Goal: Use online tool/utility: Utilize a website feature to perform a specific function

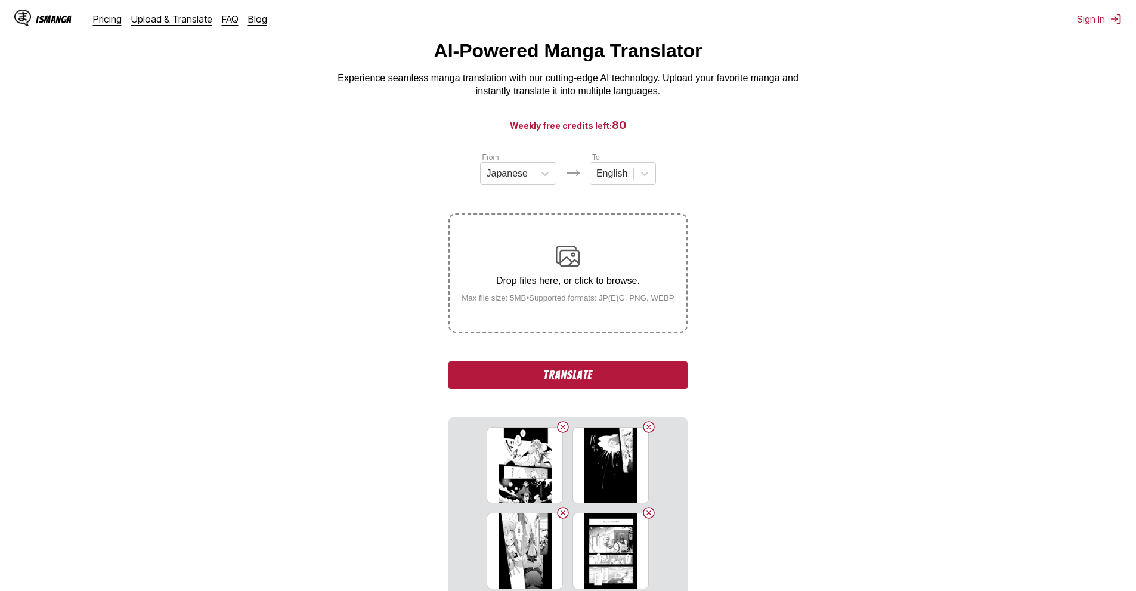
scroll to position [38, 0]
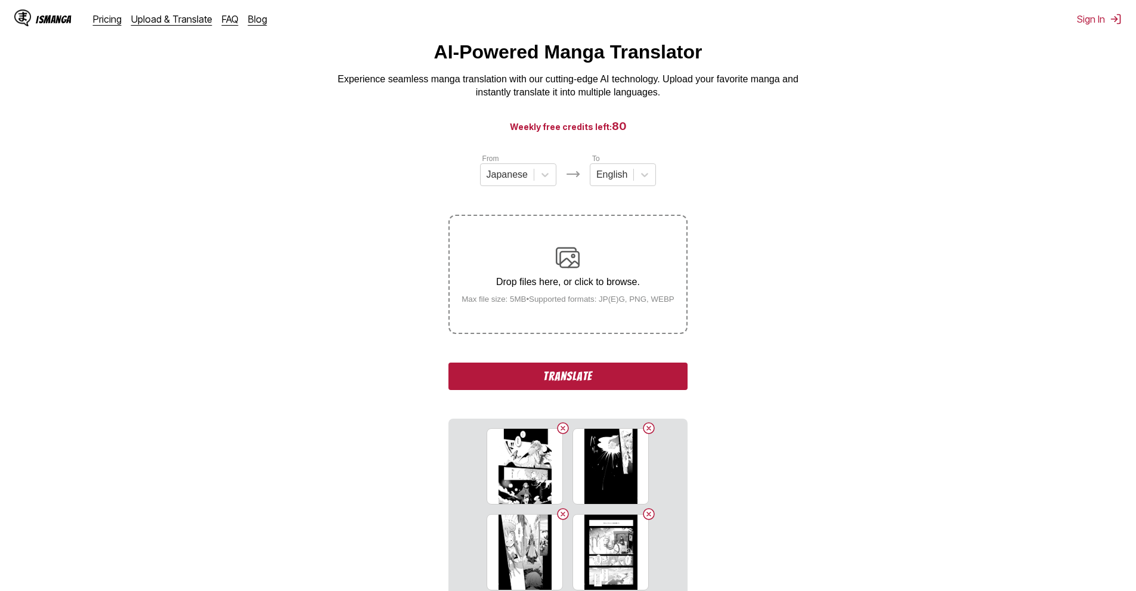
click at [558, 370] on button "Translate" at bounding box center [568, 376] width 239 height 27
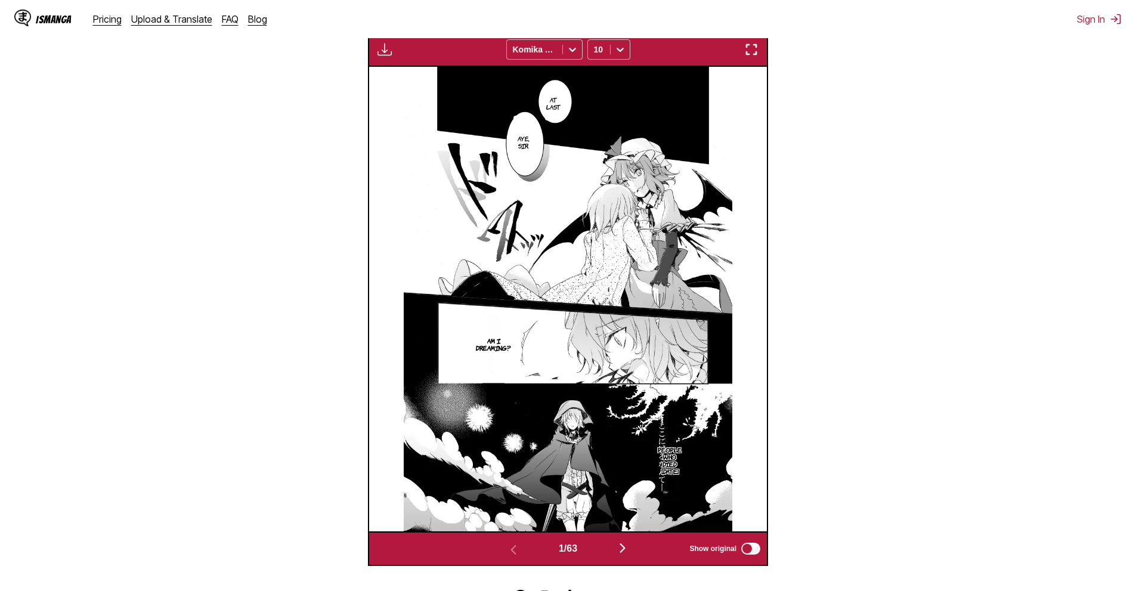
scroll to position [412, 0]
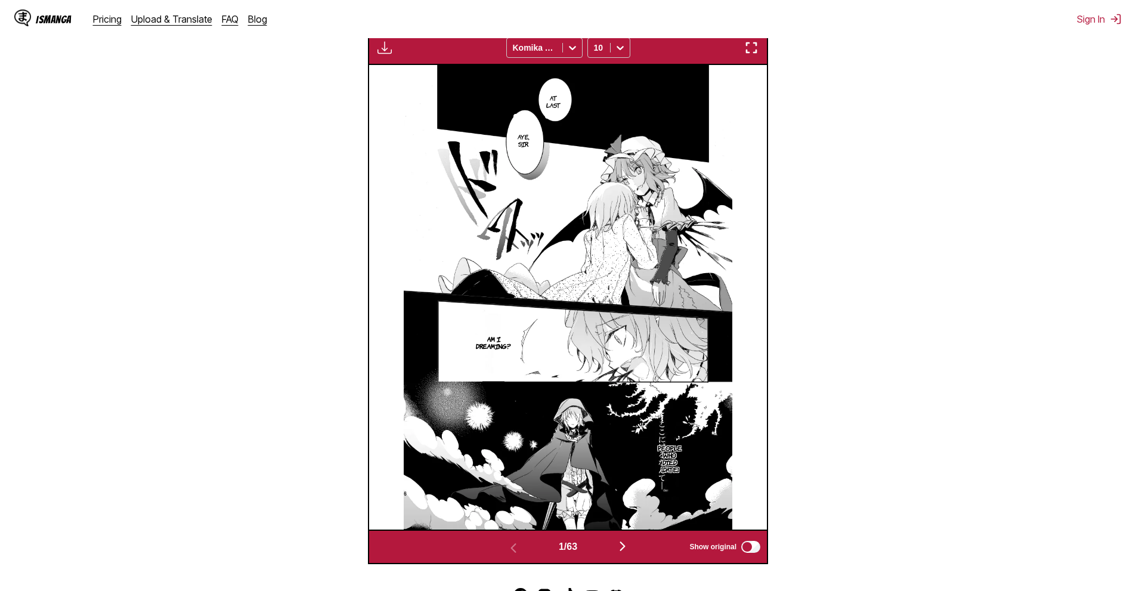
click at [753, 278] on div "At last Aye, sir. People who died [DATE] Am I dreaming?" at bounding box center [568, 297] width 398 height 464
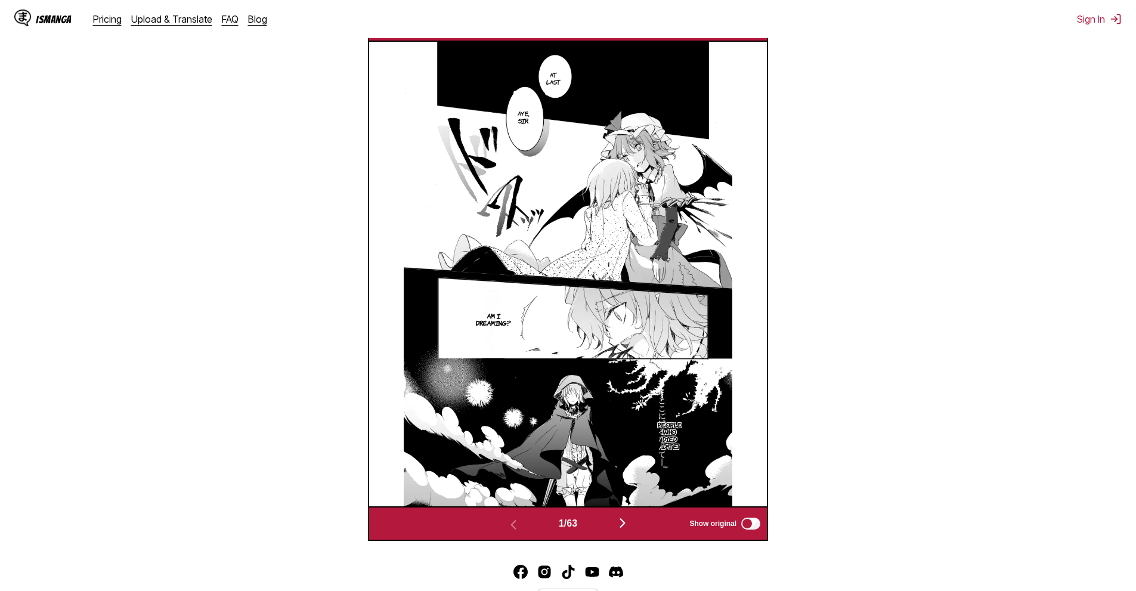
scroll to position [438, 0]
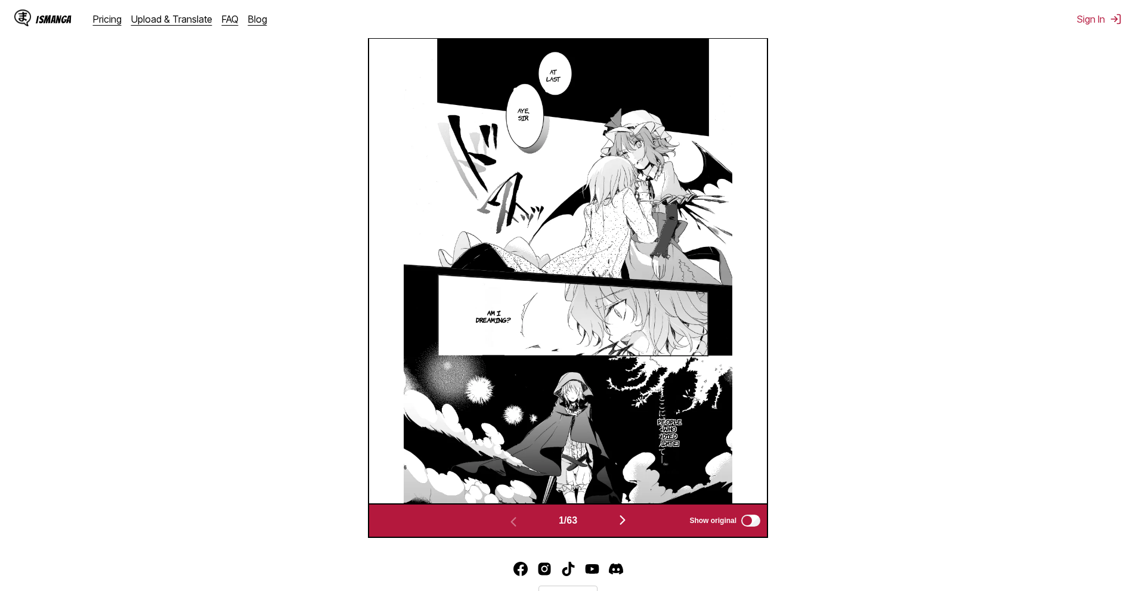
click at [624, 512] on div "1 / 63 Show original" at bounding box center [568, 520] width 400 height 35
click at [624, 521] on img "button" at bounding box center [623, 520] width 14 height 14
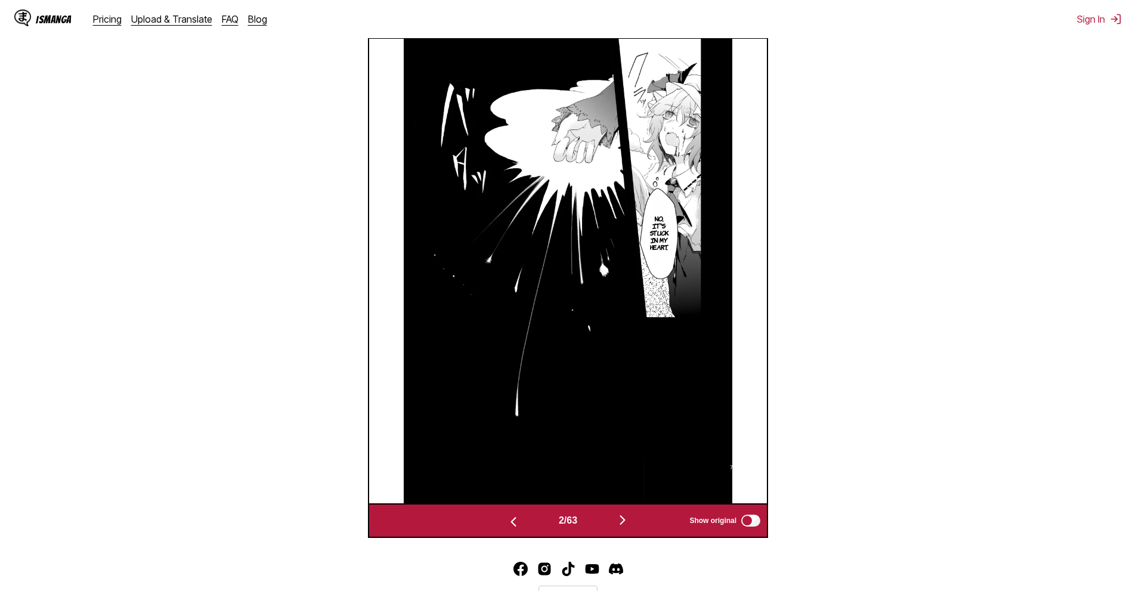
click at [625, 524] on img "button" at bounding box center [623, 520] width 14 height 14
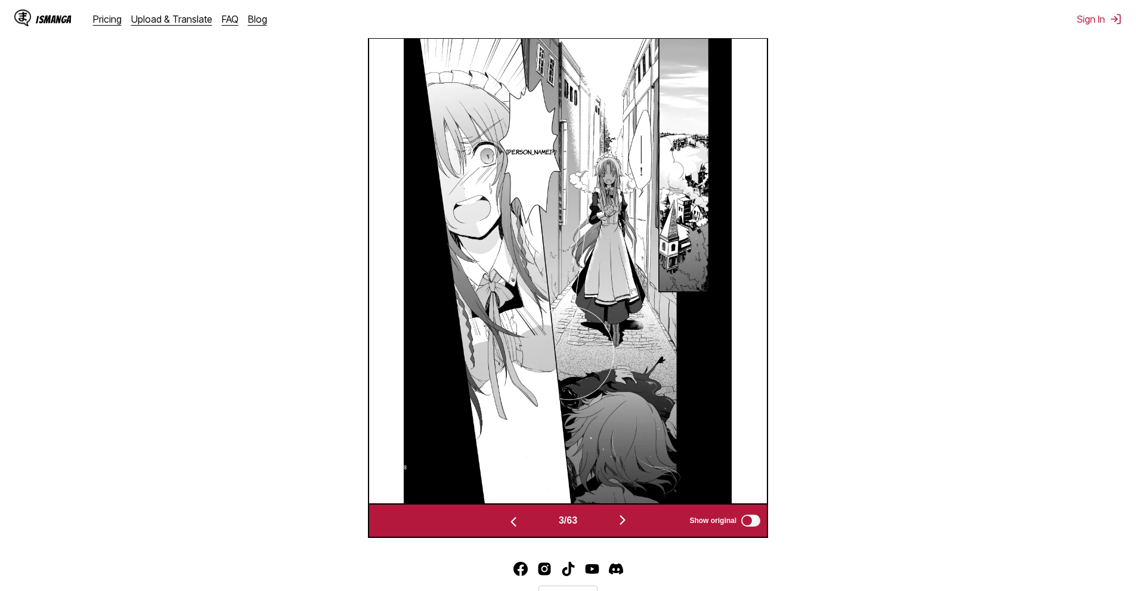
drag, startPoint x: 141, startPoint y: 260, endPoint x: 168, endPoint y: 271, distance: 29.7
click at [143, 261] on section "From Japanese To English Drop files here, or click to browse. Max file size: 5M…" at bounding box center [568, 145] width 1117 height 786
click at [512, 519] on img "button" at bounding box center [513, 522] width 14 height 14
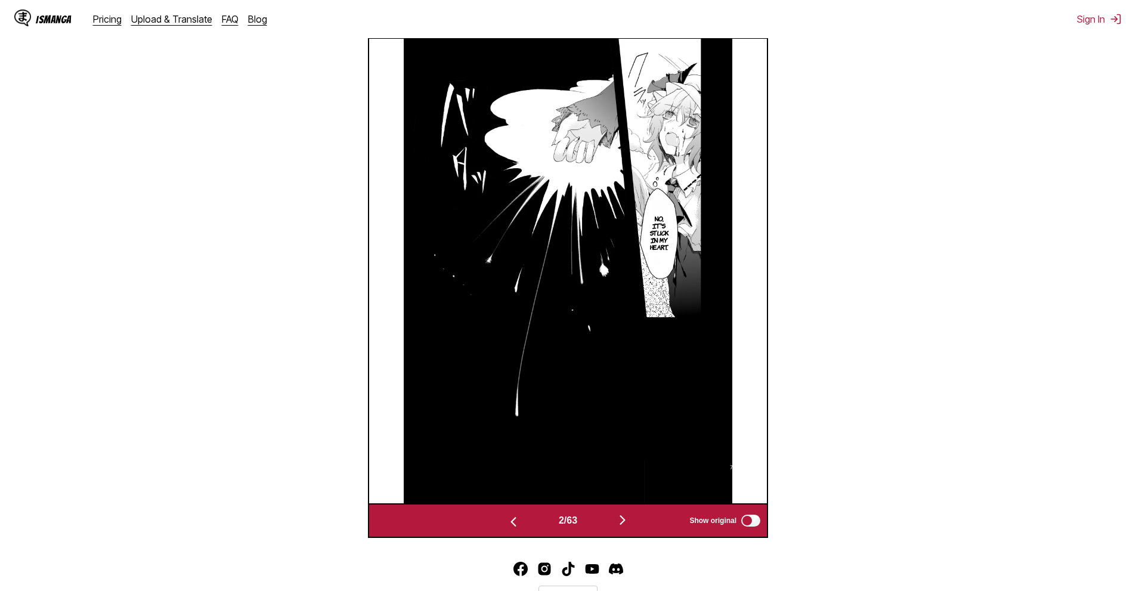
click at [512, 519] on img "button" at bounding box center [513, 522] width 14 height 14
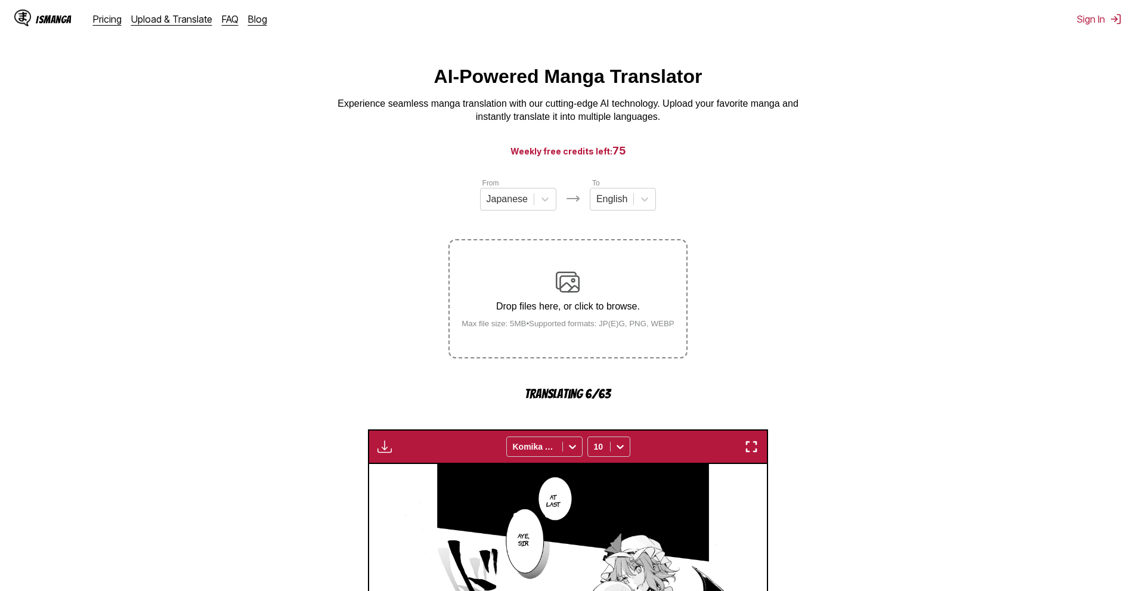
scroll to position [0, 0]
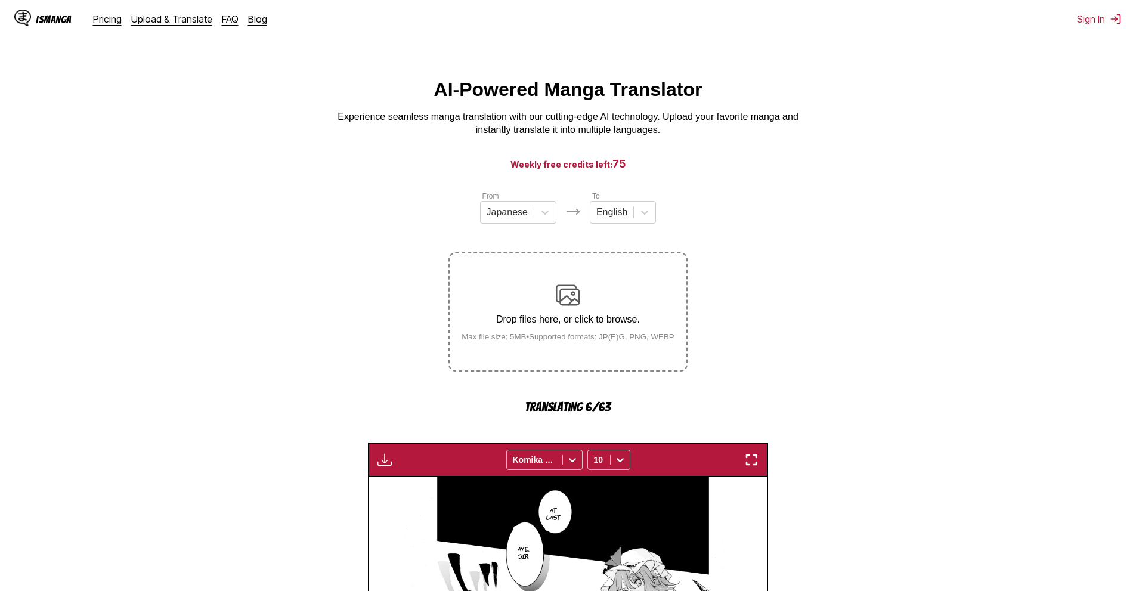
click at [282, 214] on section "From Japanese To English Drop files here, or click to browse. Max file size: 5M…" at bounding box center [568, 583] width 1117 height 786
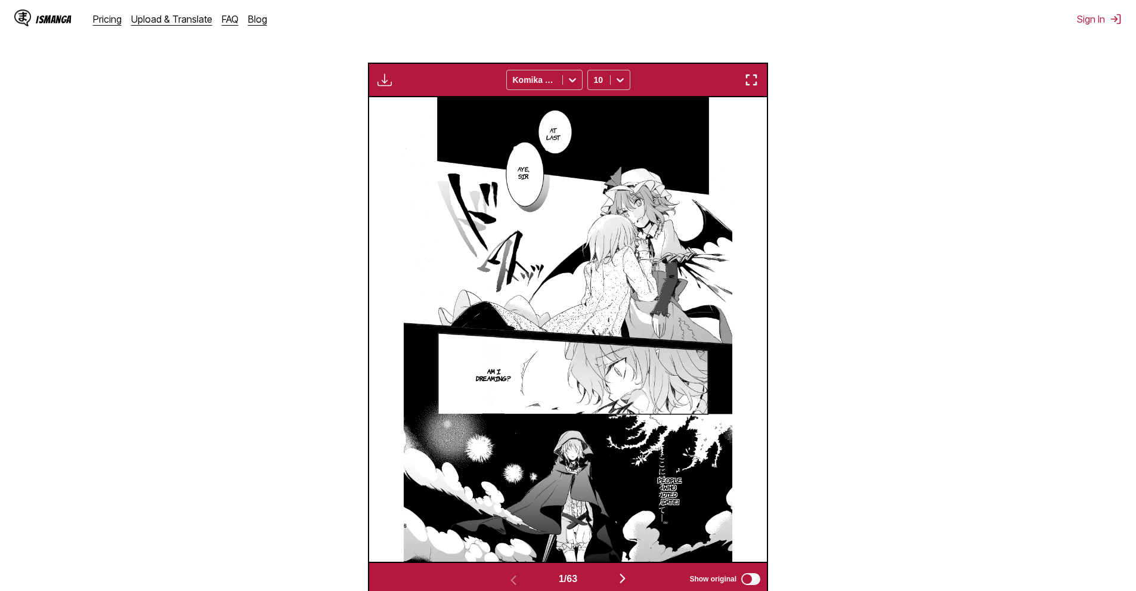
scroll to position [379, 0]
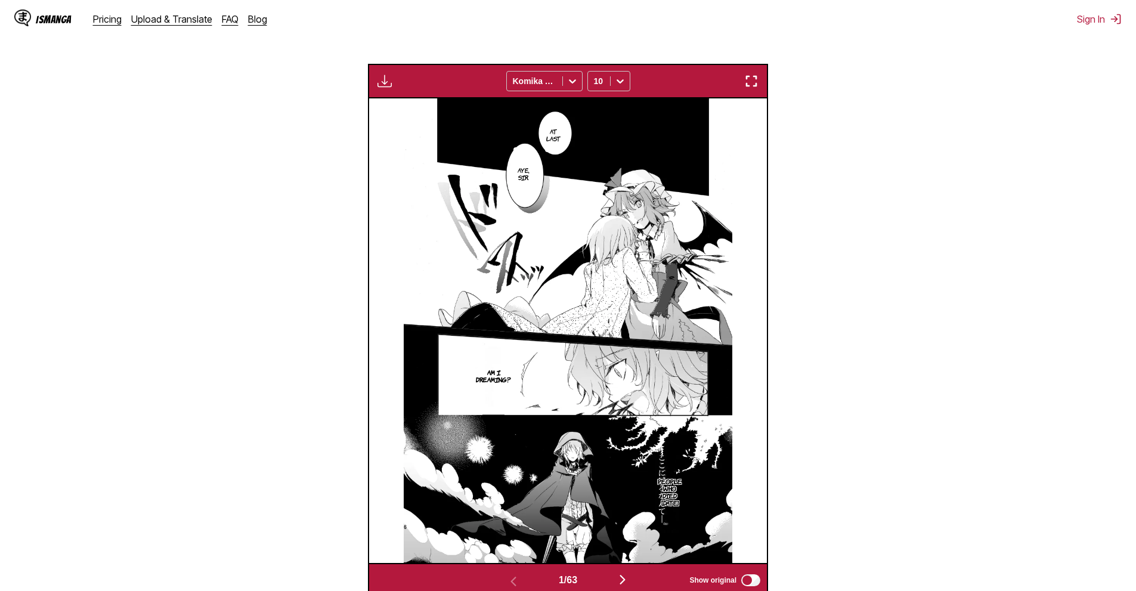
click at [1026, 419] on section "From Japanese To English Drop files here, or click to browse. Max file size: 5M…" at bounding box center [568, 205] width 1117 height 786
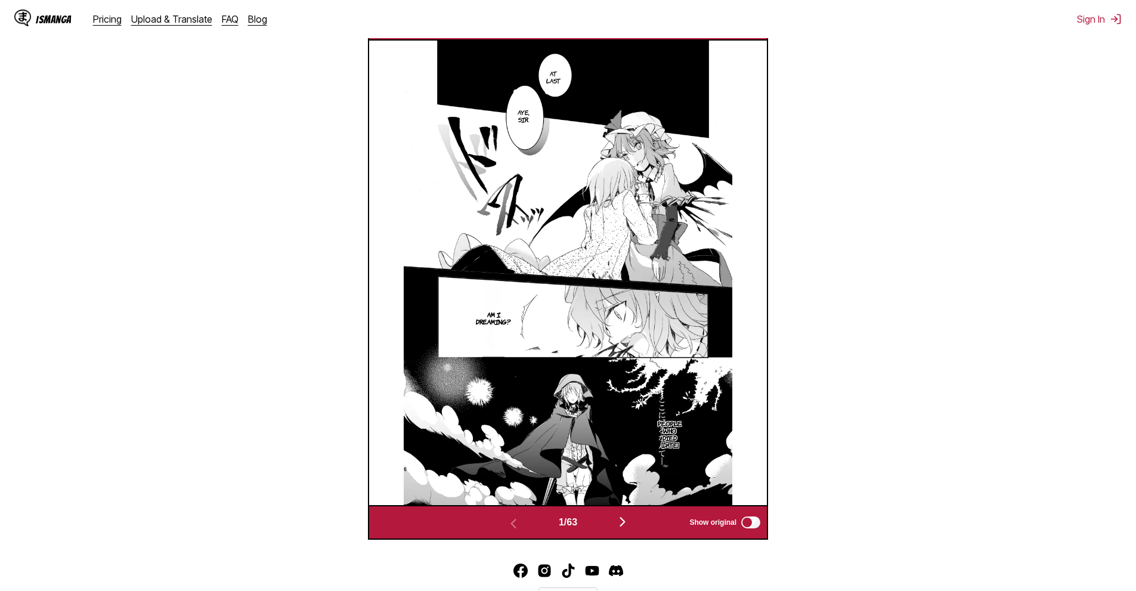
scroll to position [438, 0]
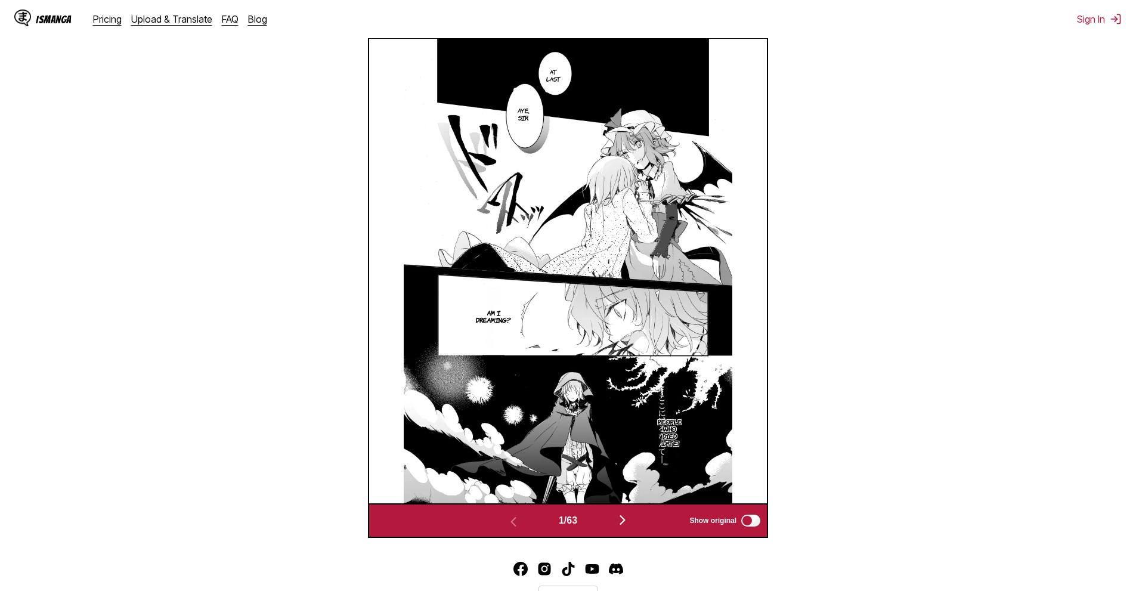
click at [626, 518] on img "button" at bounding box center [623, 520] width 14 height 14
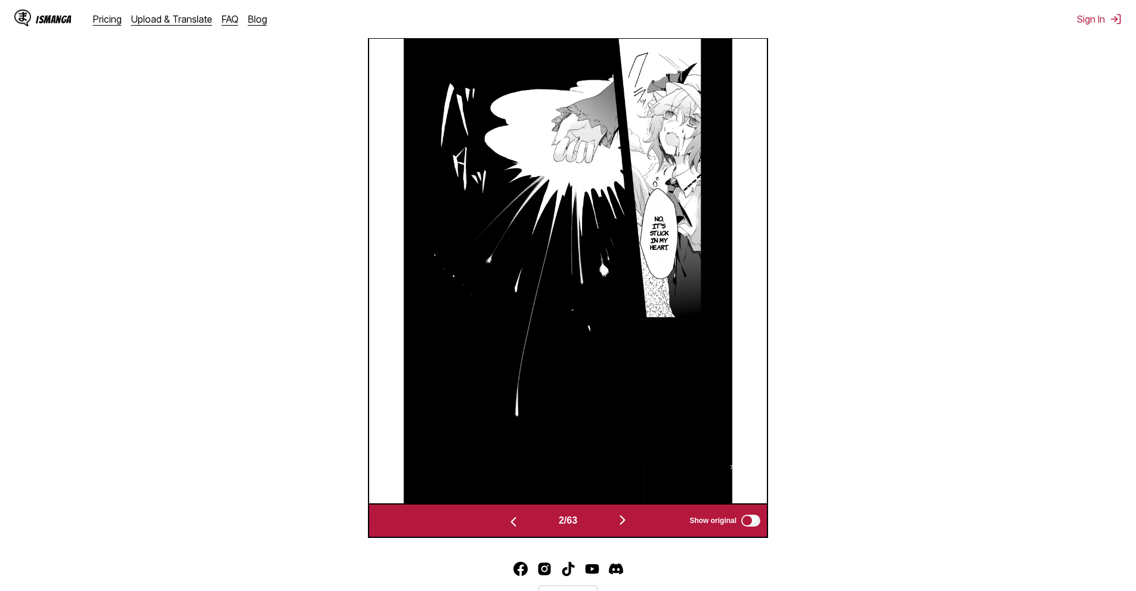
click at [623, 519] on img "button" at bounding box center [623, 520] width 14 height 14
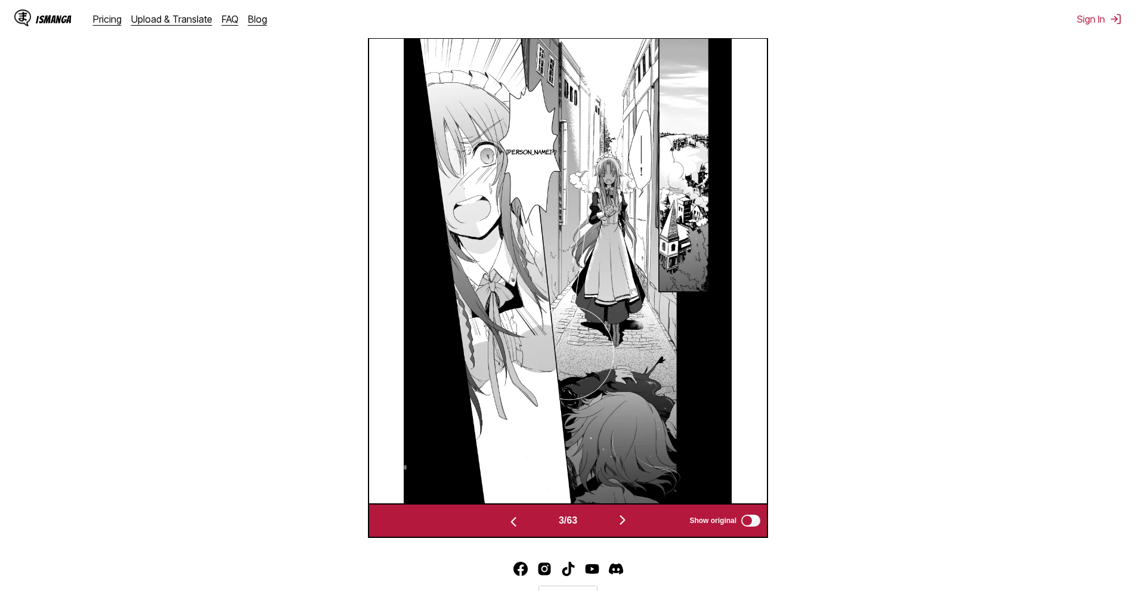
drag, startPoint x: 884, startPoint y: 412, endPoint x: 859, endPoint y: 430, distance: 31.1
click at [881, 413] on section "From Japanese To English Drop files here, or click to browse. Max file size: 5M…" at bounding box center [568, 145] width 1117 height 786
click at [630, 519] on img "button" at bounding box center [623, 520] width 14 height 14
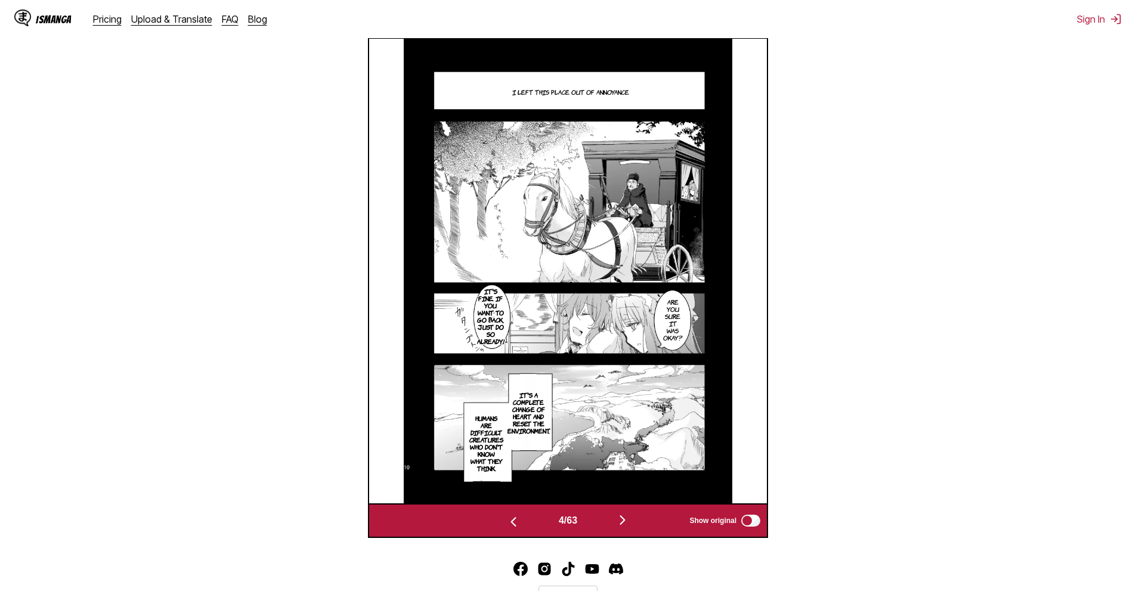
drag, startPoint x: 971, startPoint y: 289, endPoint x: 964, endPoint y: 287, distance: 6.8
click at [964, 287] on section "From Japanese To English Drop files here, or click to browse. Max file size: 5M…" at bounding box center [568, 145] width 1117 height 786
click at [630, 523] on img "button" at bounding box center [623, 520] width 14 height 14
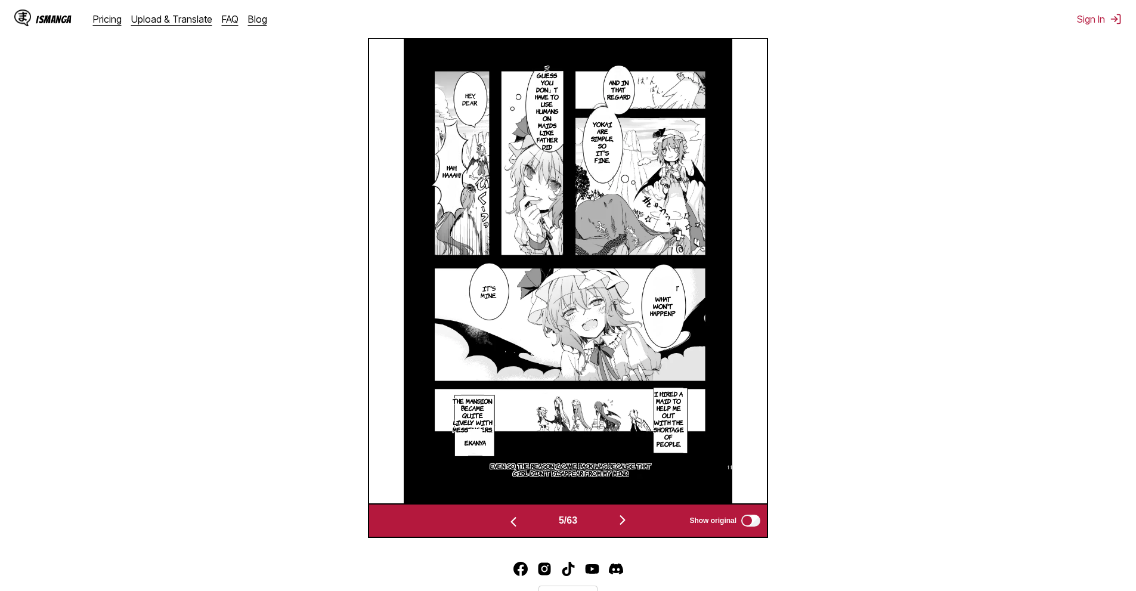
click at [271, 128] on section "From Japanese To English Drop files here, or click to browse. Max file size: 5M…" at bounding box center [568, 145] width 1117 height 786
click at [614, 513] on div "5 / 63 Show original" at bounding box center [568, 520] width 400 height 35
click at [629, 517] on img "button" at bounding box center [623, 520] width 14 height 14
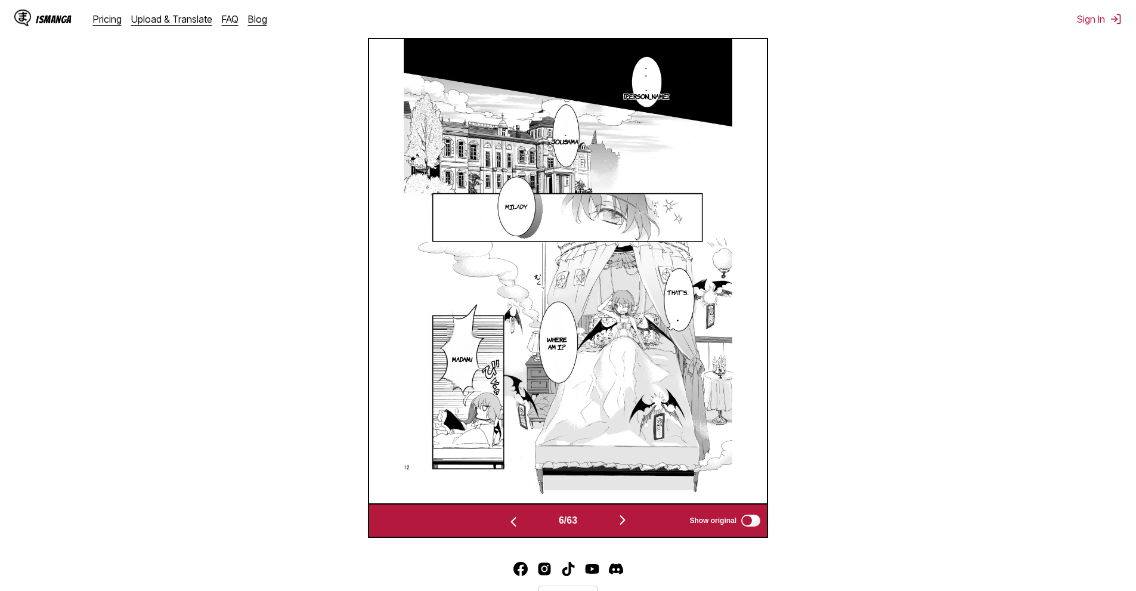
click at [626, 512] on div "6 / 63 Show original" at bounding box center [568, 520] width 400 height 35
click at [627, 514] on button "button" at bounding box center [623, 520] width 72 height 17
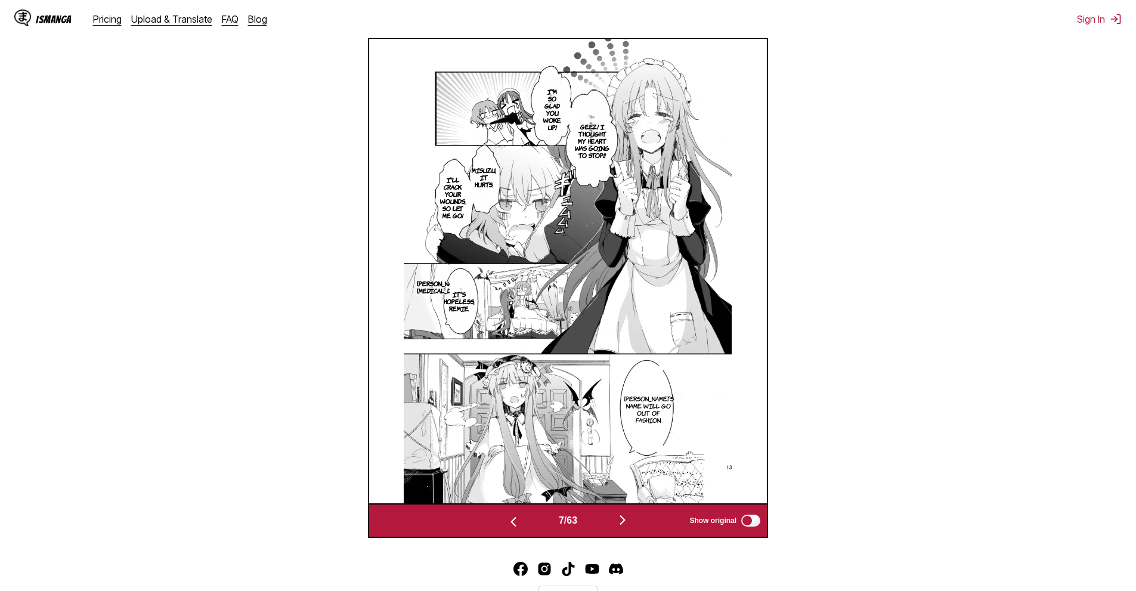
click at [629, 524] on img "button" at bounding box center [623, 520] width 14 height 14
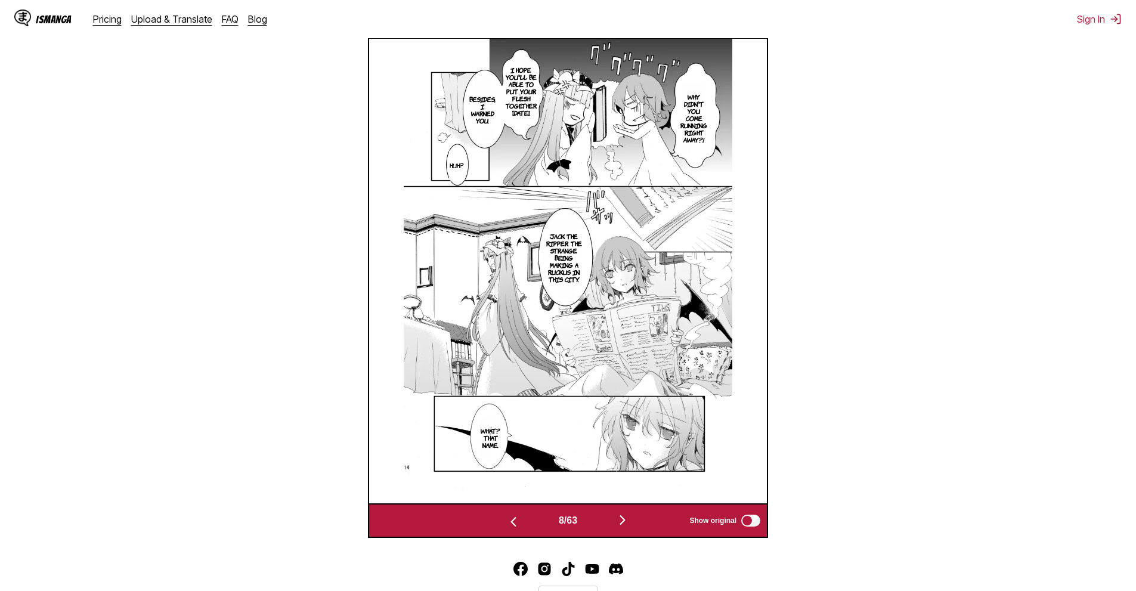
click at [625, 531] on div "8 / 63 Show original" at bounding box center [568, 520] width 400 height 35
click at [623, 520] on img "button" at bounding box center [623, 520] width 14 height 14
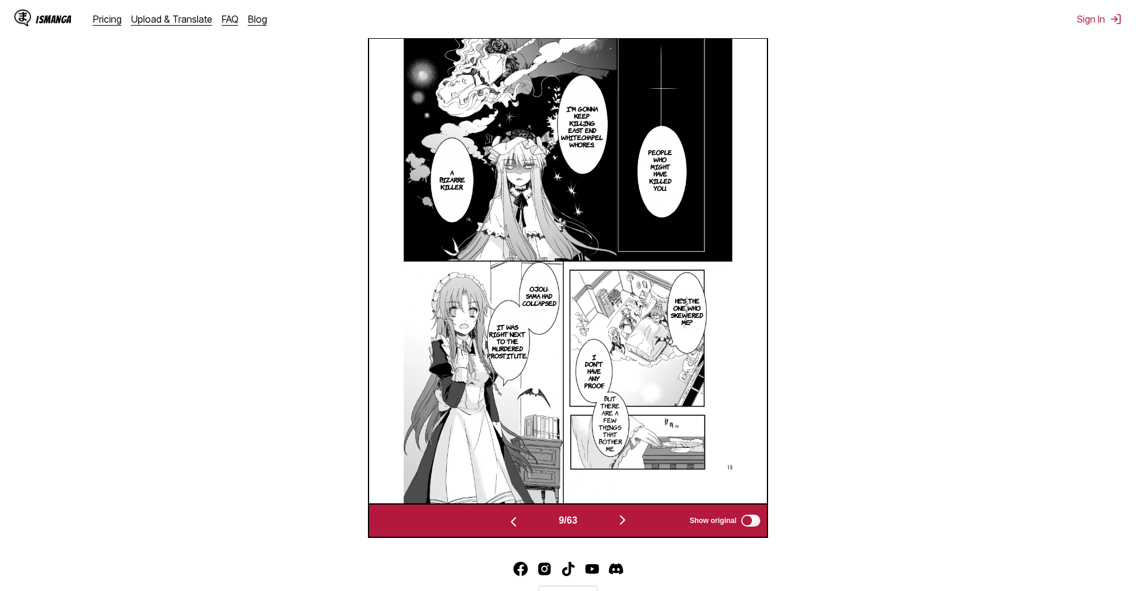
drag, startPoint x: 627, startPoint y: 518, endPoint x: 627, endPoint y: 511, distance: 6.6
click at [627, 516] on img "button" at bounding box center [623, 520] width 14 height 14
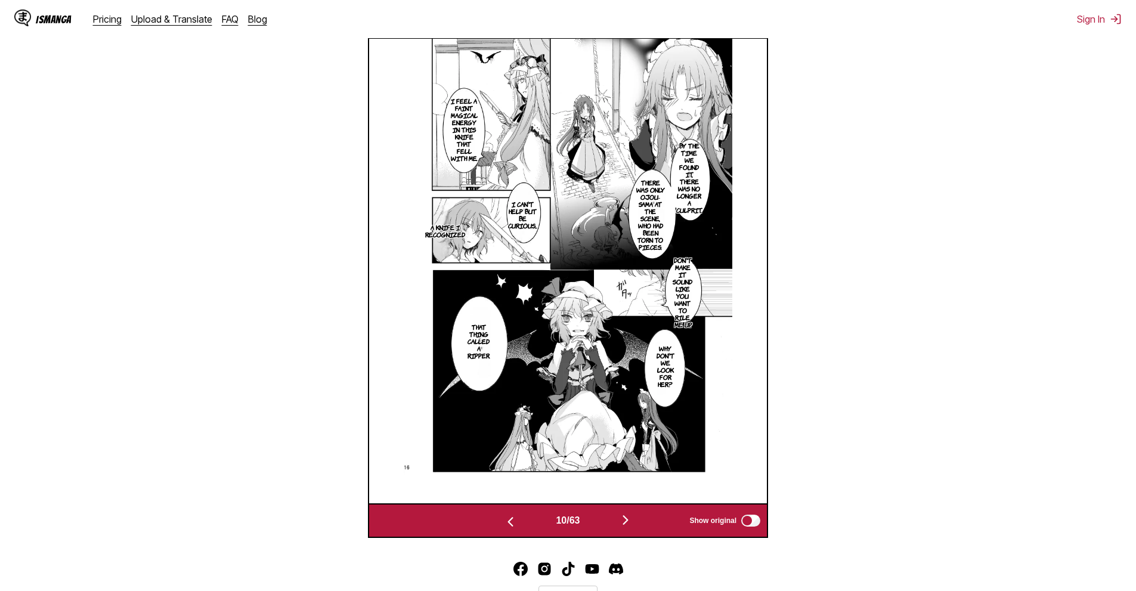
click at [633, 524] on img "button" at bounding box center [625, 520] width 14 height 14
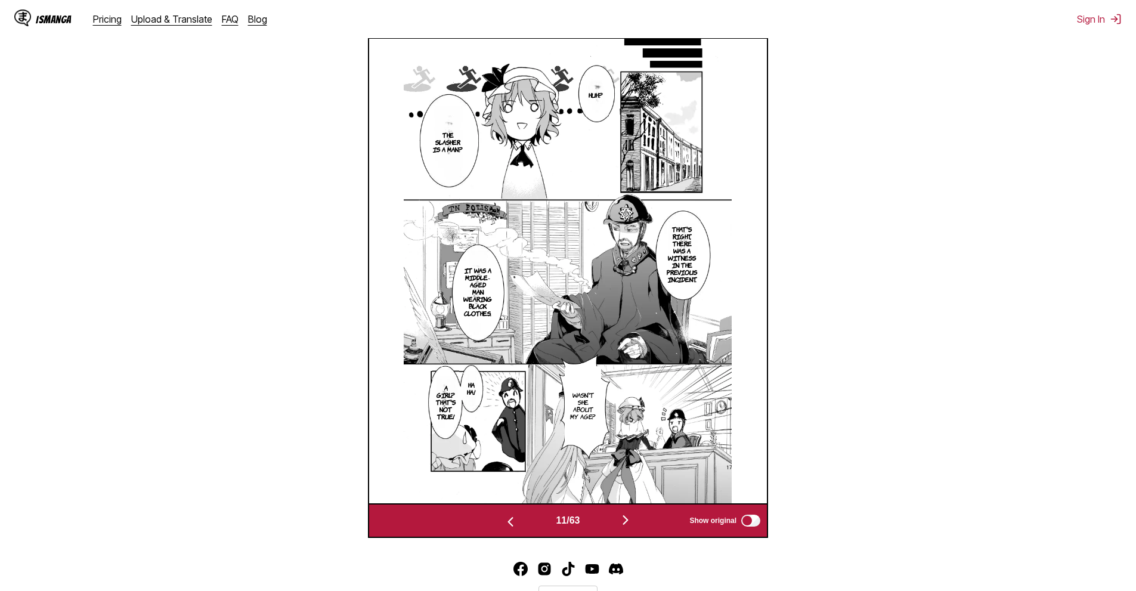
click at [633, 525] on img "button" at bounding box center [625, 520] width 14 height 14
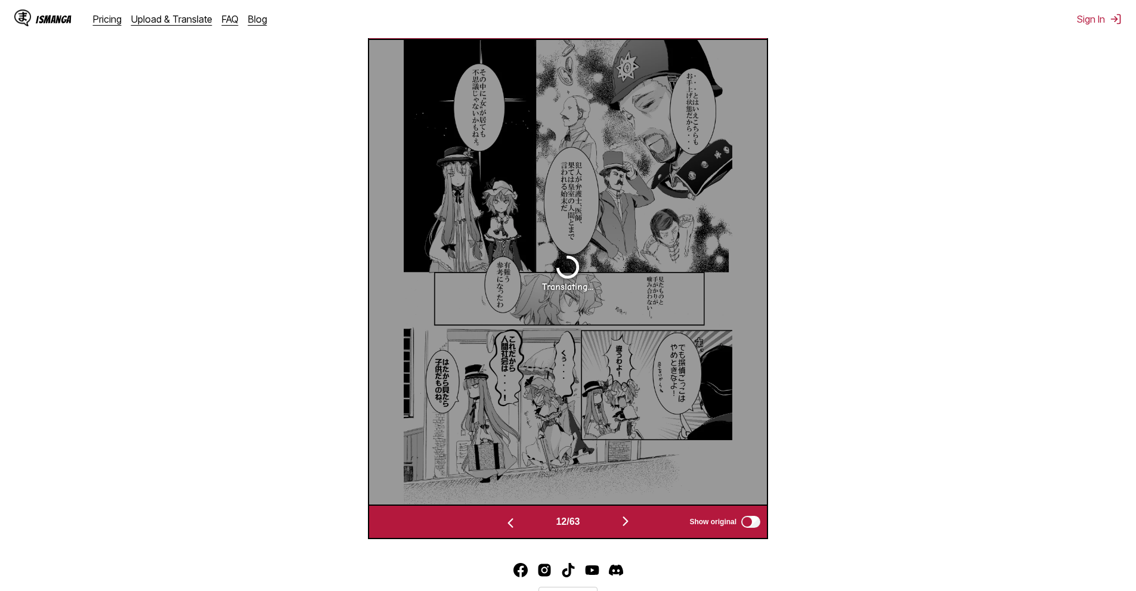
scroll to position [438, 0]
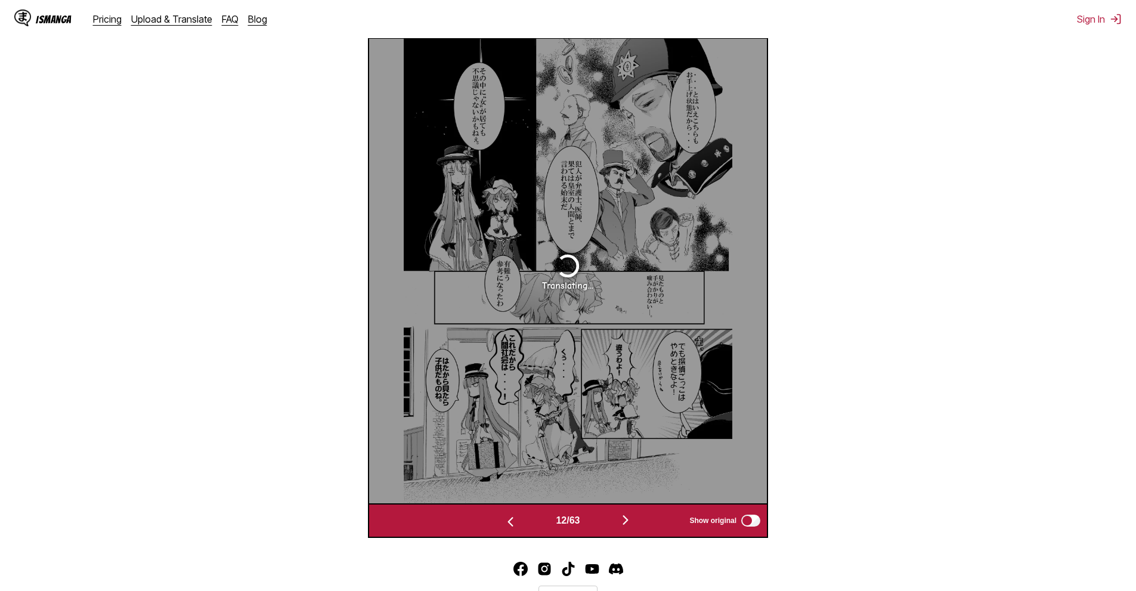
click at [783, 159] on section "From Japanese To English Drop files here, or click to browse. Max file size: 5M…" at bounding box center [568, 145] width 1117 height 786
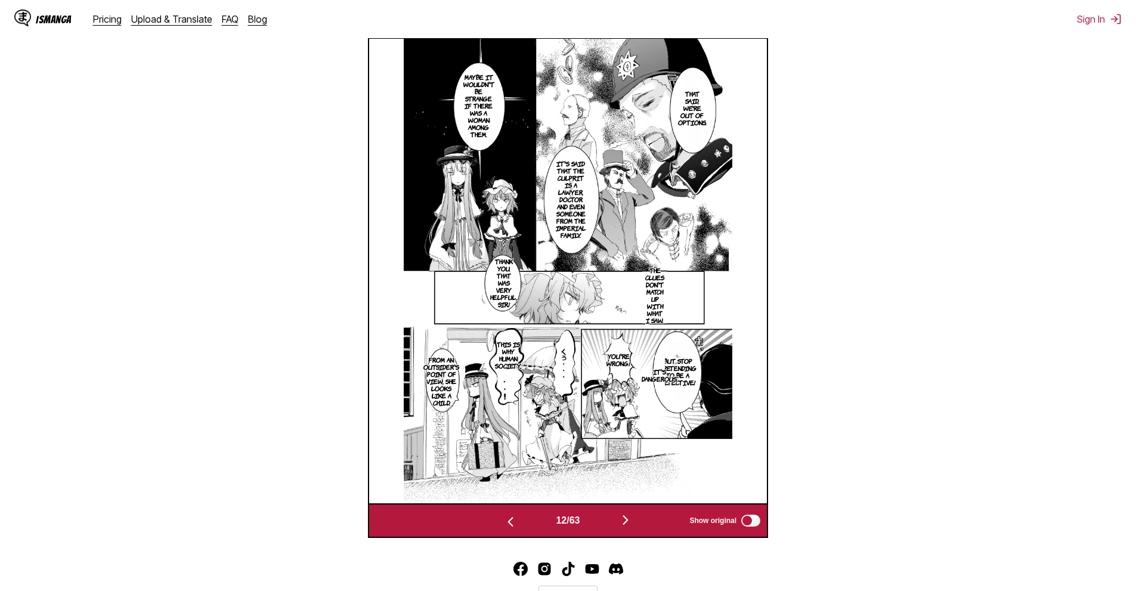
click at [507, 518] on img "button" at bounding box center [510, 522] width 14 height 14
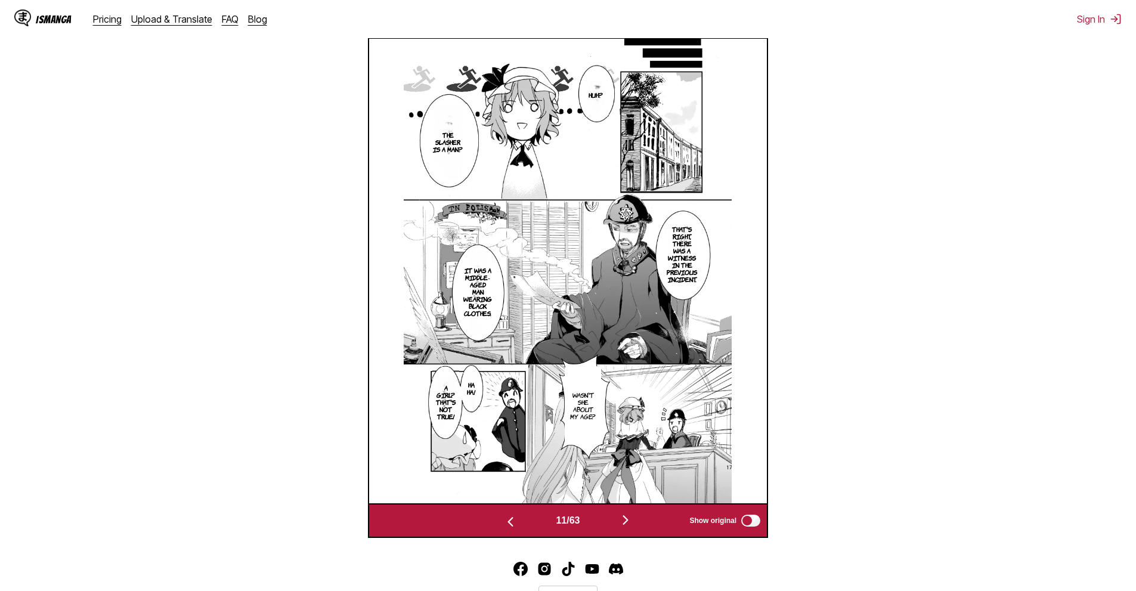
click at [624, 516] on img "button" at bounding box center [625, 520] width 14 height 14
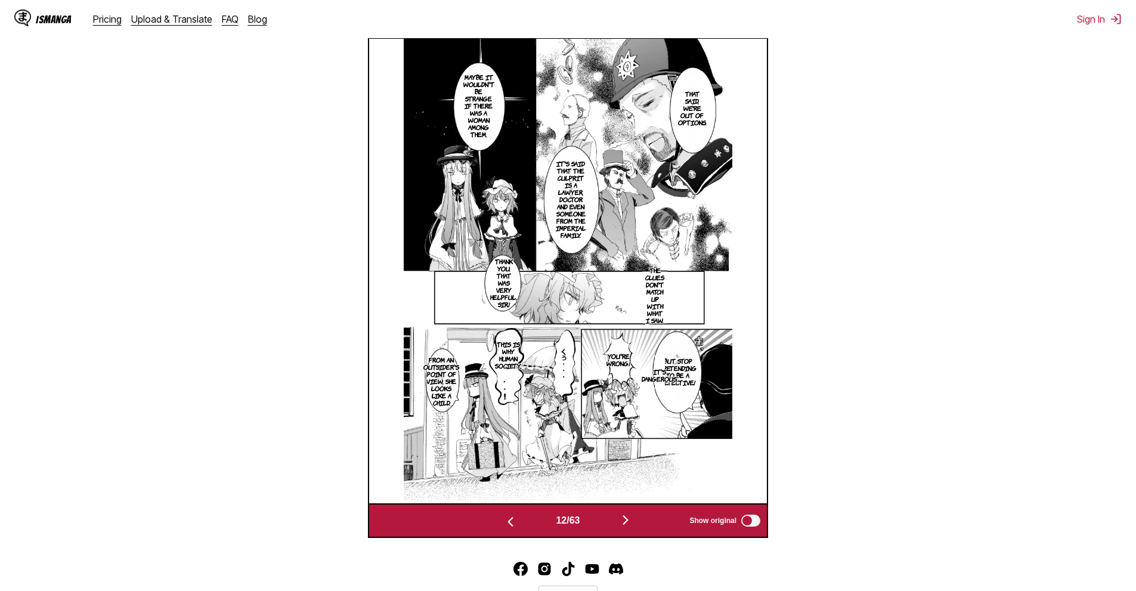
click at [510, 515] on button "button" at bounding box center [511, 520] width 72 height 17
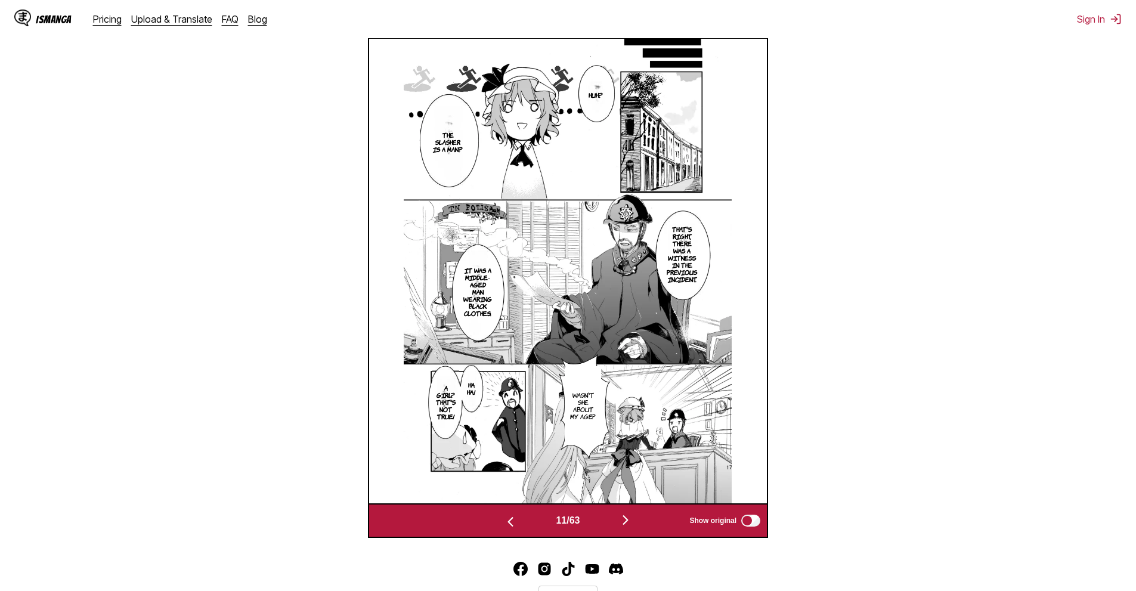
click at [636, 519] on button "button" at bounding box center [626, 520] width 72 height 17
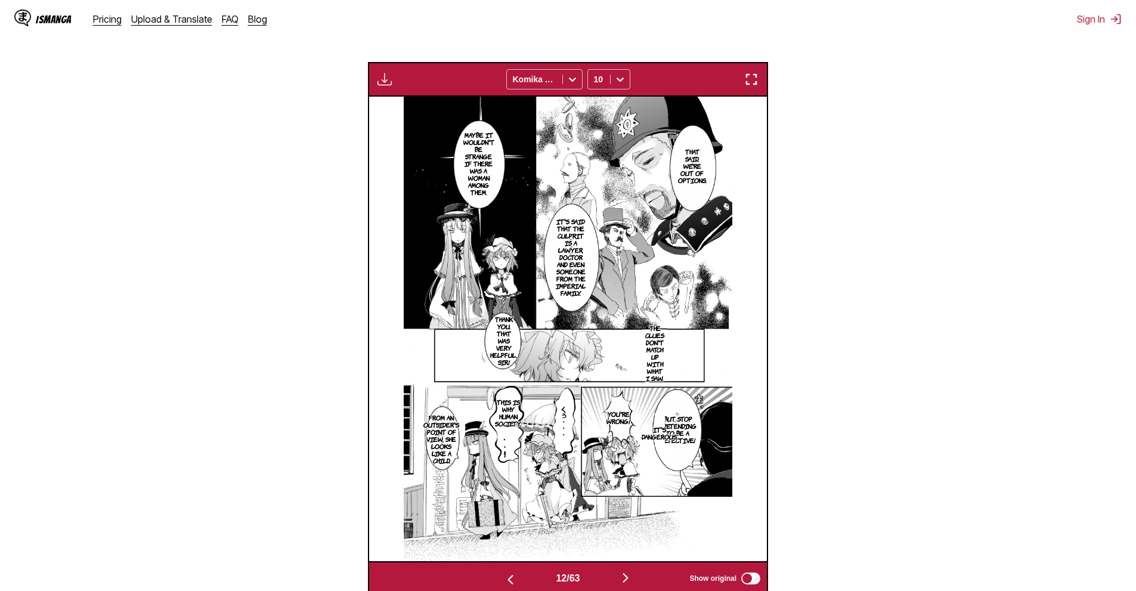
scroll to position [379, 0]
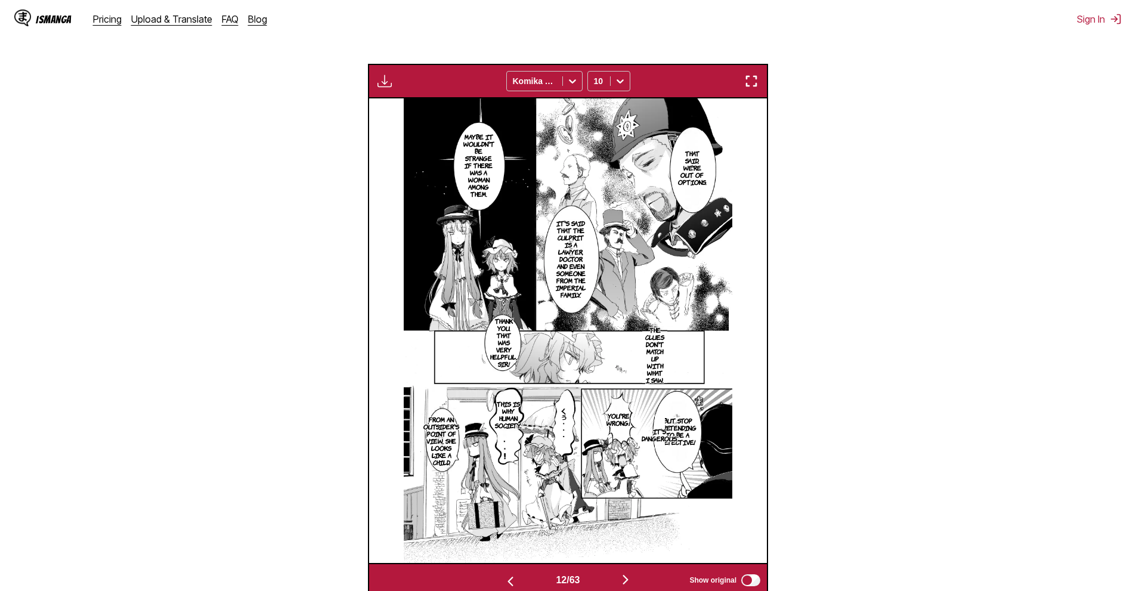
click at [616, 94] on div "Available for premium users only Komika Axis 10" at bounding box center [568, 81] width 400 height 35
click at [618, 78] on icon at bounding box center [620, 81] width 12 height 12
click at [614, 130] on div "8" at bounding box center [608, 125] width 43 height 18
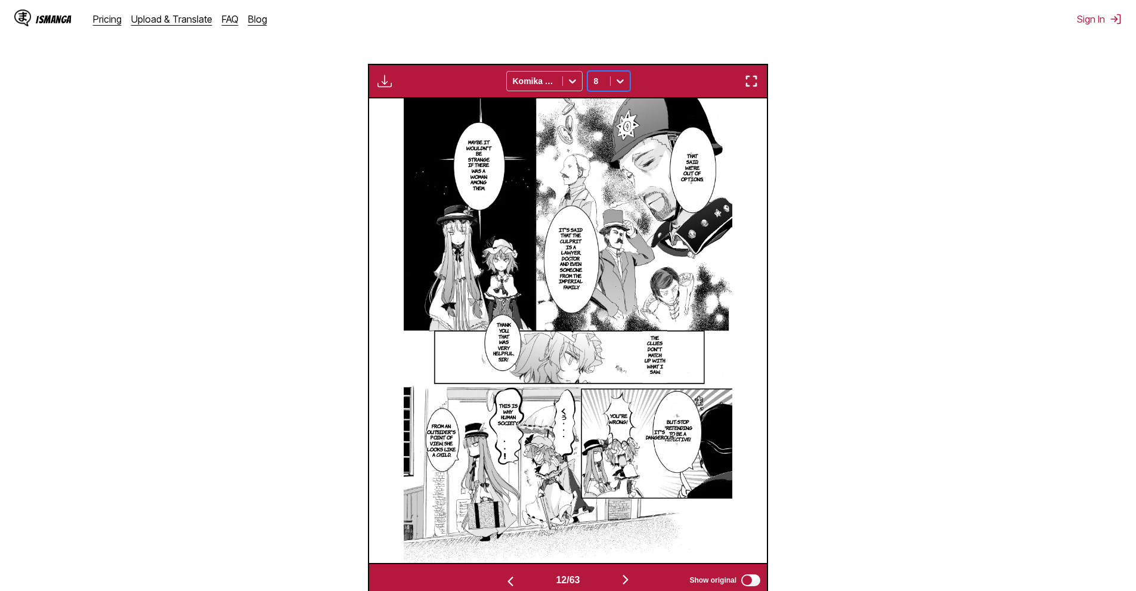
click at [621, 87] on icon at bounding box center [620, 81] width 12 height 12
click at [615, 161] on div "12" at bounding box center [608, 161] width 43 height 18
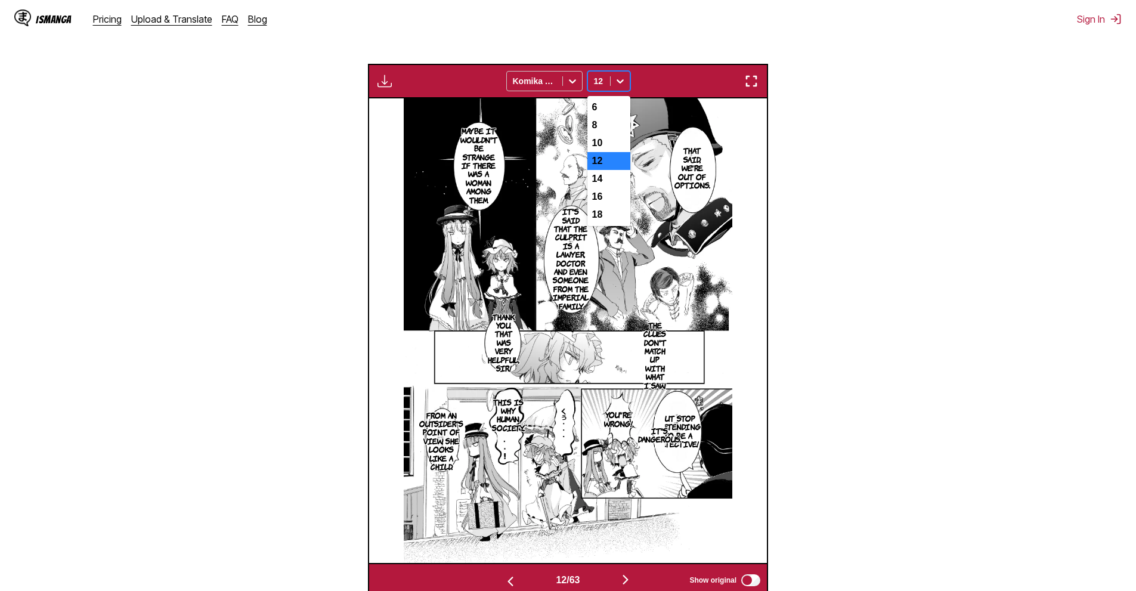
click at [619, 87] on icon at bounding box center [620, 81] width 12 height 12
click at [614, 146] on div "10" at bounding box center [608, 143] width 43 height 18
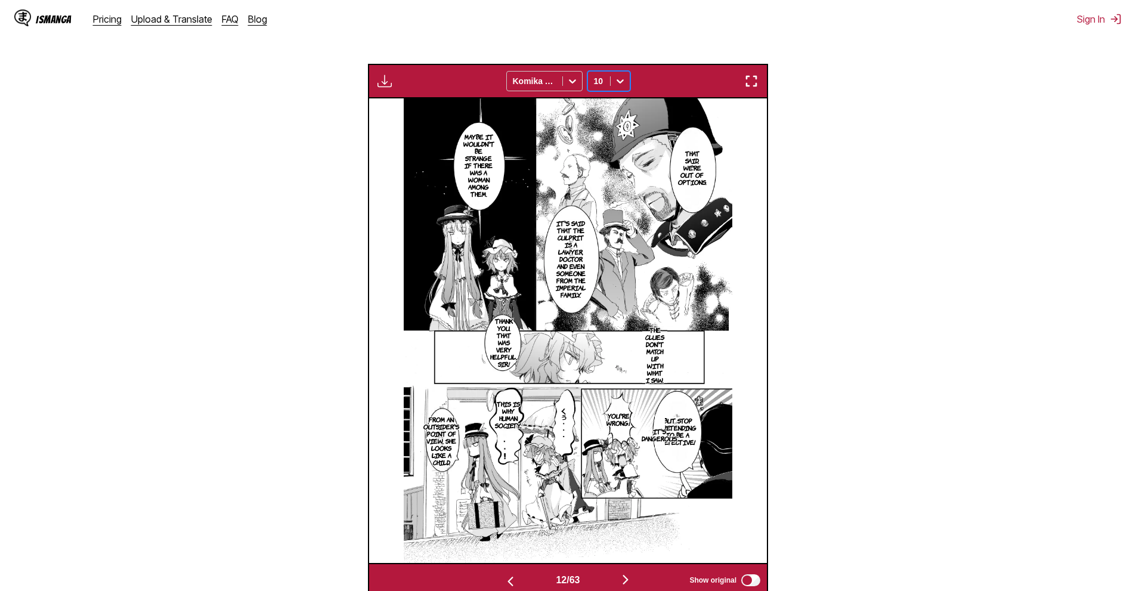
click at [629, 574] on img "button" at bounding box center [625, 580] width 14 height 14
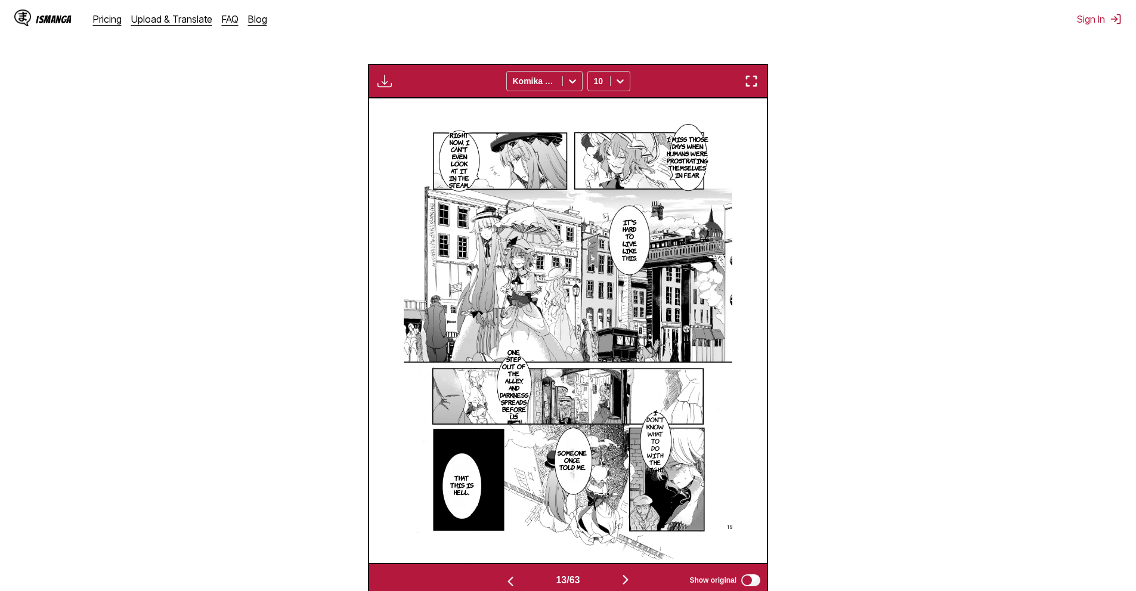
click at [627, 573] on button "button" at bounding box center [626, 580] width 72 height 17
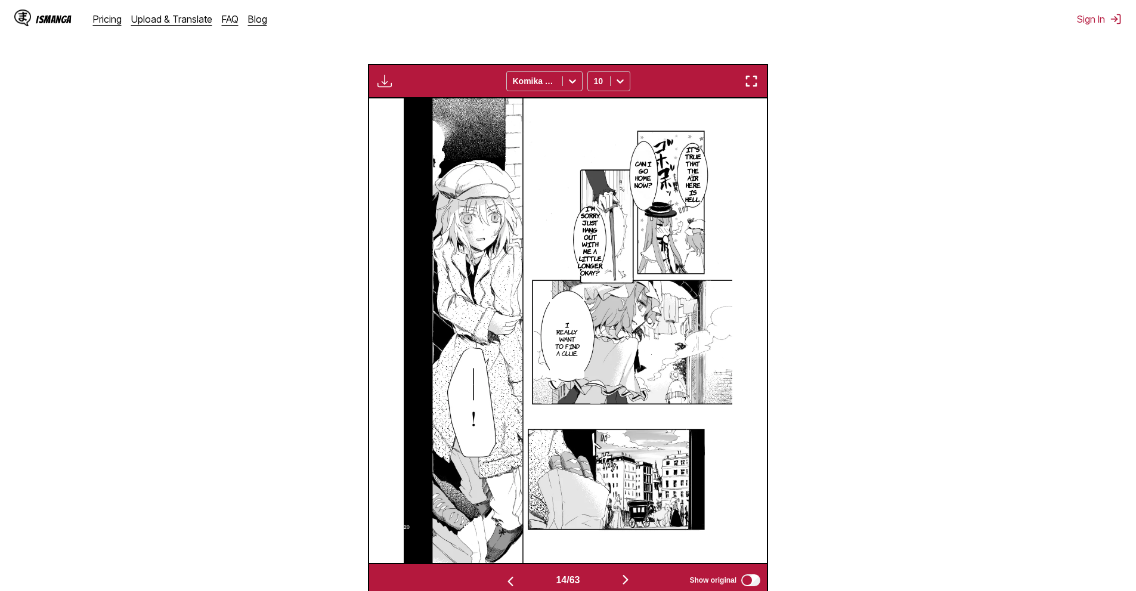
click at [621, 579] on button "button" at bounding box center [626, 580] width 72 height 17
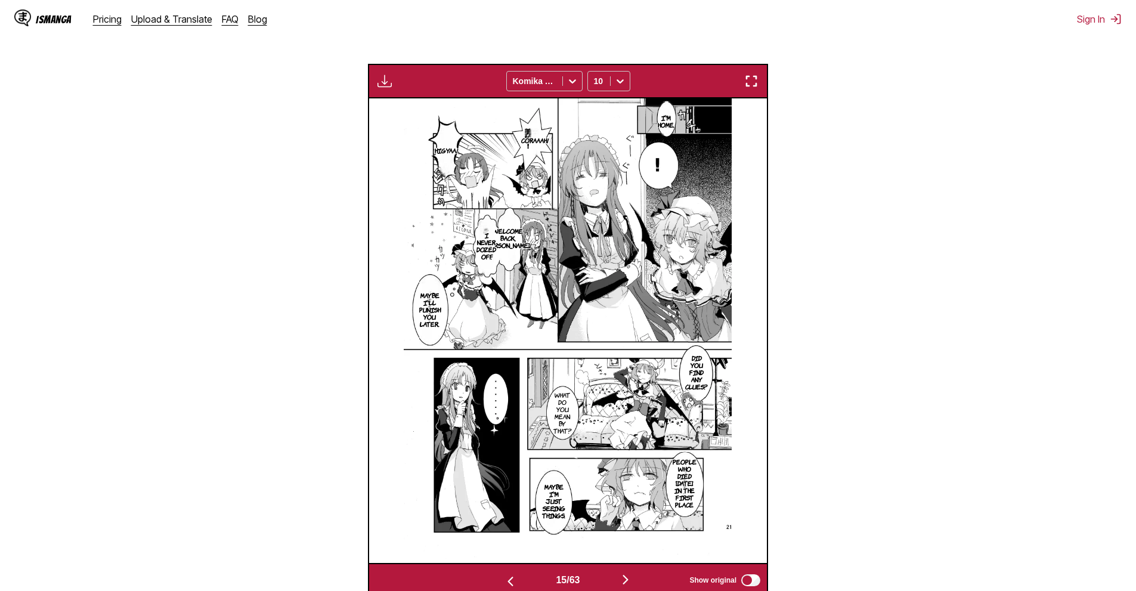
click at [636, 572] on div "15 / 63 Show original" at bounding box center [568, 580] width 400 height 35
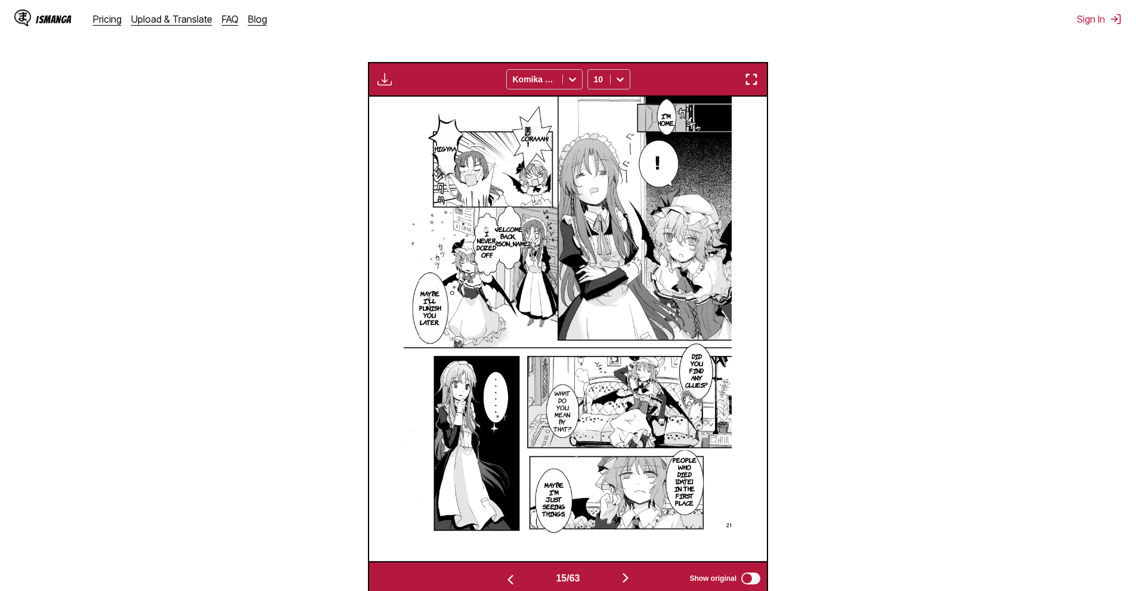
scroll to position [379, 0]
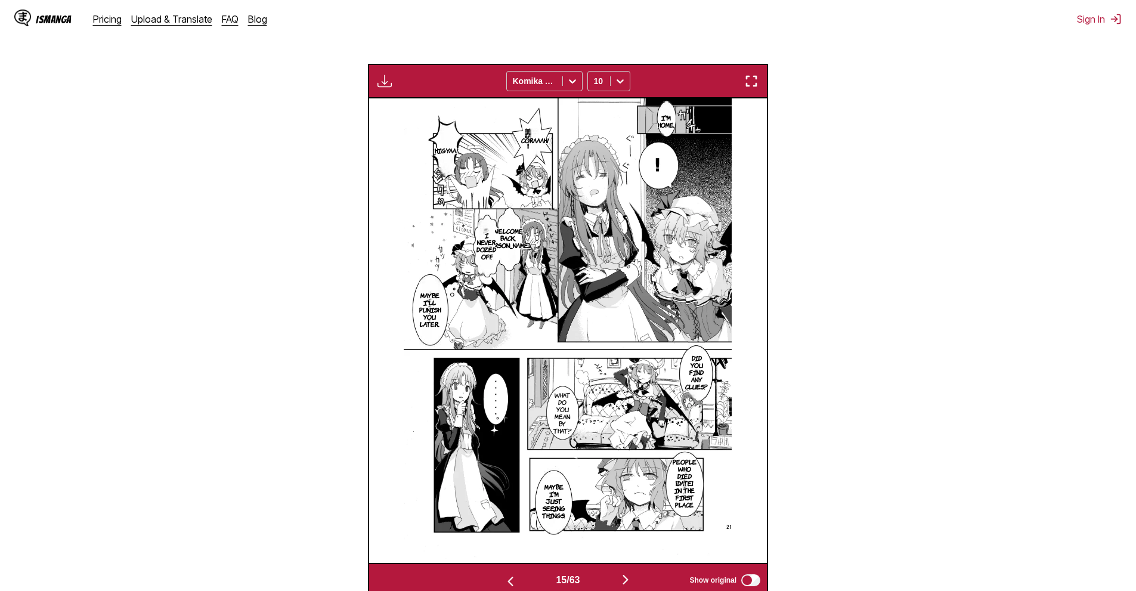
click at [632, 575] on button "button" at bounding box center [626, 580] width 72 height 17
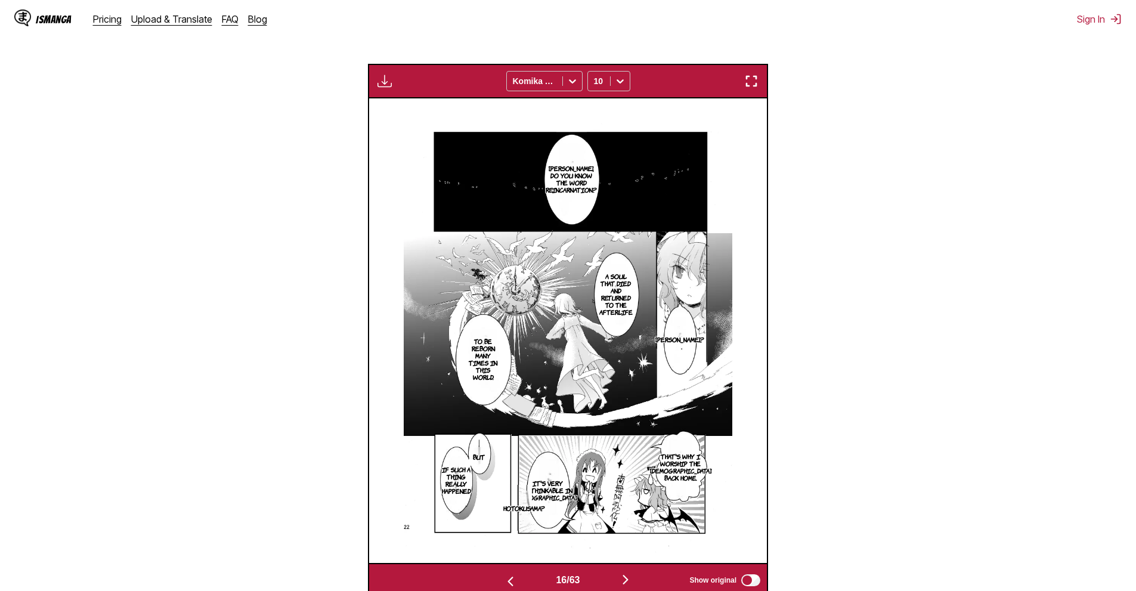
click at [72, 253] on section "From Japanese To English Drop files here, or click to browse. Max file size: 5M…" at bounding box center [568, 205] width 1117 height 786
click at [627, 573] on div "16 / 63 Show original" at bounding box center [568, 580] width 400 height 35
click at [1015, 363] on section "From Japanese To English Drop files here, or click to browse. Max file size: 5M…" at bounding box center [568, 205] width 1117 height 786
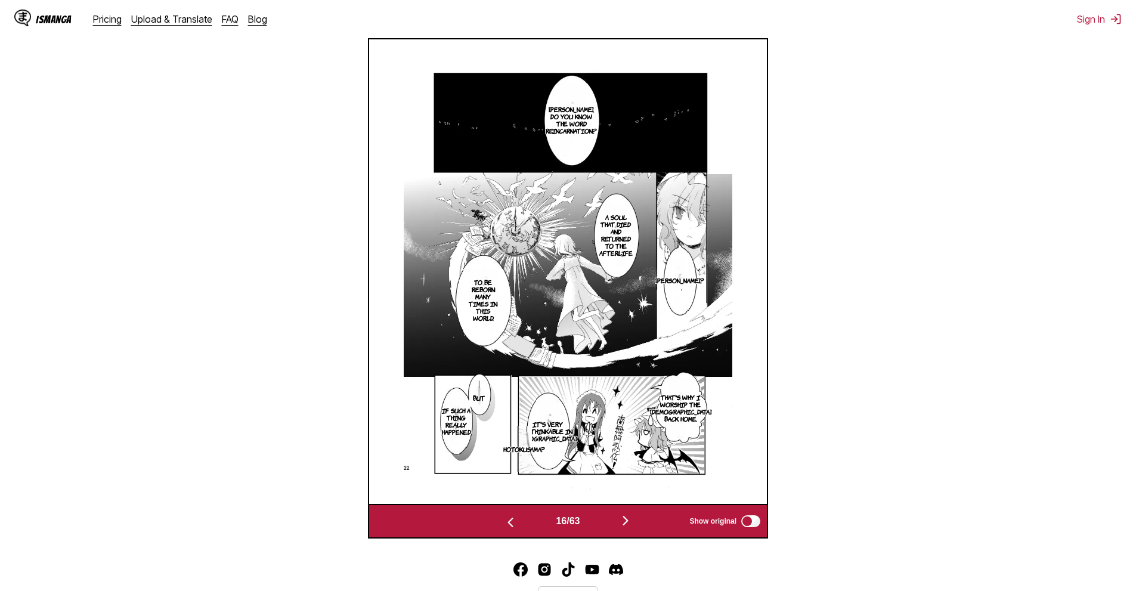
scroll to position [438, 0]
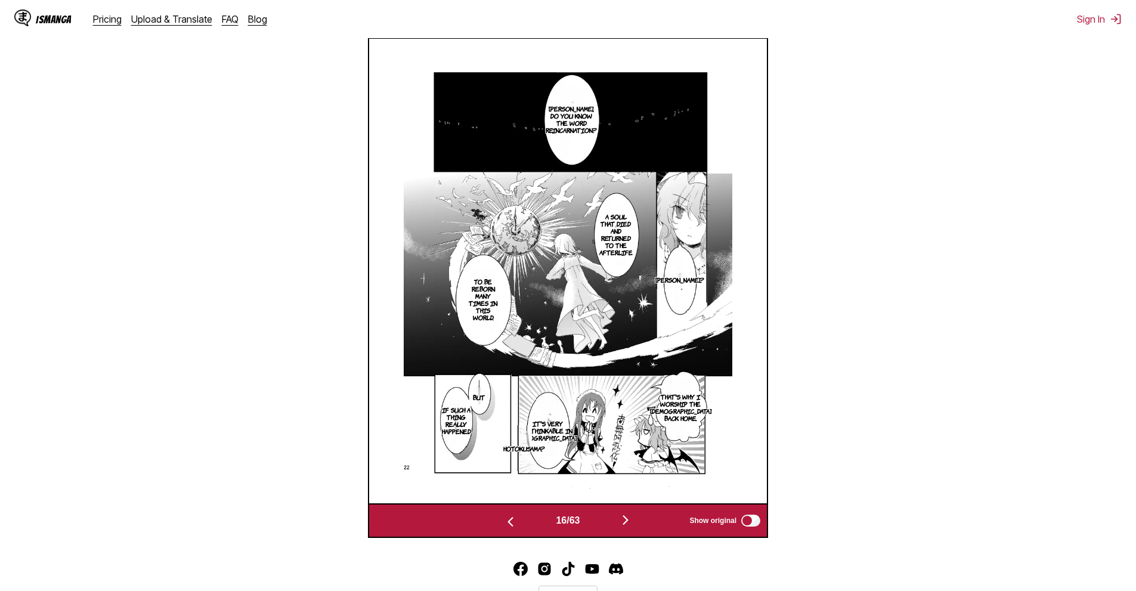
click at [626, 517] on img "button" at bounding box center [625, 520] width 14 height 14
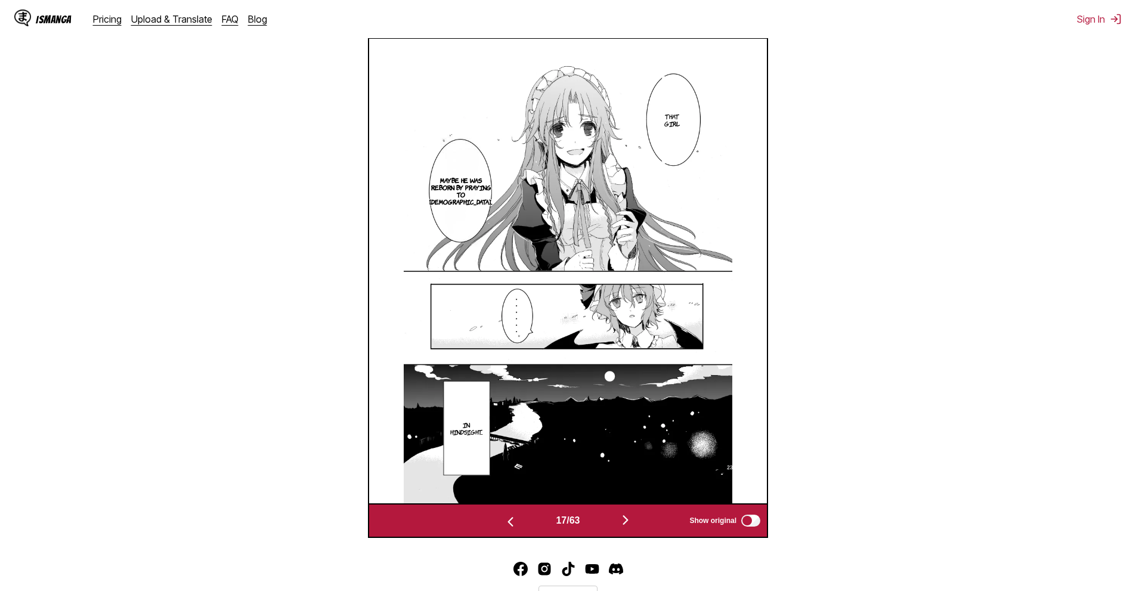
click at [629, 527] on img "button" at bounding box center [625, 520] width 14 height 14
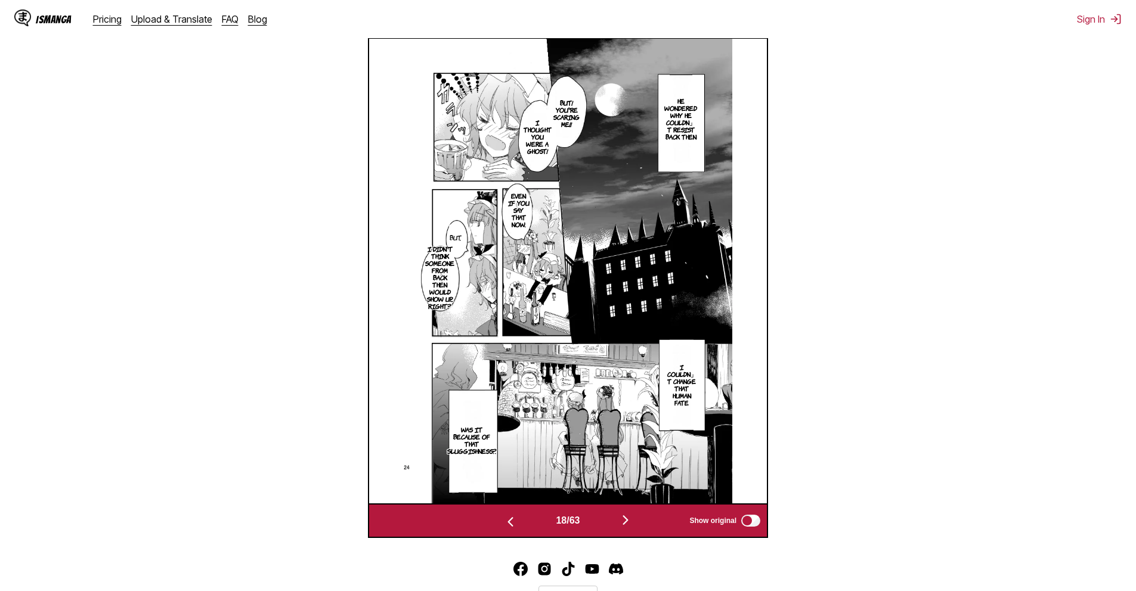
click at [629, 518] on img "button" at bounding box center [625, 520] width 14 height 14
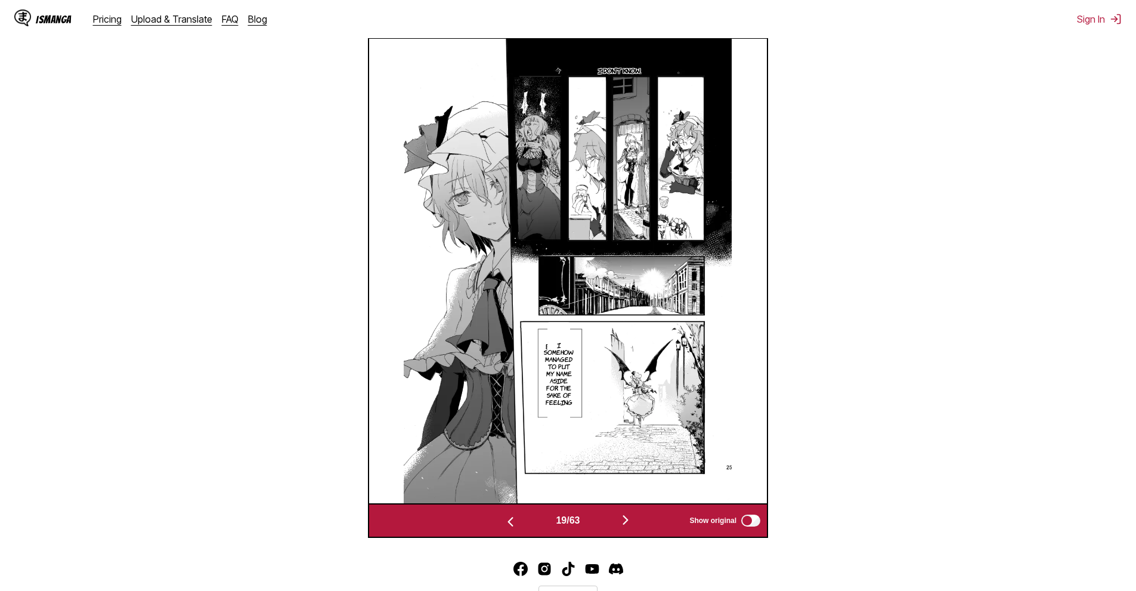
click at [636, 522] on button "button" at bounding box center [626, 520] width 72 height 17
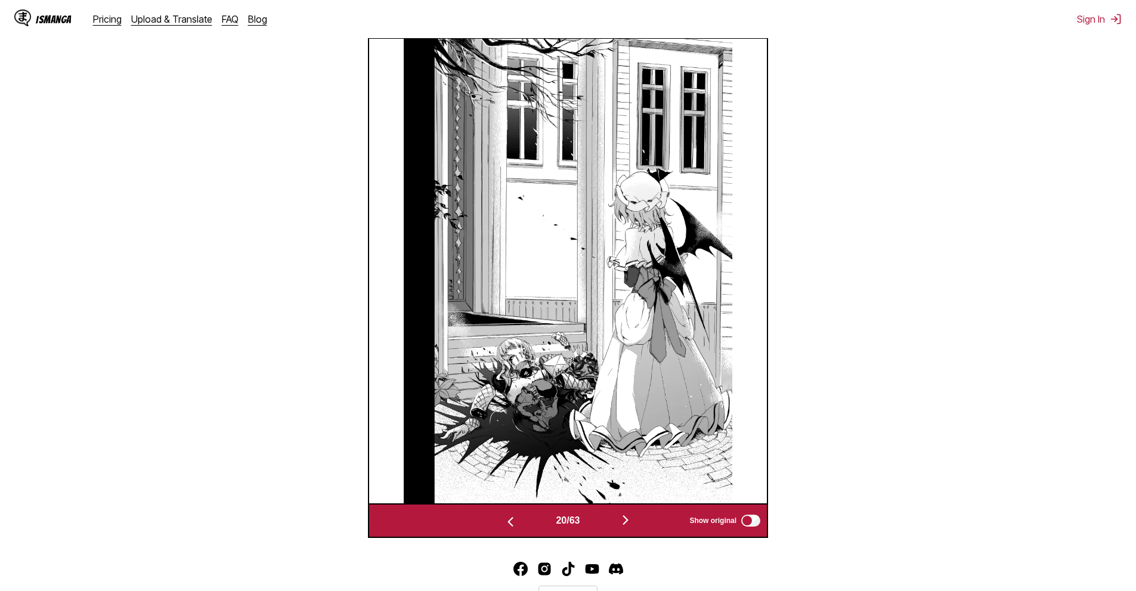
click at [632, 528] on button "button" at bounding box center [626, 520] width 72 height 17
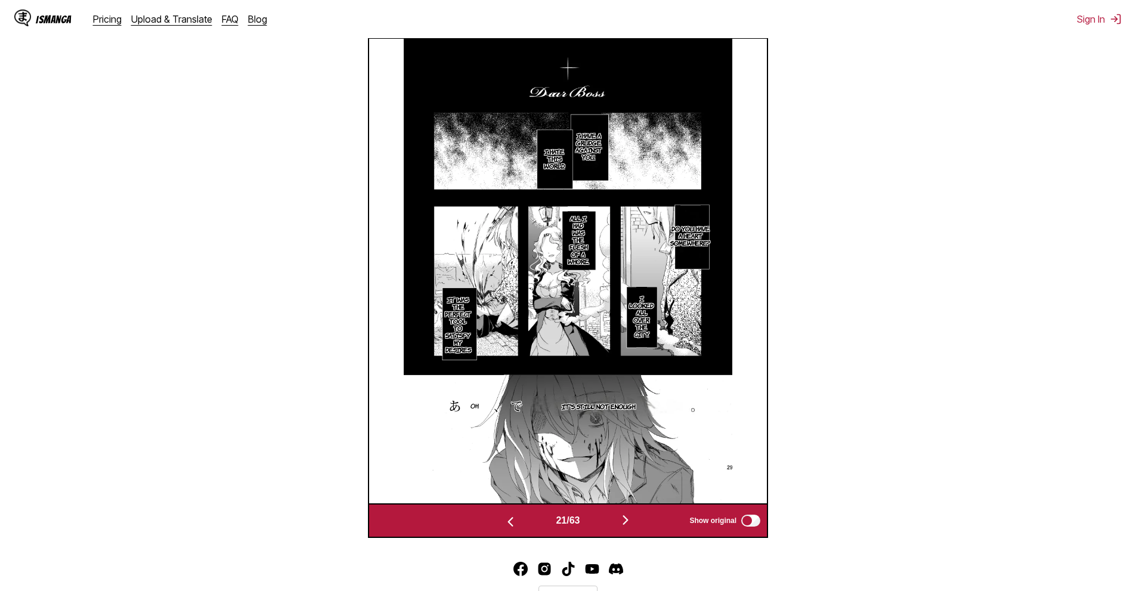
click at [629, 512] on div "21 / 63 Show original" at bounding box center [568, 520] width 400 height 35
click at [631, 523] on img "button" at bounding box center [625, 520] width 14 height 14
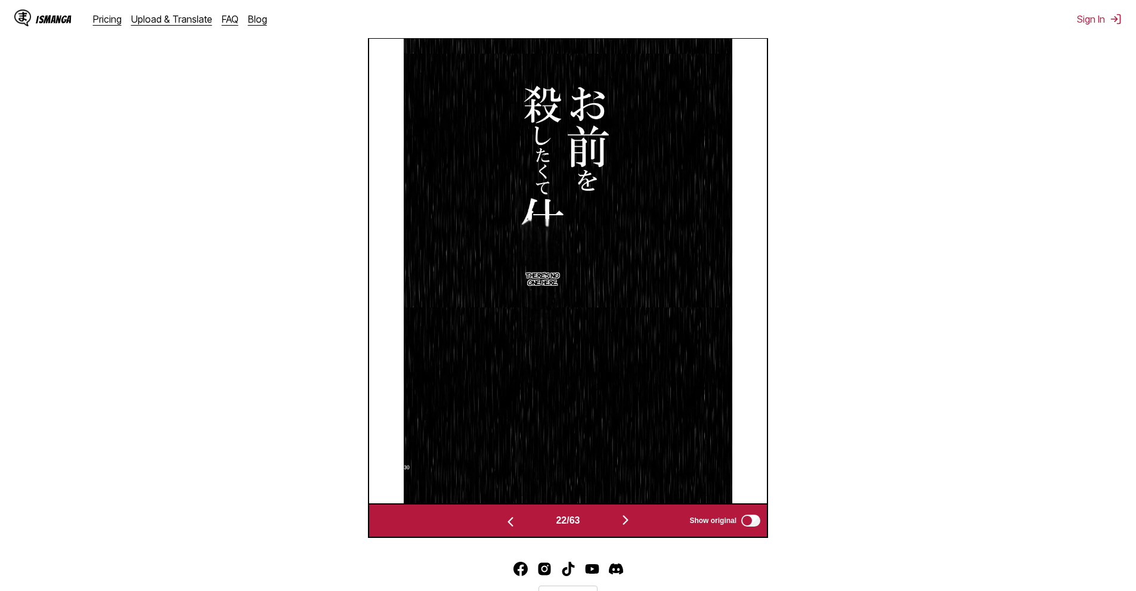
click at [630, 524] on img "button" at bounding box center [625, 520] width 14 height 14
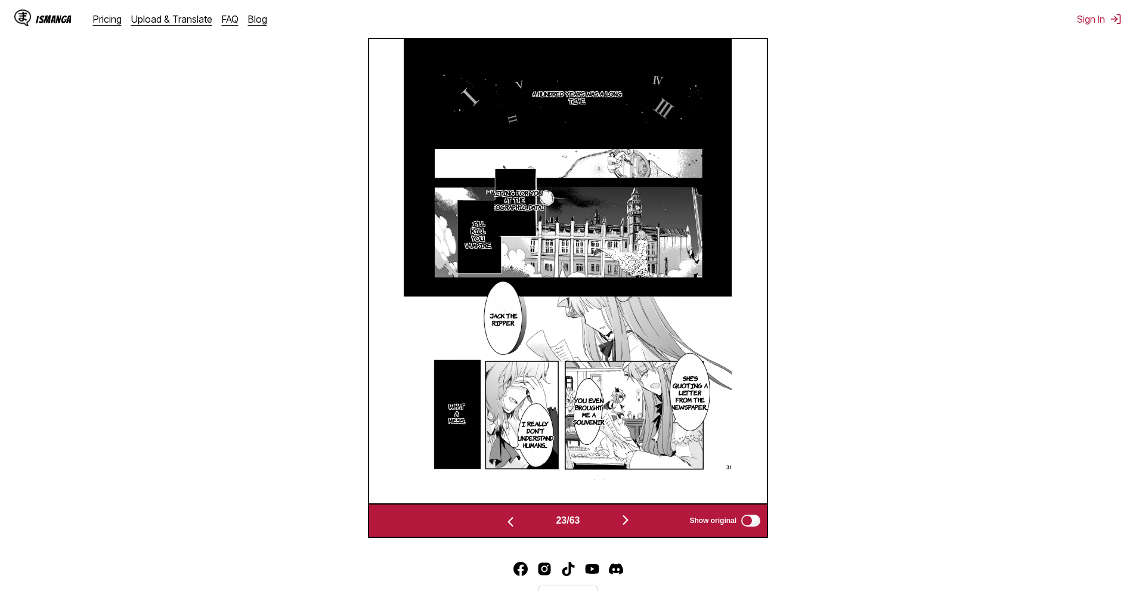
click at [632, 512] on div "23 / 63 Show original" at bounding box center [568, 520] width 400 height 35
click at [627, 524] on img "button" at bounding box center [625, 520] width 14 height 14
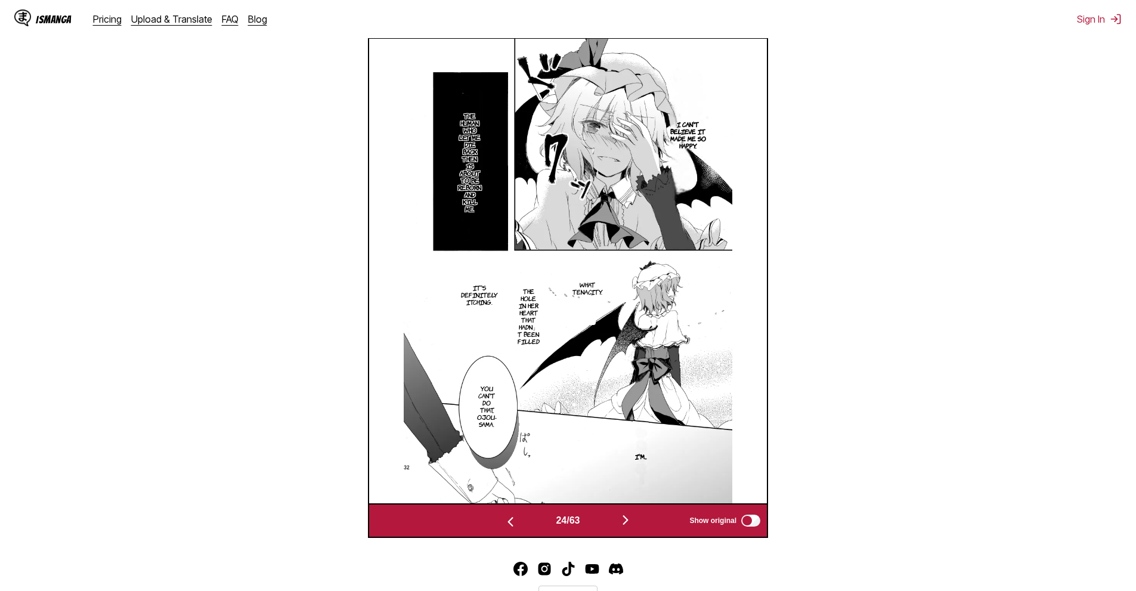
click at [626, 524] on img "button" at bounding box center [625, 520] width 14 height 14
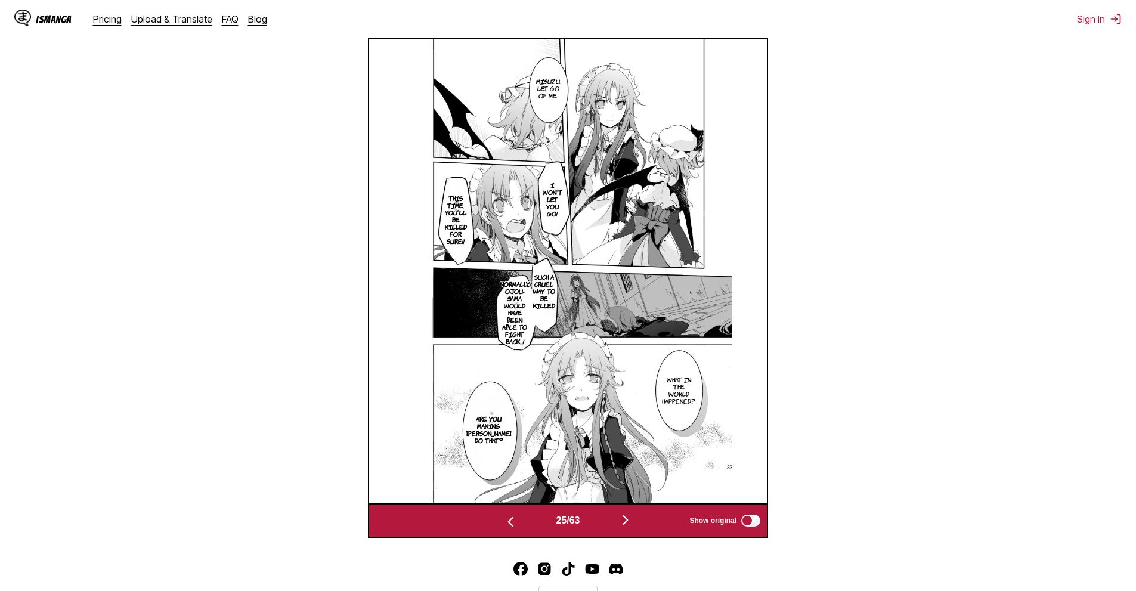
click at [626, 522] on img "button" at bounding box center [625, 520] width 14 height 14
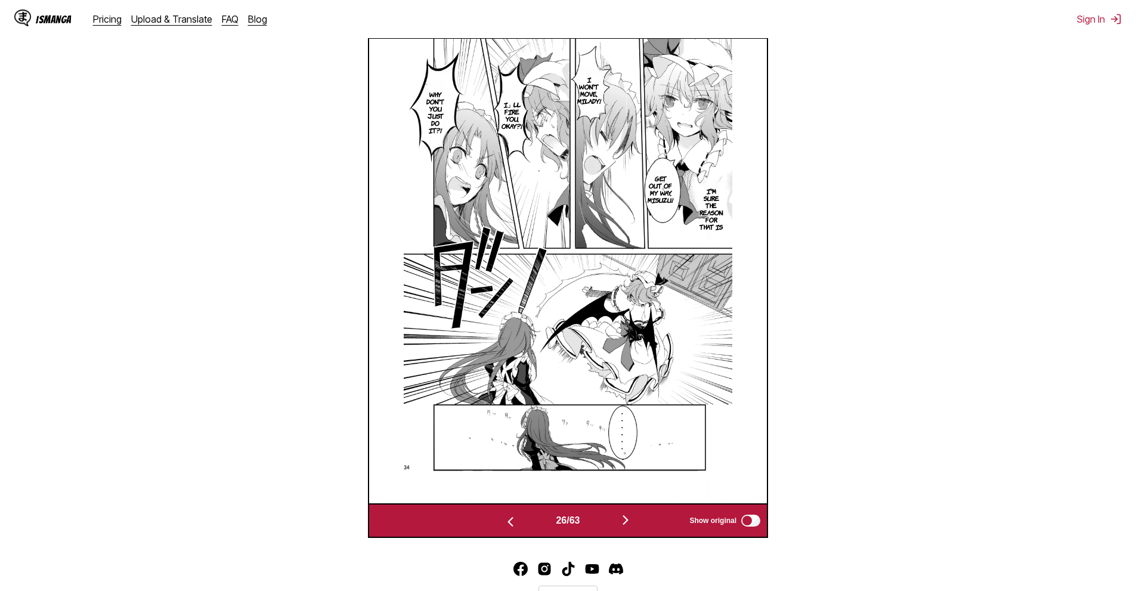
click at [892, 105] on section "From Japanese To English Drop files here, or click to browse. Max file size: 5M…" at bounding box center [568, 145] width 1117 height 786
click at [633, 521] on img "button" at bounding box center [625, 520] width 14 height 14
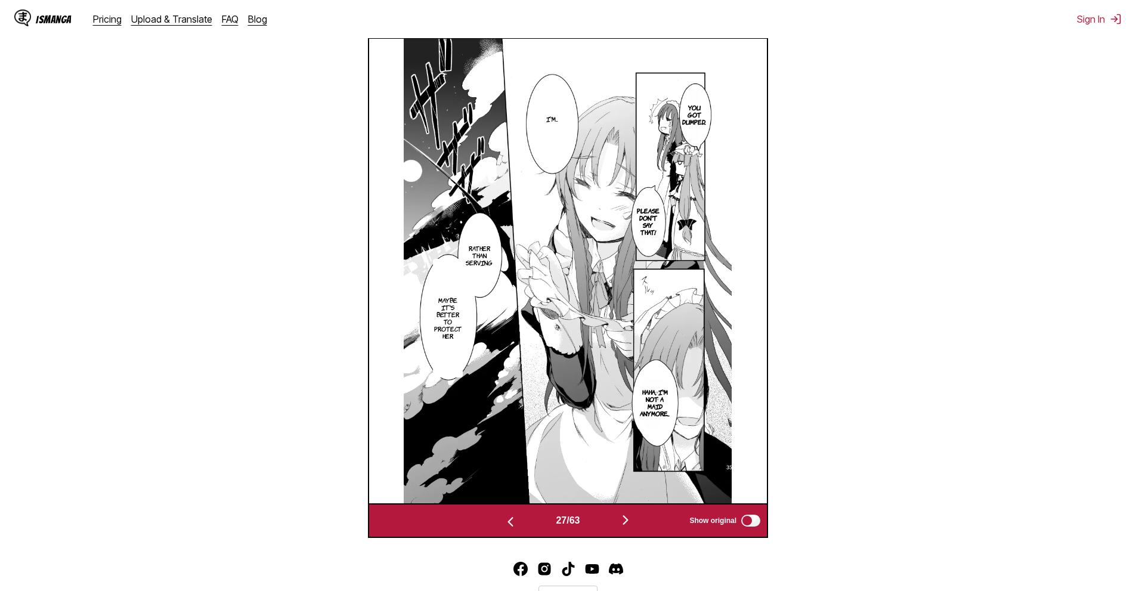
click at [625, 538] on div "27 / 63 Show original" at bounding box center [568, 520] width 400 height 35
click at [627, 533] on div "27 / 63 Show original" at bounding box center [568, 520] width 400 height 35
click at [631, 524] on img "button" at bounding box center [625, 520] width 14 height 14
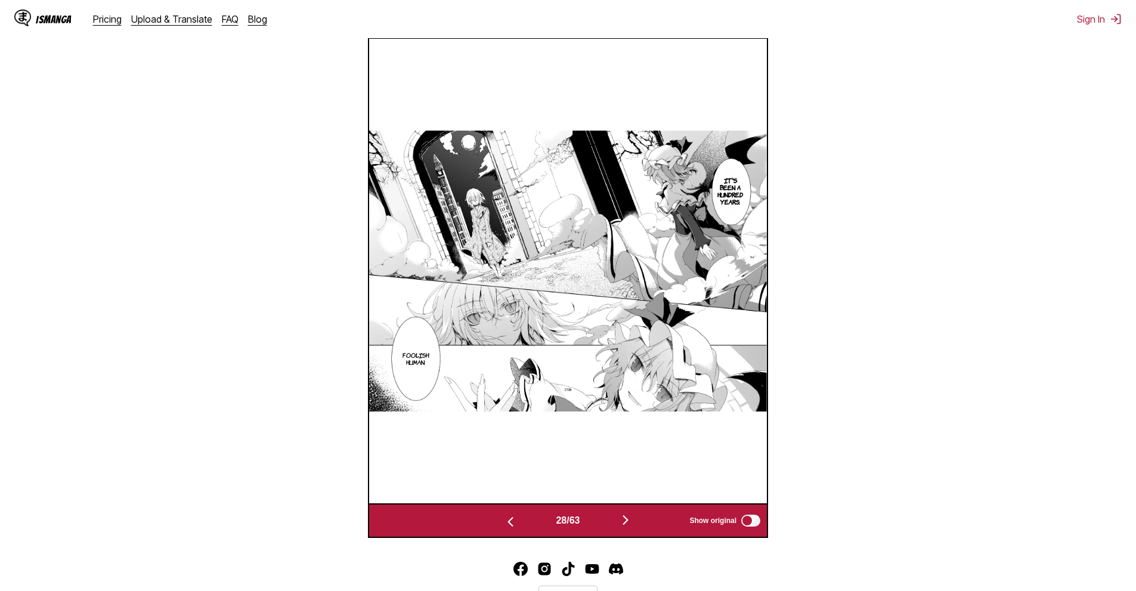
click at [631, 529] on button "button" at bounding box center [626, 520] width 72 height 17
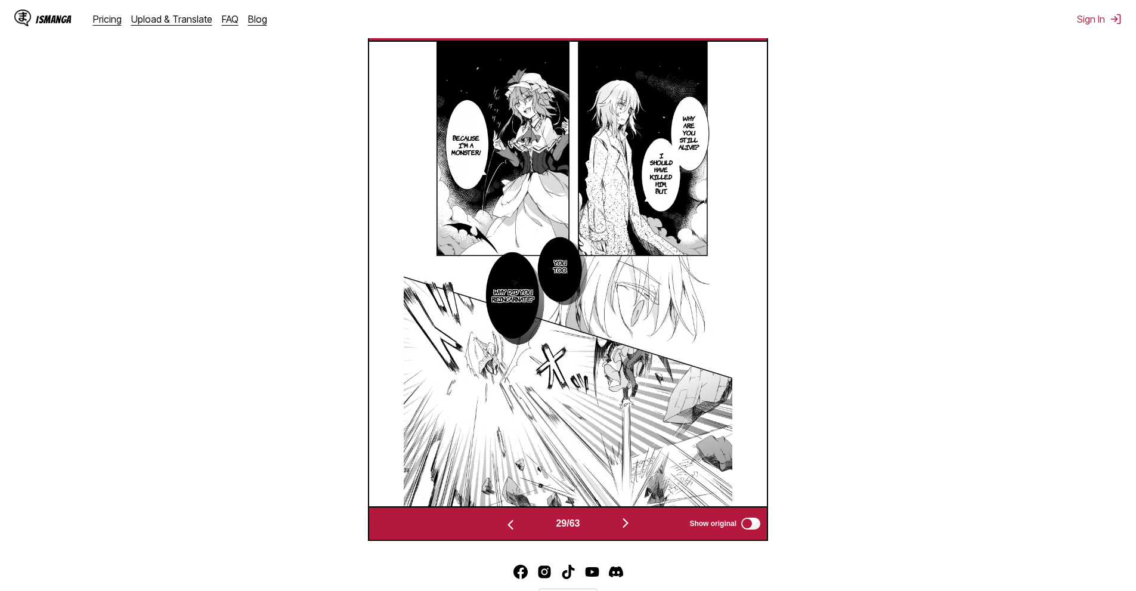
scroll to position [438, 0]
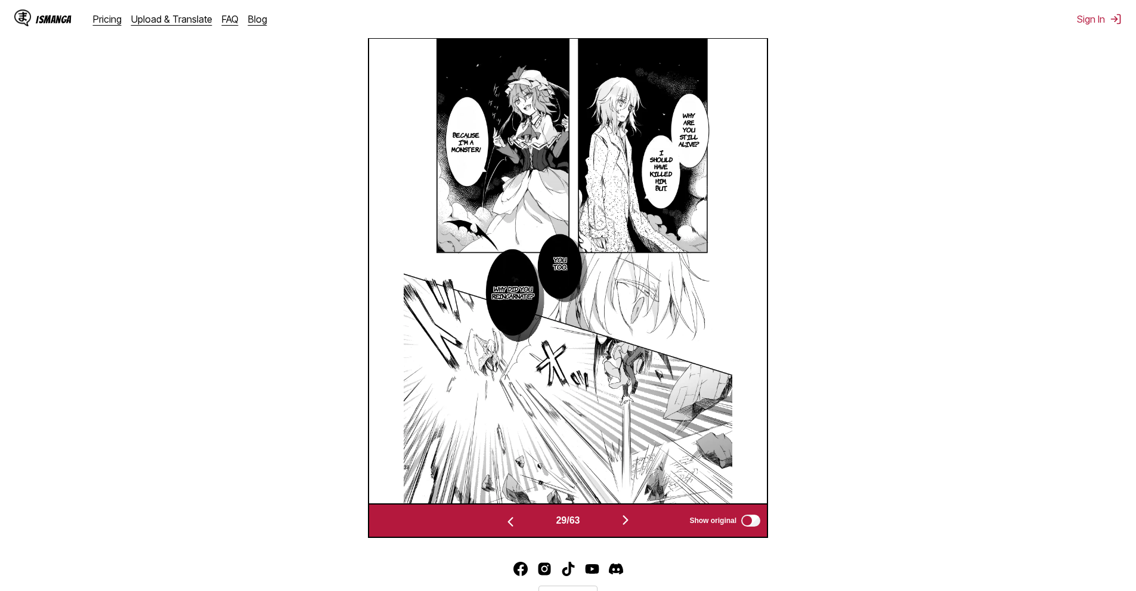
click at [639, 518] on button "button" at bounding box center [626, 520] width 72 height 17
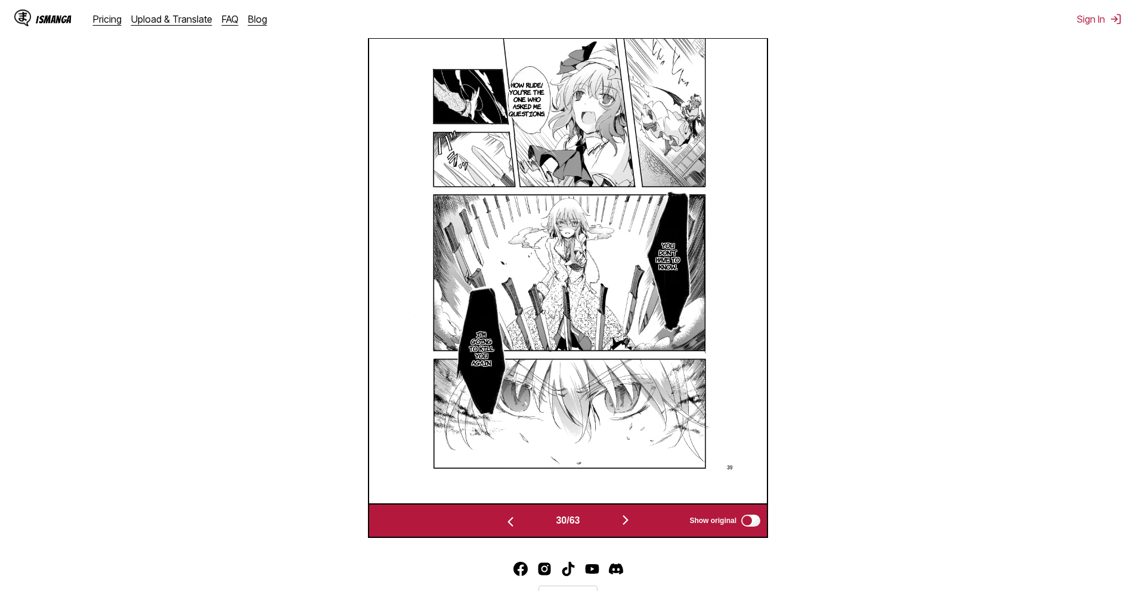
click at [505, 524] on img "button" at bounding box center [510, 522] width 14 height 14
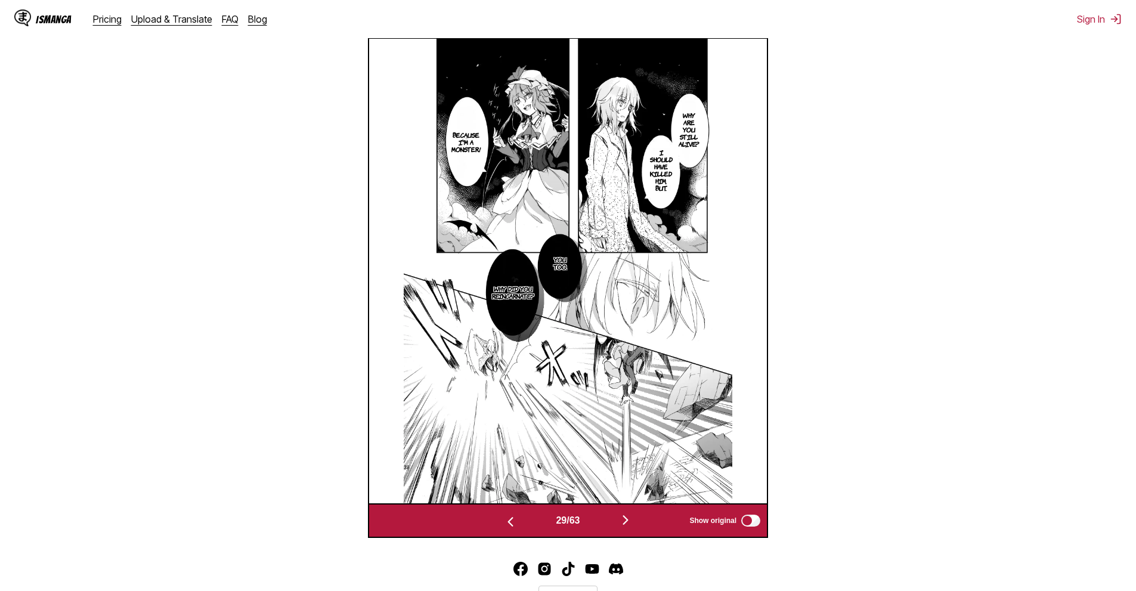
click at [633, 520] on img "button" at bounding box center [625, 520] width 14 height 14
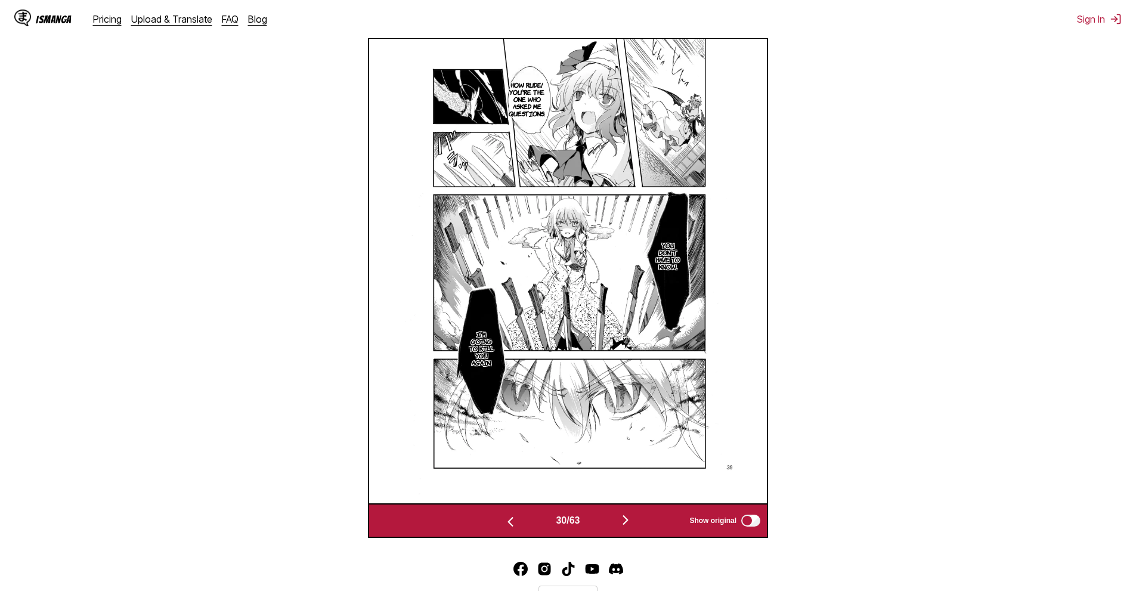
click at [515, 519] on button "button" at bounding box center [511, 520] width 72 height 17
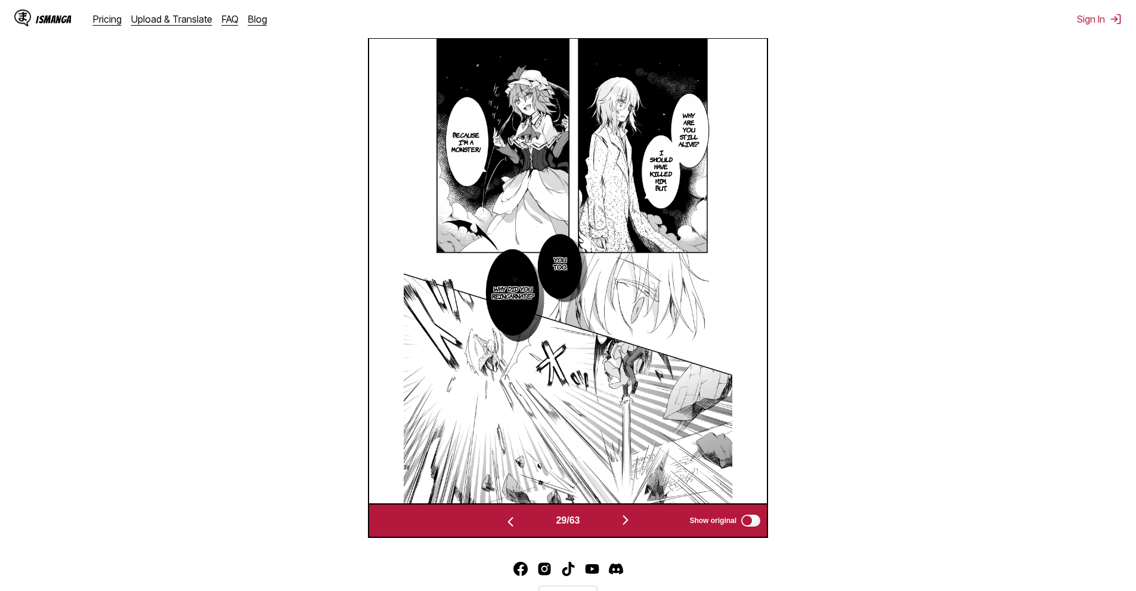
click at [633, 519] on img "button" at bounding box center [625, 520] width 14 height 14
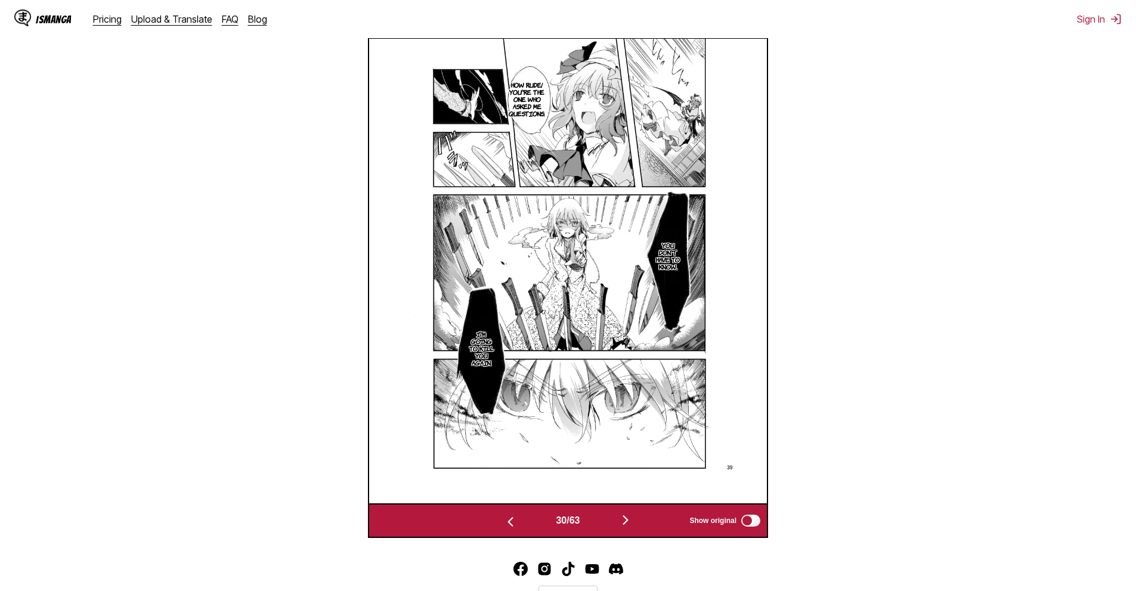
click at [626, 525] on img "button" at bounding box center [625, 520] width 14 height 14
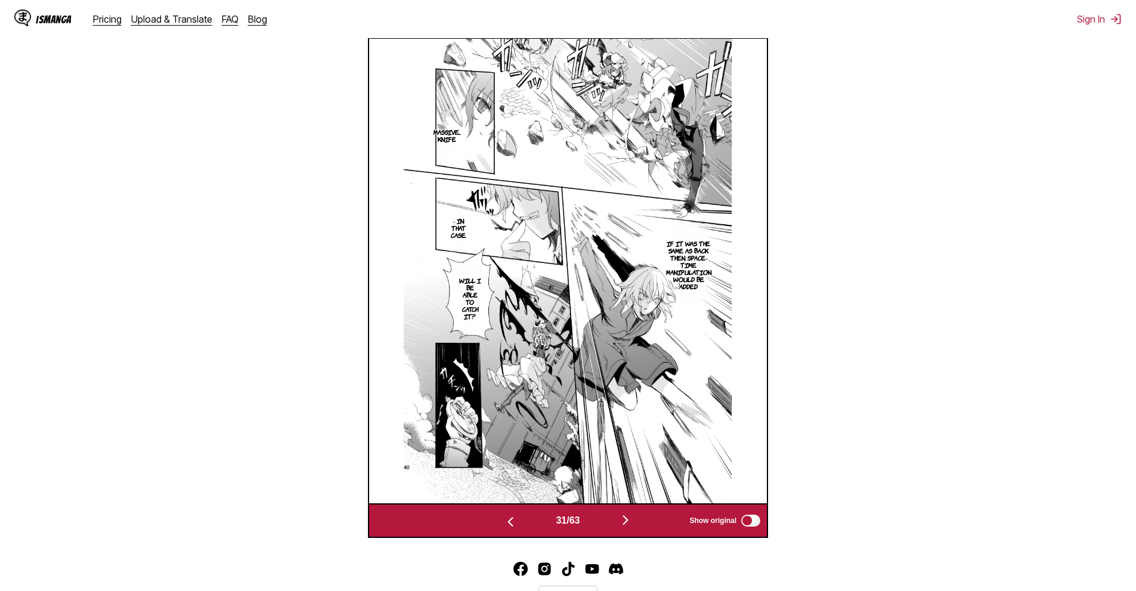
click at [704, 313] on section "If it was the same as back then, space-time manipulation would be added" at bounding box center [689, 264] width 41 height 113
click at [633, 517] on img "button" at bounding box center [625, 520] width 14 height 14
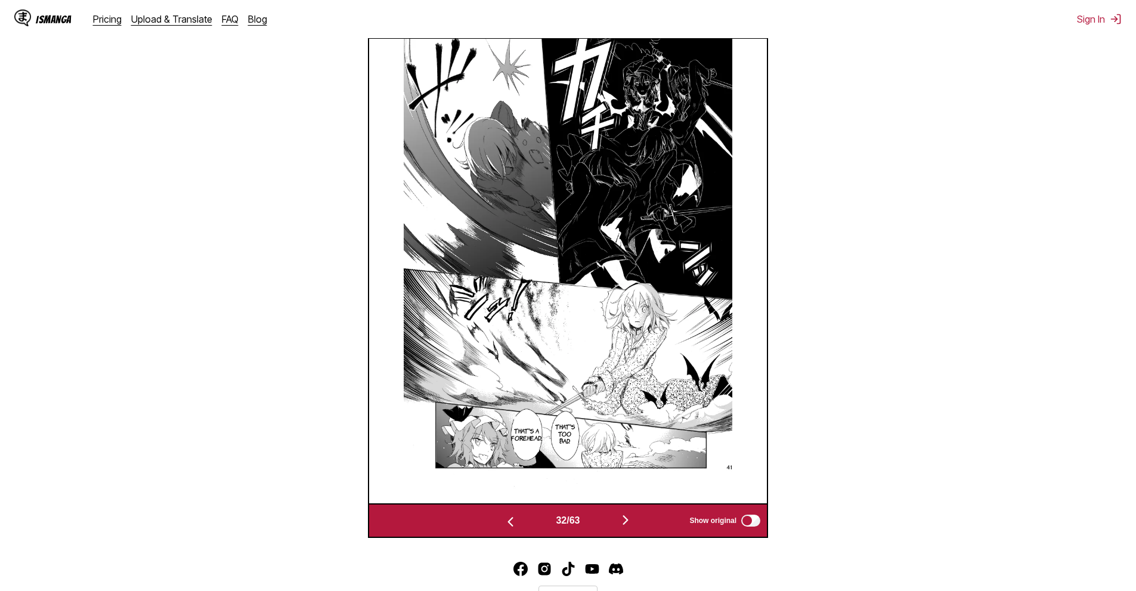
click at [631, 526] on img "button" at bounding box center [625, 520] width 14 height 14
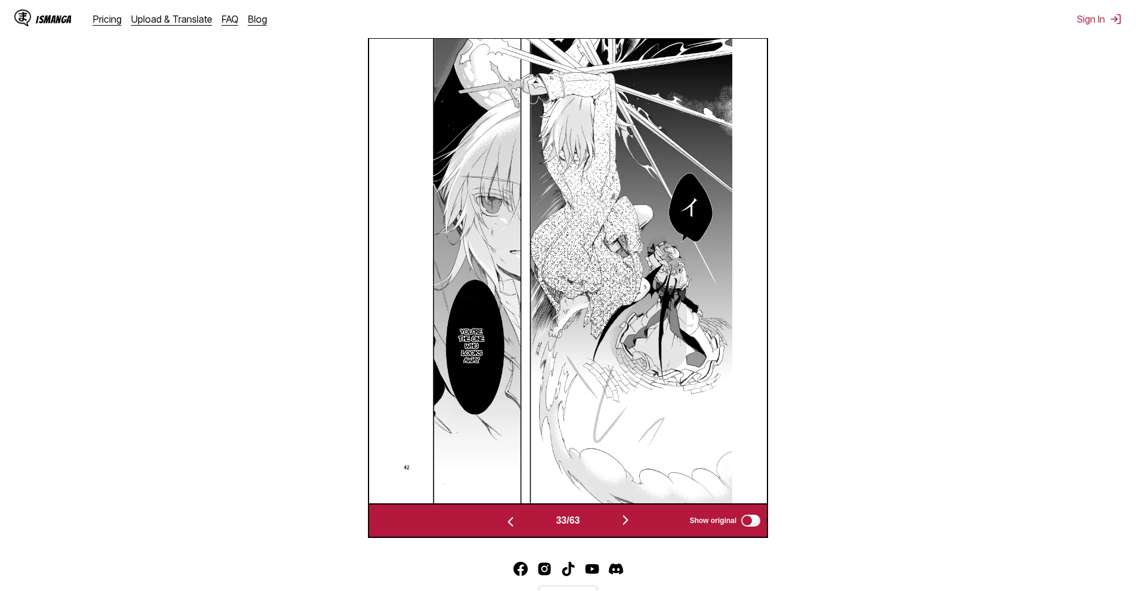
click at [627, 525] on img "button" at bounding box center [625, 520] width 14 height 14
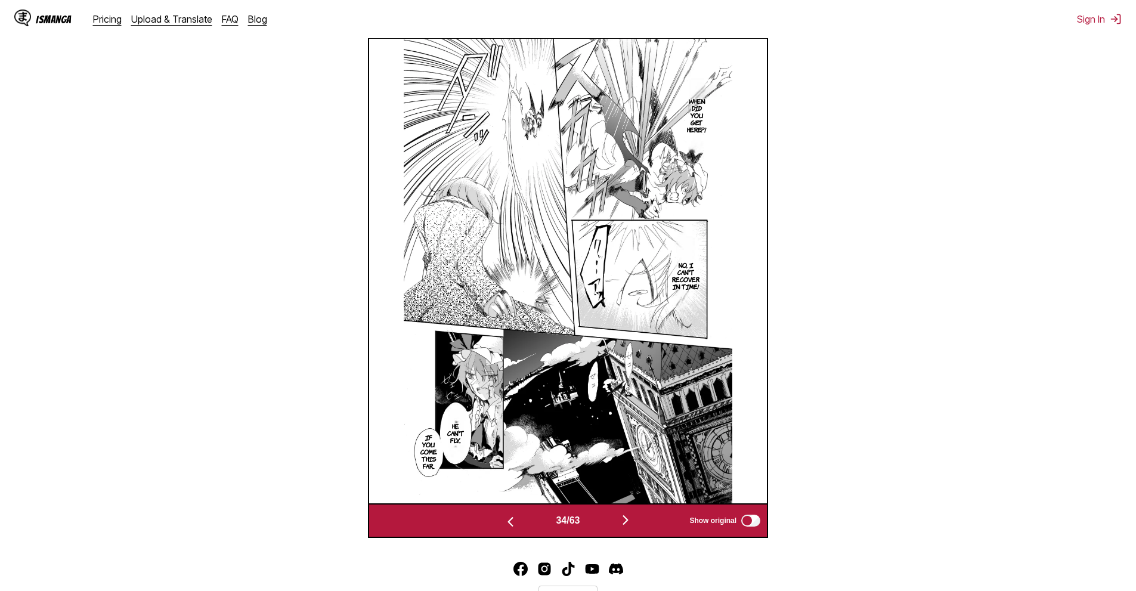
click at [634, 529] on button "button" at bounding box center [626, 520] width 72 height 17
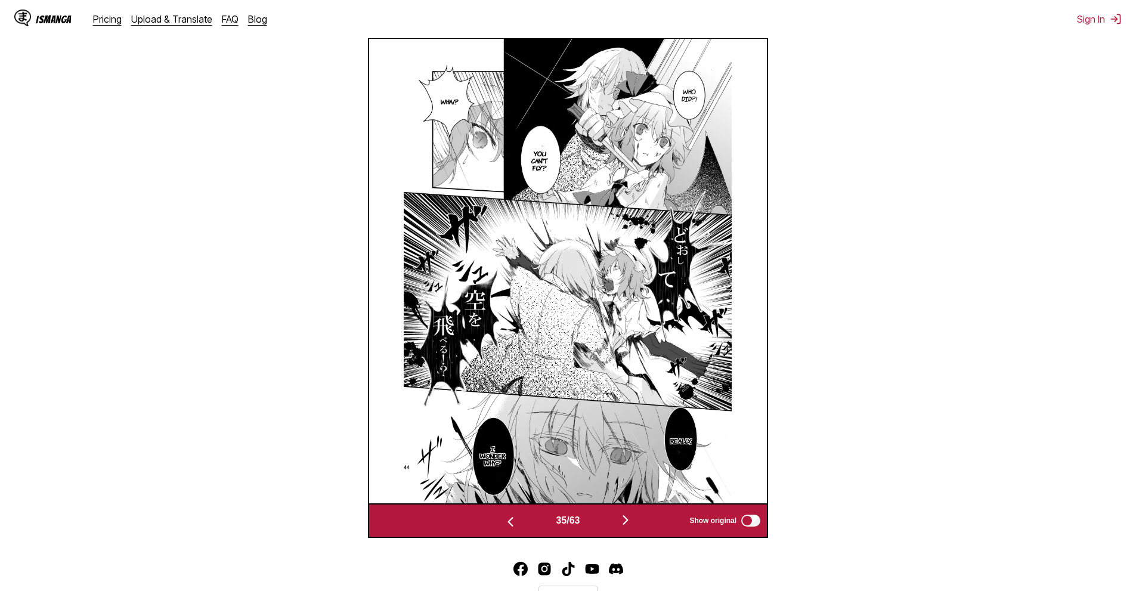
click at [624, 519] on img "button" at bounding box center [625, 520] width 14 height 14
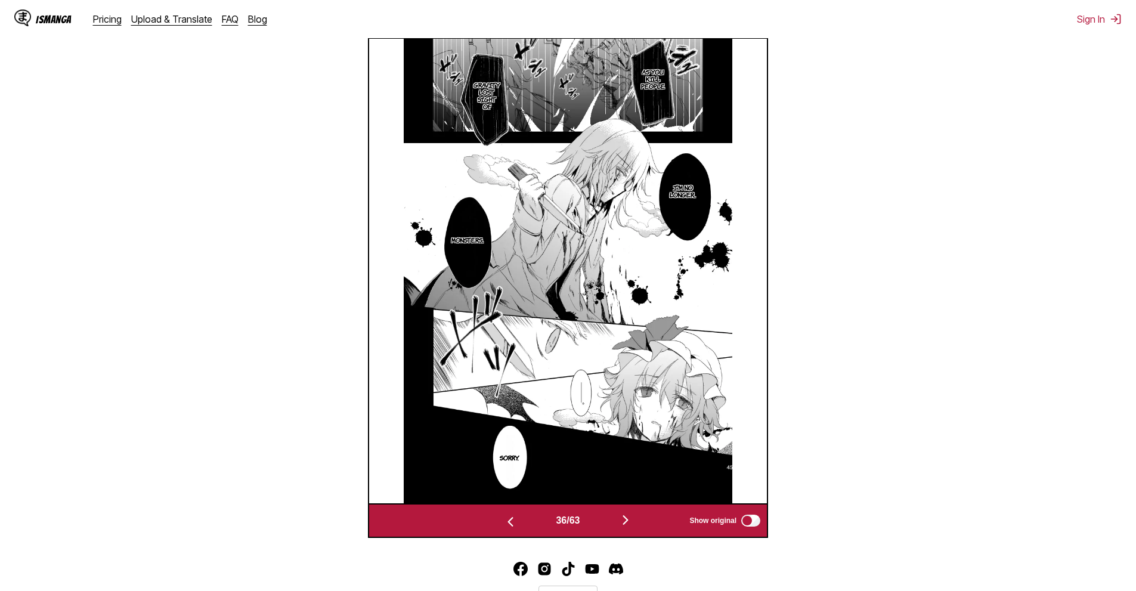
click at [617, 514] on div "36 / 63 Show original" at bounding box center [568, 520] width 400 height 35
click at [623, 525] on img "button" at bounding box center [625, 520] width 14 height 14
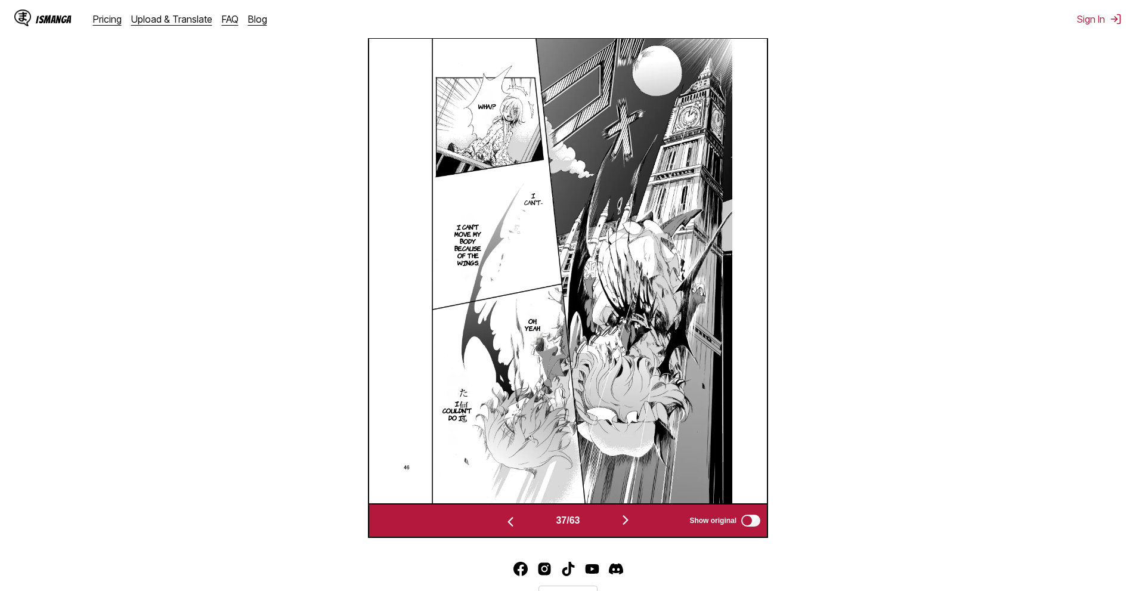
click at [628, 523] on img "button" at bounding box center [625, 520] width 14 height 14
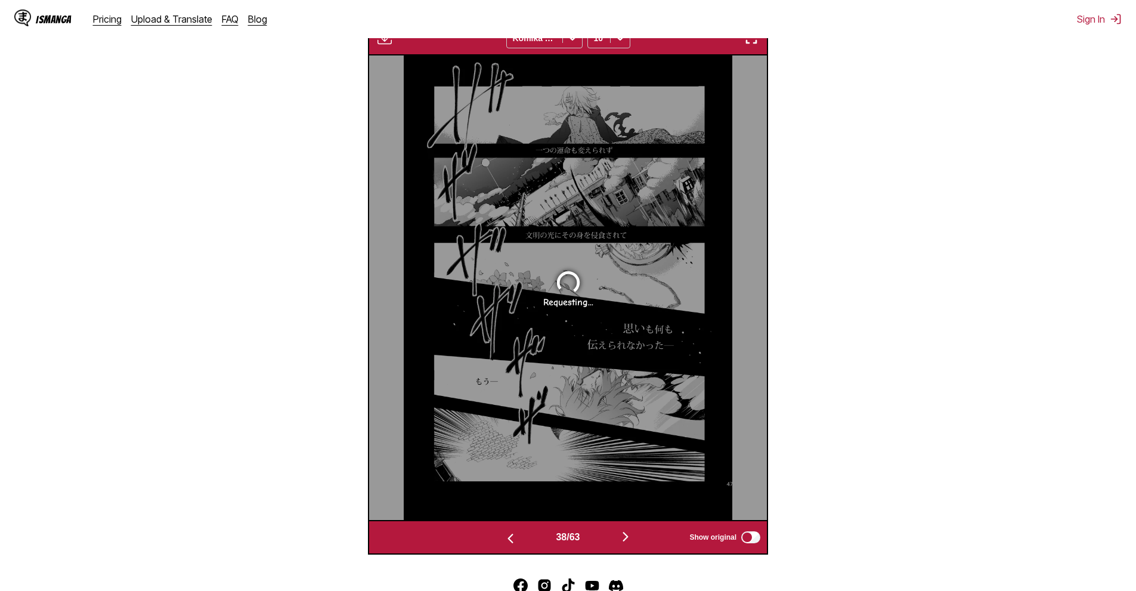
scroll to position [438, 0]
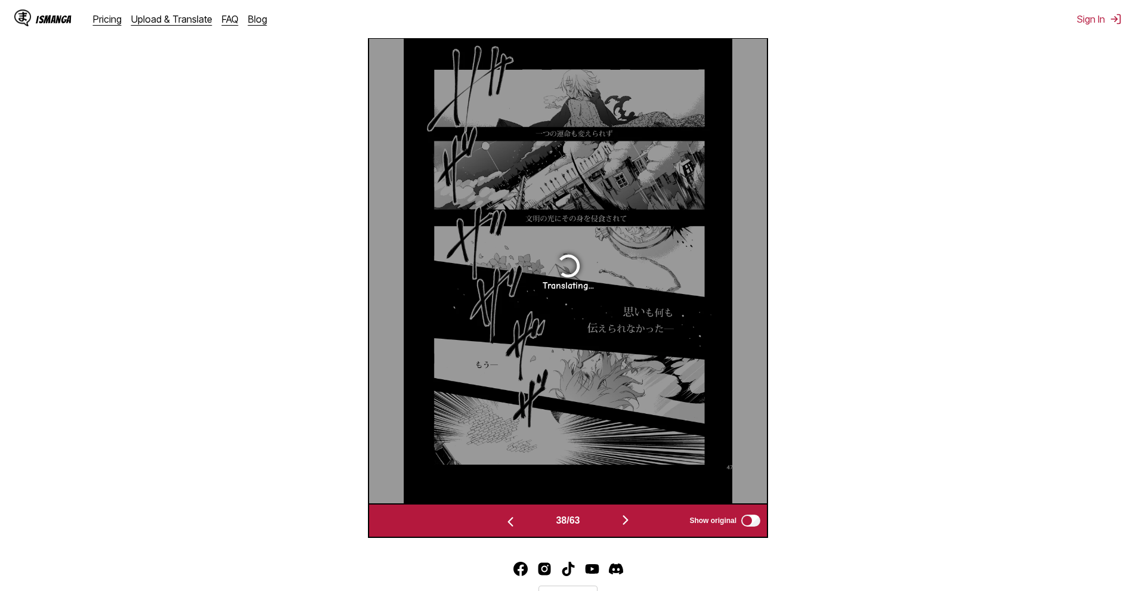
click at [513, 519] on button "button" at bounding box center [511, 520] width 72 height 17
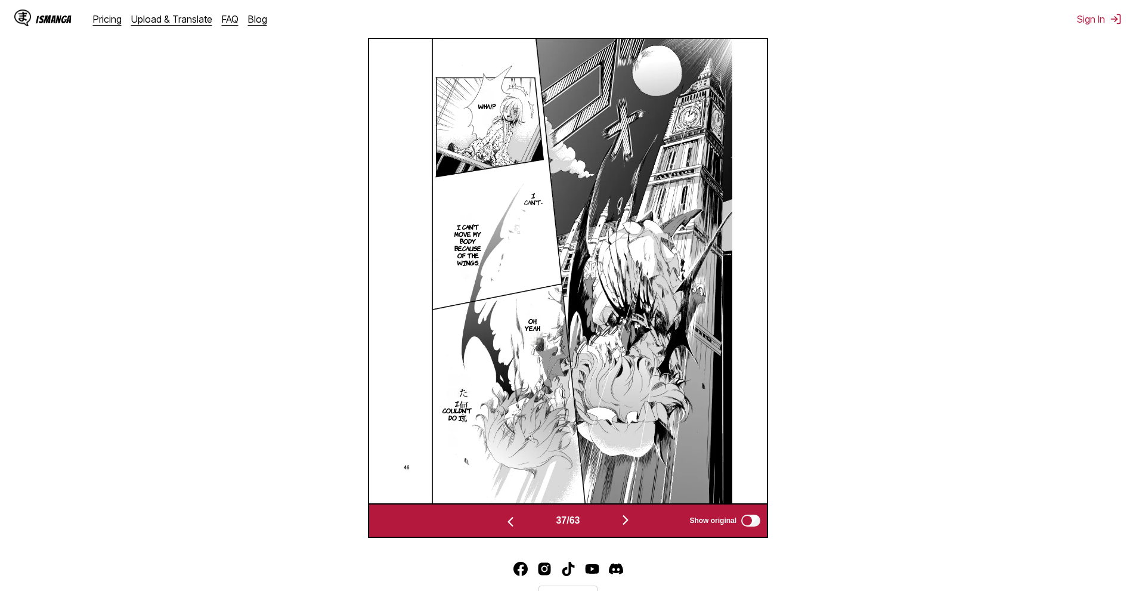
click at [627, 525] on img "button" at bounding box center [625, 520] width 14 height 14
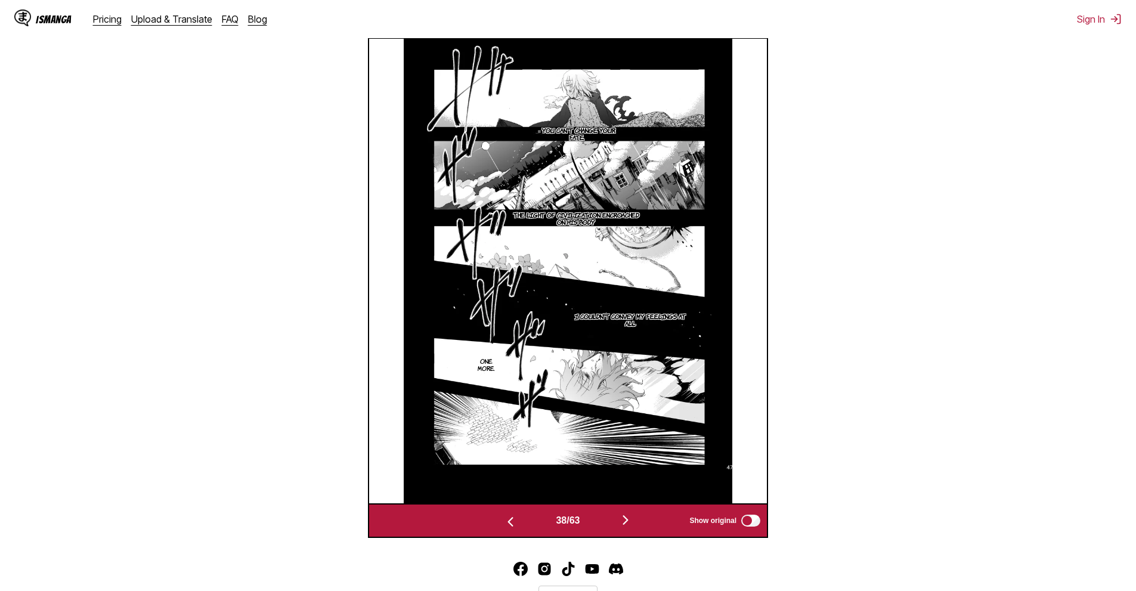
click at [633, 524] on img "button" at bounding box center [625, 520] width 14 height 14
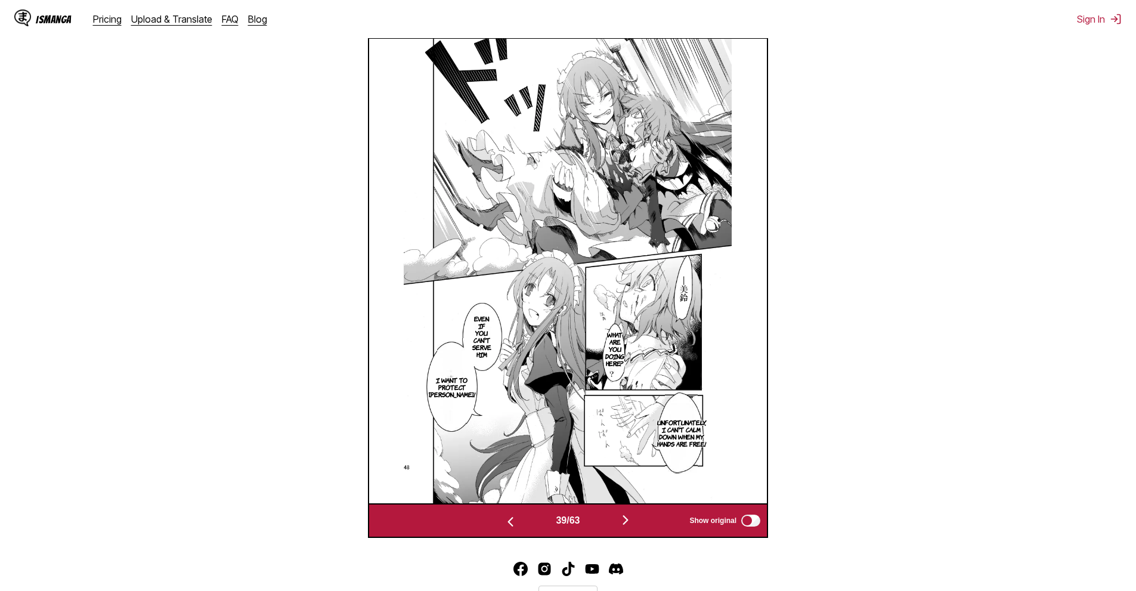
click at [628, 522] on img "button" at bounding box center [625, 520] width 14 height 14
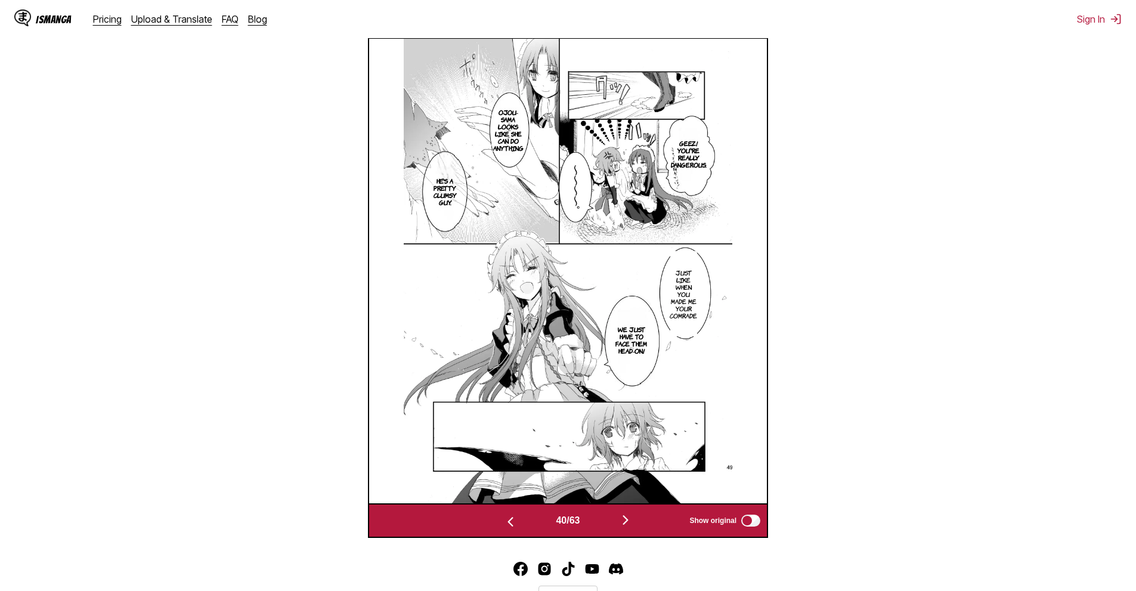
click at [627, 516] on img "button" at bounding box center [625, 520] width 14 height 14
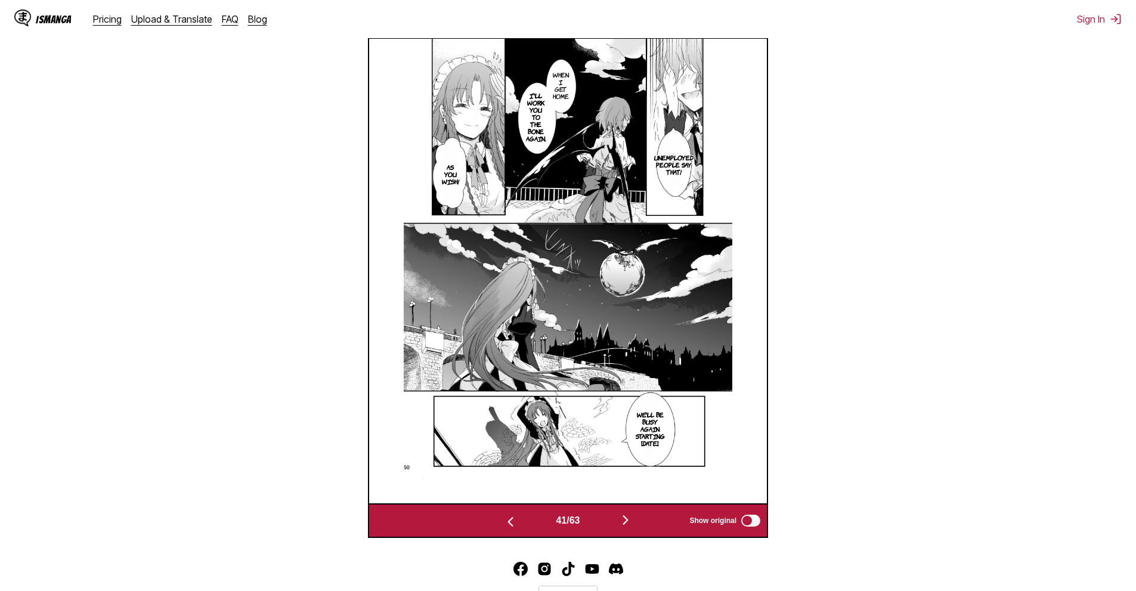
click at [636, 517] on button "button" at bounding box center [626, 520] width 72 height 17
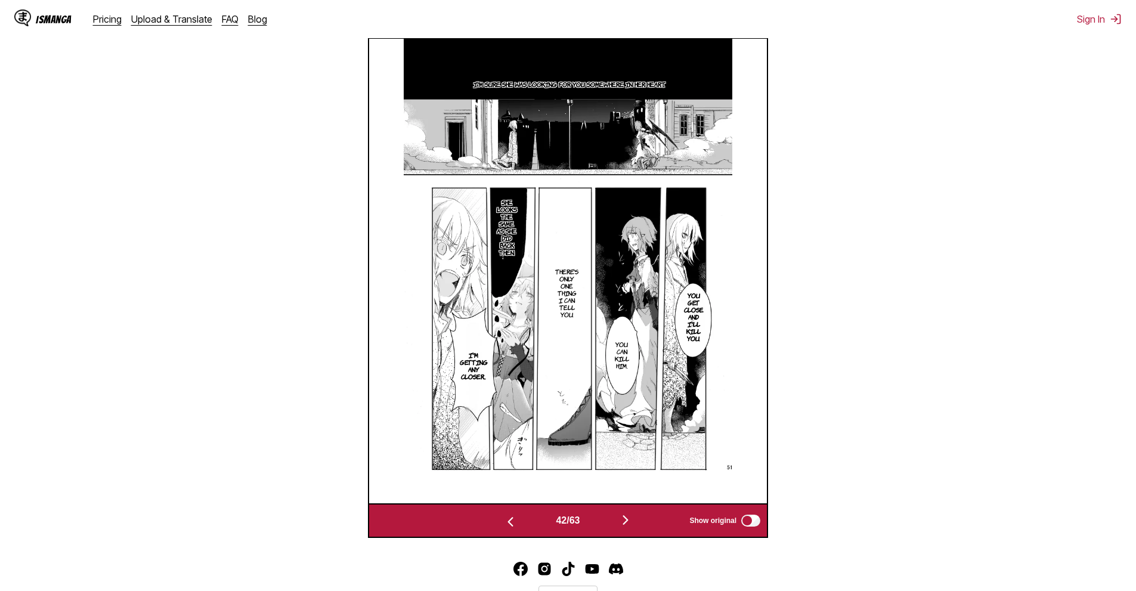
click at [626, 518] on img "button" at bounding box center [625, 520] width 14 height 14
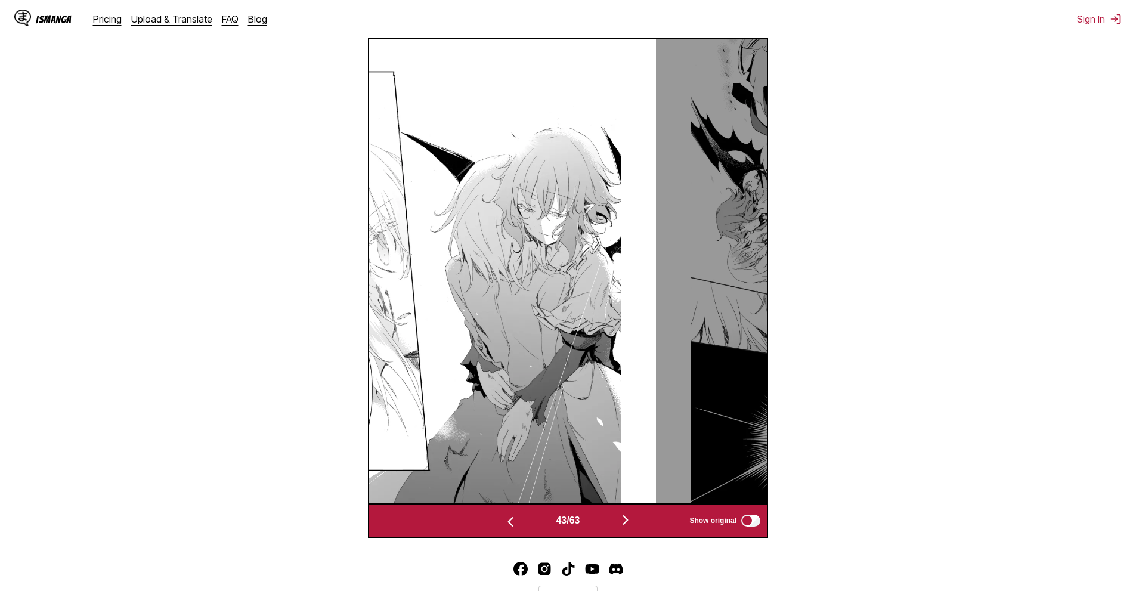
click at [626, 518] on img "button" at bounding box center [625, 520] width 14 height 14
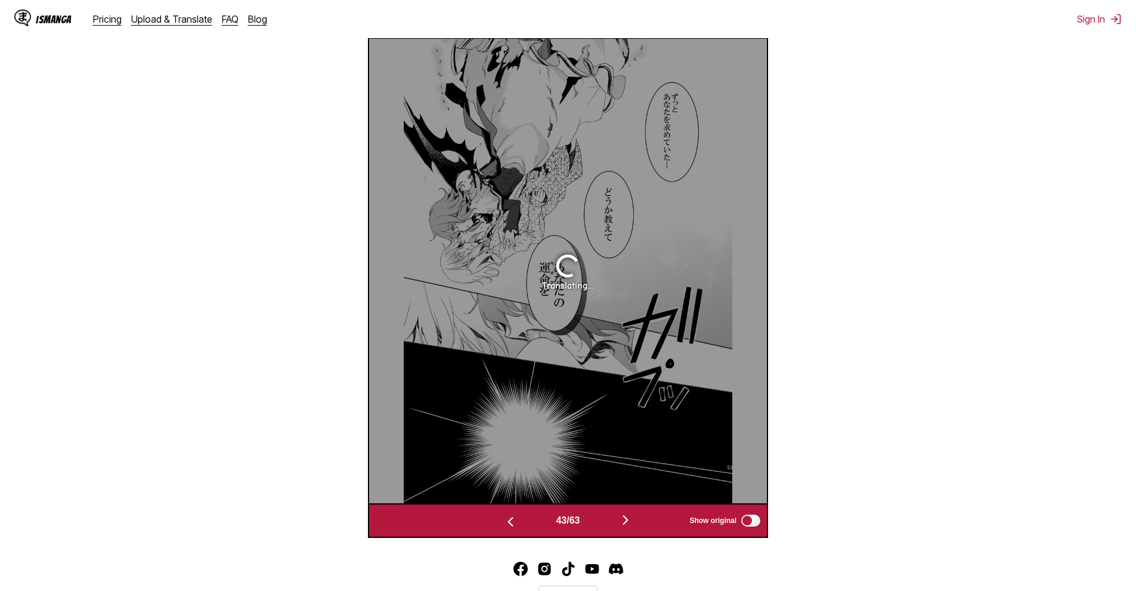
click at [626, 518] on img "button" at bounding box center [625, 520] width 14 height 14
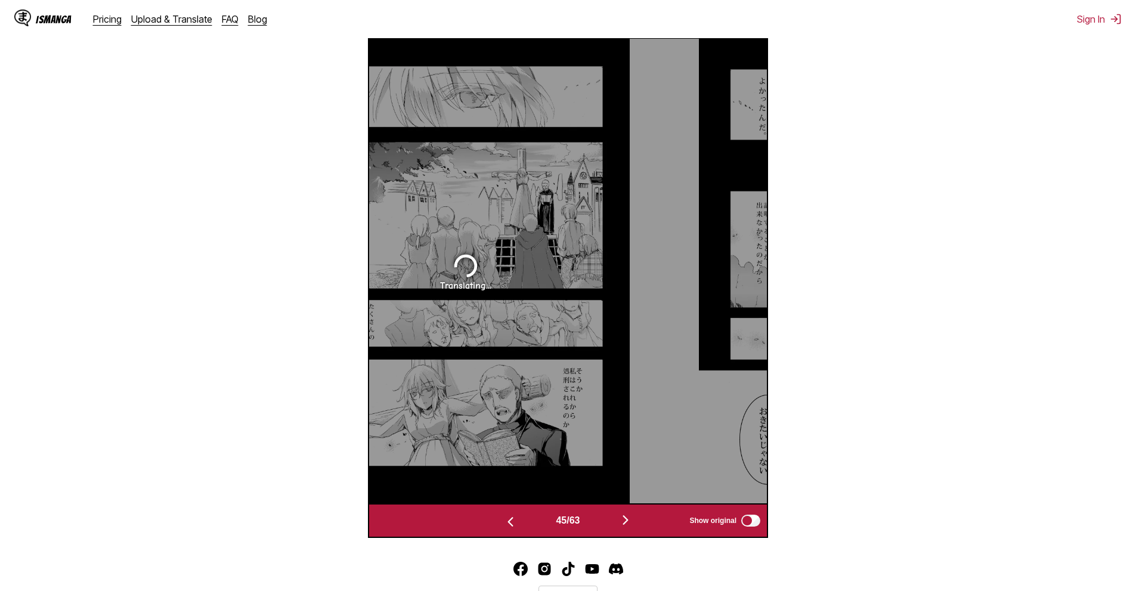
click at [626, 518] on img "button" at bounding box center [625, 520] width 14 height 14
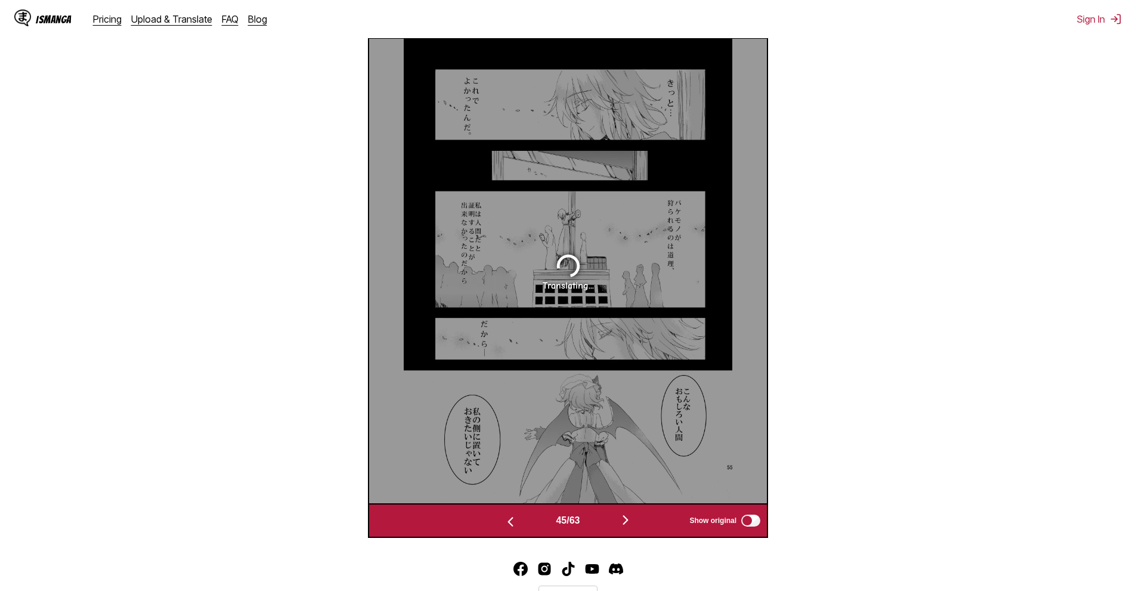
click at [626, 518] on img "button" at bounding box center [625, 520] width 14 height 14
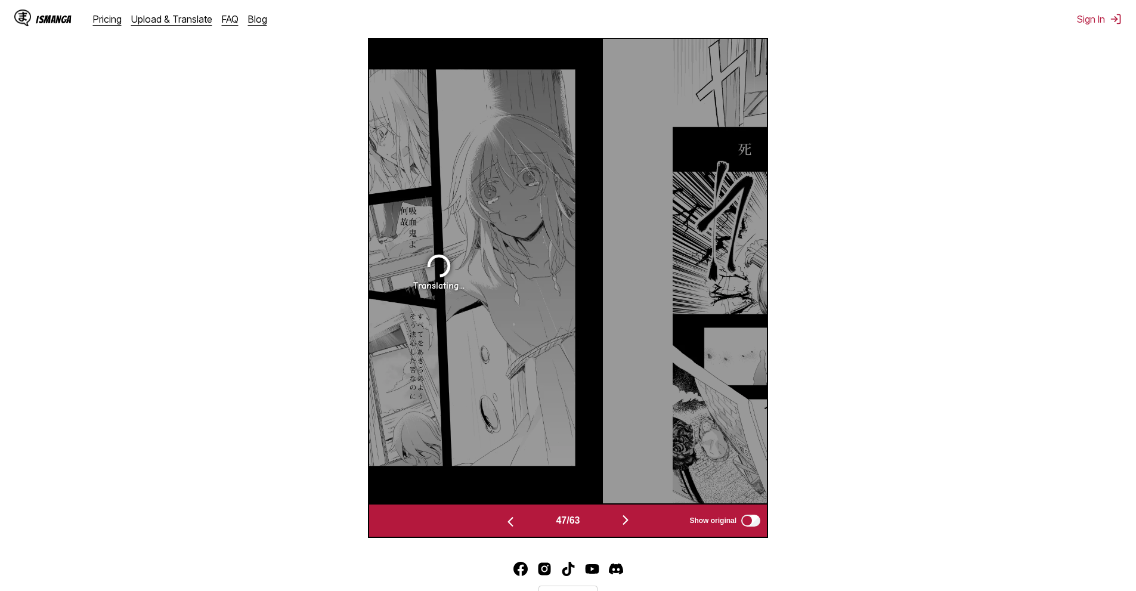
click at [626, 518] on img "button" at bounding box center [625, 520] width 14 height 14
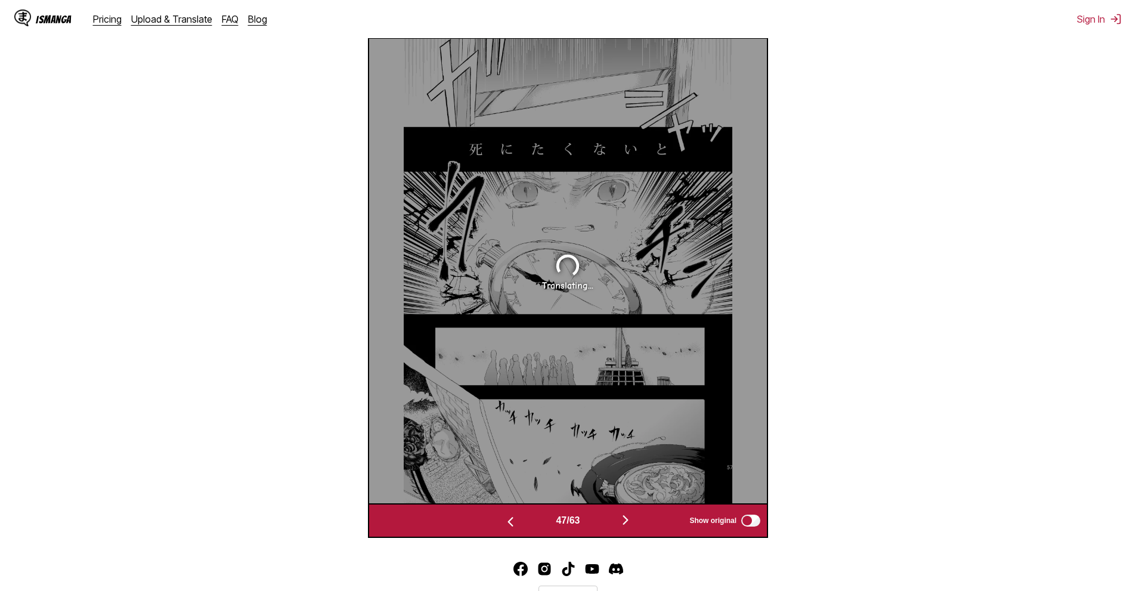
click at [626, 518] on img "button" at bounding box center [625, 520] width 14 height 14
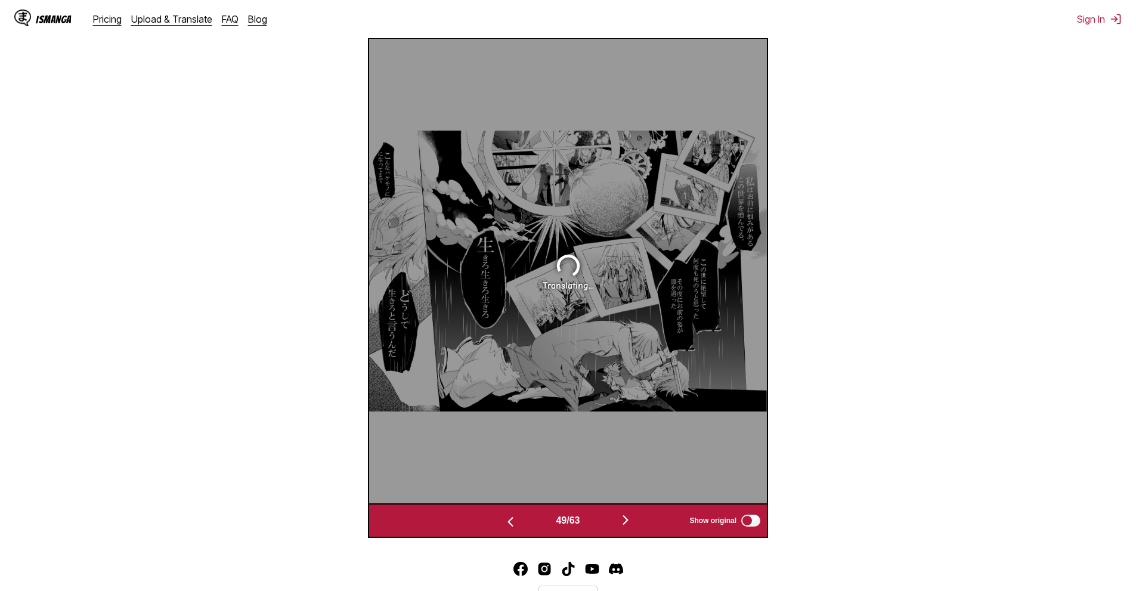
click at [626, 518] on img "button" at bounding box center [625, 520] width 14 height 14
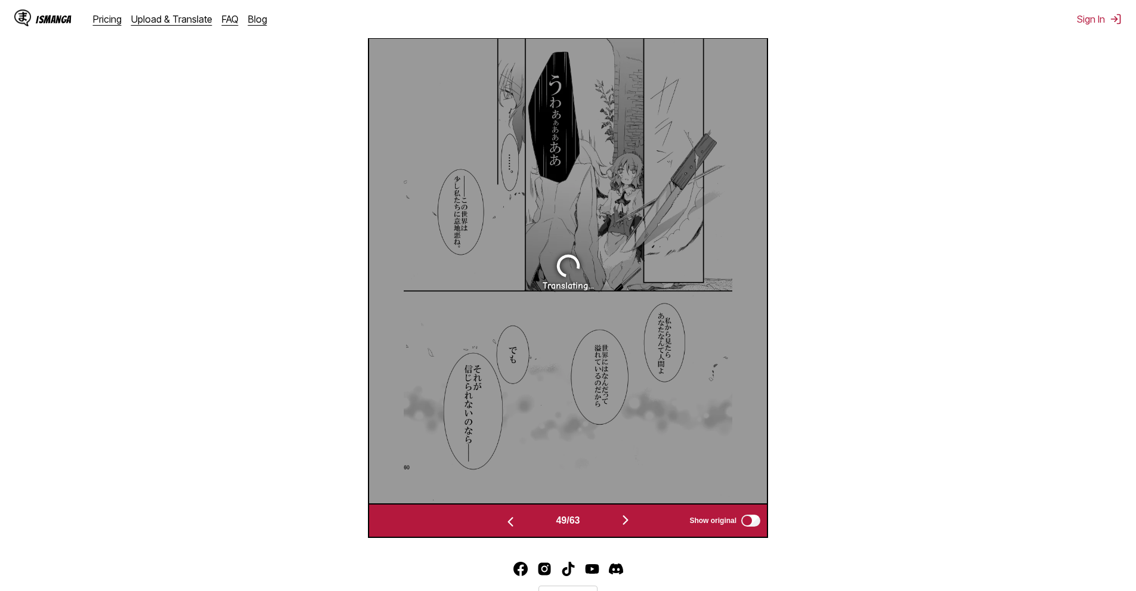
click at [626, 518] on img "button" at bounding box center [625, 520] width 14 height 14
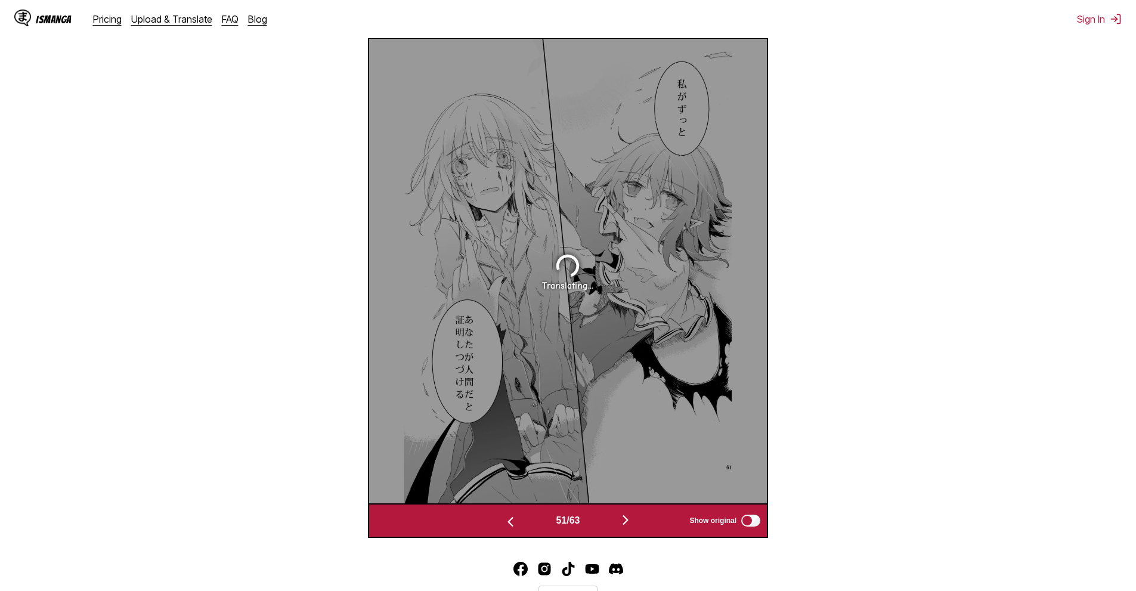
click at [626, 518] on img "button" at bounding box center [625, 520] width 14 height 14
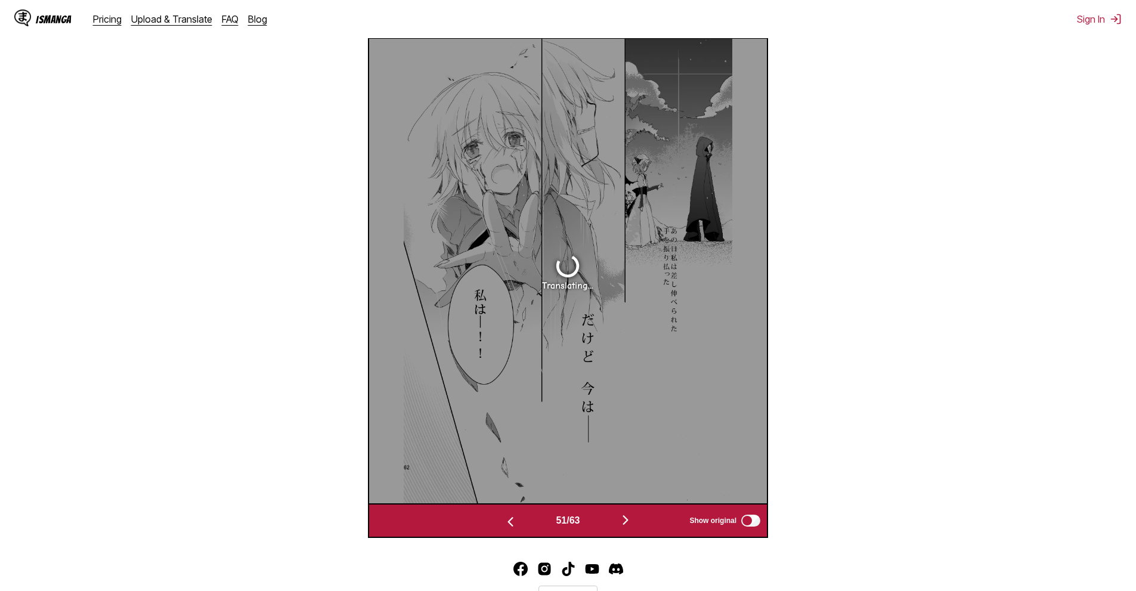
click at [626, 518] on img "button" at bounding box center [625, 520] width 14 height 14
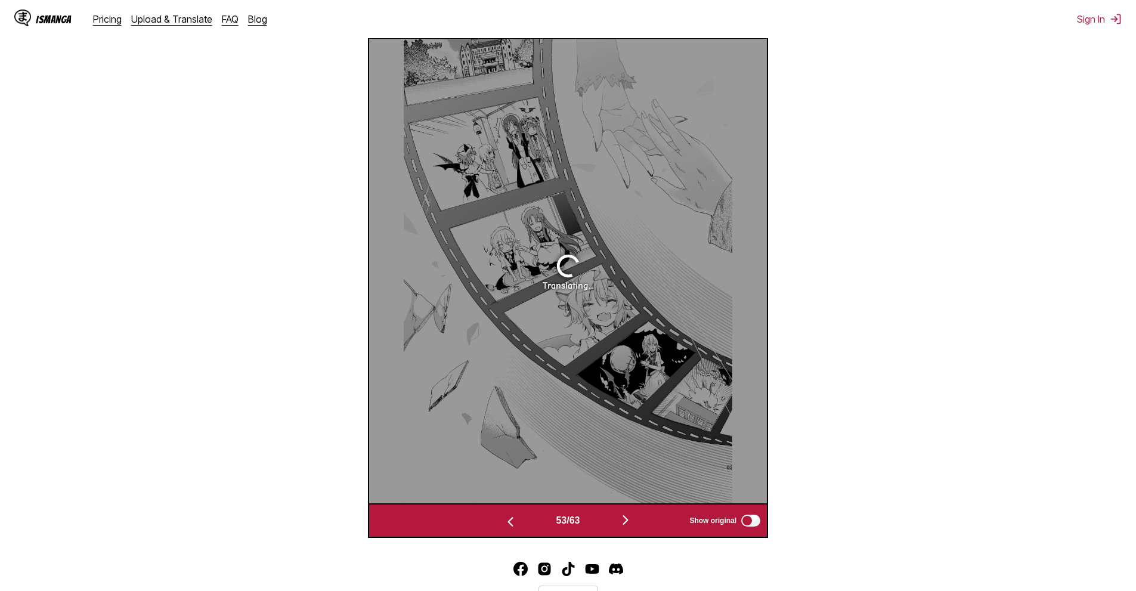
click at [626, 518] on img "button" at bounding box center [625, 520] width 14 height 14
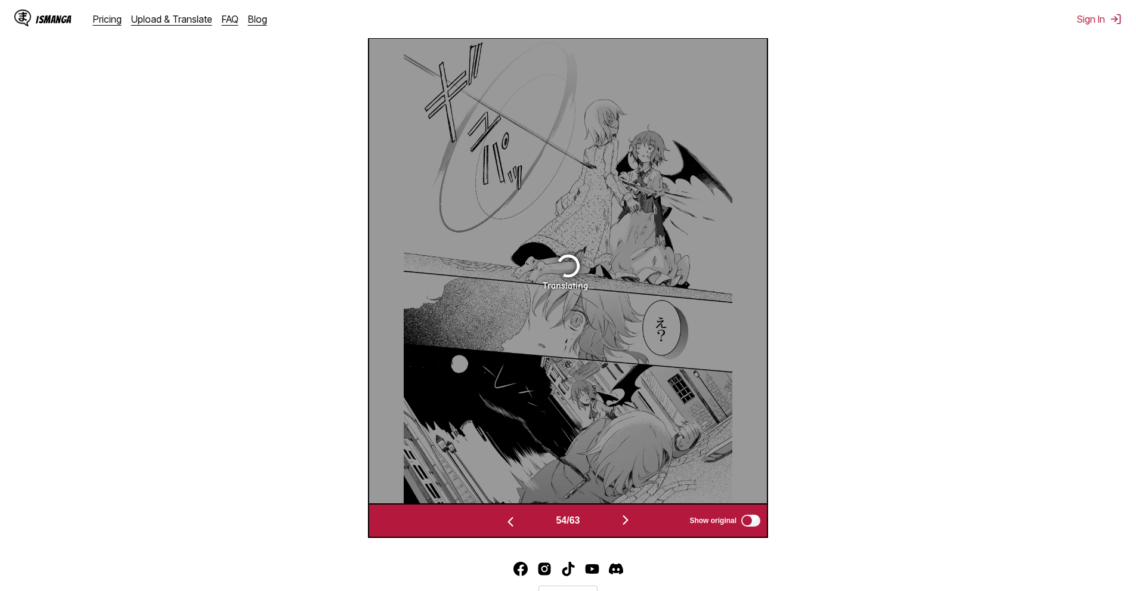
click at [626, 518] on img "button" at bounding box center [625, 520] width 14 height 14
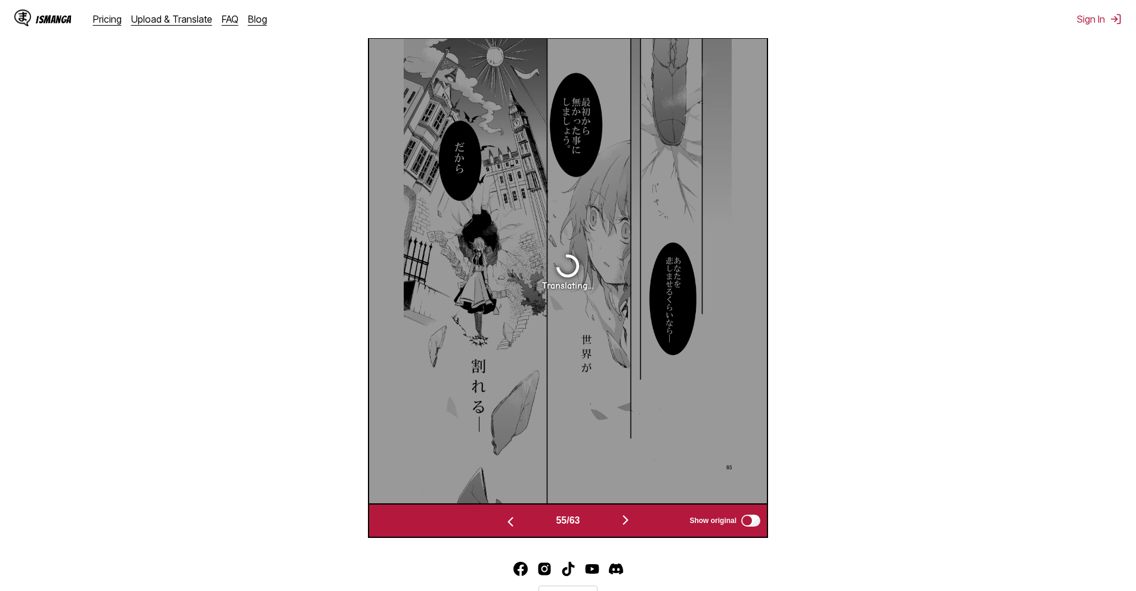
click at [626, 518] on img "button" at bounding box center [625, 520] width 14 height 14
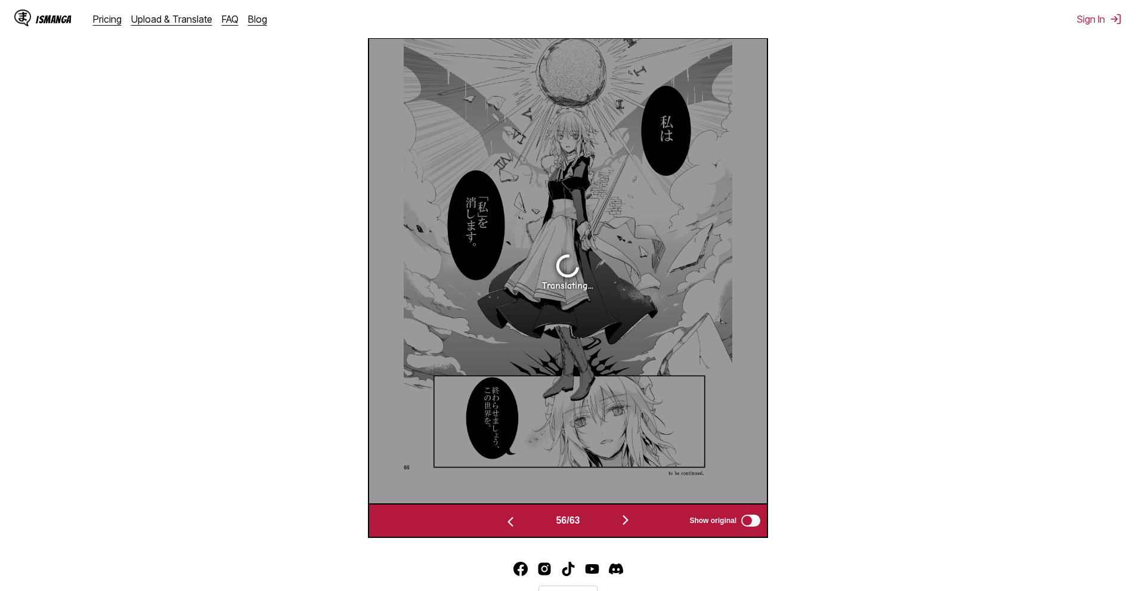
click at [626, 518] on img "button" at bounding box center [625, 520] width 14 height 14
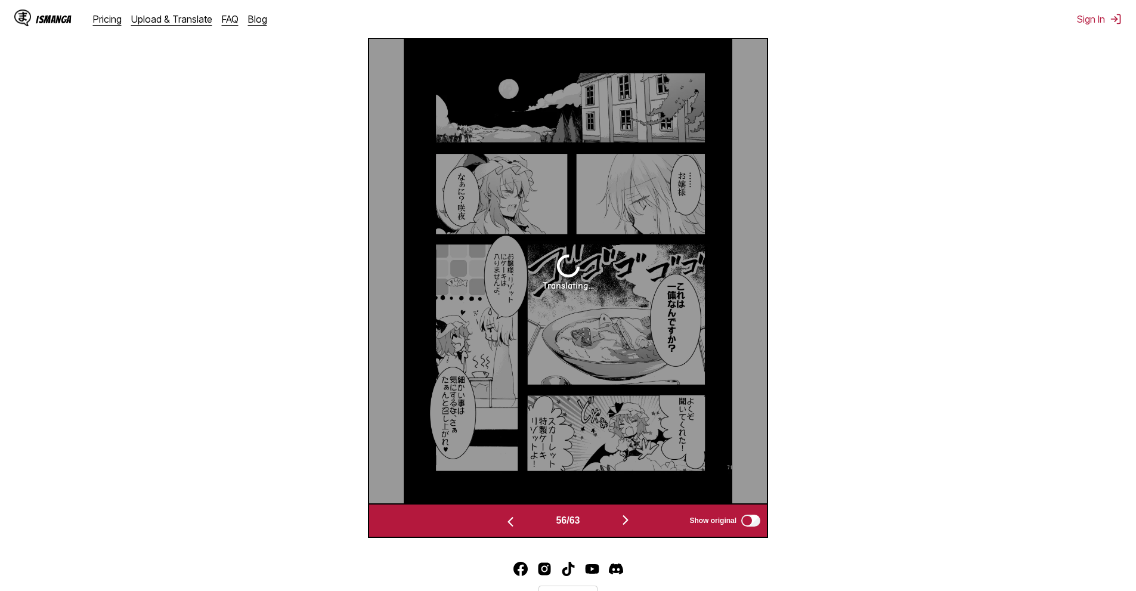
click at [626, 518] on img "button" at bounding box center [625, 520] width 14 height 14
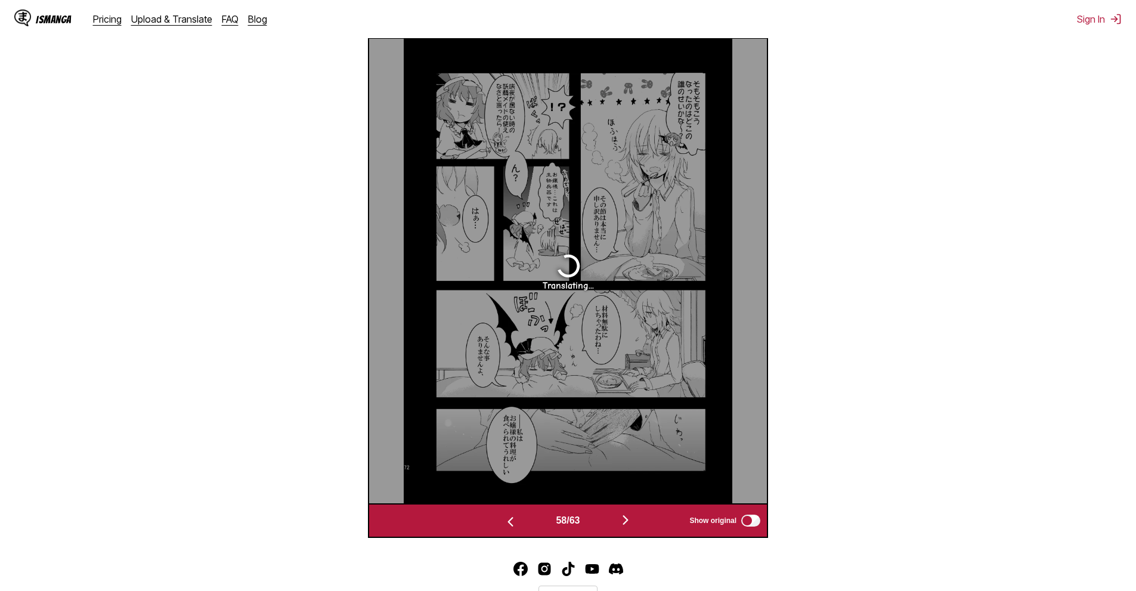
click at [626, 518] on img "button" at bounding box center [625, 520] width 14 height 14
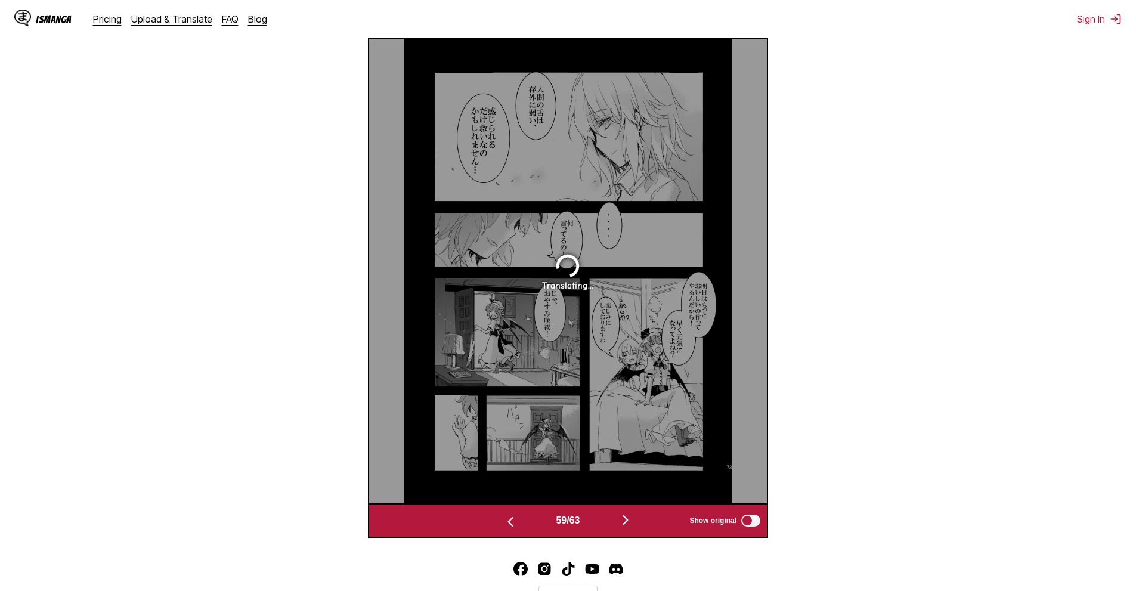
click at [626, 518] on img "button" at bounding box center [625, 520] width 14 height 14
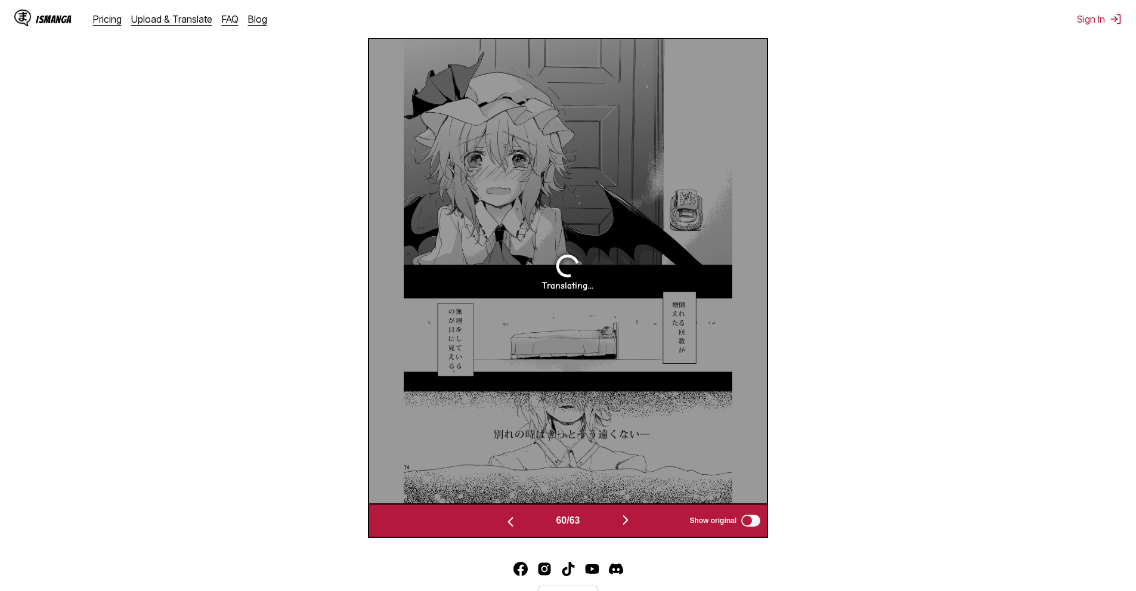
click at [626, 518] on img "button" at bounding box center [625, 520] width 14 height 14
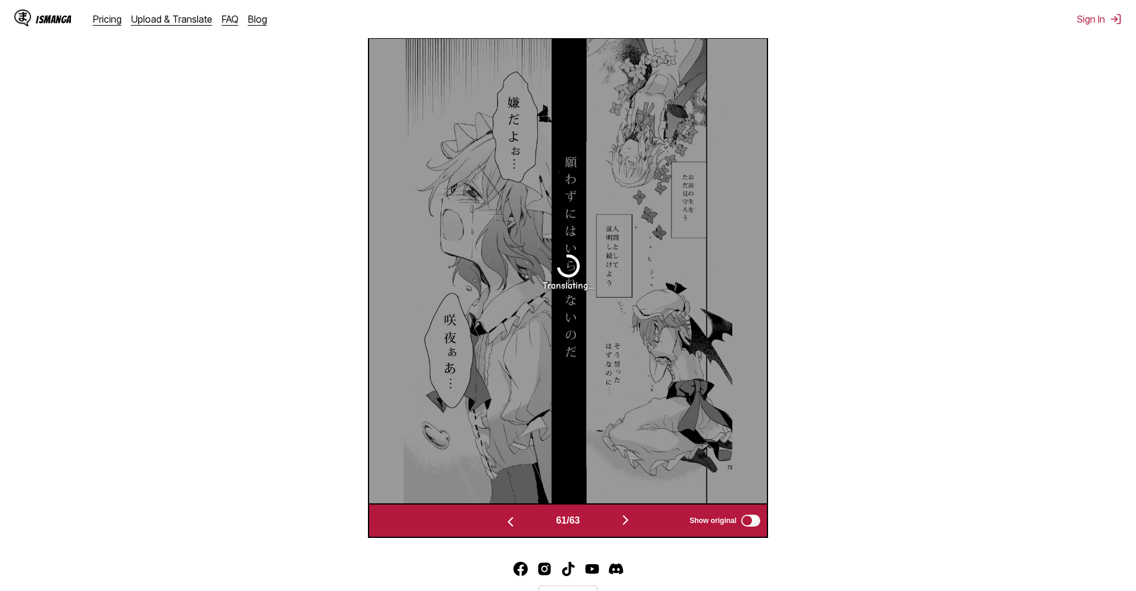
click at [626, 518] on img "button" at bounding box center [625, 520] width 14 height 14
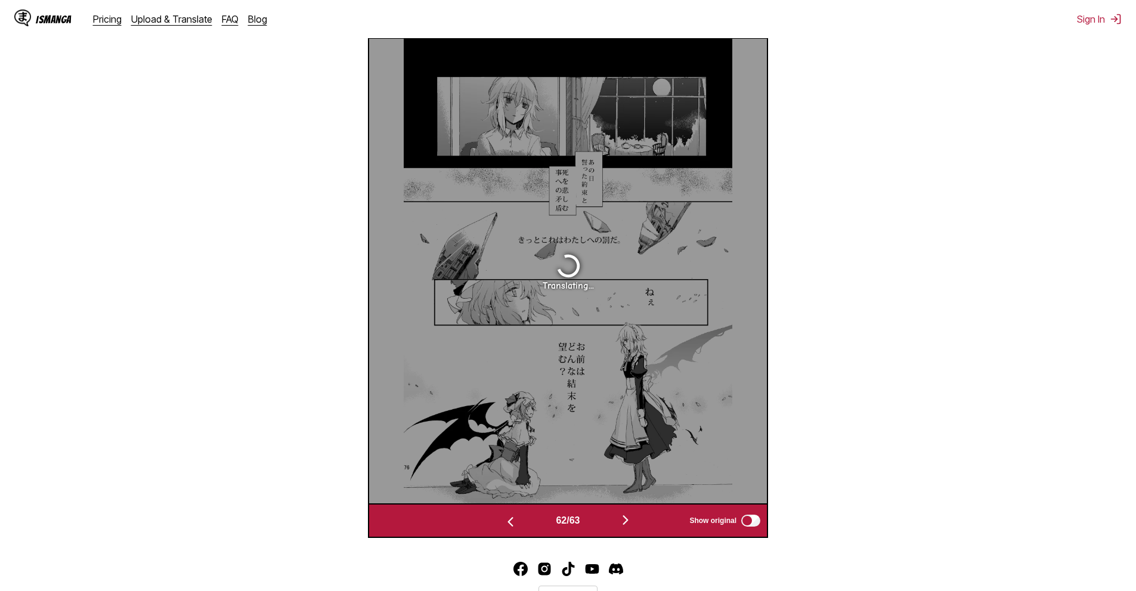
click at [626, 518] on img "button" at bounding box center [625, 520] width 14 height 14
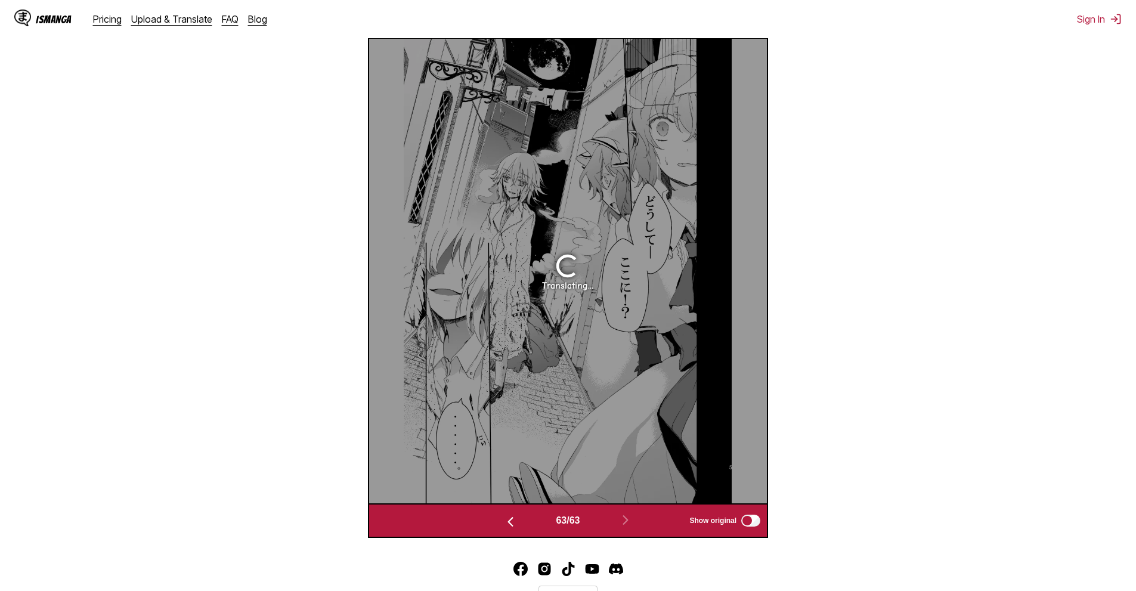
click at [515, 520] on button "button" at bounding box center [511, 520] width 72 height 17
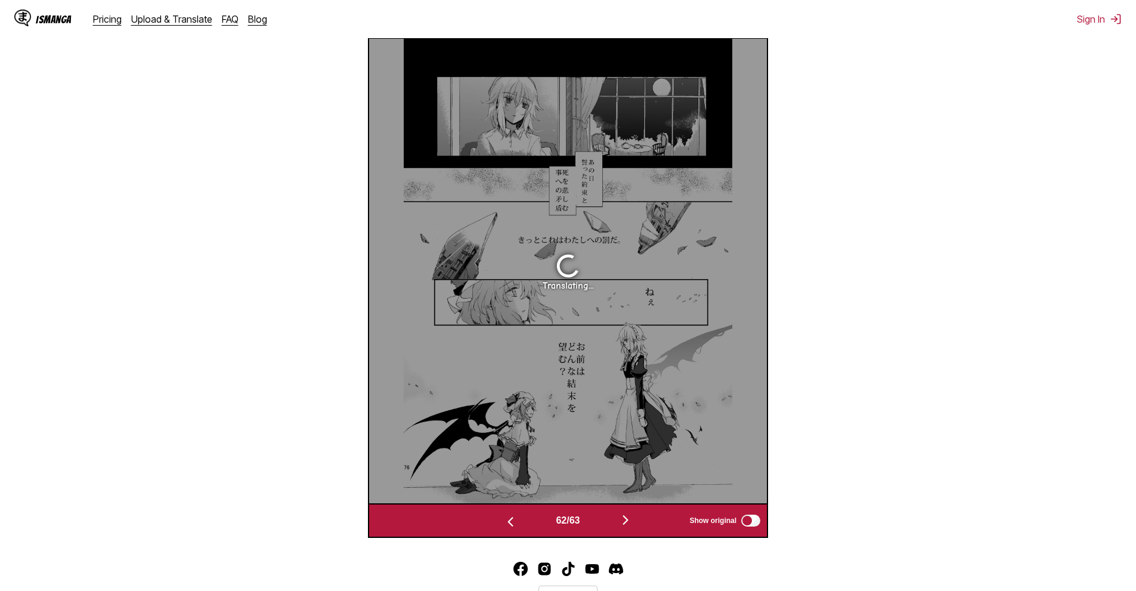
click at [515, 520] on button "button" at bounding box center [511, 520] width 72 height 17
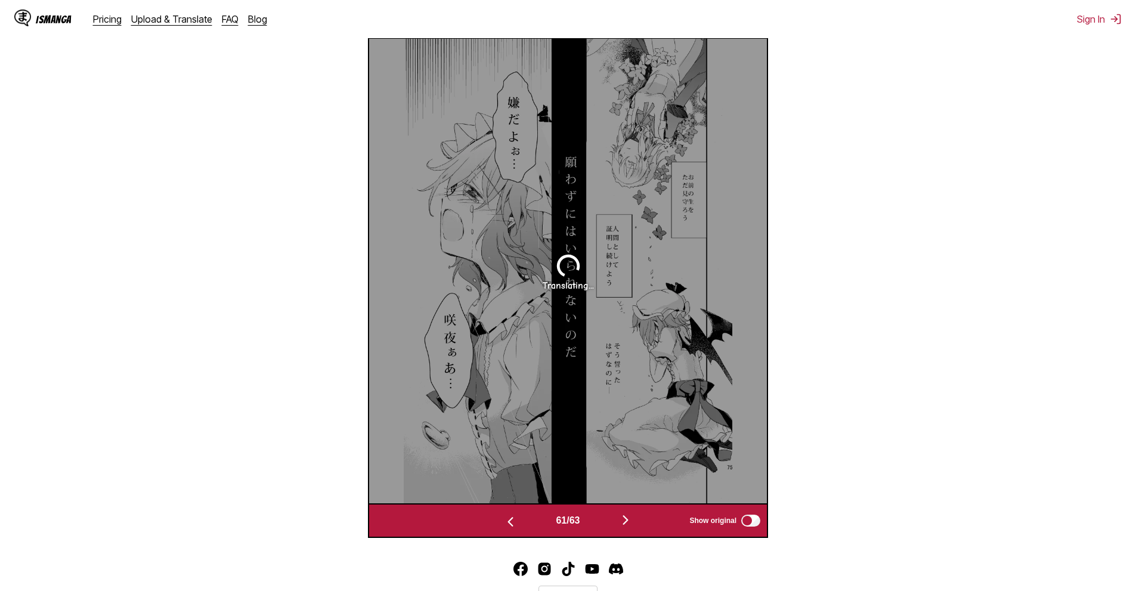
click at [618, 522] on button "button" at bounding box center [626, 520] width 72 height 17
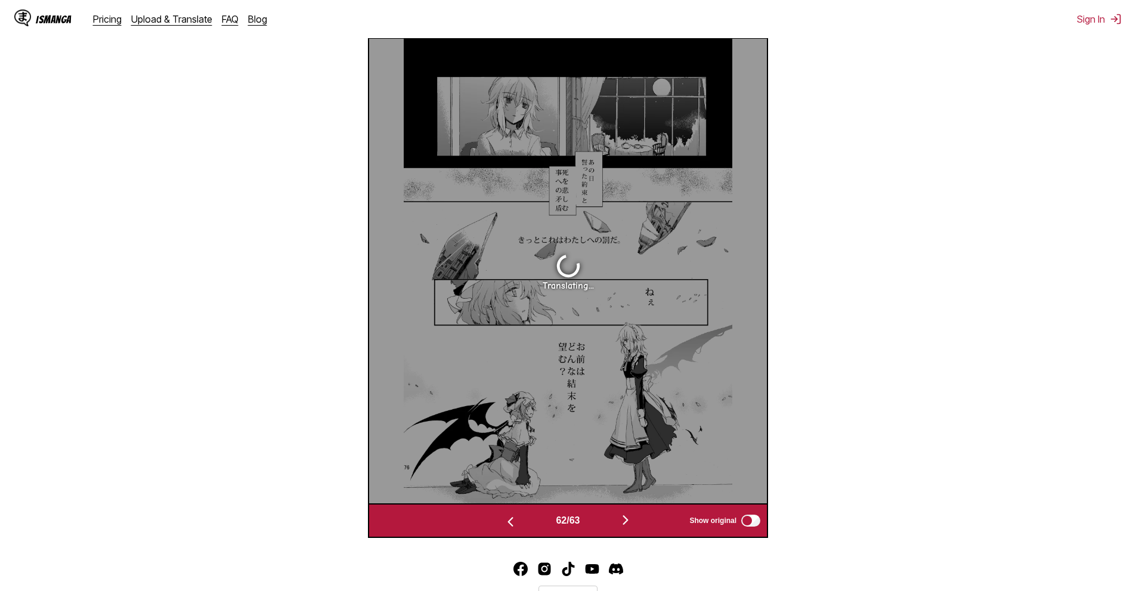
click at [633, 516] on img "button" at bounding box center [625, 520] width 14 height 14
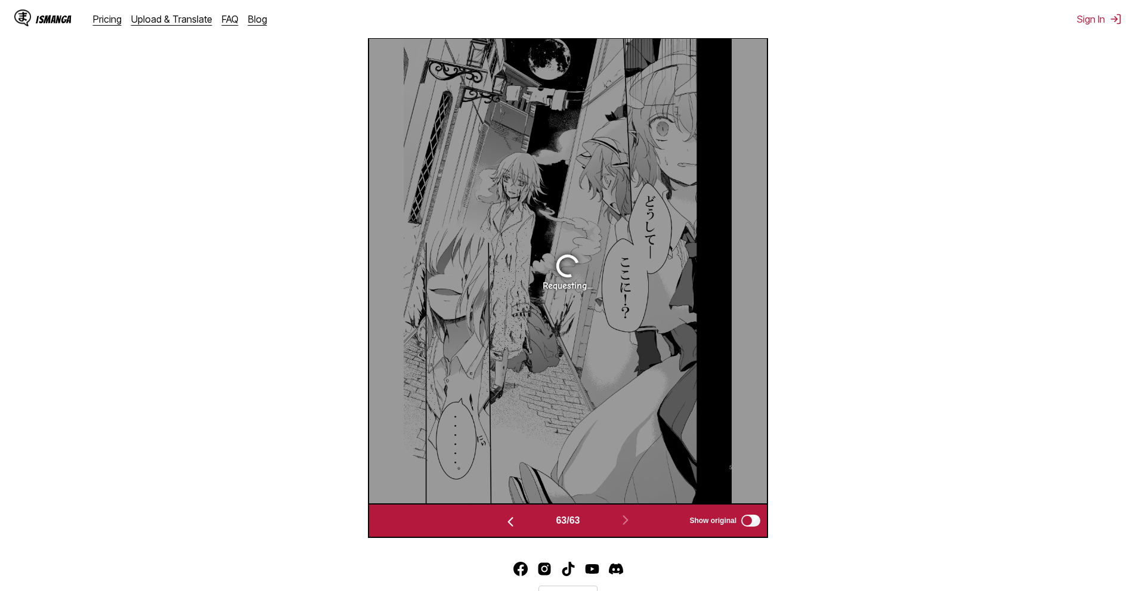
click at [510, 516] on img "button" at bounding box center [510, 522] width 14 height 14
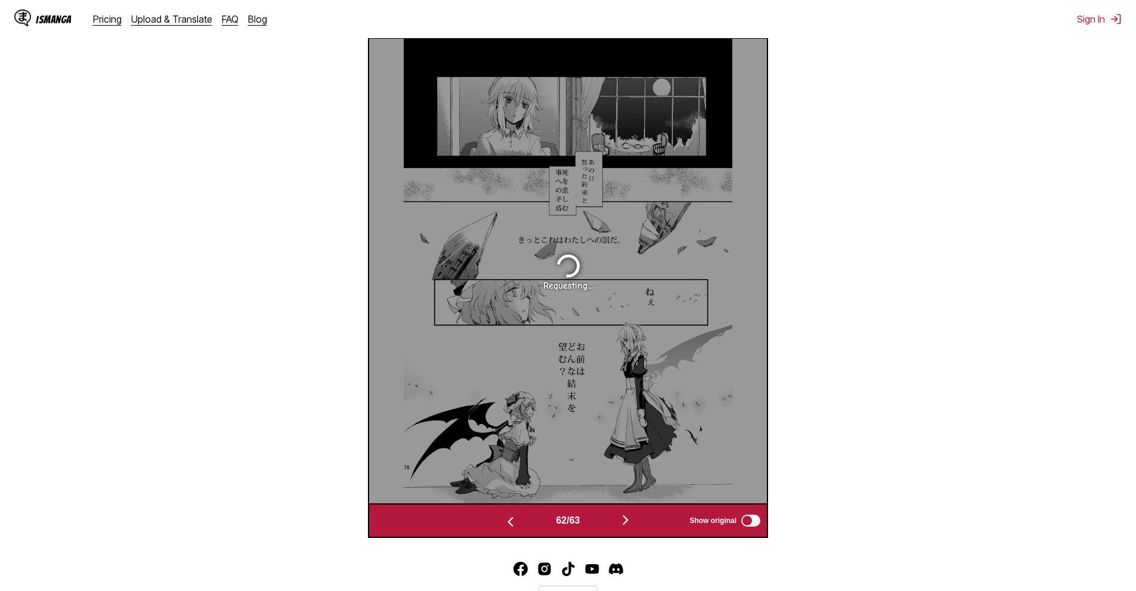
click at [510, 516] on img "button" at bounding box center [510, 522] width 14 height 14
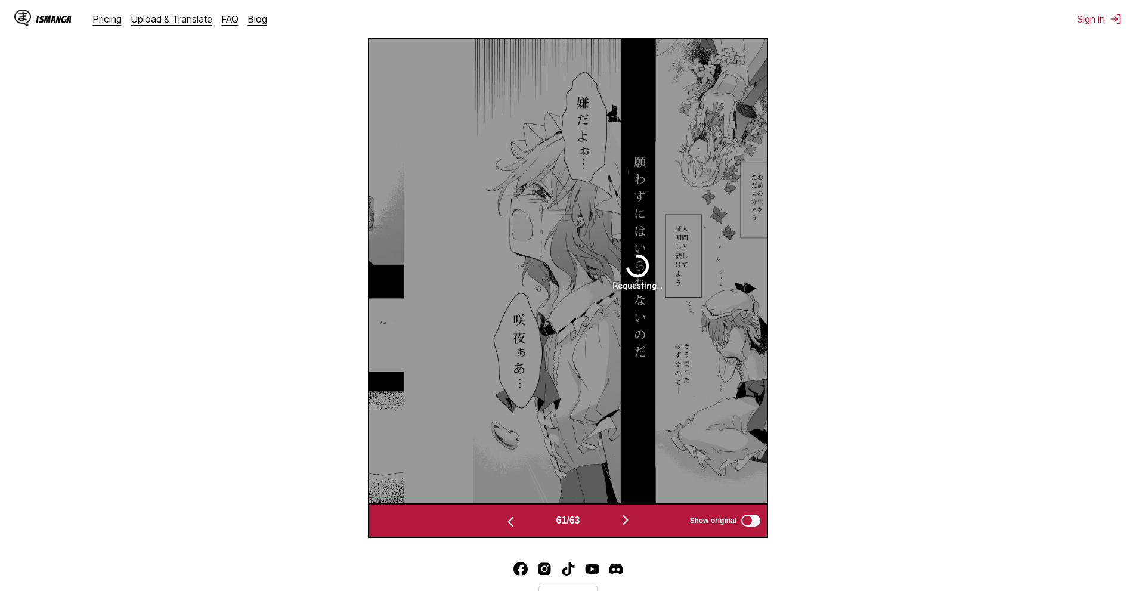
click at [510, 516] on img "button" at bounding box center [510, 522] width 14 height 14
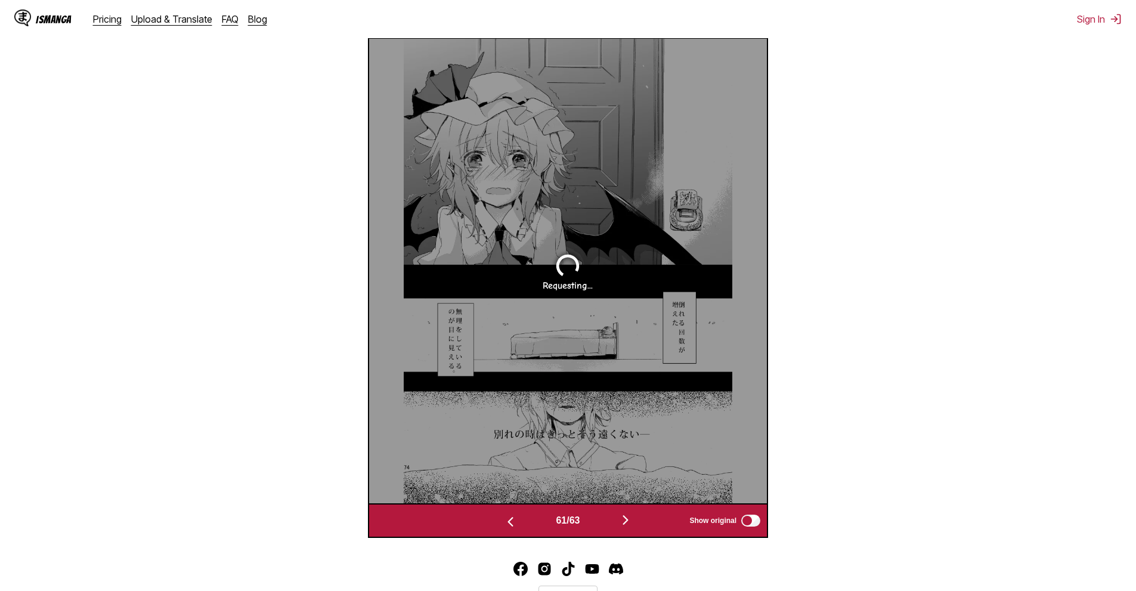
click at [510, 516] on img "button" at bounding box center [510, 522] width 14 height 14
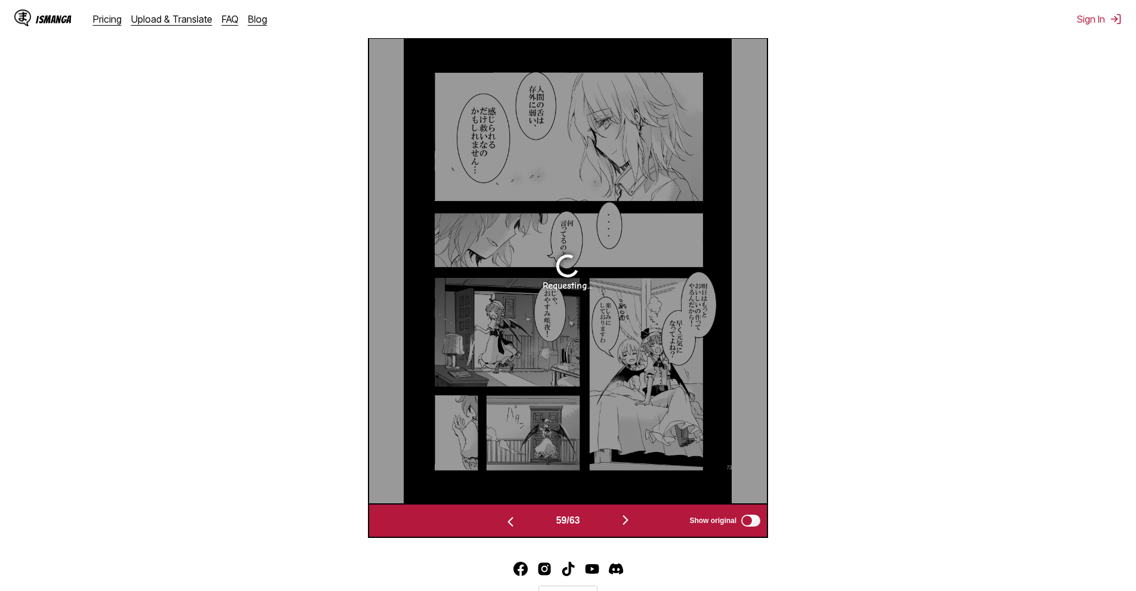
click at [510, 516] on img "button" at bounding box center [510, 522] width 14 height 14
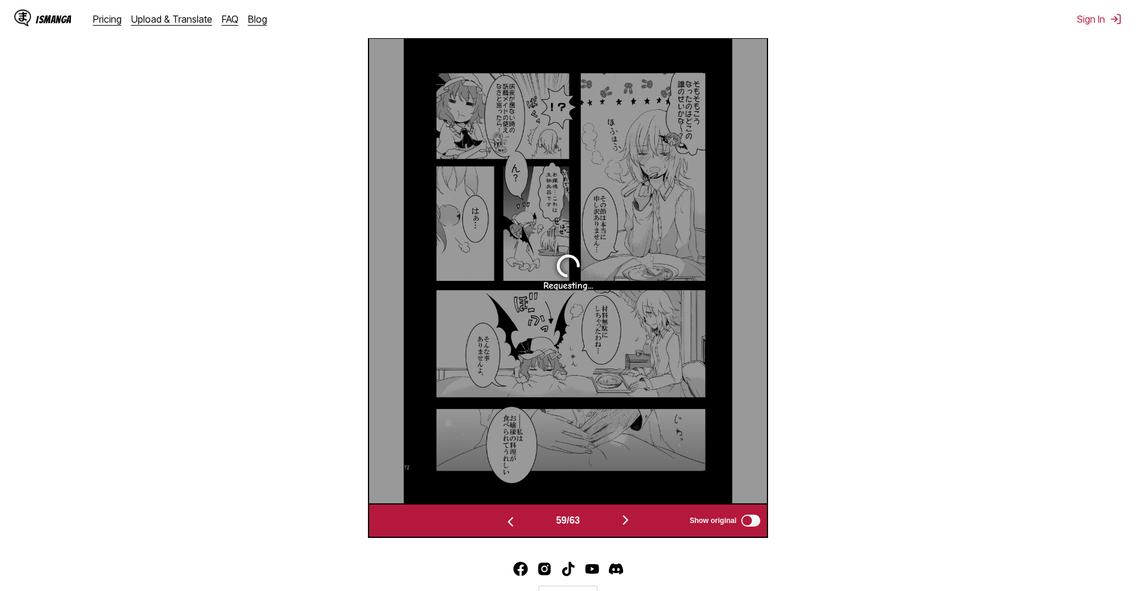
click at [510, 516] on img "button" at bounding box center [510, 522] width 14 height 14
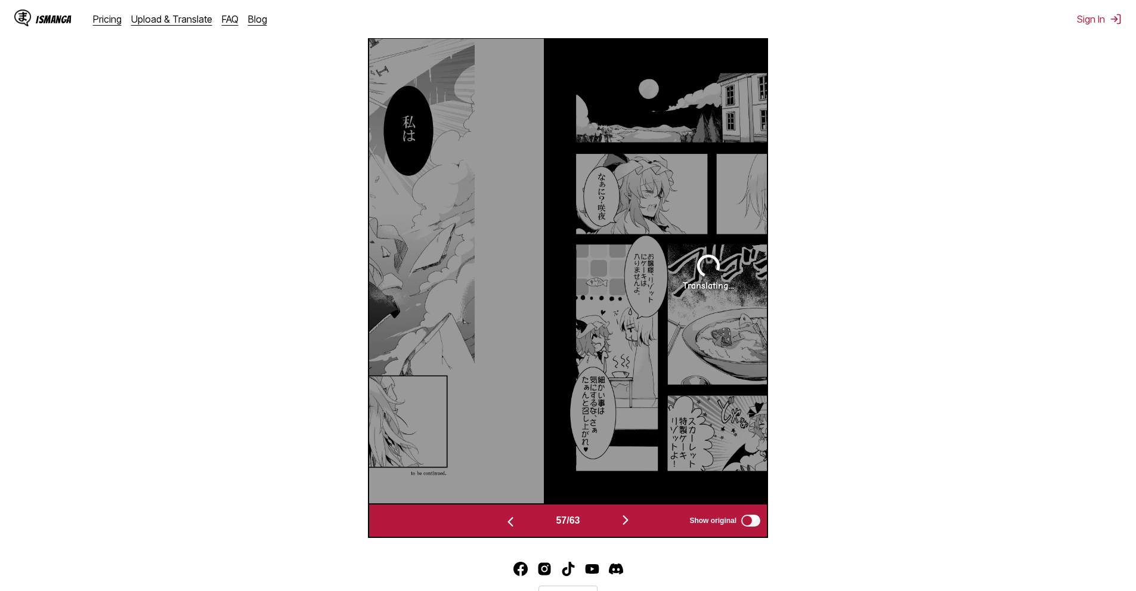
click at [510, 516] on img "button" at bounding box center [510, 522] width 14 height 14
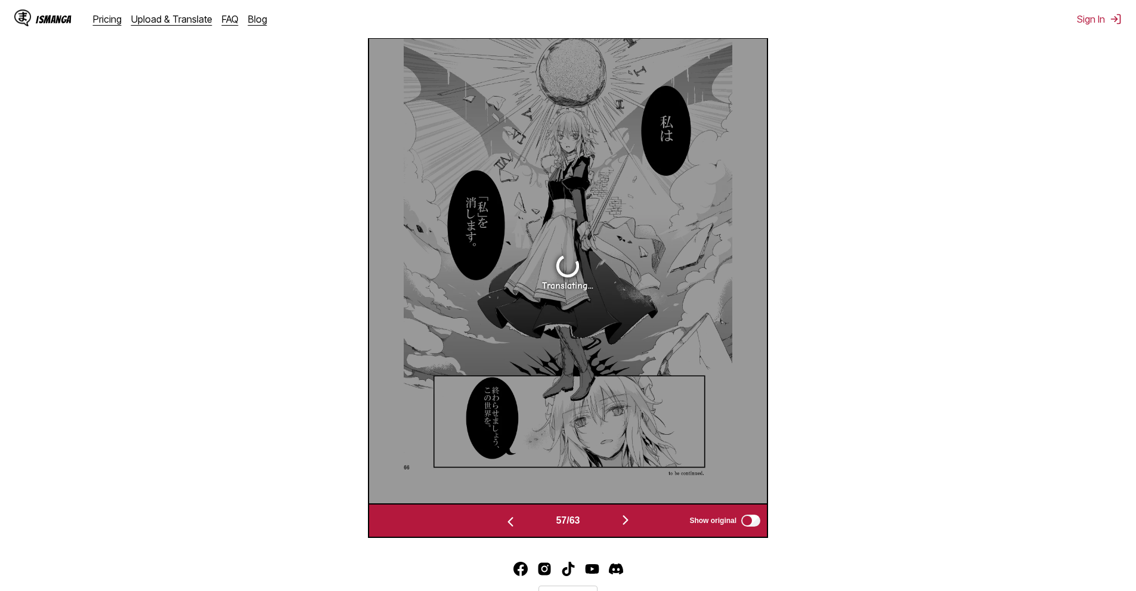
click at [510, 516] on img "button" at bounding box center [510, 522] width 14 height 14
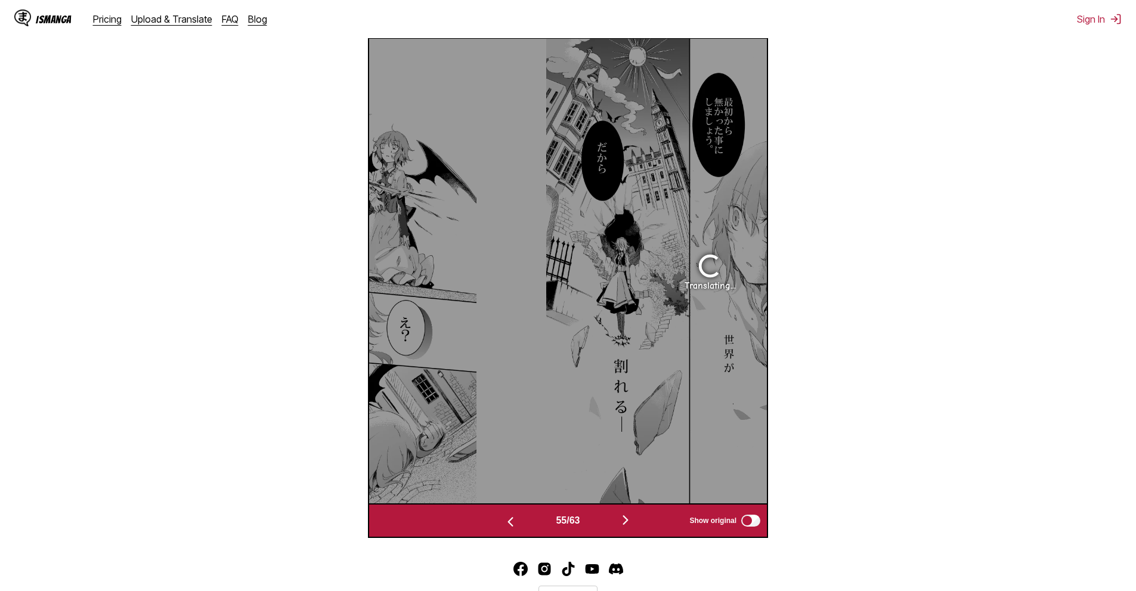
click at [510, 516] on img "button" at bounding box center [510, 522] width 14 height 14
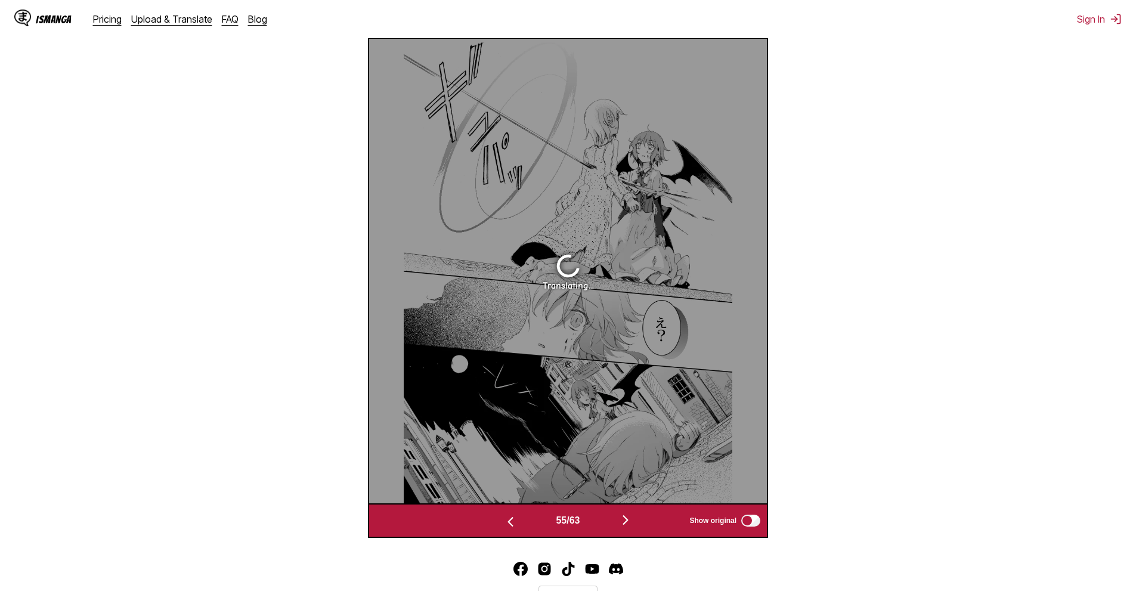
click at [510, 516] on img "button" at bounding box center [510, 522] width 14 height 14
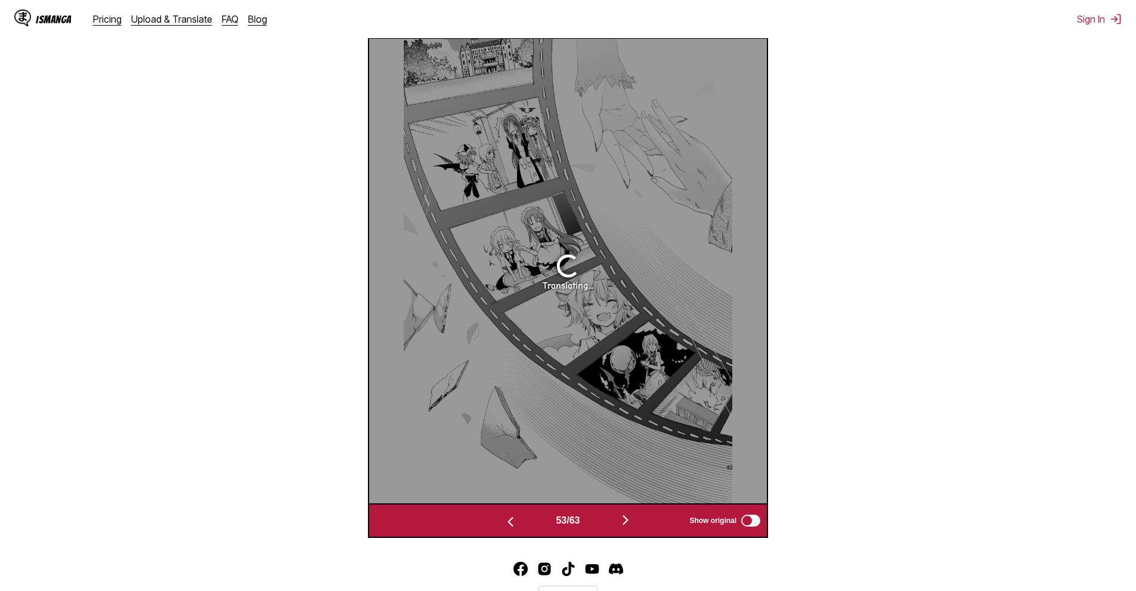
click at [510, 516] on img "button" at bounding box center [510, 522] width 14 height 14
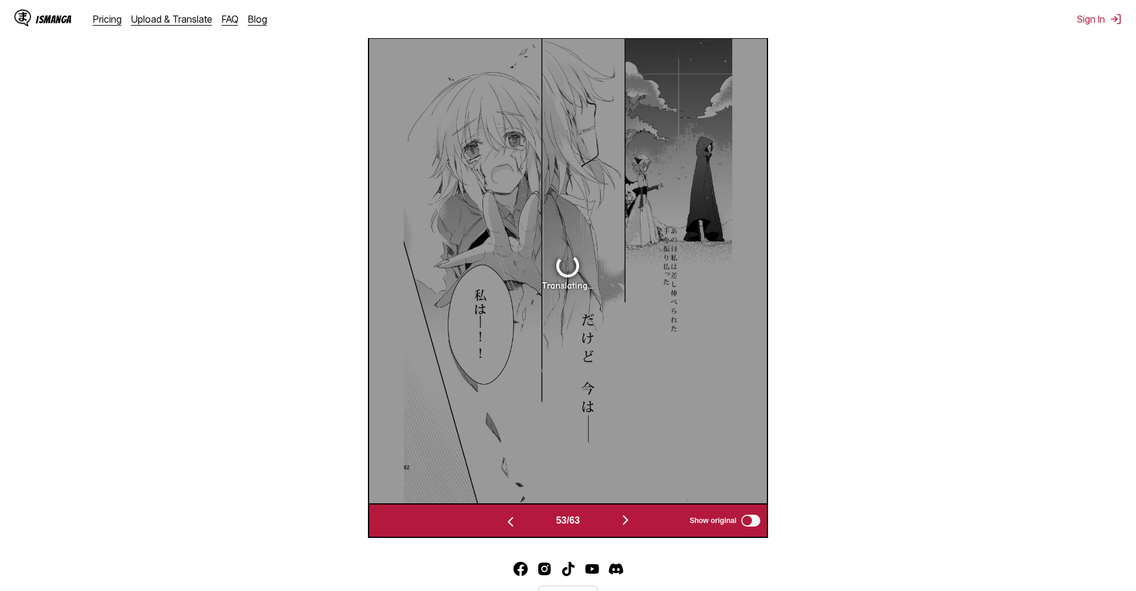
click at [510, 516] on img "button" at bounding box center [510, 522] width 14 height 14
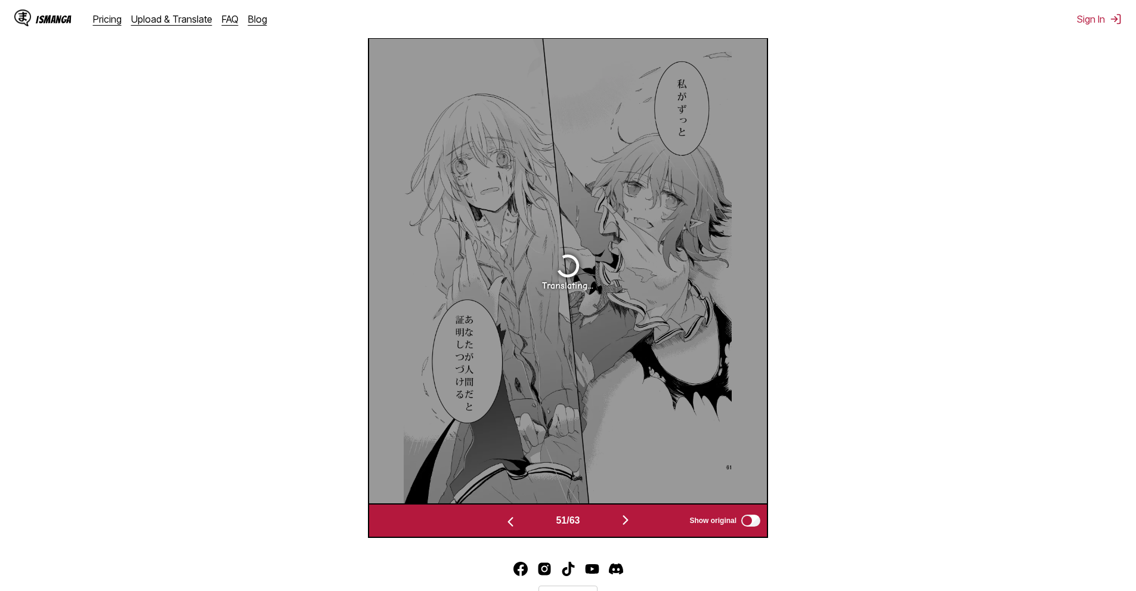
click at [510, 516] on img "button" at bounding box center [510, 522] width 14 height 14
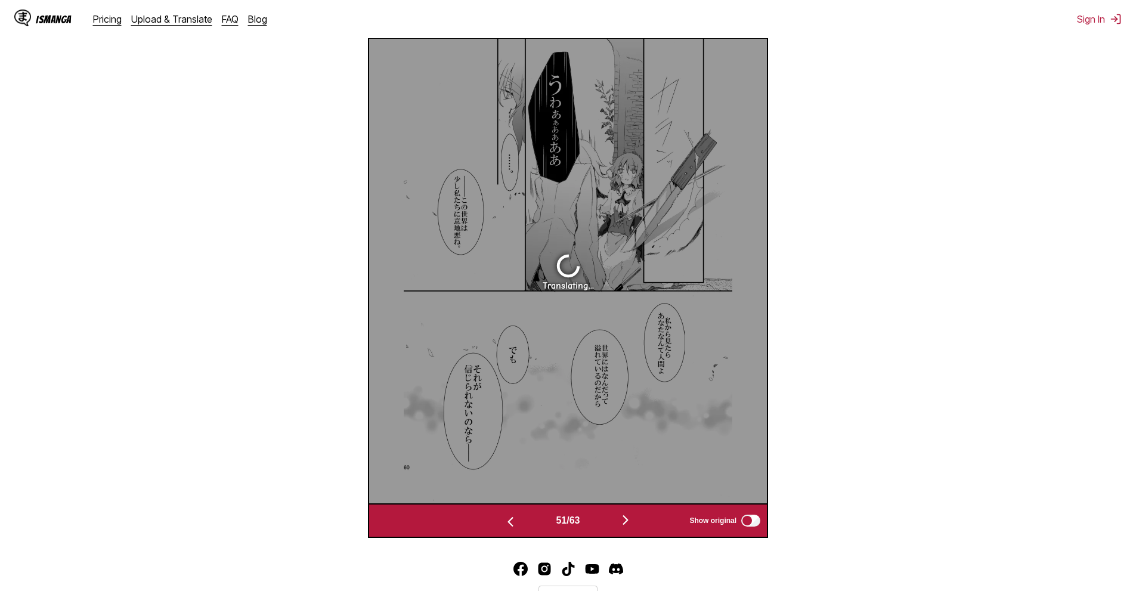
click at [510, 516] on img "button" at bounding box center [510, 522] width 14 height 14
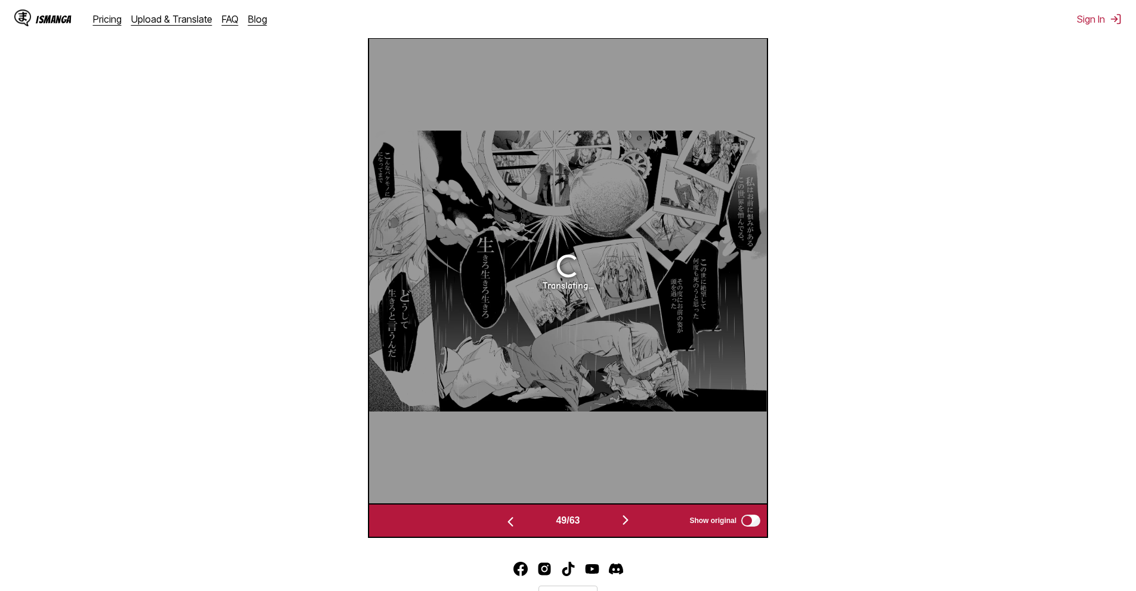
click at [510, 516] on img "button" at bounding box center [510, 522] width 14 height 14
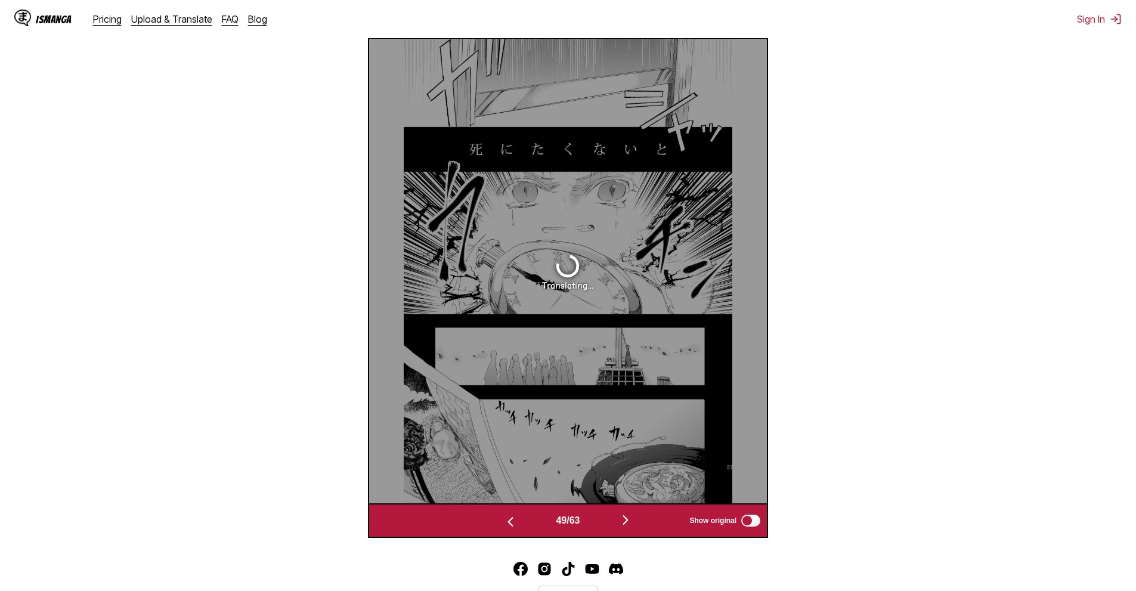
click at [510, 516] on img "button" at bounding box center [510, 522] width 14 height 14
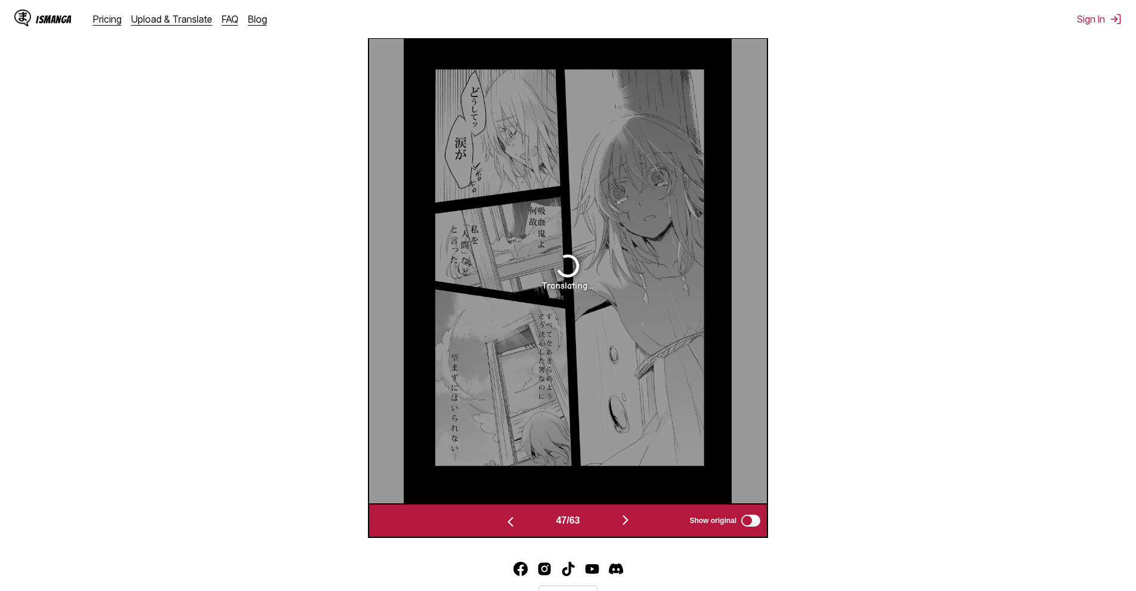
click at [510, 516] on img "button" at bounding box center [510, 522] width 14 height 14
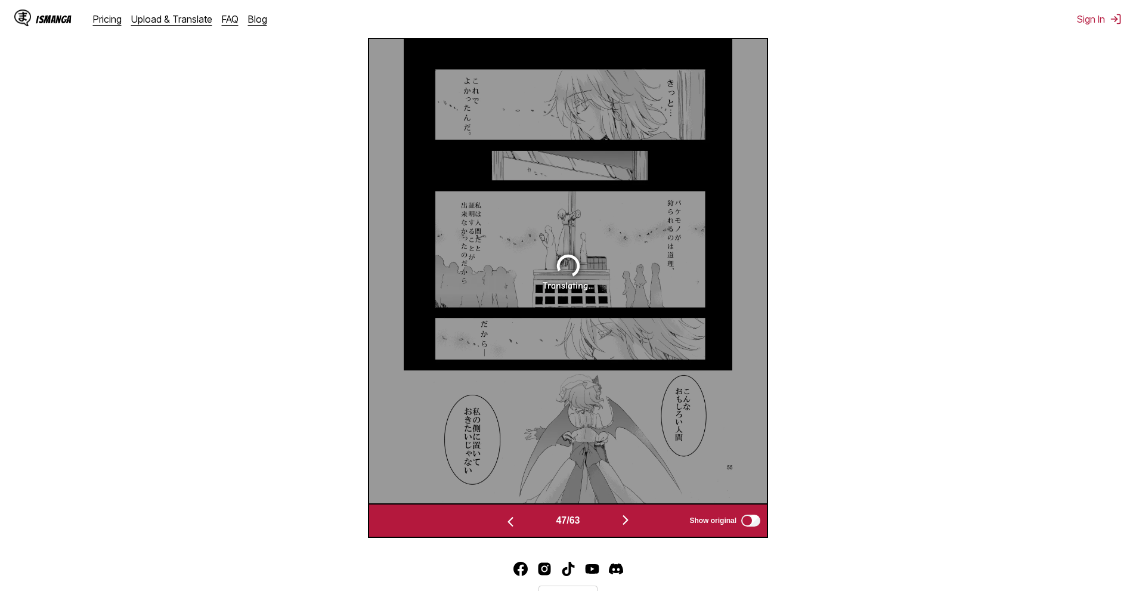
click at [510, 516] on img "button" at bounding box center [510, 522] width 14 height 14
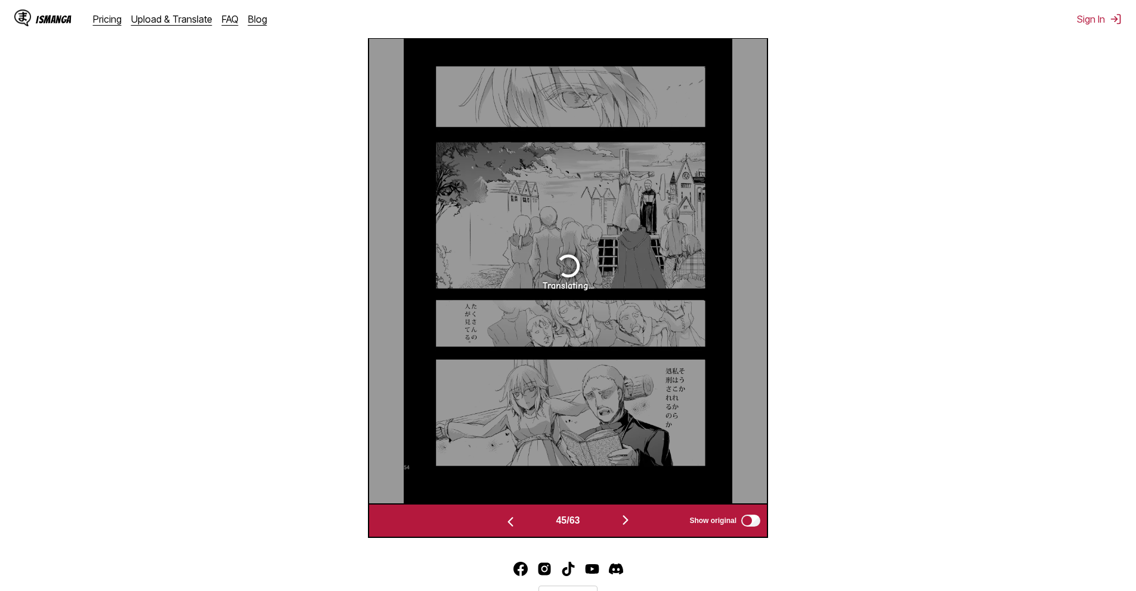
click at [510, 516] on img "button" at bounding box center [510, 522] width 14 height 14
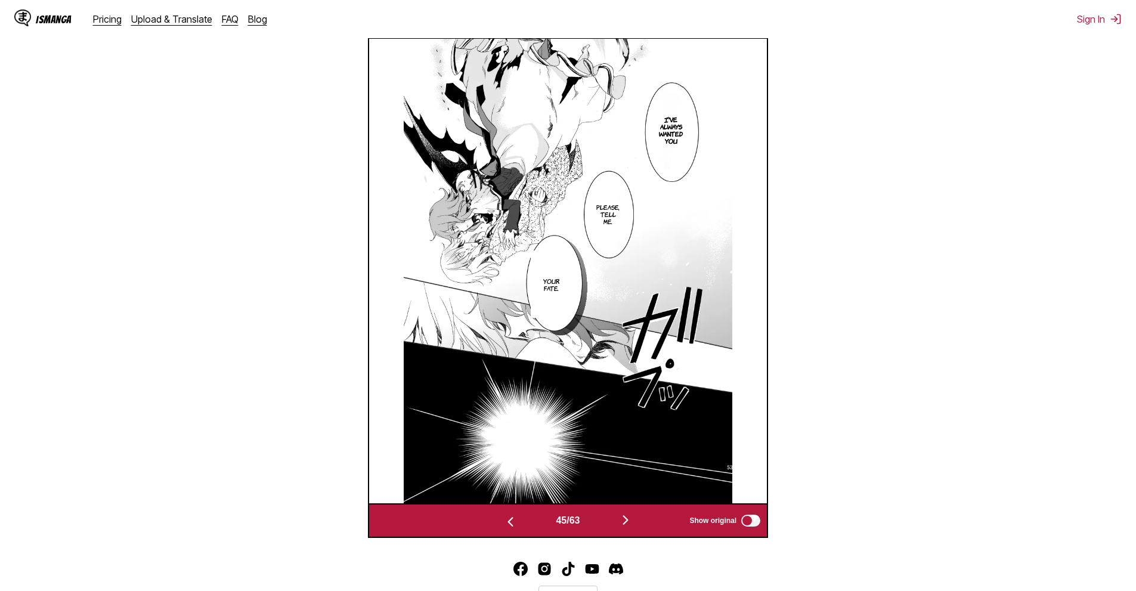
click at [510, 516] on img "button" at bounding box center [510, 522] width 14 height 14
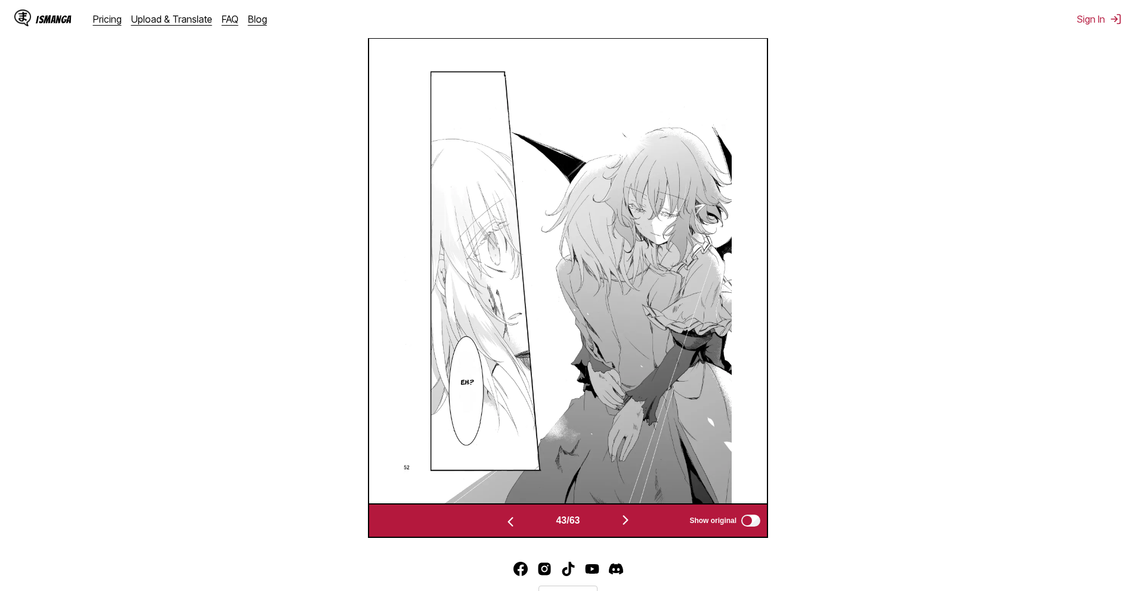
click at [510, 516] on img "button" at bounding box center [510, 522] width 14 height 14
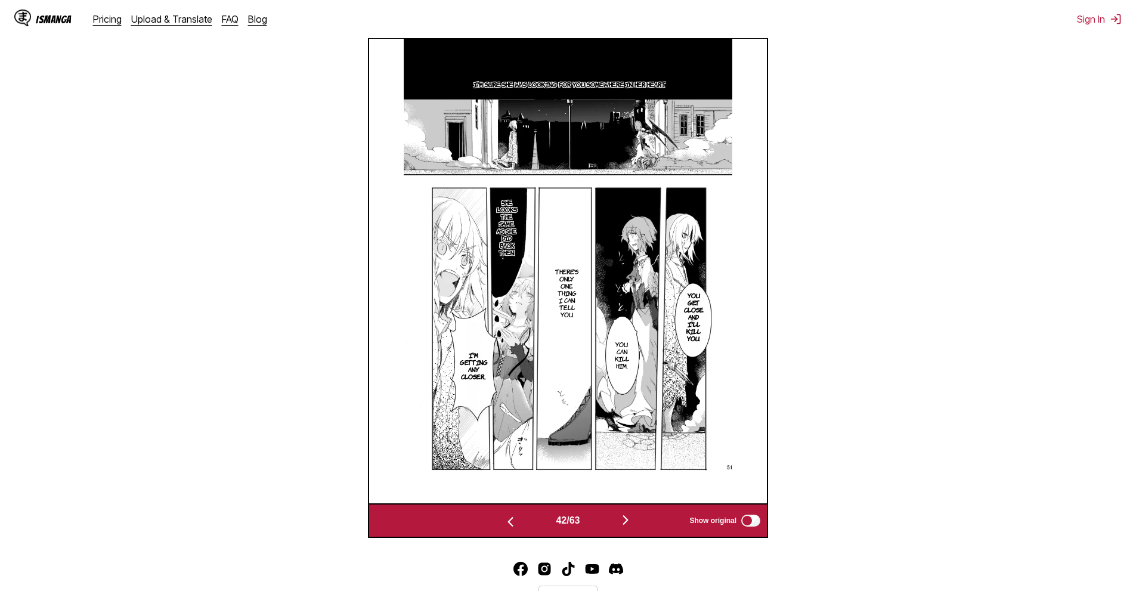
click at [510, 516] on img "button" at bounding box center [510, 522] width 14 height 14
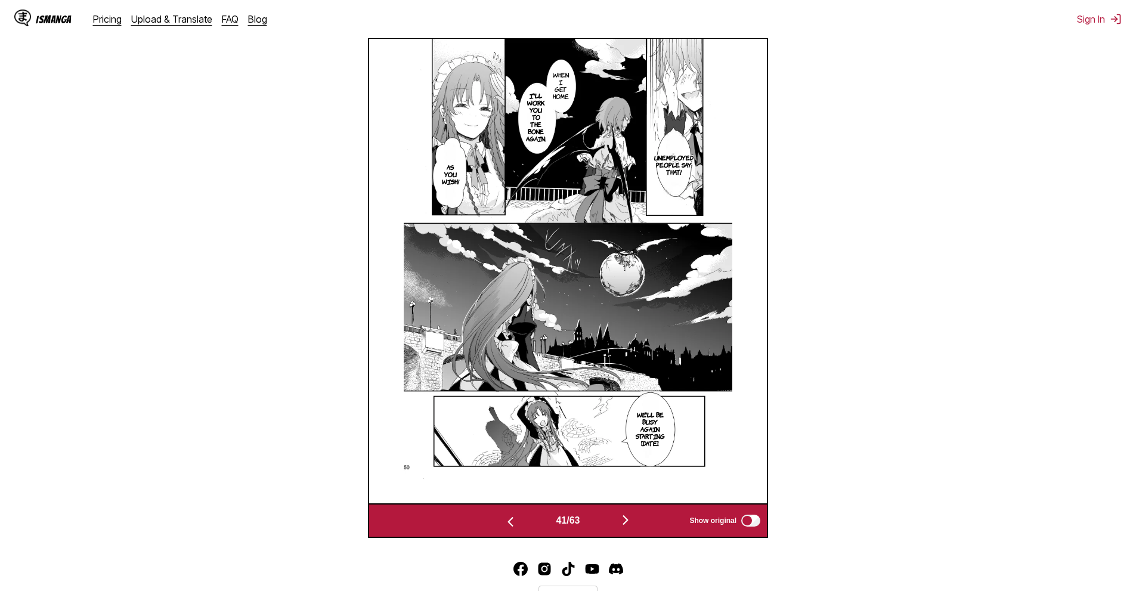
click at [626, 521] on img "button" at bounding box center [625, 520] width 14 height 14
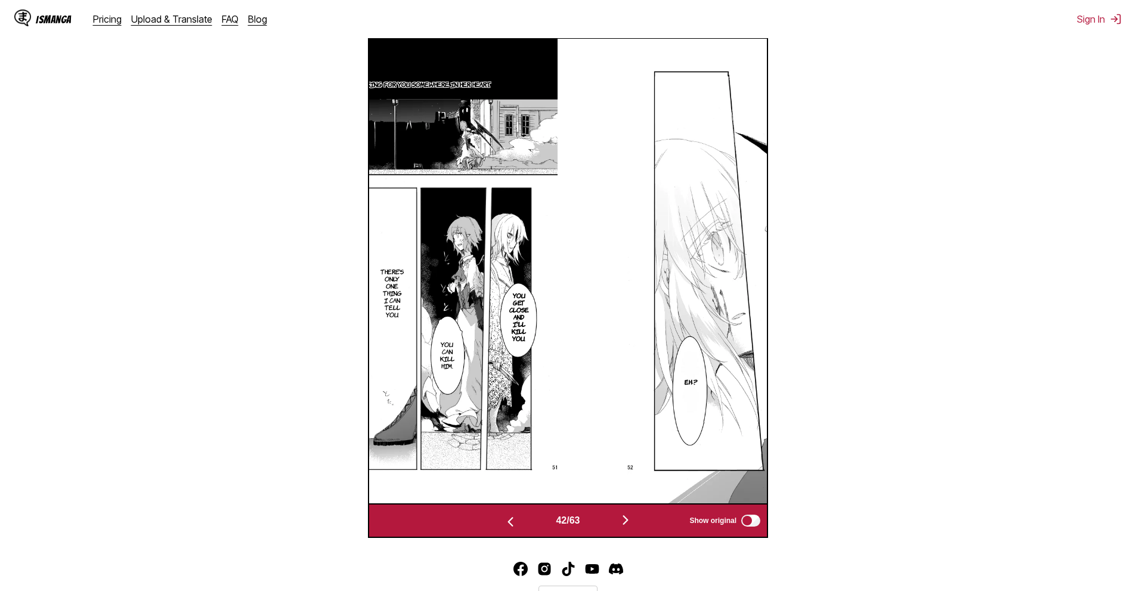
click at [626, 521] on img "button" at bounding box center [625, 520] width 14 height 14
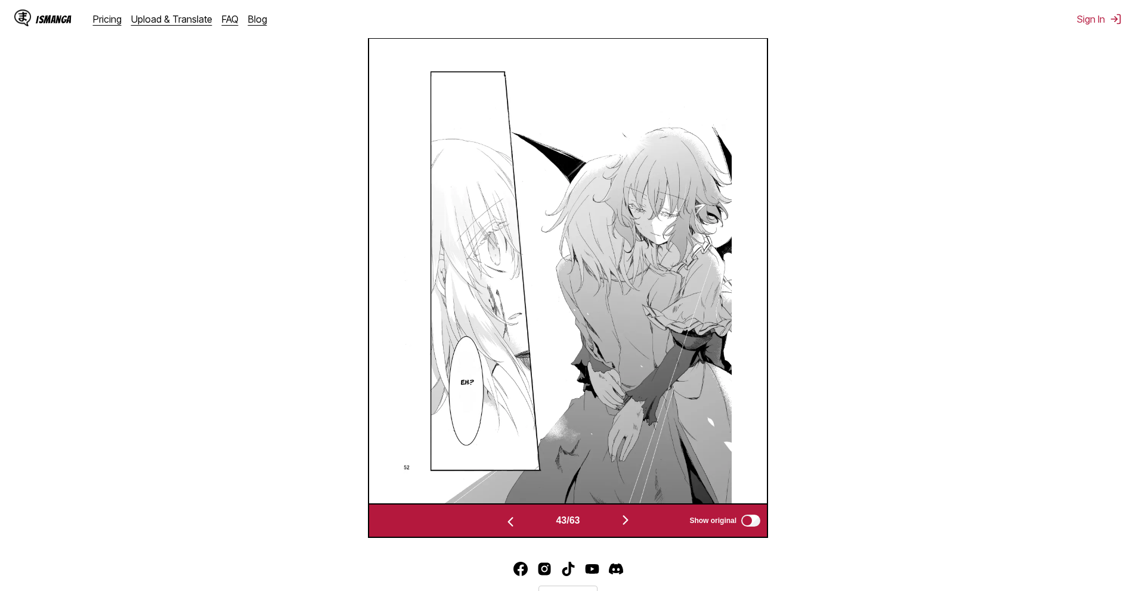
click at [998, 362] on section "From Japanese To English Drop files here, or click to browse. Max file size: 5M…" at bounding box center [568, 145] width 1117 height 786
click at [631, 520] on img "button" at bounding box center [625, 520] width 14 height 14
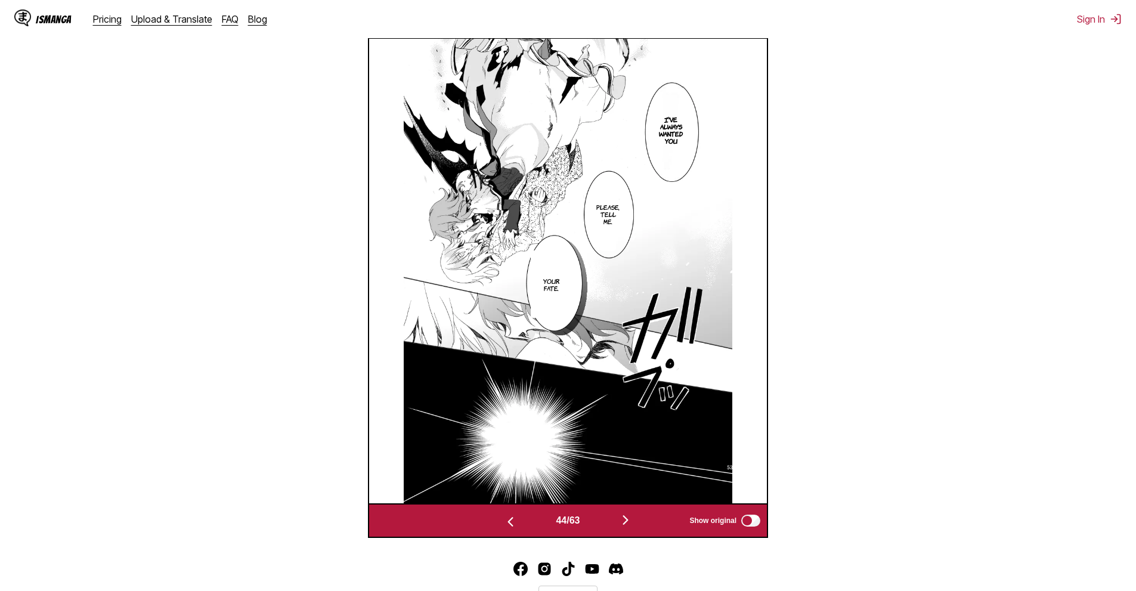
click at [631, 520] on img "button" at bounding box center [625, 520] width 14 height 14
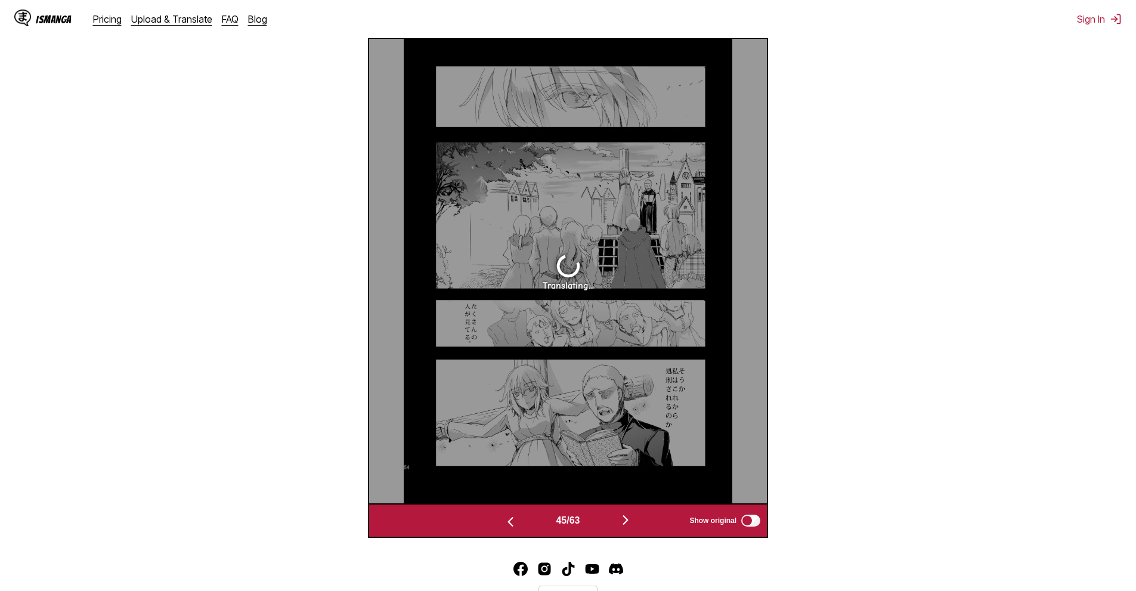
click at [495, 517] on button "button" at bounding box center [511, 520] width 72 height 17
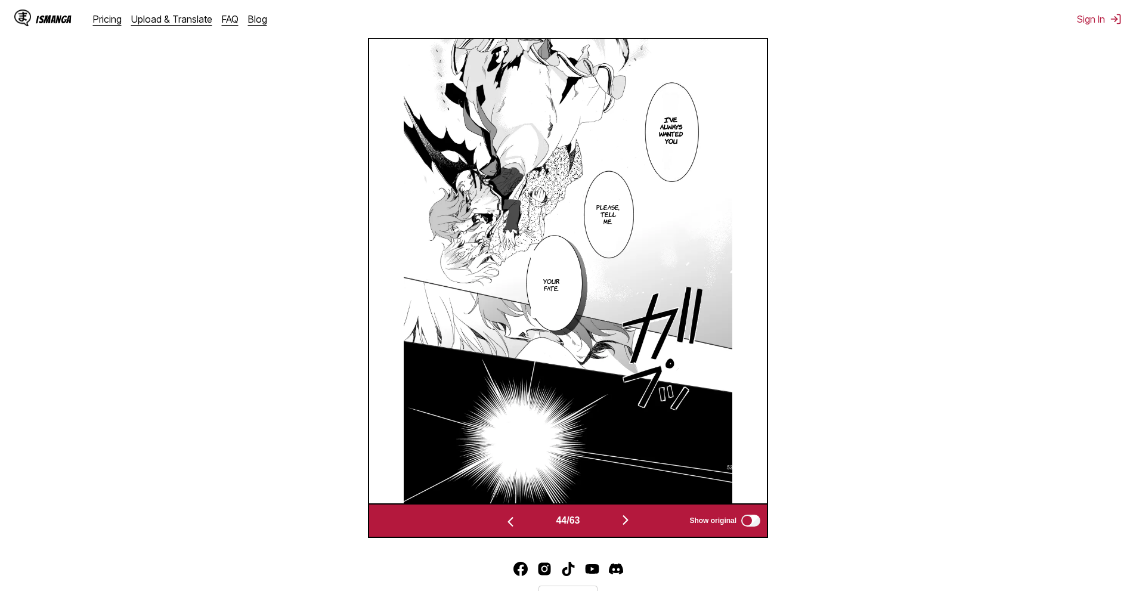
click at [495, 517] on button "button" at bounding box center [511, 520] width 72 height 17
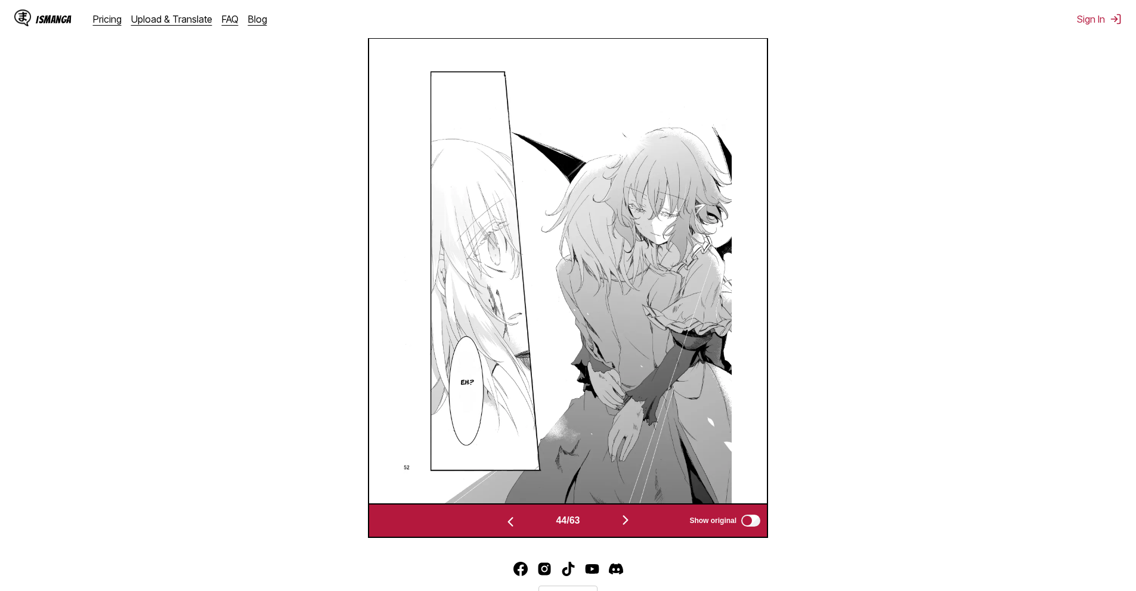
click at [495, 517] on button "button" at bounding box center [511, 520] width 72 height 17
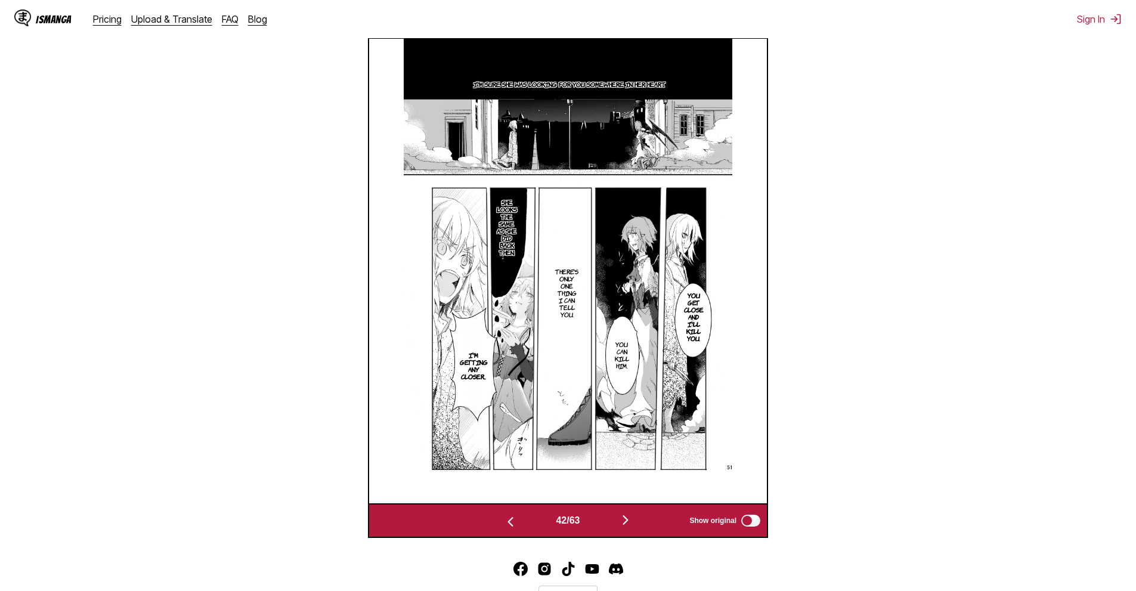
click at [495, 517] on button "button" at bounding box center [511, 520] width 72 height 17
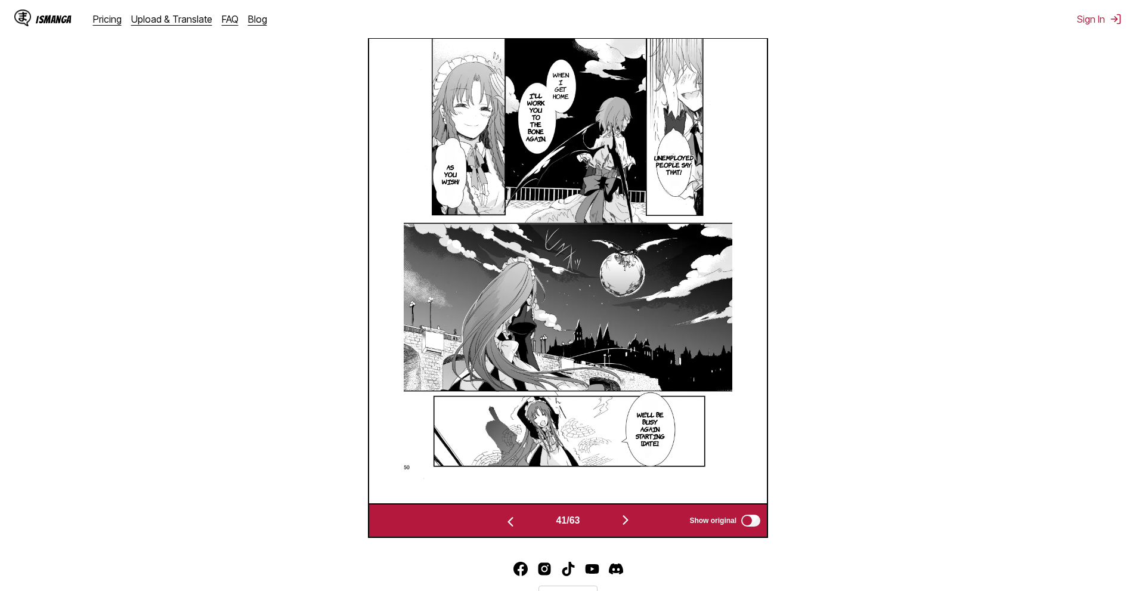
click at [621, 517] on img "button" at bounding box center [625, 520] width 14 height 14
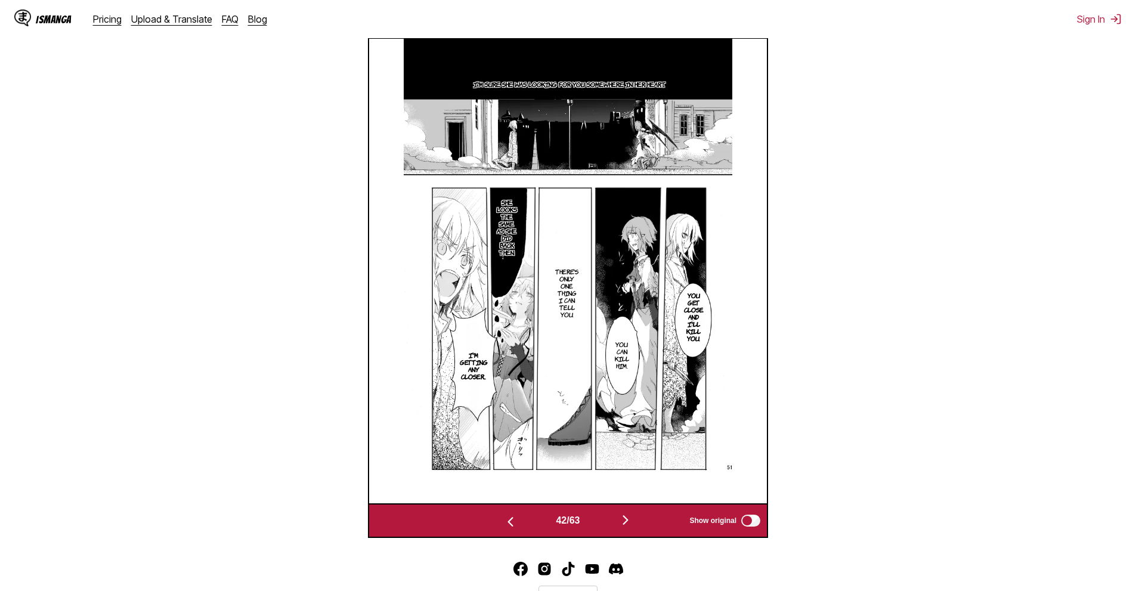
click at [622, 517] on img "button" at bounding box center [625, 520] width 14 height 14
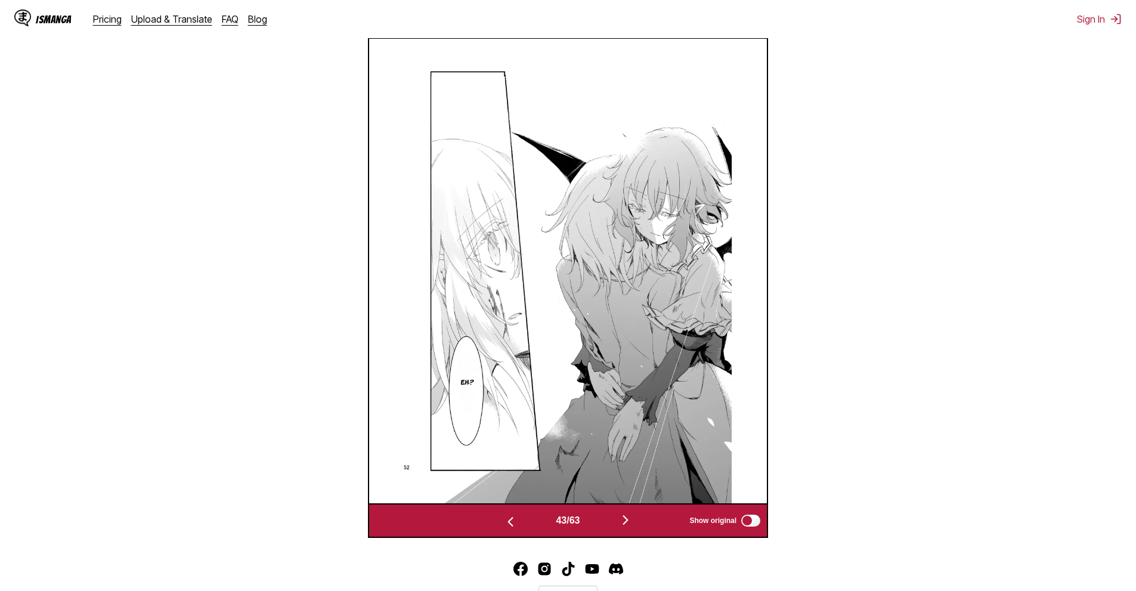
click at [644, 519] on button "button" at bounding box center [626, 520] width 72 height 17
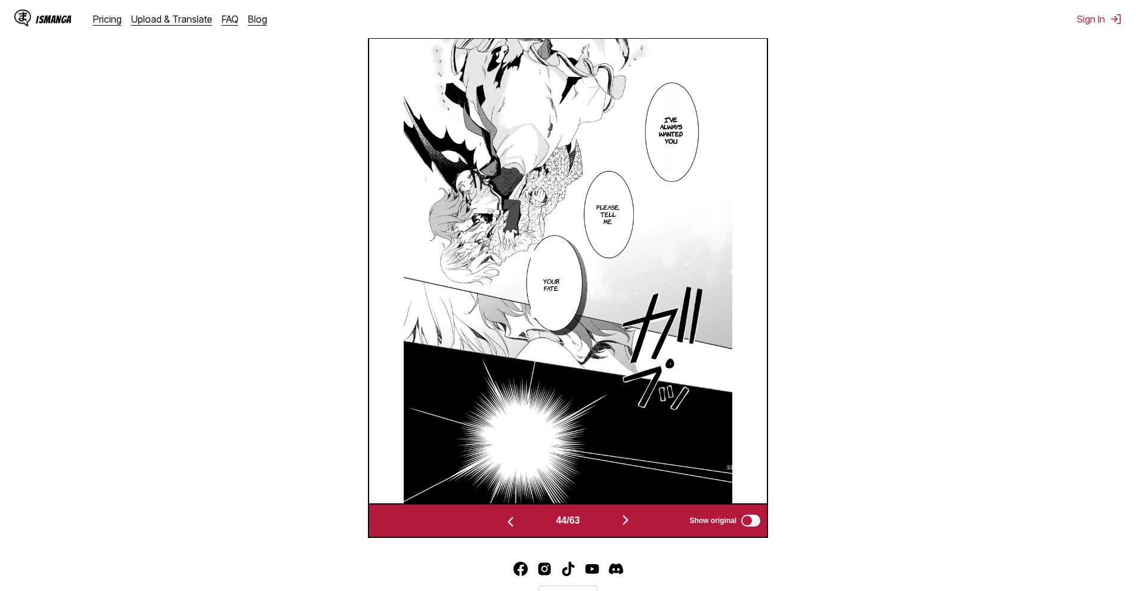
click at [636, 521] on button "button" at bounding box center [626, 520] width 72 height 17
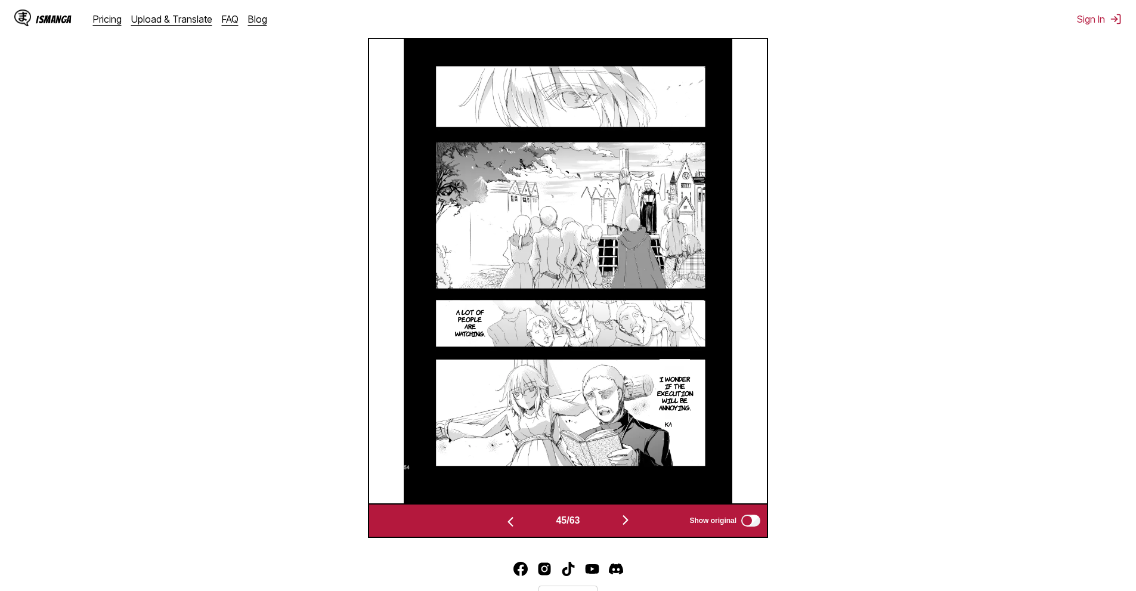
click at [633, 514] on button "button" at bounding box center [626, 520] width 72 height 17
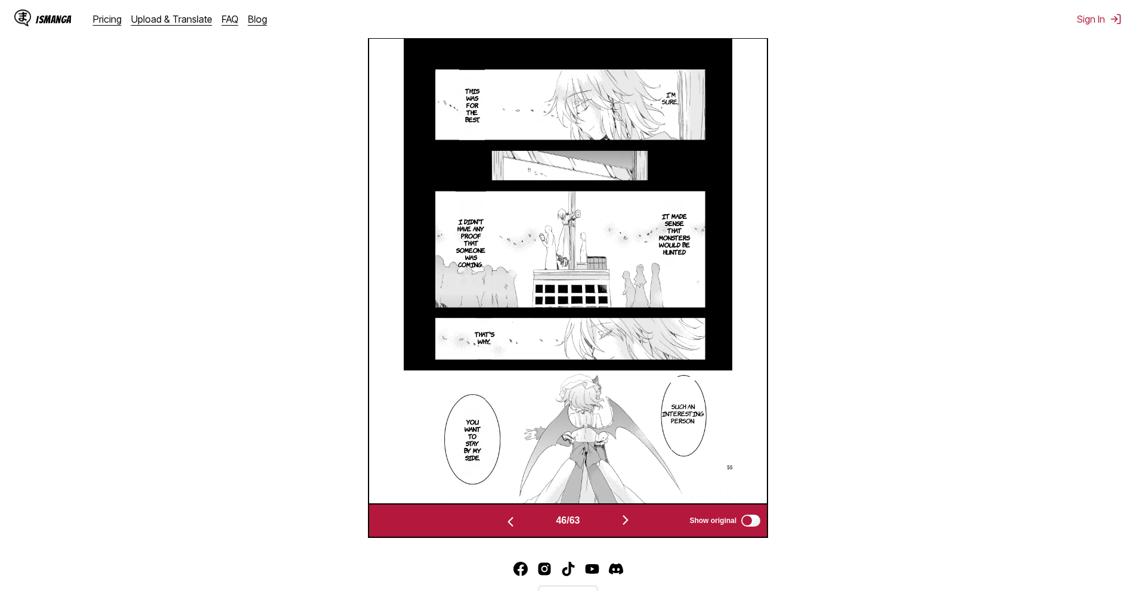
click at [630, 512] on div "46 / 63 Show original" at bounding box center [568, 520] width 400 height 35
click at [624, 527] on button "button" at bounding box center [626, 520] width 72 height 17
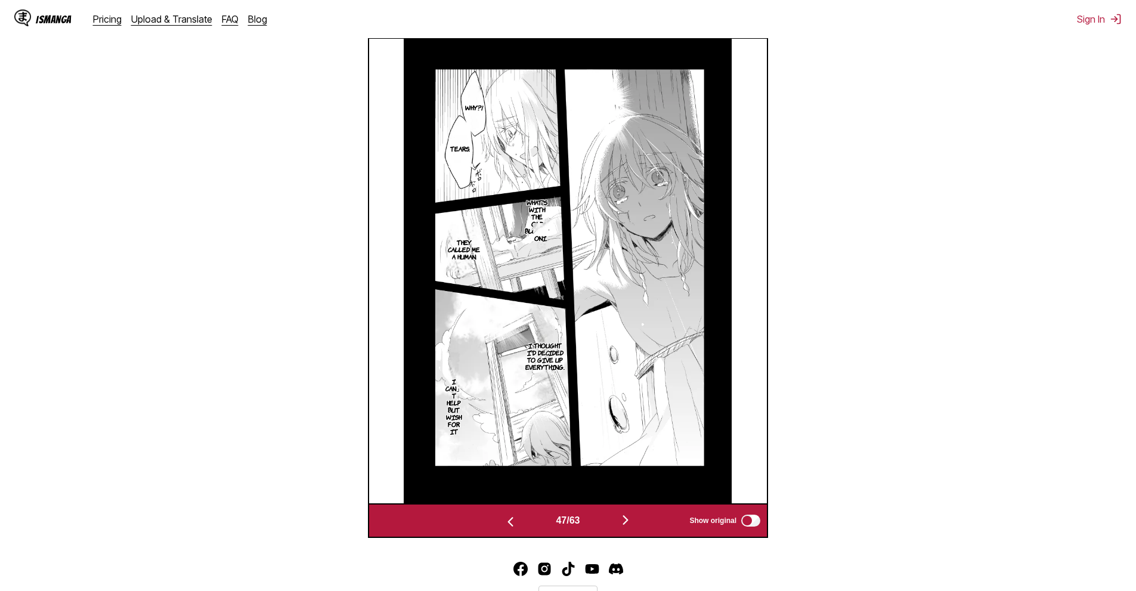
click at [632, 500] on img at bounding box center [568, 271] width 329 height 464
click at [631, 519] on img "button" at bounding box center [625, 520] width 14 height 14
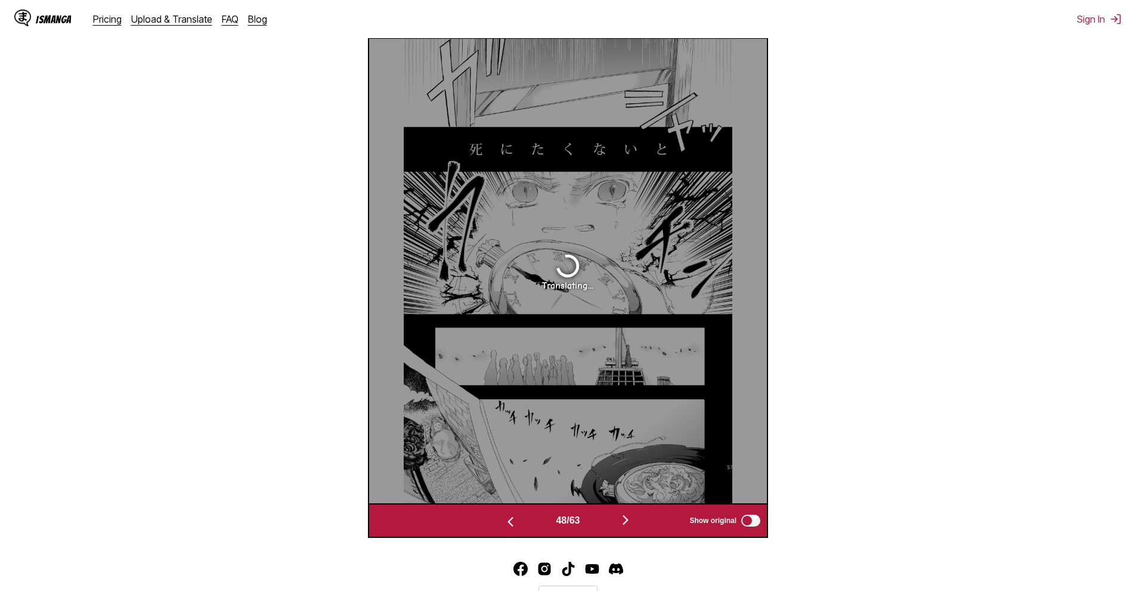
click at [632, 516] on img "button" at bounding box center [625, 520] width 14 height 14
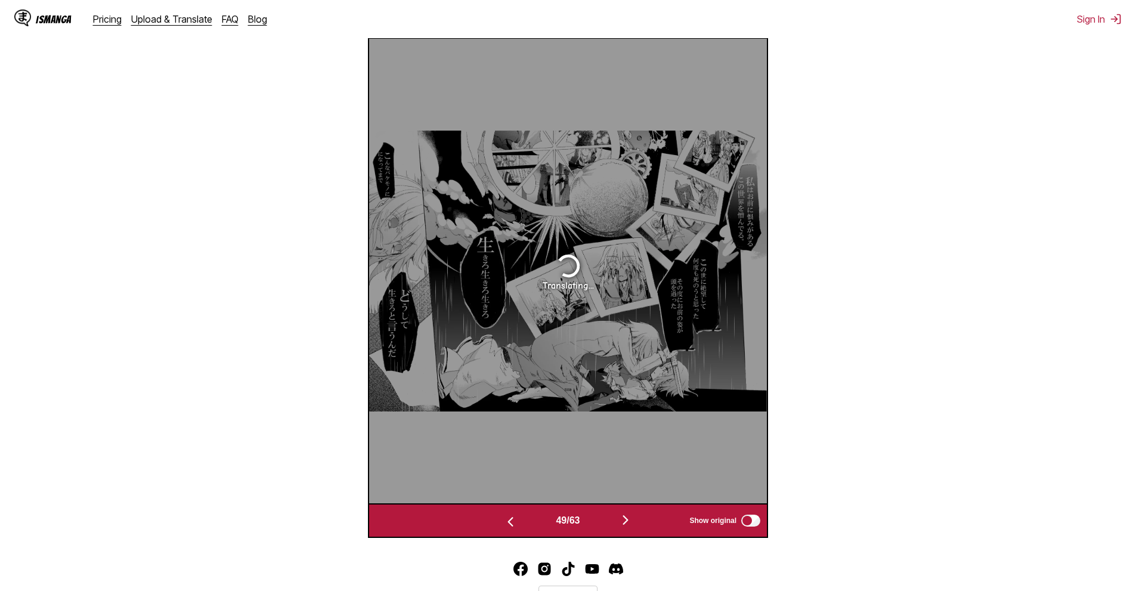
click at [631, 516] on img "button" at bounding box center [625, 520] width 14 height 14
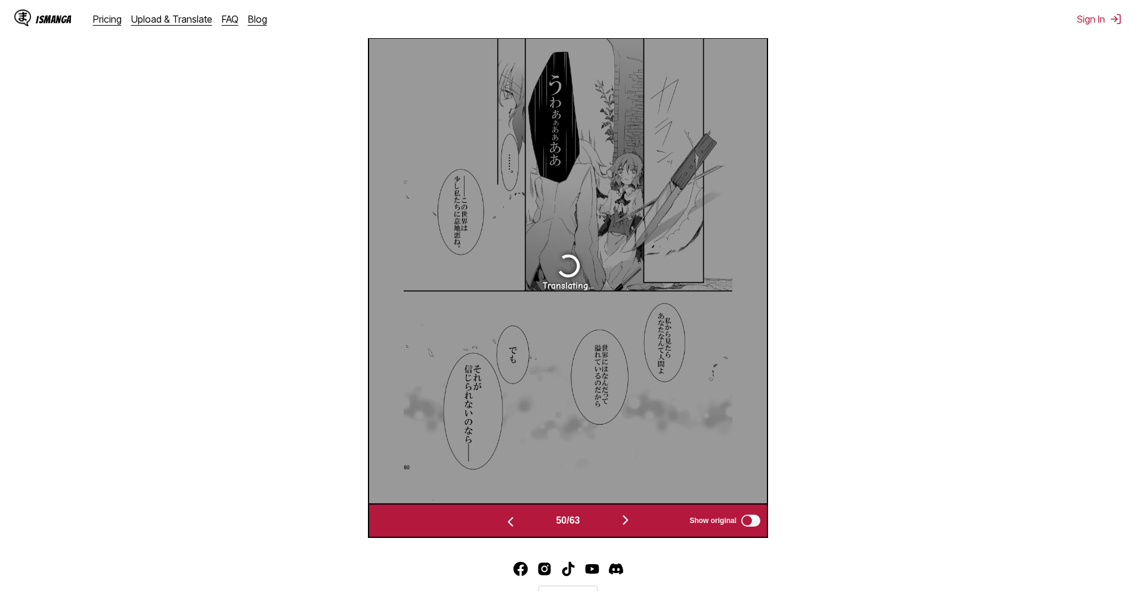
click at [522, 518] on button "button" at bounding box center [511, 520] width 72 height 17
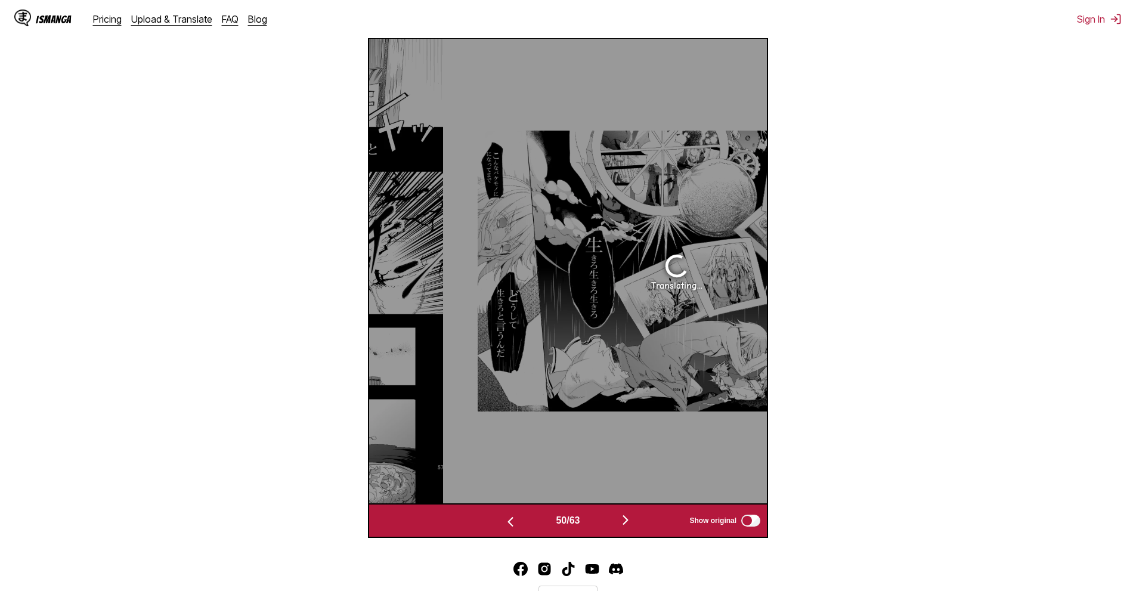
click at [522, 518] on button "button" at bounding box center [511, 520] width 72 height 17
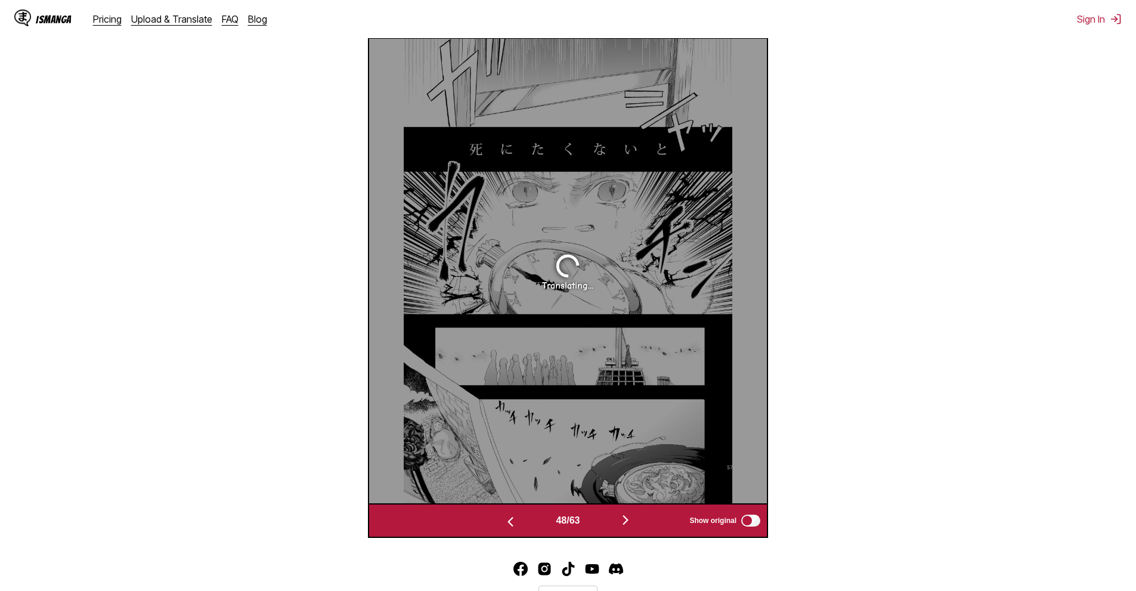
click at [633, 520] on img "button" at bounding box center [625, 520] width 14 height 14
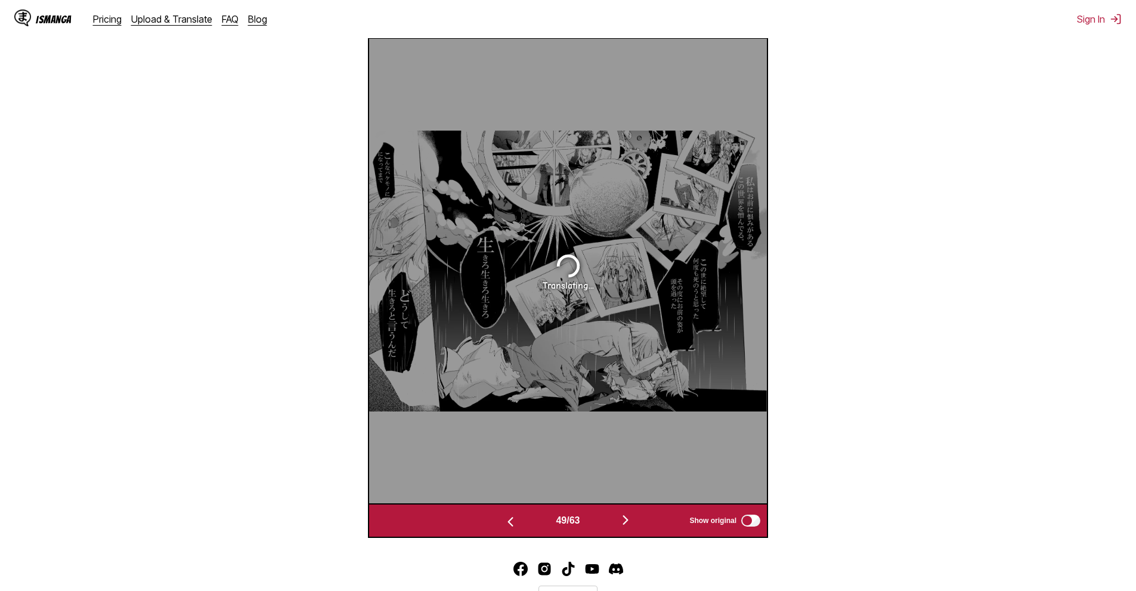
click at [633, 520] on img "button" at bounding box center [625, 520] width 14 height 14
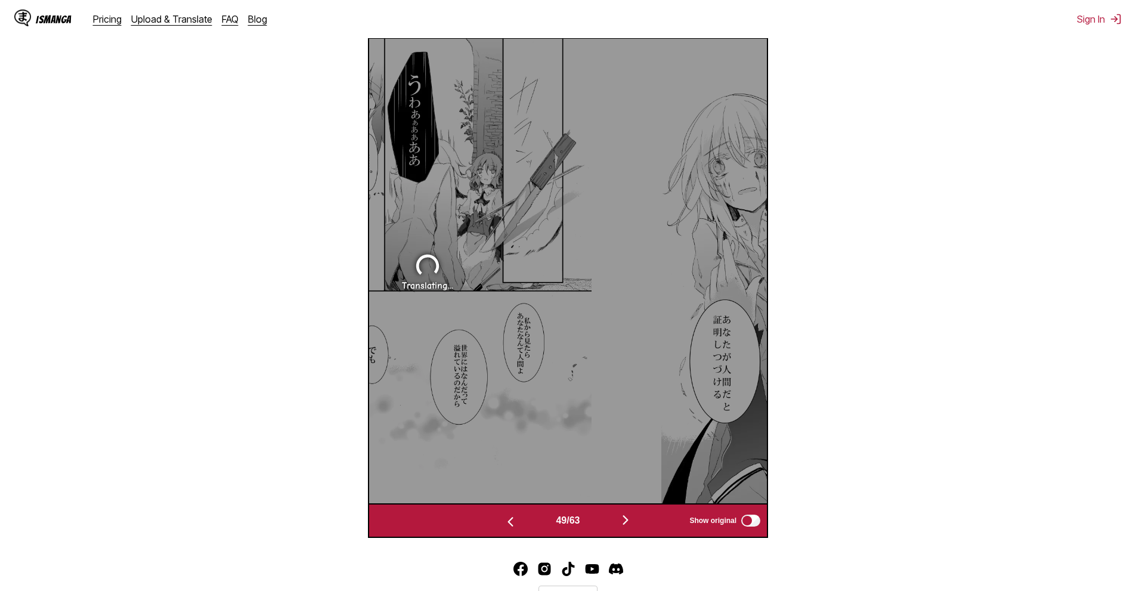
click at [633, 520] on img "button" at bounding box center [625, 520] width 14 height 14
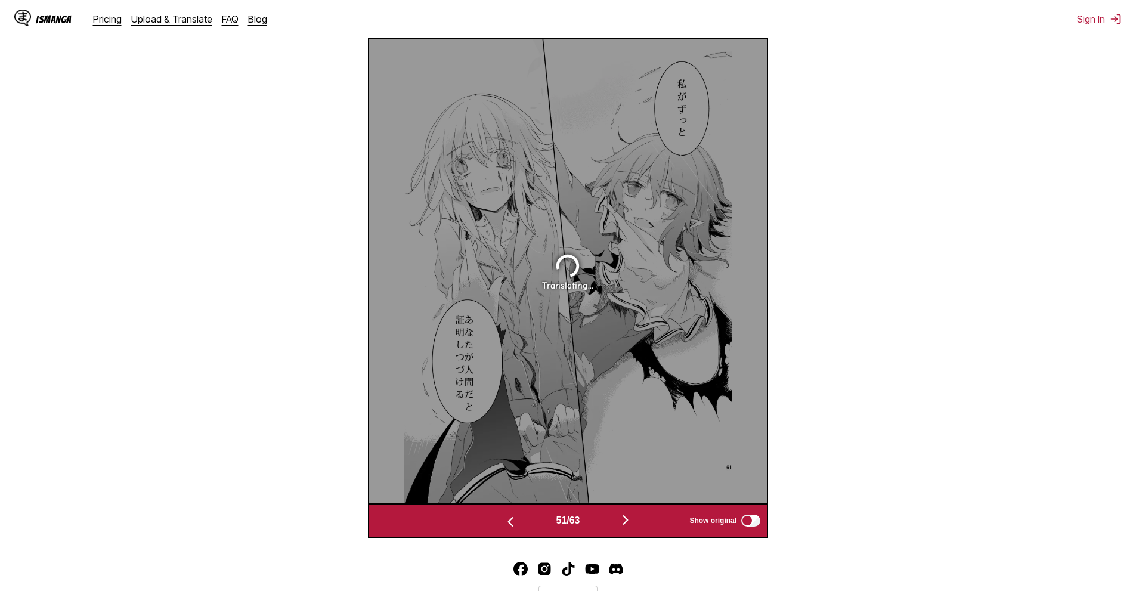
click at [633, 520] on img "button" at bounding box center [625, 520] width 14 height 14
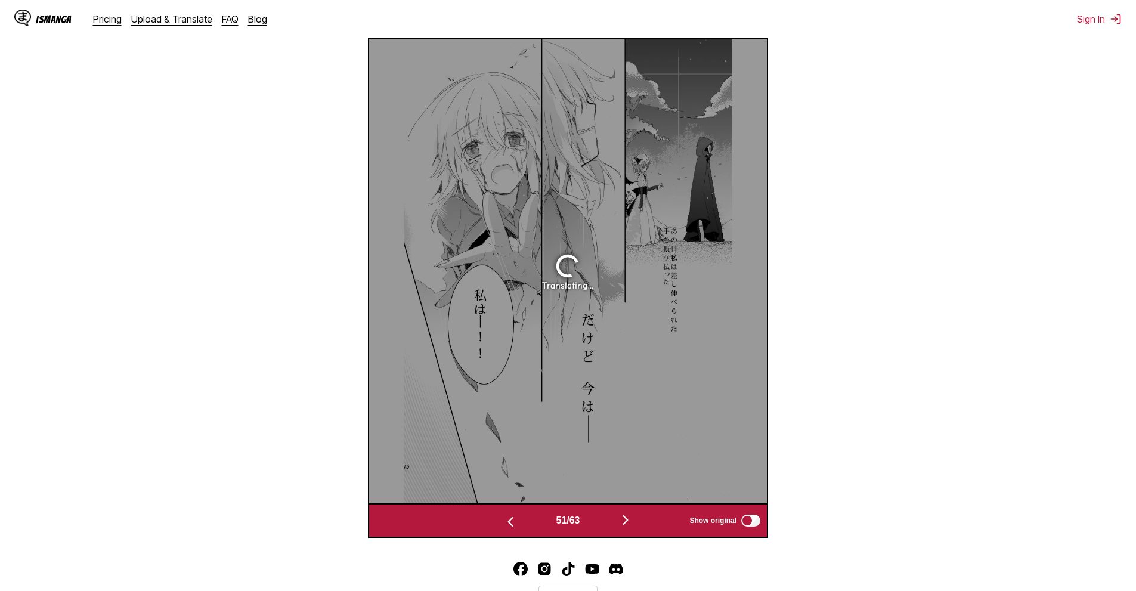
click at [633, 520] on img "button" at bounding box center [625, 520] width 14 height 14
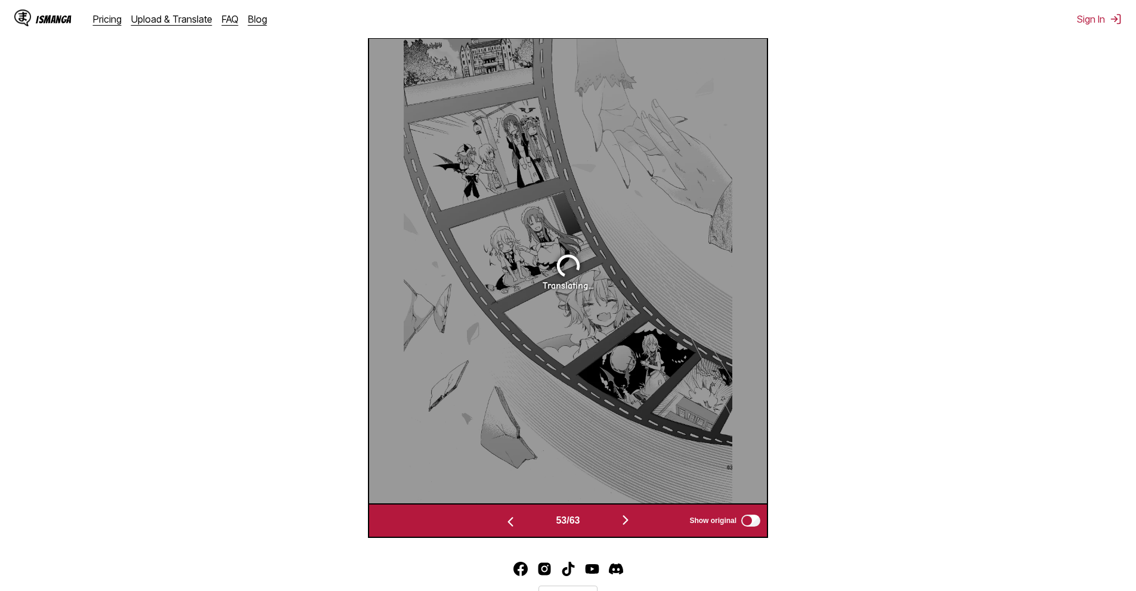
click at [633, 520] on img "button" at bounding box center [625, 520] width 14 height 14
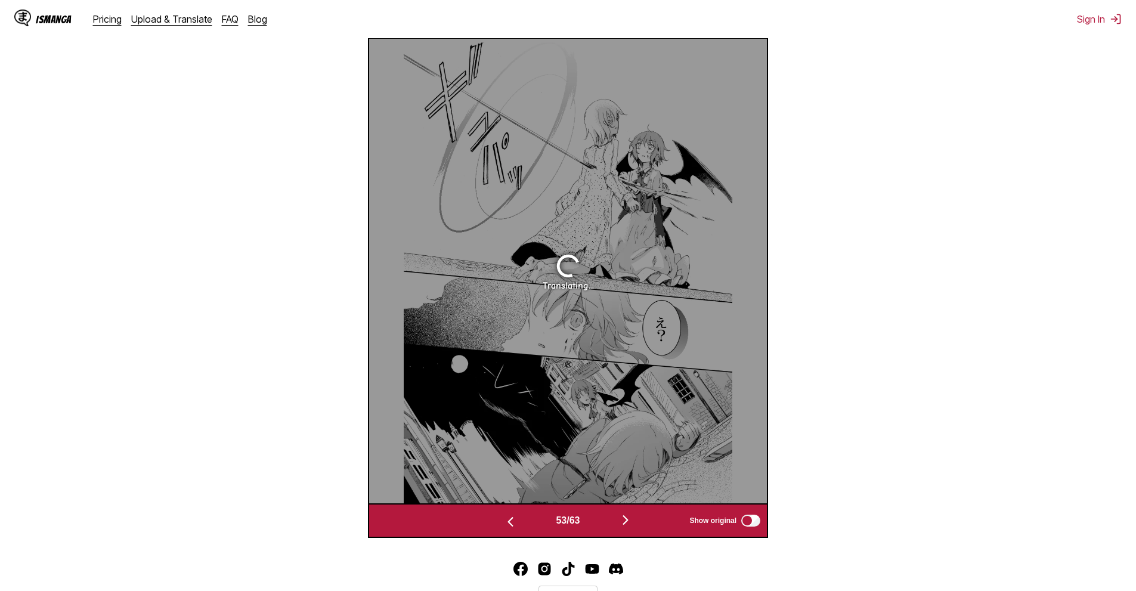
click at [633, 520] on img "button" at bounding box center [625, 520] width 14 height 14
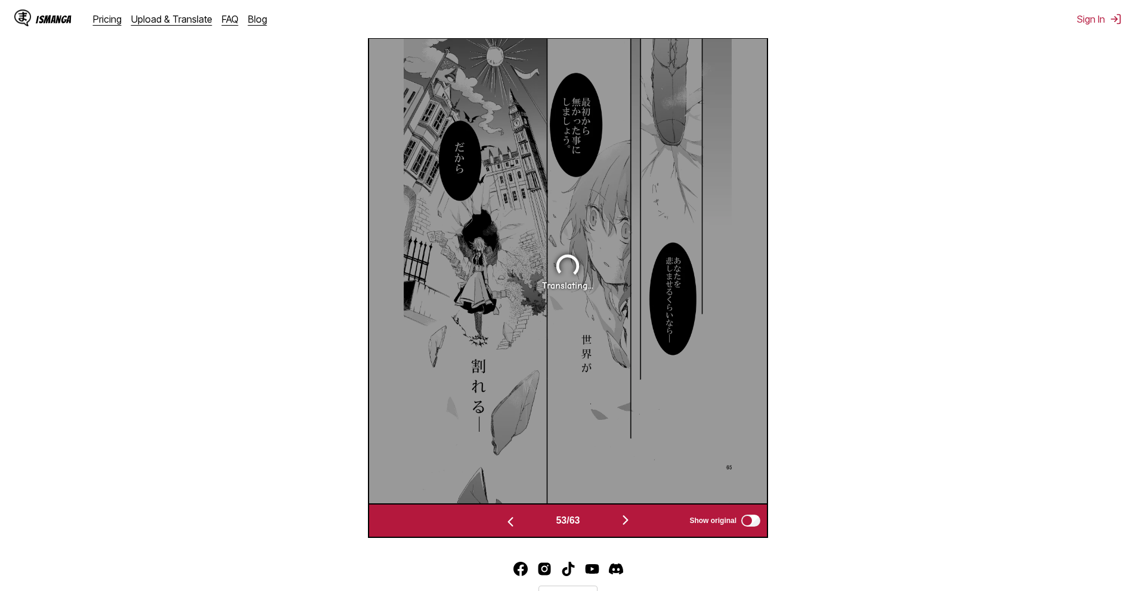
click at [633, 520] on img "button" at bounding box center [625, 520] width 14 height 14
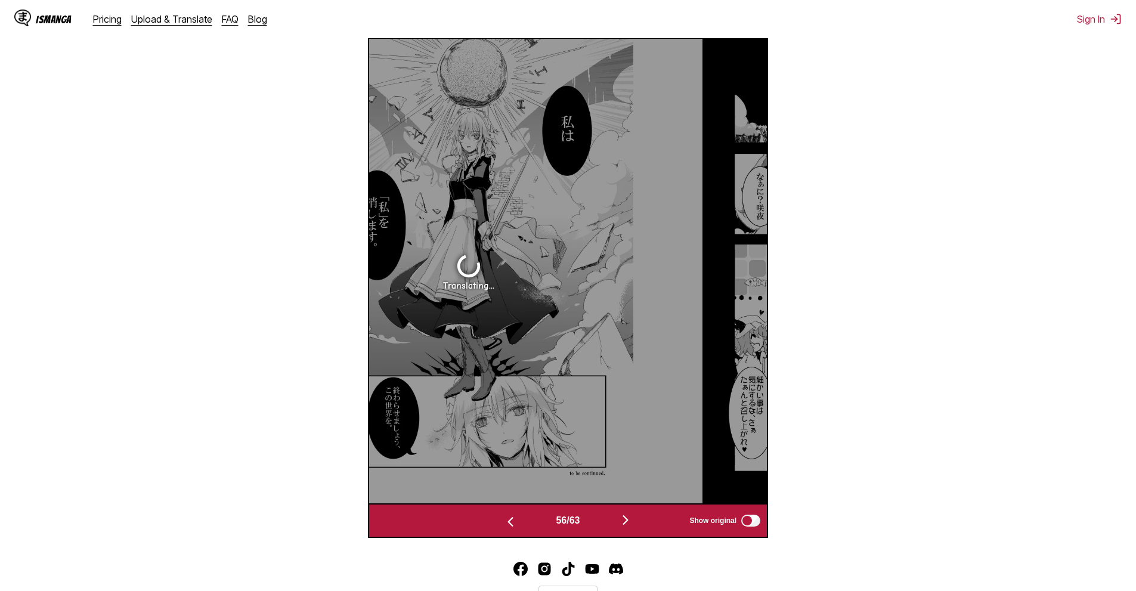
click at [633, 520] on img "button" at bounding box center [625, 520] width 14 height 14
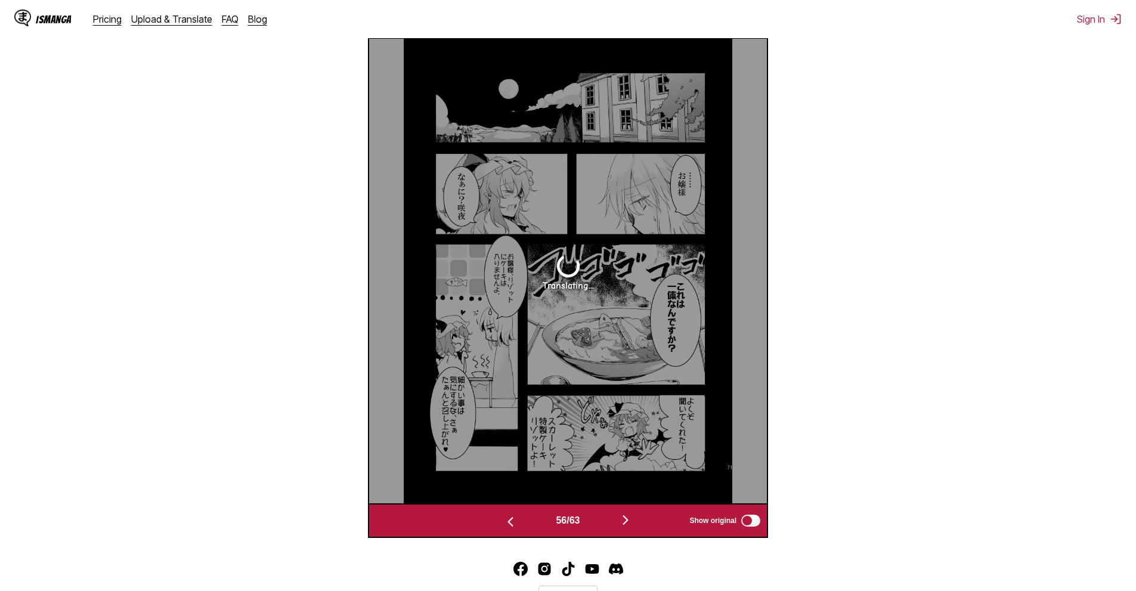
click at [632, 520] on img "button" at bounding box center [625, 520] width 14 height 14
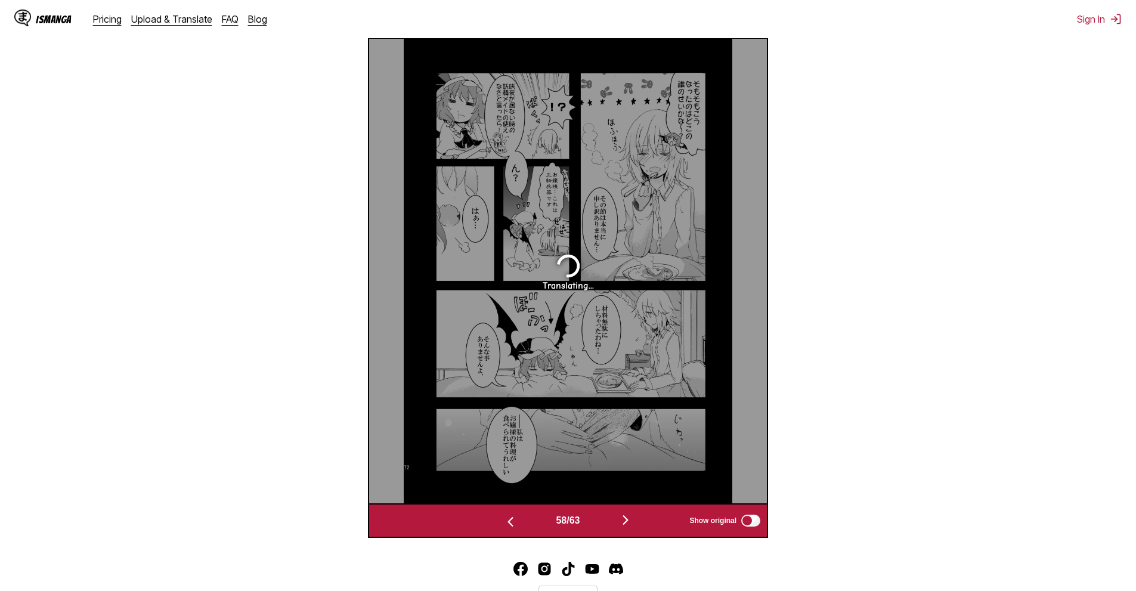
click at [630, 520] on img "button" at bounding box center [625, 520] width 14 height 14
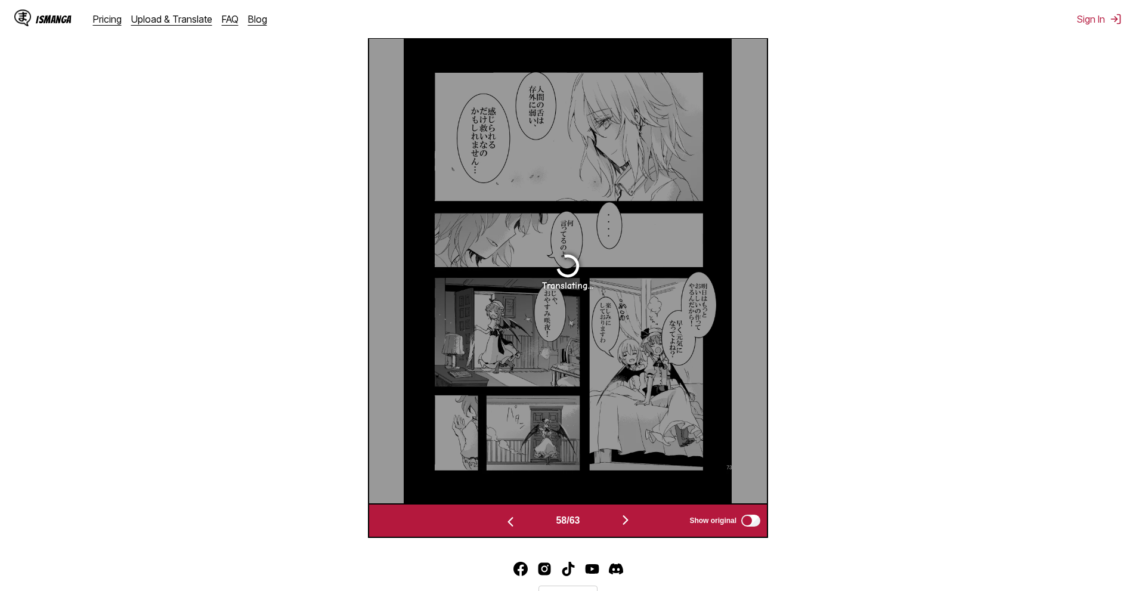
click at [630, 520] on img "button" at bounding box center [625, 520] width 14 height 14
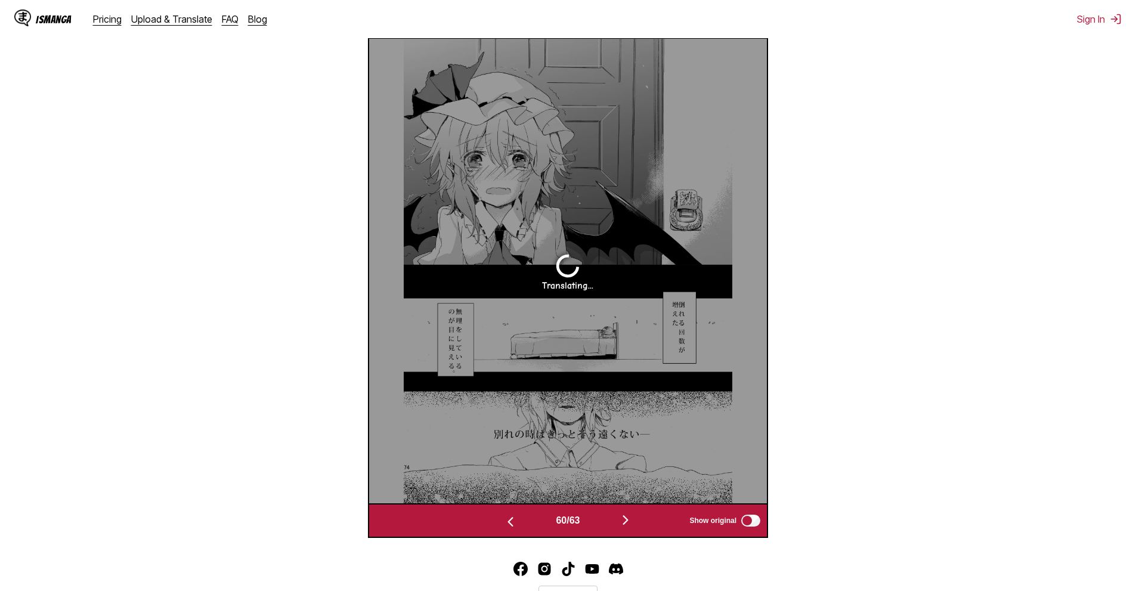
click at [630, 520] on img "button" at bounding box center [625, 520] width 14 height 14
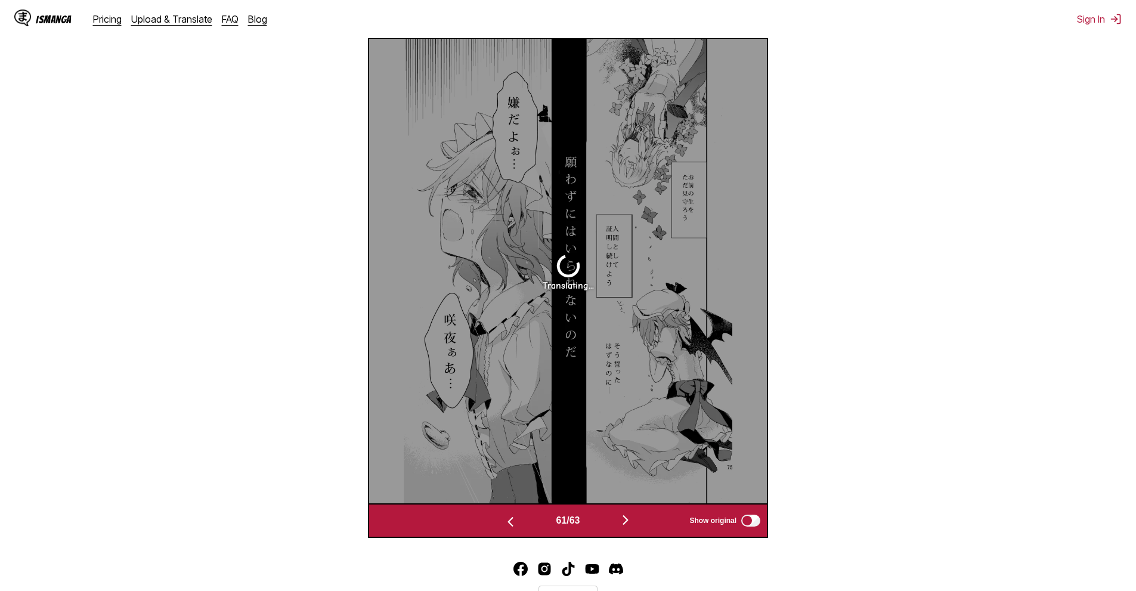
click at [625, 518] on img "button" at bounding box center [625, 520] width 14 height 14
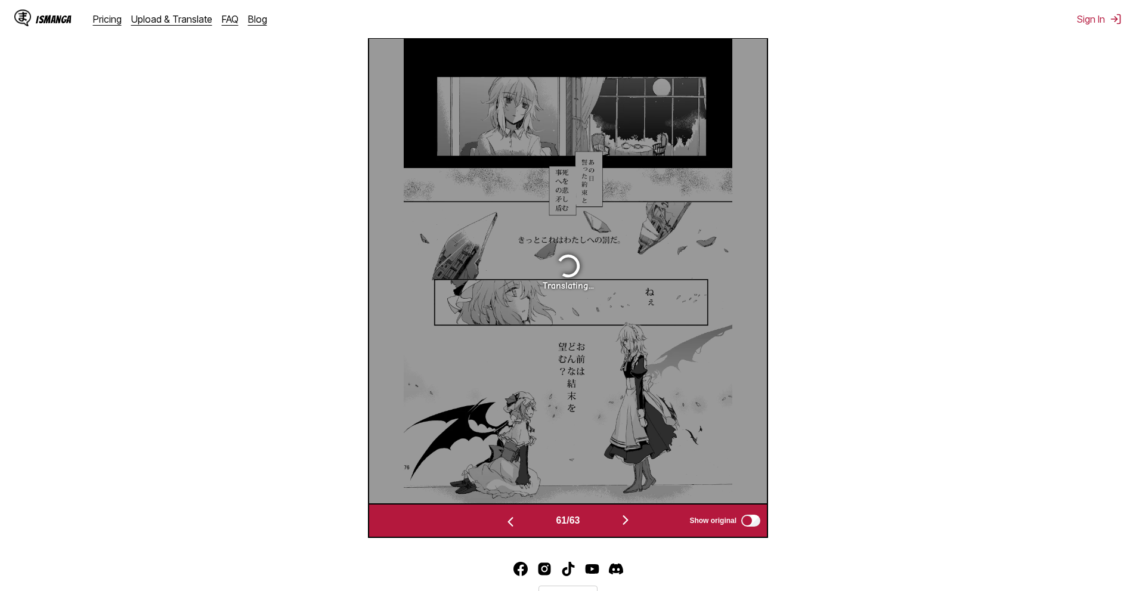
click at [625, 518] on img "button" at bounding box center [625, 520] width 14 height 14
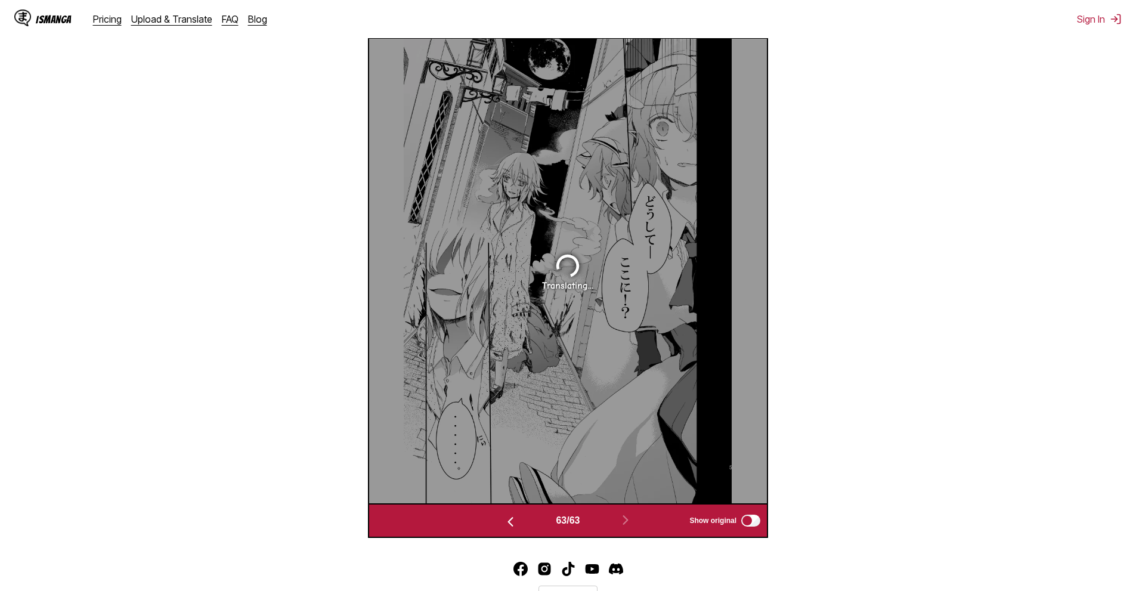
click at [514, 522] on button "button" at bounding box center [511, 520] width 72 height 17
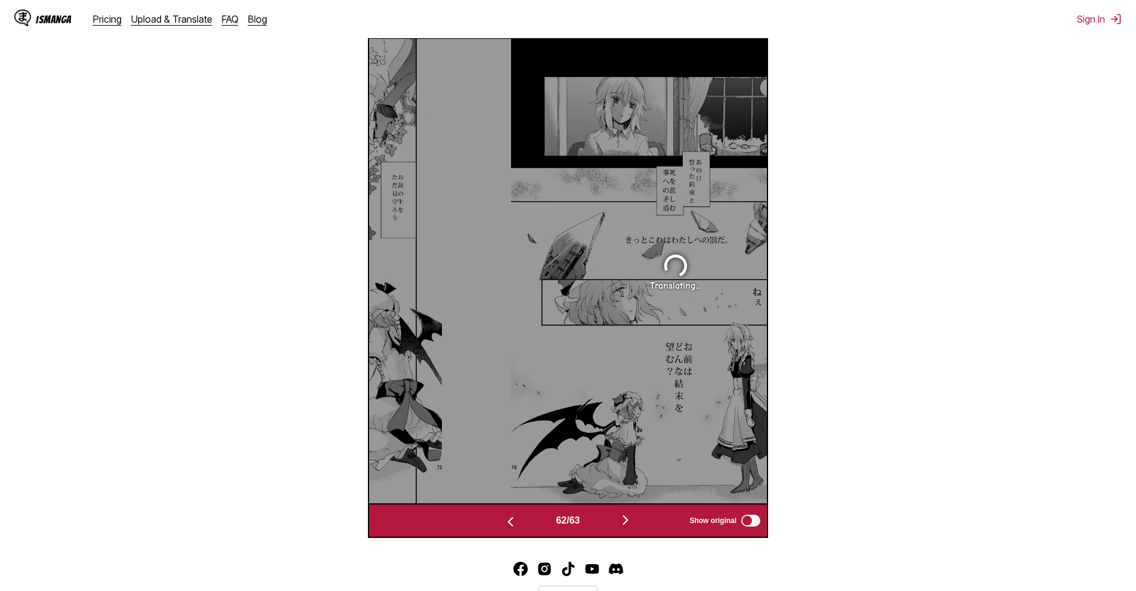
click at [514, 522] on button "button" at bounding box center [511, 520] width 72 height 17
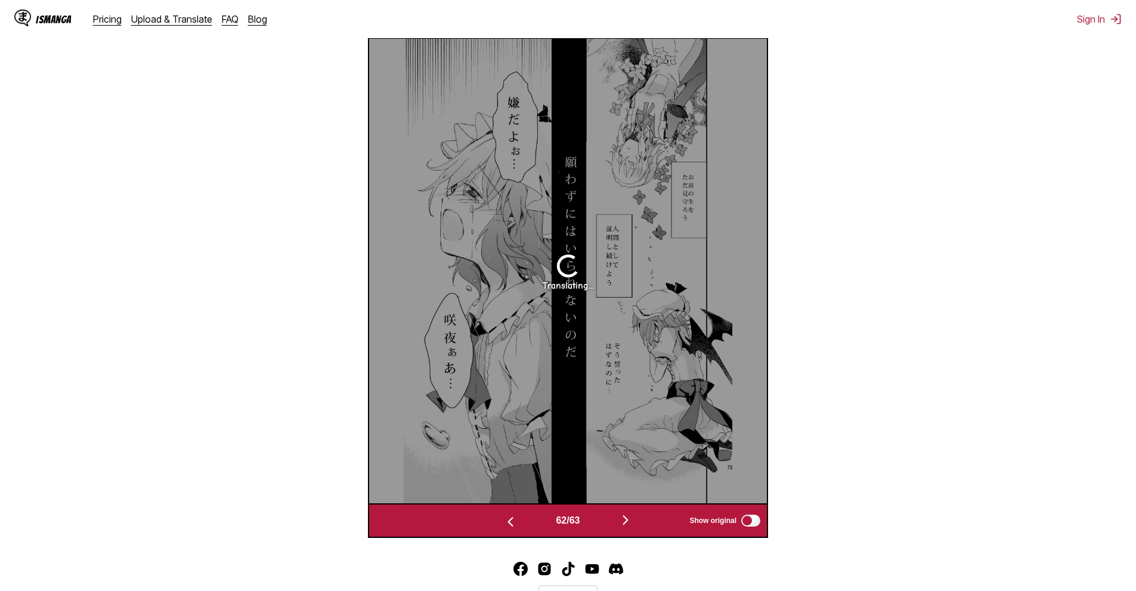
click at [514, 522] on button "button" at bounding box center [511, 520] width 72 height 17
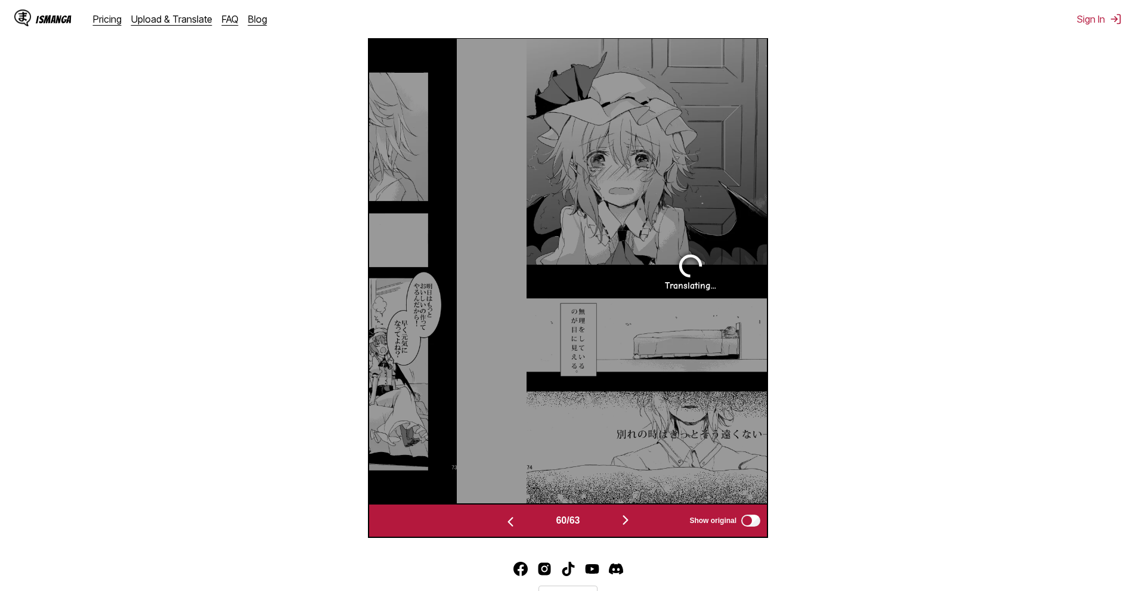
click at [514, 522] on button "button" at bounding box center [511, 520] width 72 height 17
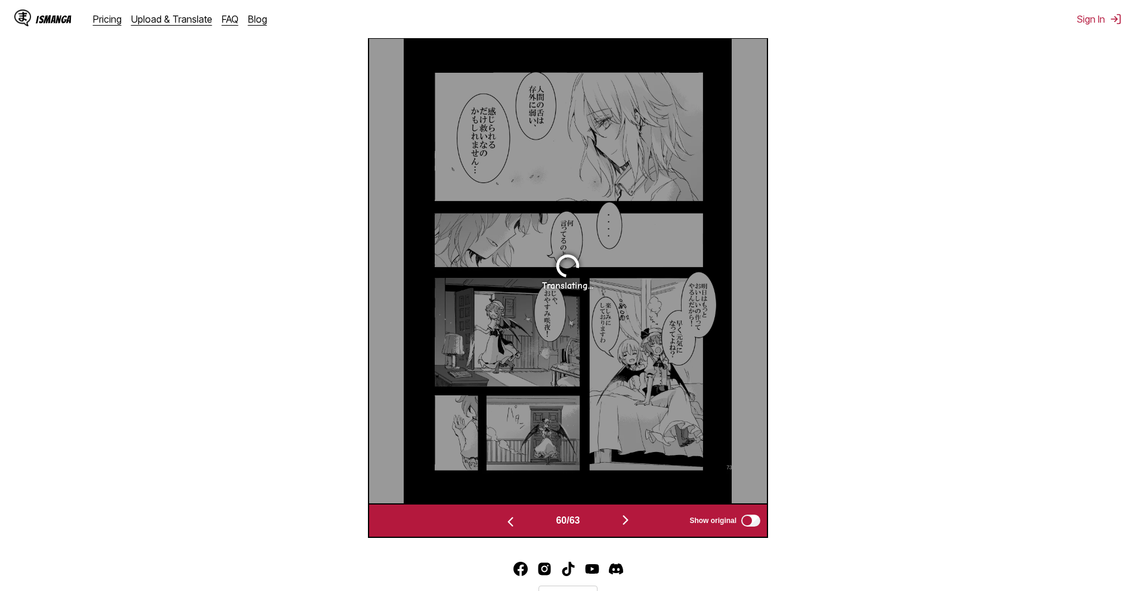
click at [514, 522] on button "button" at bounding box center [511, 520] width 72 height 17
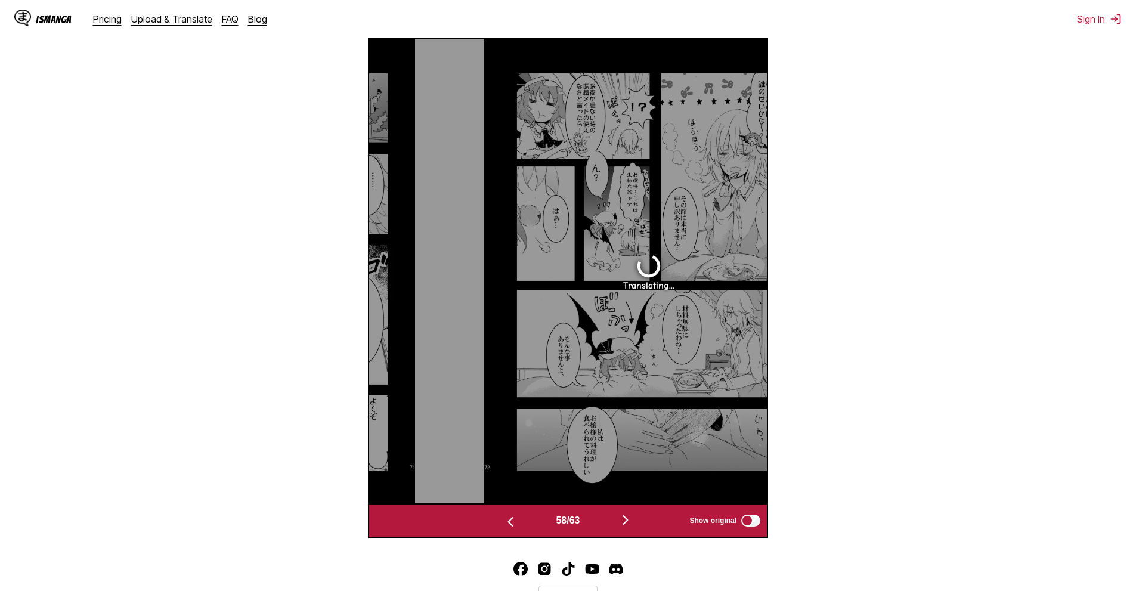
click at [514, 522] on button "button" at bounding box center [511, 520] width 72 height 17
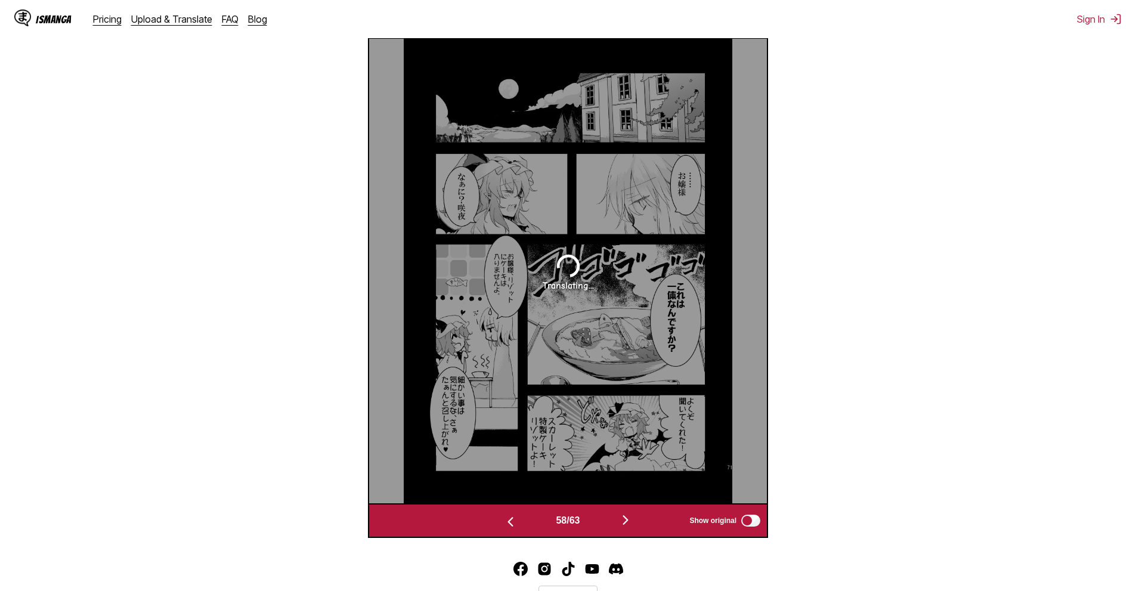
click at [514, 522] on img "button" at bounding box center [510, 522] width 14 height 14
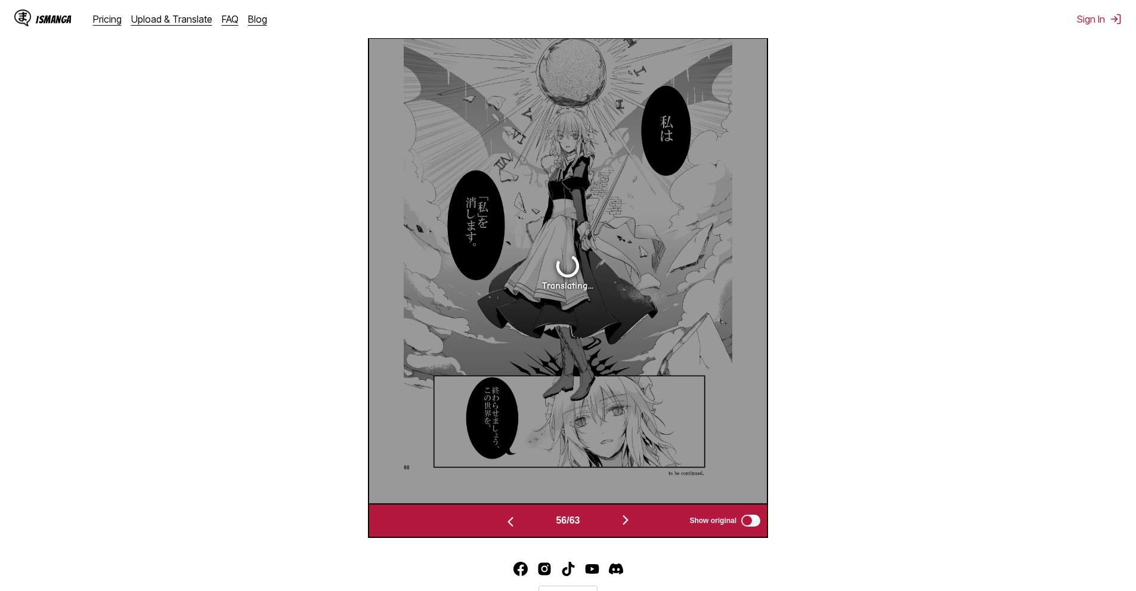
click at [514, 522] on img "button" at bounding box center [510, 522] width 14 height 14
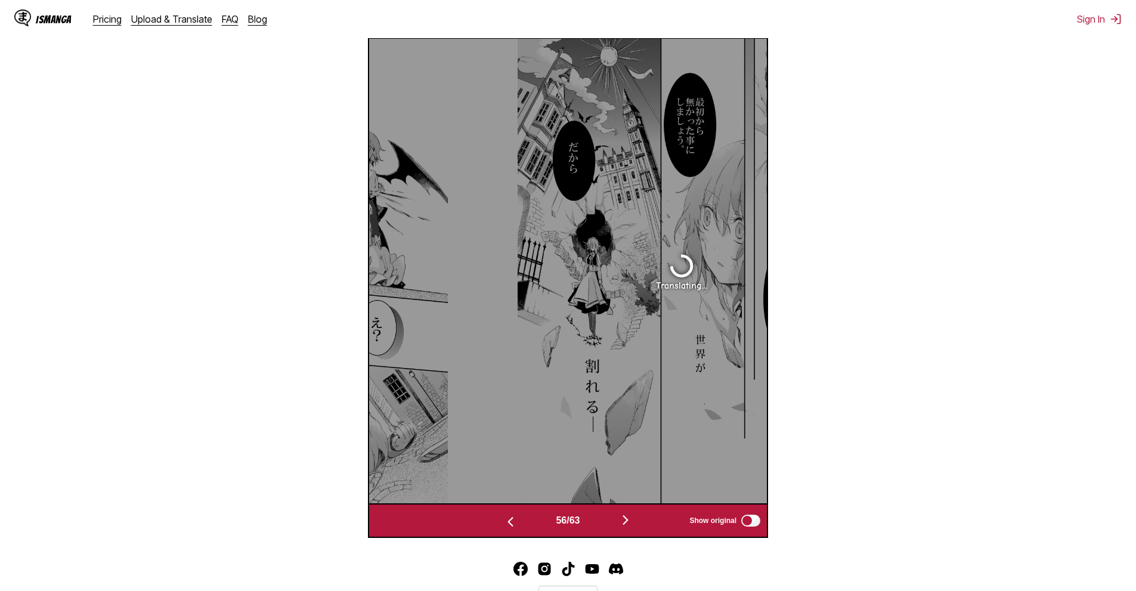
click at [514, 522] on img "button" at bounding box center [510, 522] width 14 height 14
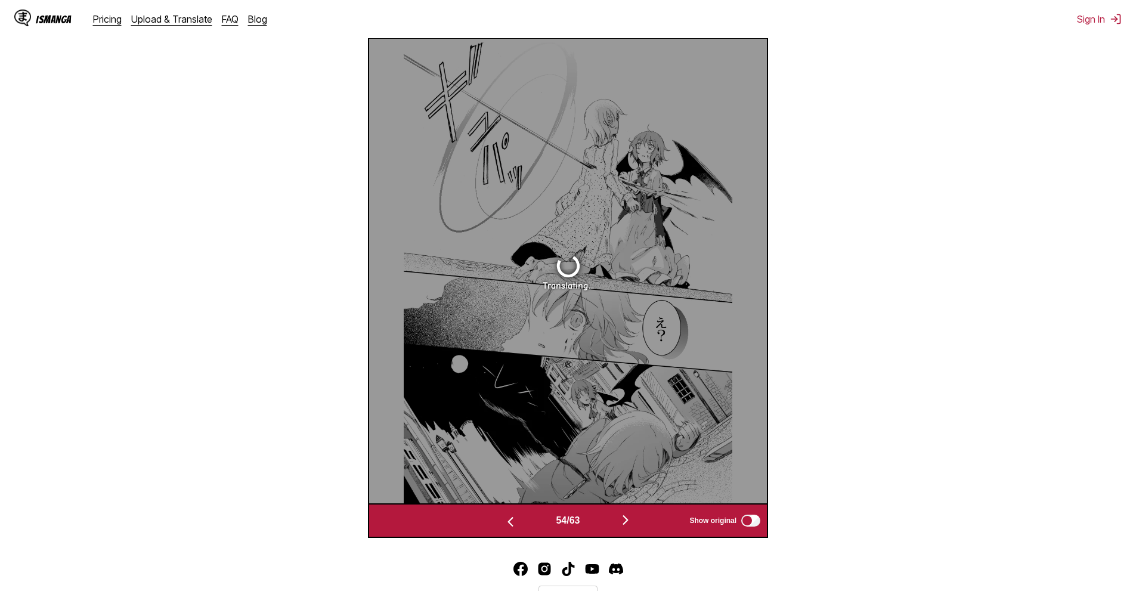
click at [514, 522] on img "button" at bounding box center [510, 522] width 14 height 14
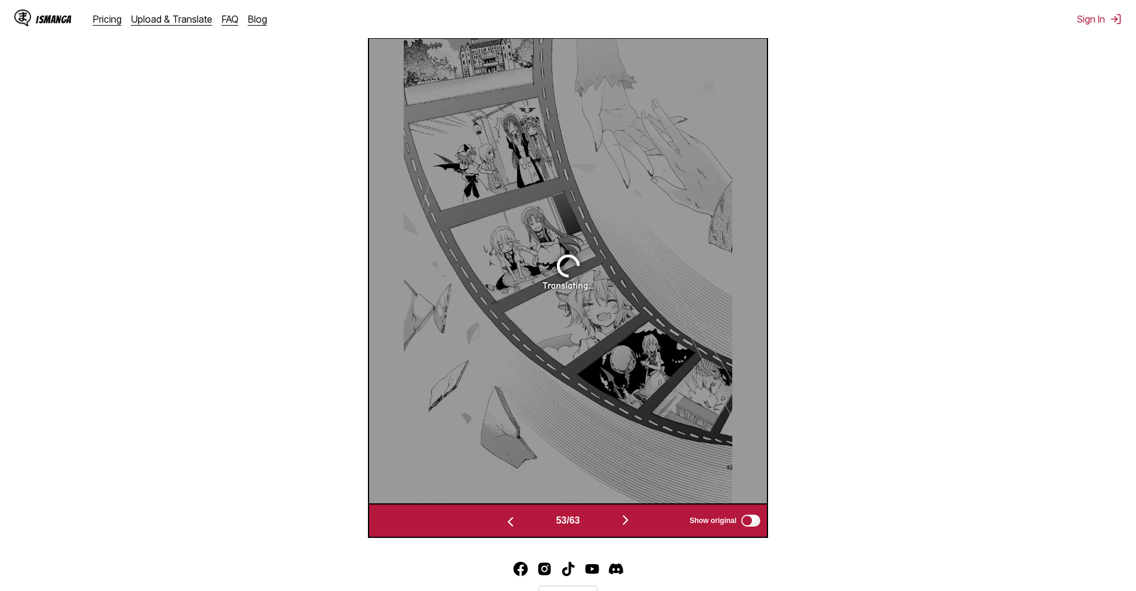
click at [514, 522] on img "button" at bounding box center [510, 522] width 14 height 14
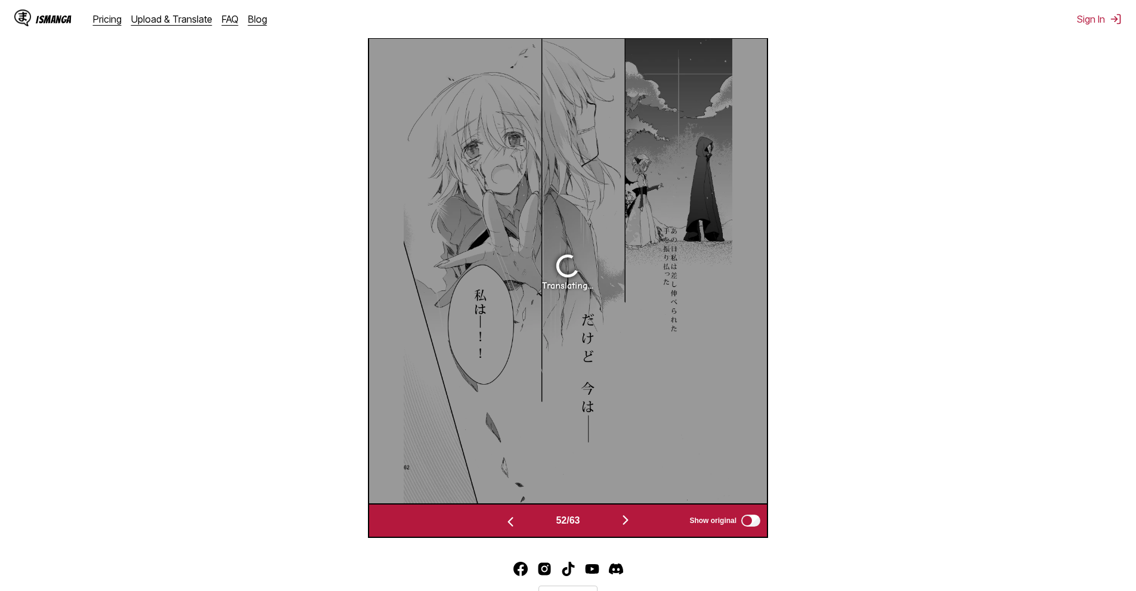
click at [514, 522] on img "button" at bounding box center [510, 522] width 14 height 14
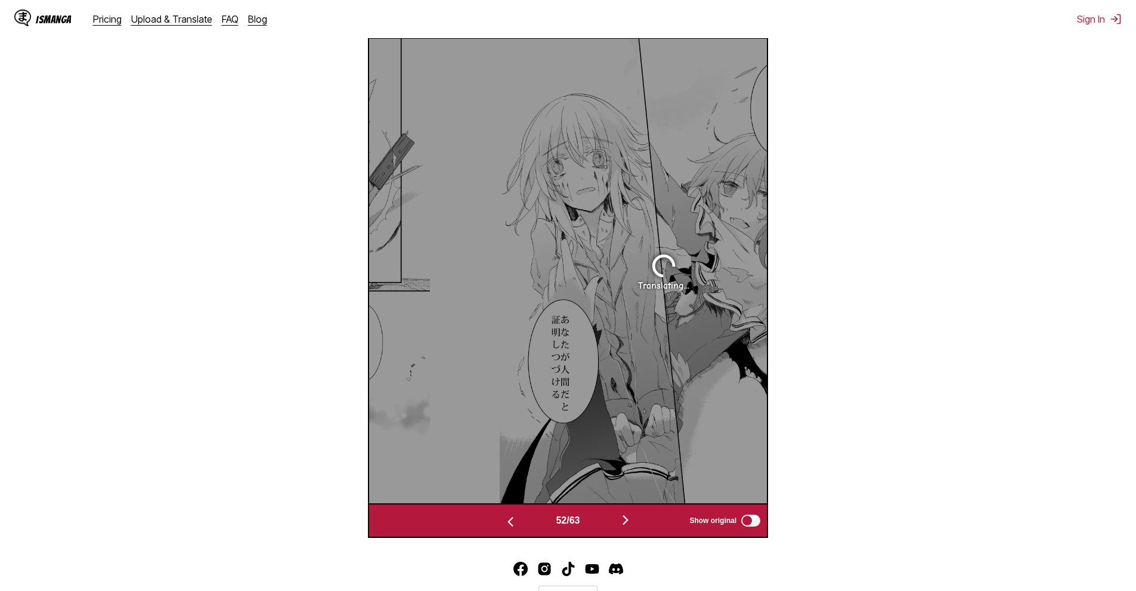
click at [514, 522] on img "button" at bounding box center [510, 522] width 14 height 14
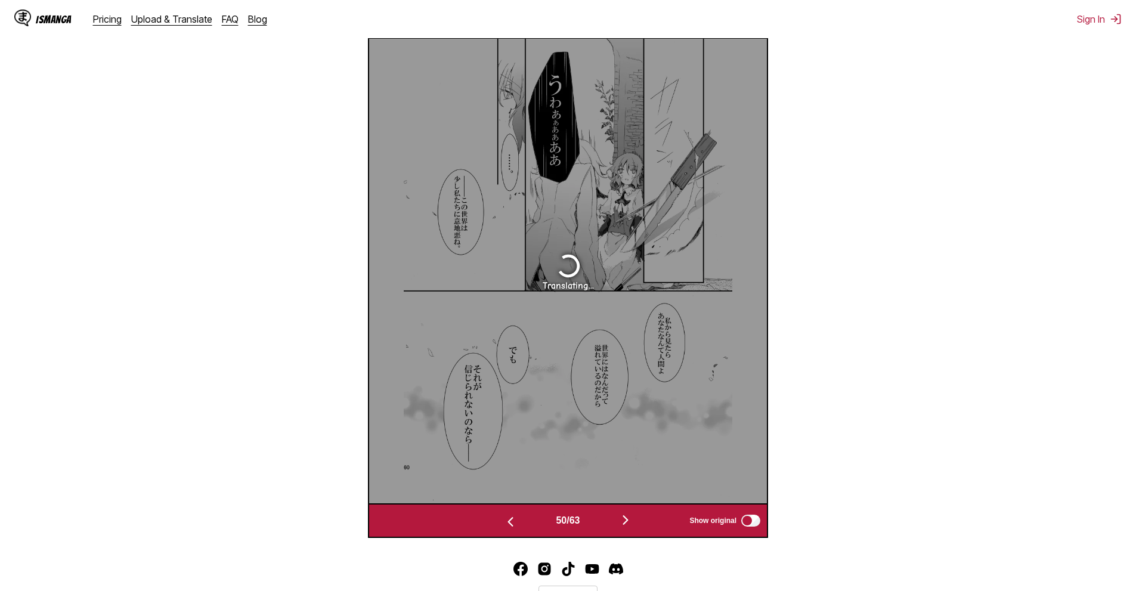
click at [514, 522] on img "button" at bounding box center [510, 522] width 14 height 14
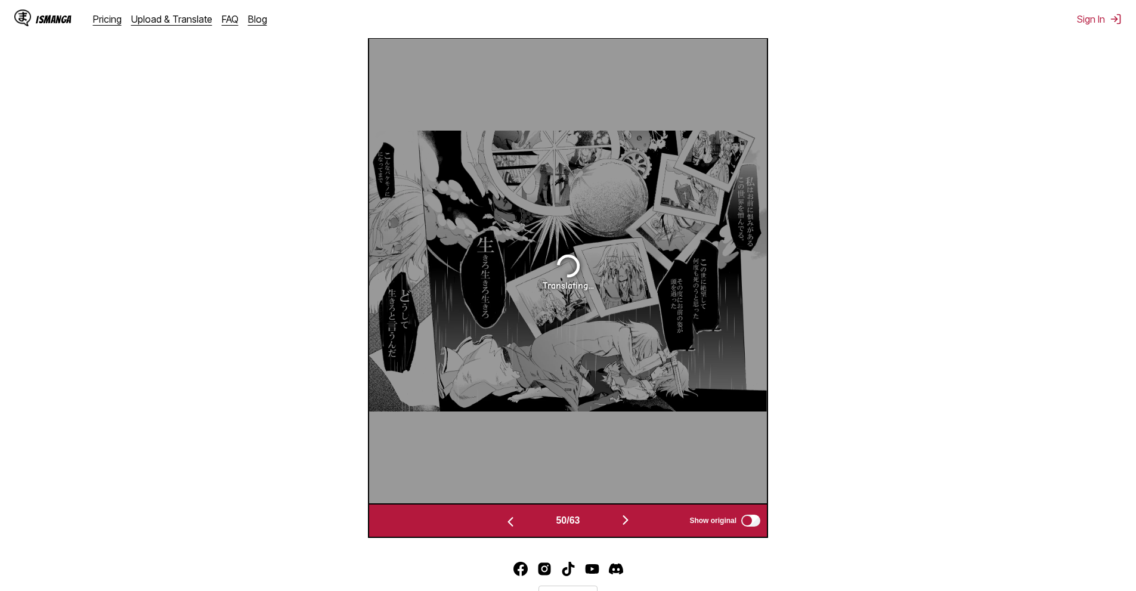
click at [514, 522] on img "button" at bounding box center [510, 522] width 14 height 14
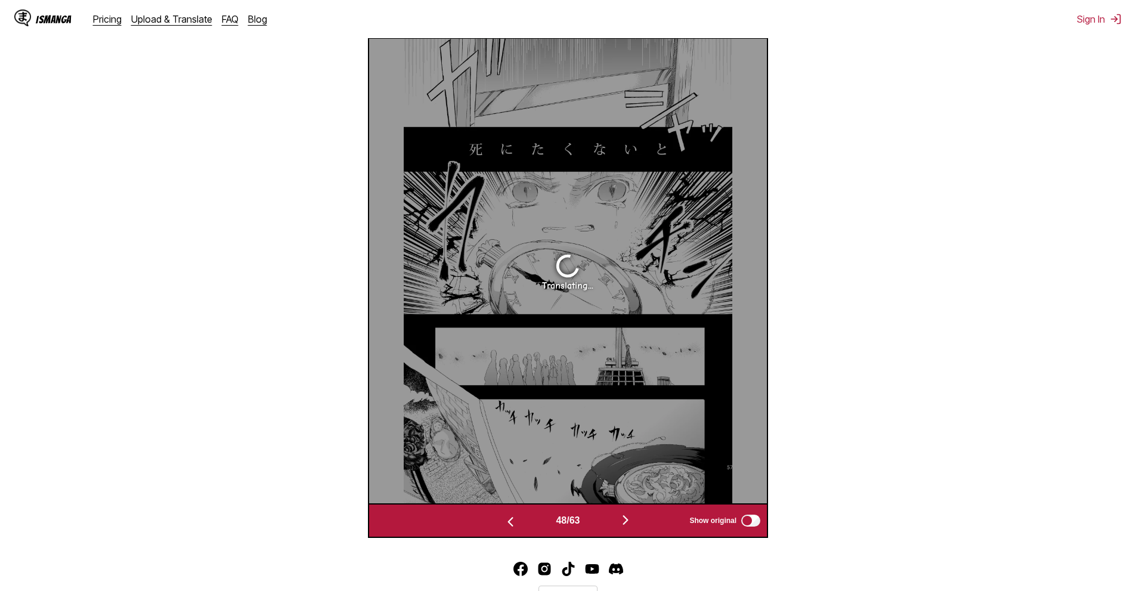
click at [514, 522] on img "button" at bounding box center [510, 522] width 14 height 14
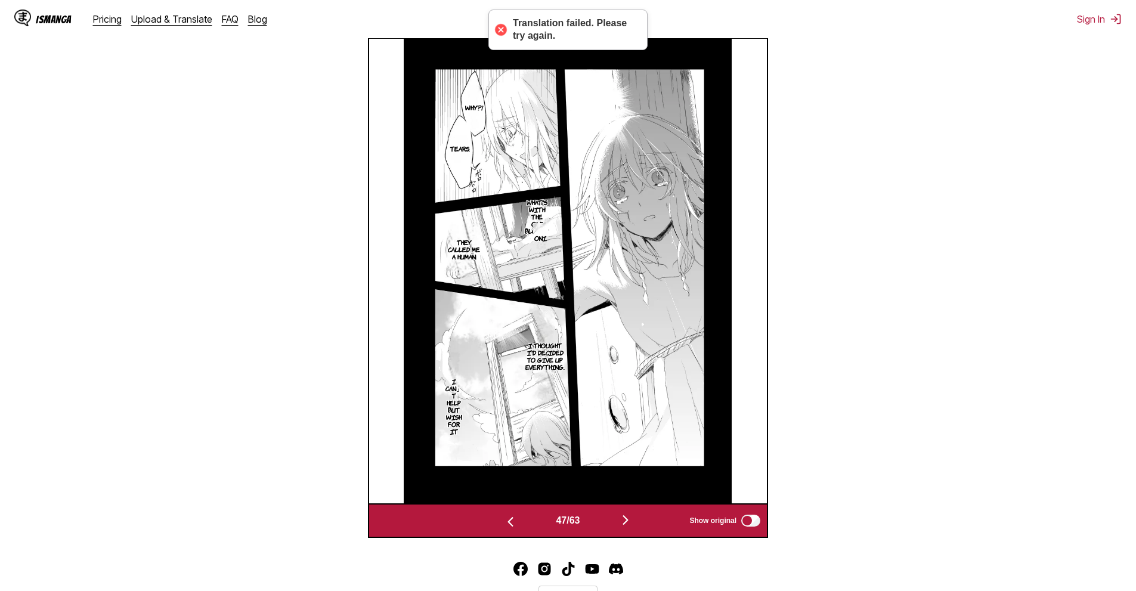
drag, startPoint x: 1068, startPoint y: 420, endPoint x: 936, endPoint y: 447, distance: 134.6
click at [1063, 422] on section "From Japanese To English Drop files here, or click to browse. Max file size: 5M…" at bounding box center [568, 145] width 1117 height 786
click at [628, 518] on img "button" at bounding box center [625, 520] width 14 height 14
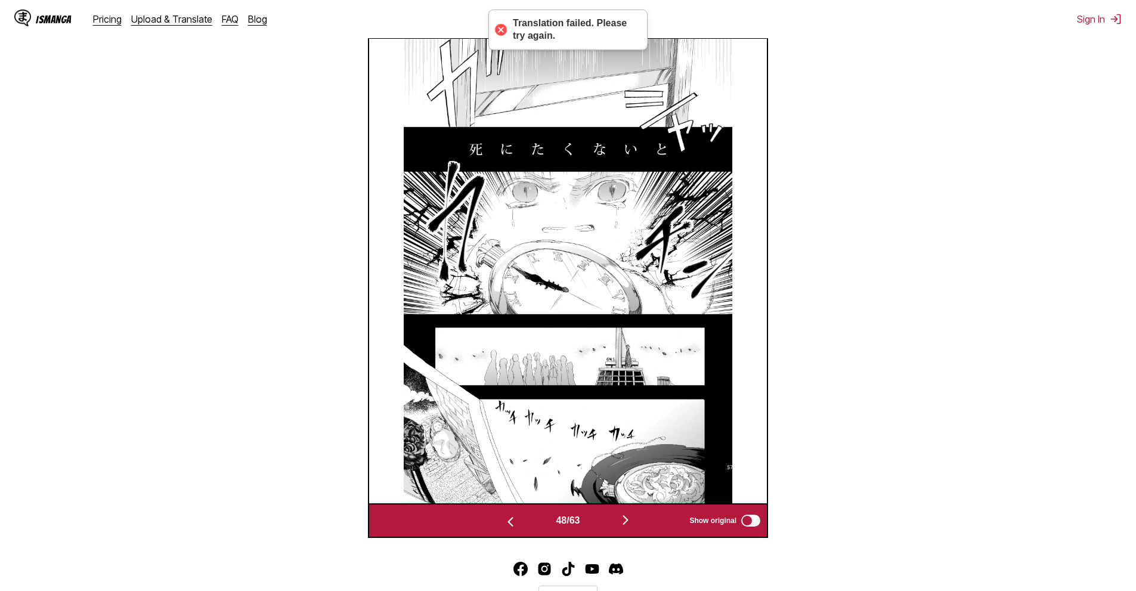
click at [499, 520] on button "button" at bounding box center [511, 520] width 72 height 17
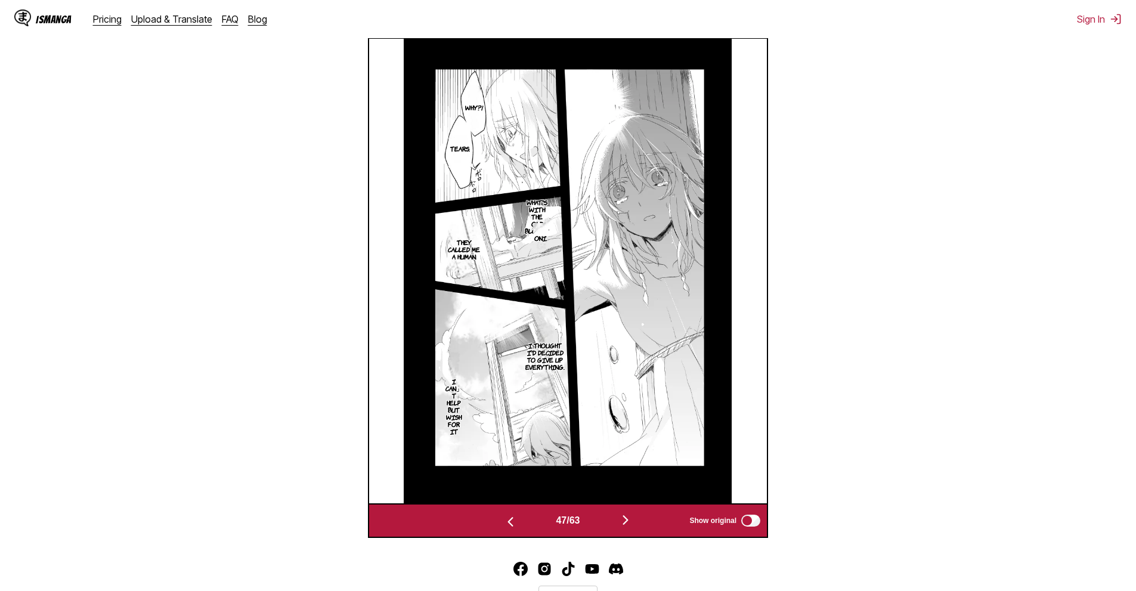
click at [613, 515] on button "button" at bounding box center [626, 520] width 72 height 17
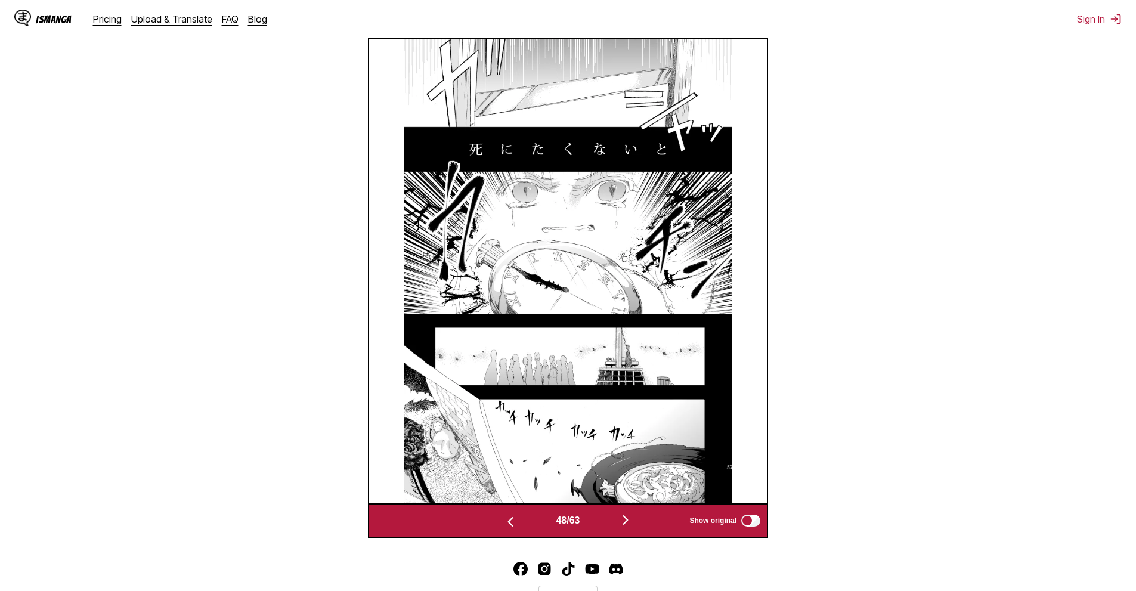
click at [639, 376] on img at bounding box center [568, 271] width 329 height 464
drag, startPoint x: 639, startPoint y: 376, endPoint x: 806, endPoint y: 324, distance: 175.4
click at [800, 329] on section "From Japanese To English Drop files here, or click to browse. Max file size: 5M…" at bounding box center [568, 145] width 1117 height 786
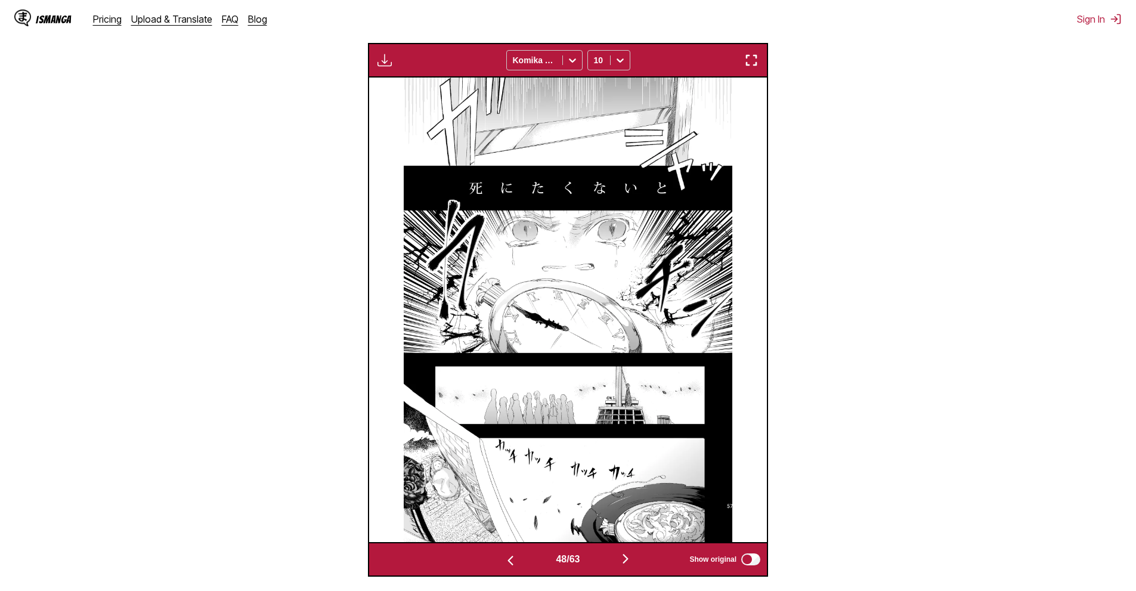
scroll to position [438, 0]
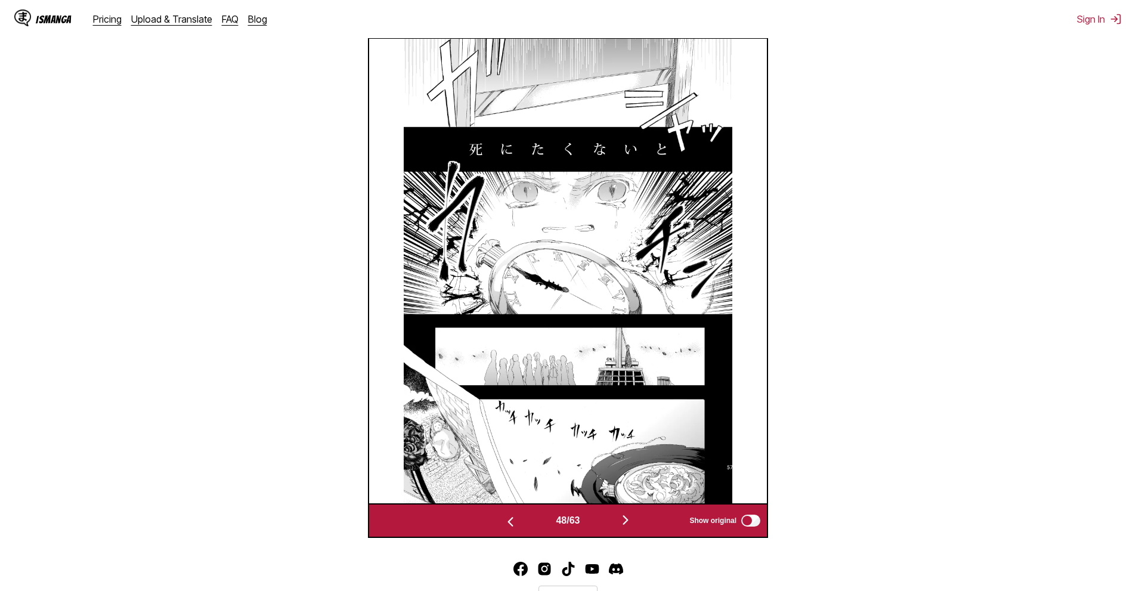
click at [636, 525] on button "button" at bounding box center [626, 520] width 72 height 17
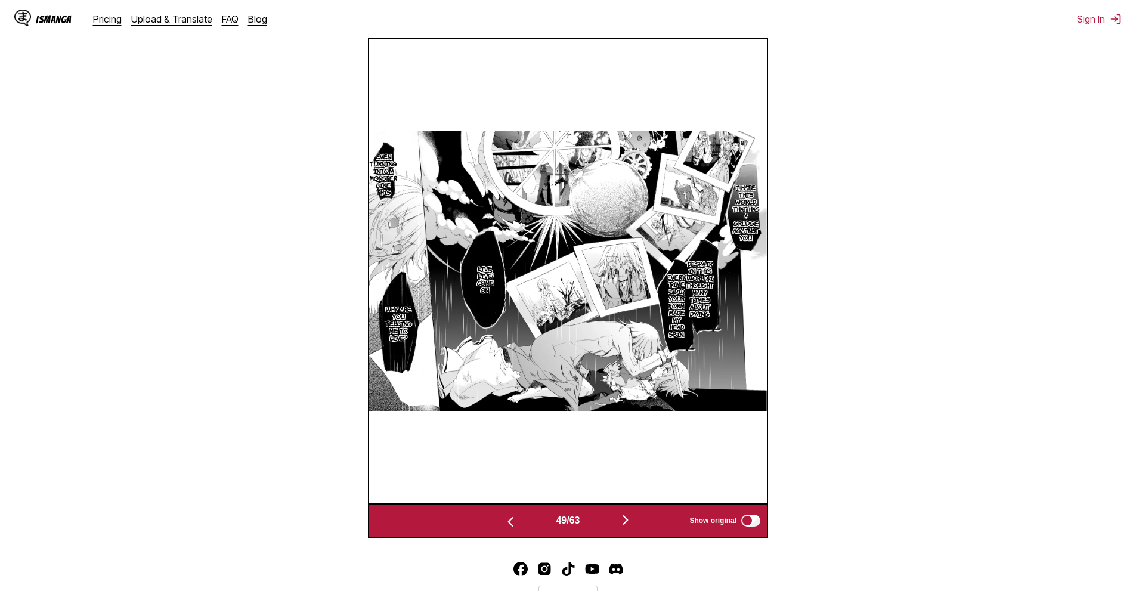
click at [638, 529] on button "button" at bounding box center [626, 520] width 72 height 17
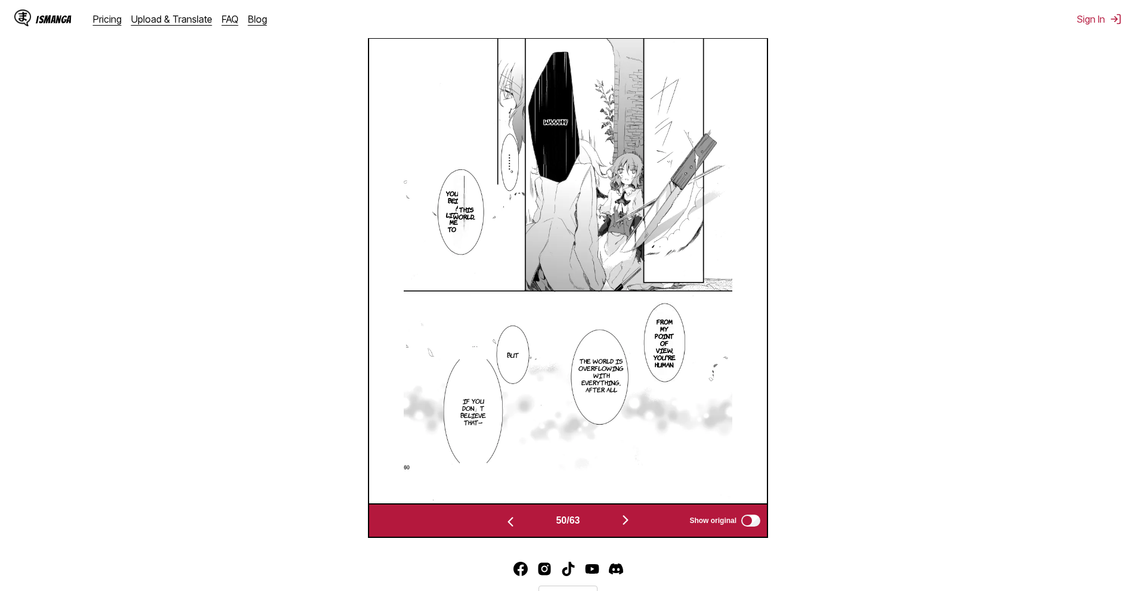
drag, startPoint x: 1102, startPoint y: 308, endPoint x: 1085, endPoint y: 308, distance: 16.1
click at [1102, 308] on section "From Japanese To English Drop files here, or click to browse. Max file size: 5M…" at bounding box center [568, 145] width 1117 height 786
click at [745, 271] on div "Waaahh! You're being a little mean to us. - This world... From my point of view…" at bounding box center [568, 271] width 398 height 464
click at [718, 257] on img at bounding box center [568, 271] width 329 height 464
click at [632, 520] on img "button" at bounding box center [625, 520] width 14 height 14
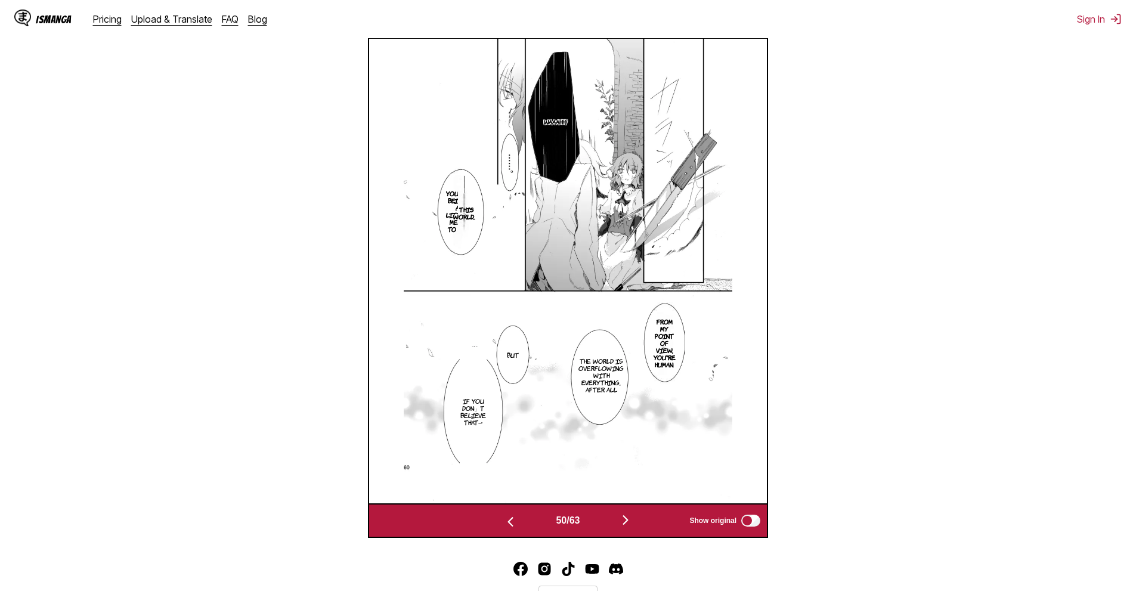
scroll to position [0, 19898]
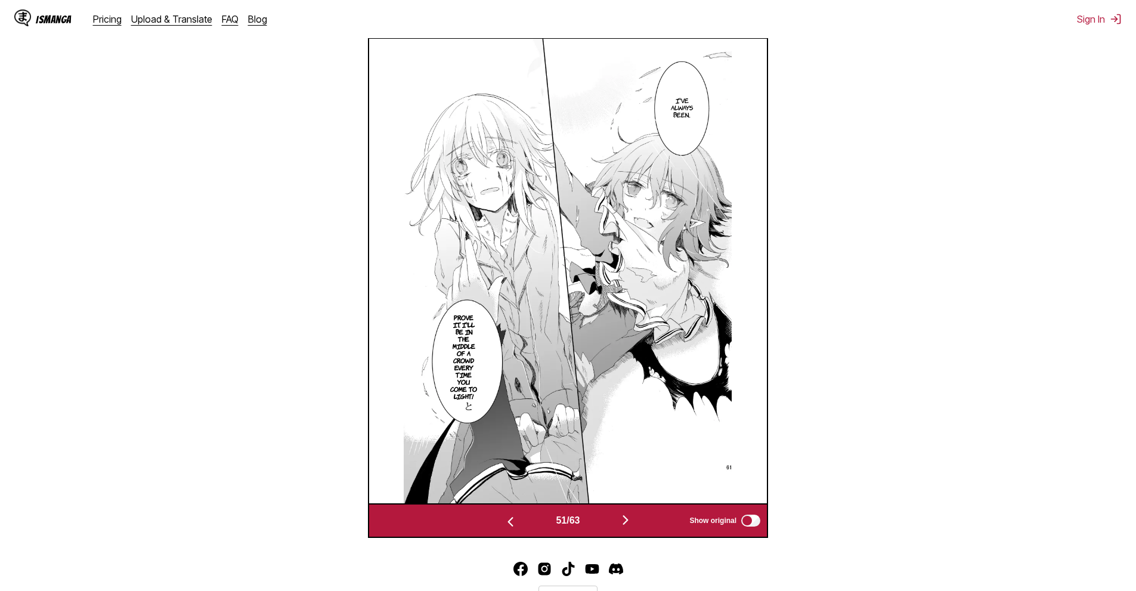
click at [627, 527] on img "button" at bounding box center [625, 520] width 14 height 14
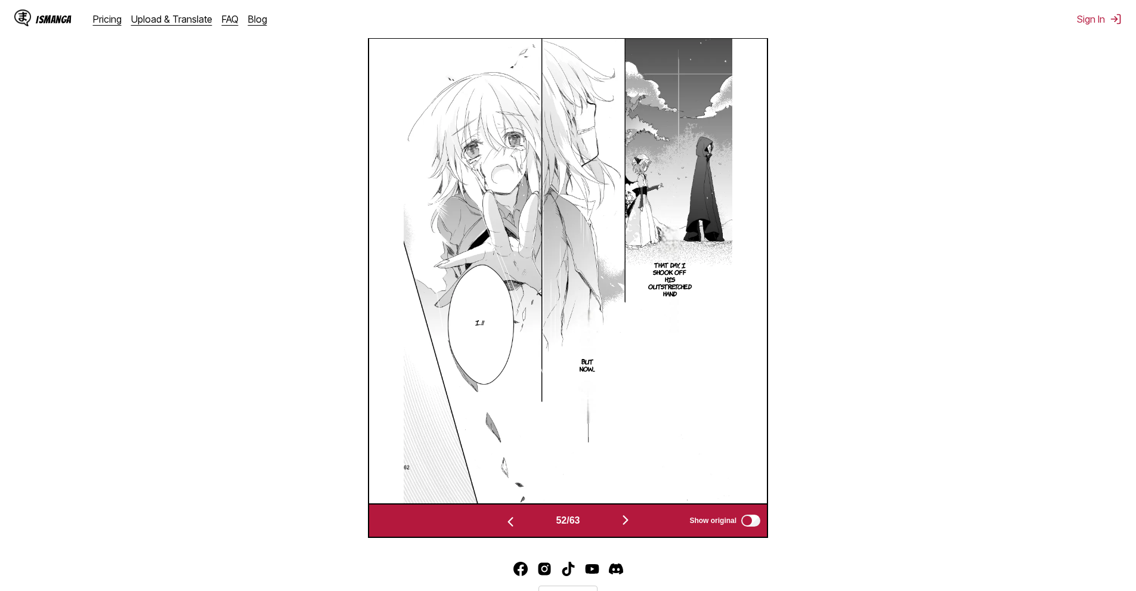
click at [628, 521] on img "button" at bounding box center [625, 520] width 14 height 14
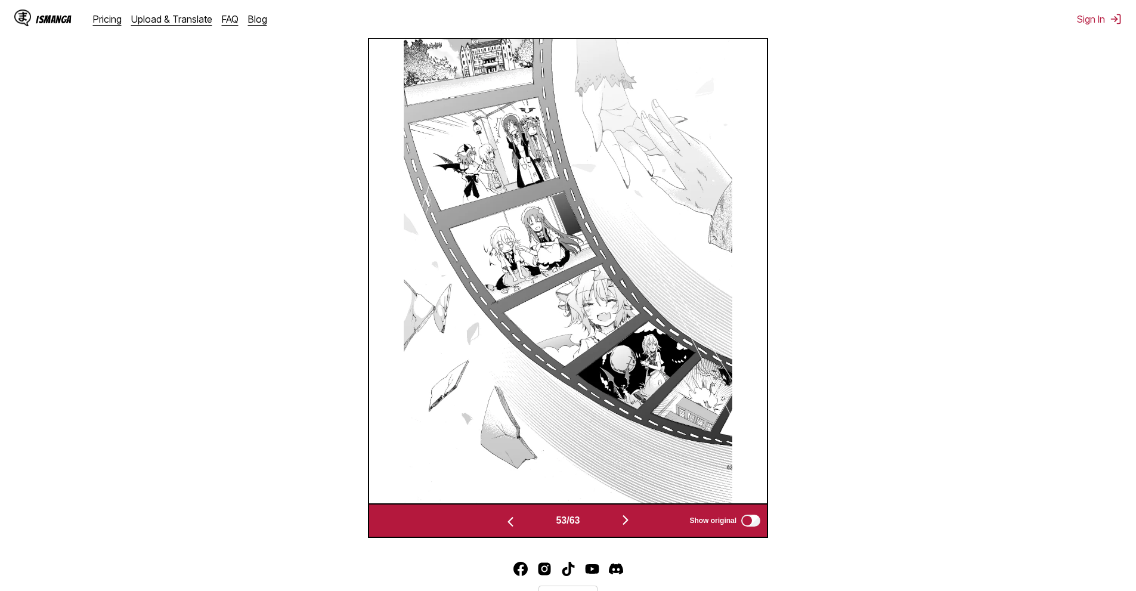
click at [632, 513] on div "53 / 63 Show original" at bounding box center [568, 520] width 400 height 35
click at [627, 522] on img "button" at bounding box center [625, 520] width 14 height 14
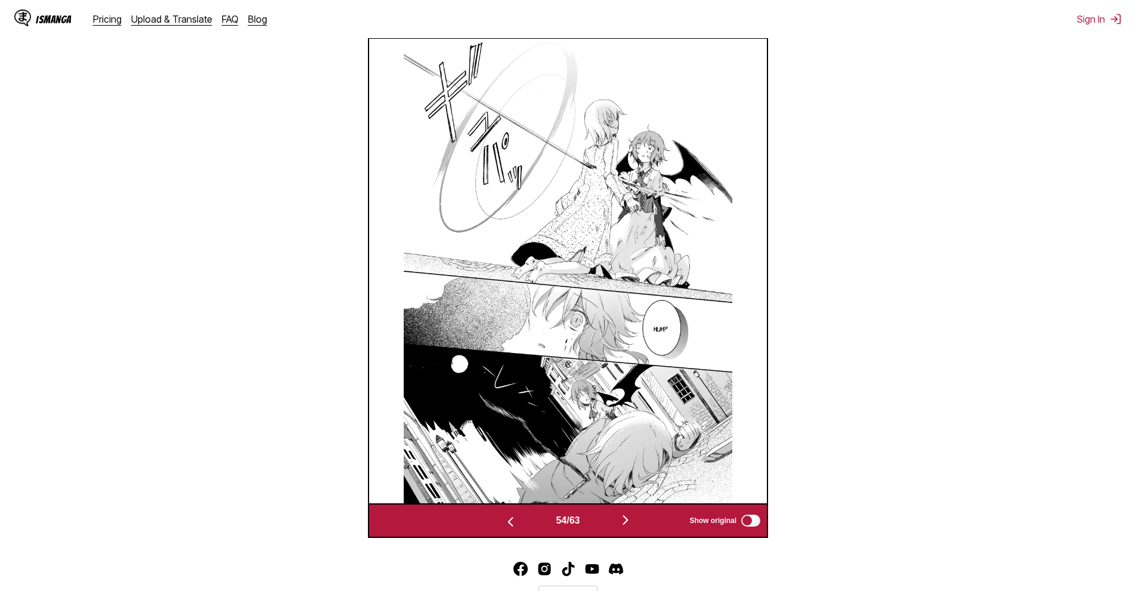
click at [627, 514] on div "54 / 63 Show original" at bounding box center [568, 520] width 400 height 35
click at [630, 526] on img "button" at bounding box center [625, 520] width 14 height 14
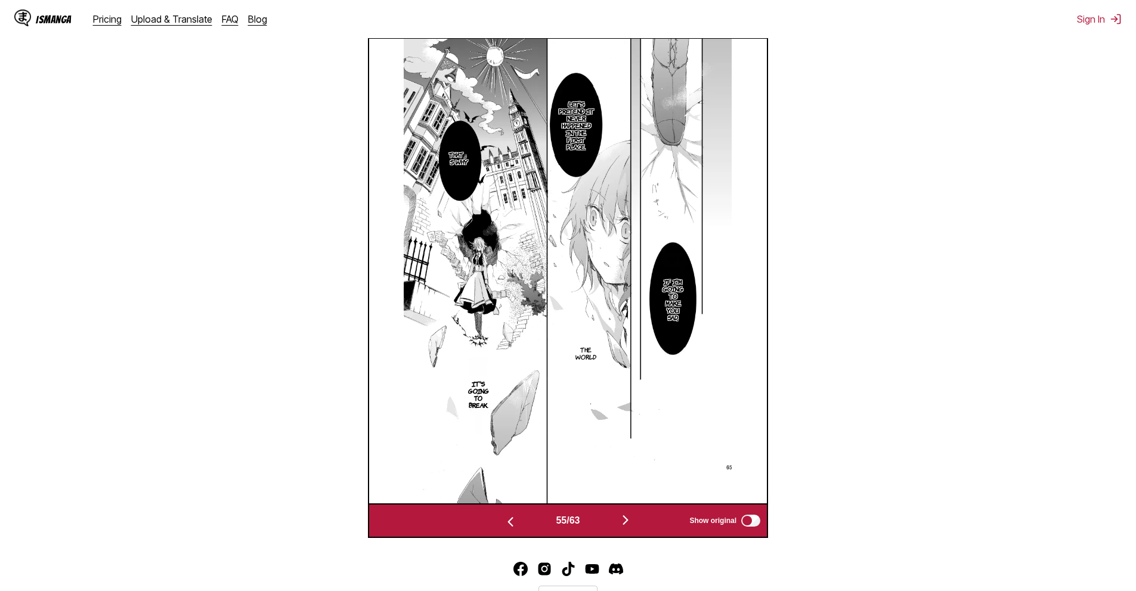
click at [624, 517] on img "button" at bounding box center [625, 520] width 14 height 14
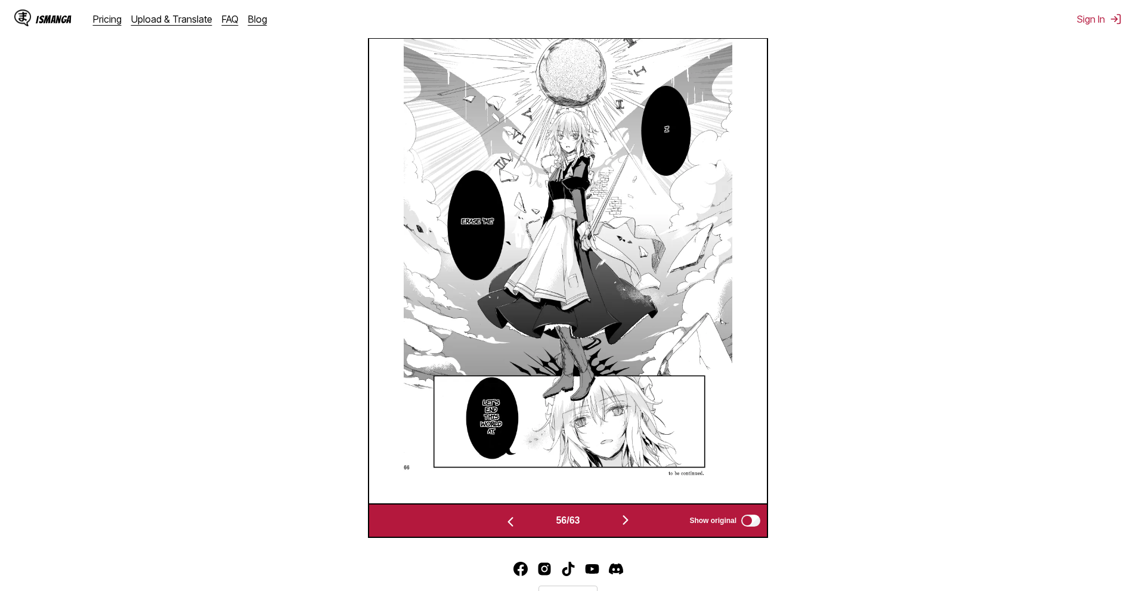
click at [930, 281] on section "From Japanese To English Drop files here, or click to browse. Max file size: 5M…" at bounding box center [568, 145] width 1117 height 786
click at [625, 526] on img "button" at bounding box center [625, 520] width 14 height 14
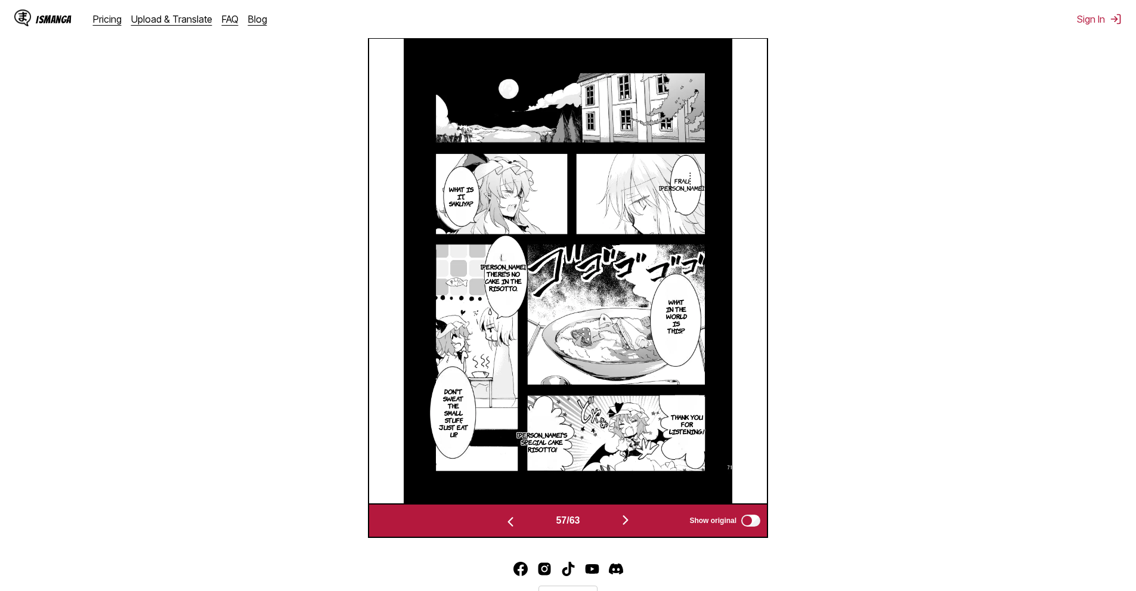
click at [633, 519] on img "button" at bounding box center [625, 520] width 14 height 14
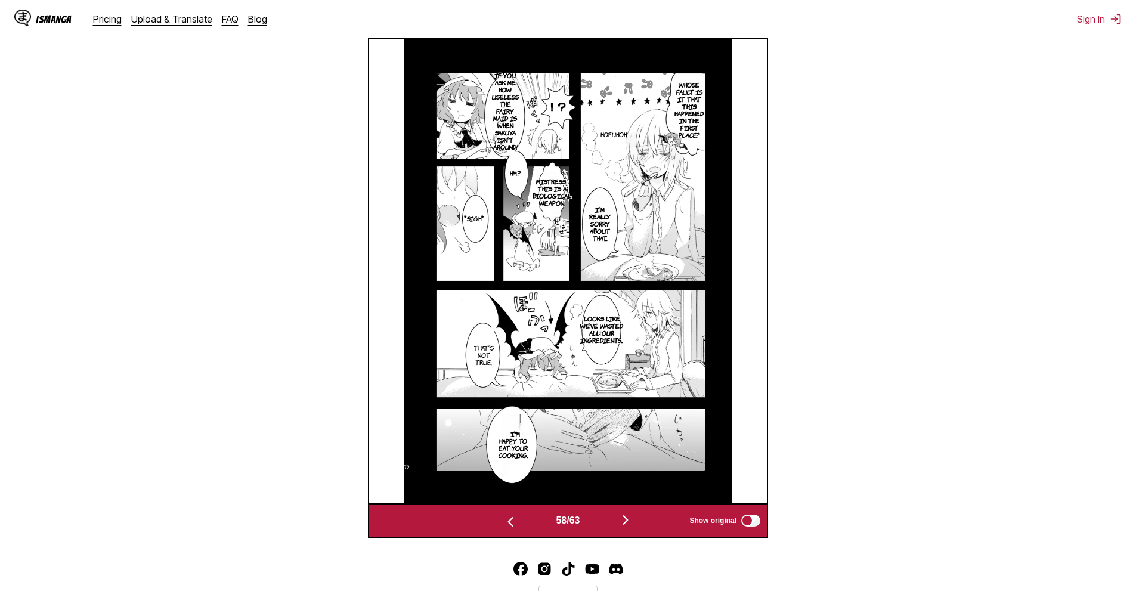
click at [624, 511] on div "58 / 63 Show original" at bounding box center [568, 520] width 400 height 35
click at [629, 521] on img "button" at bounding box center [625, 520] width 14 height 14
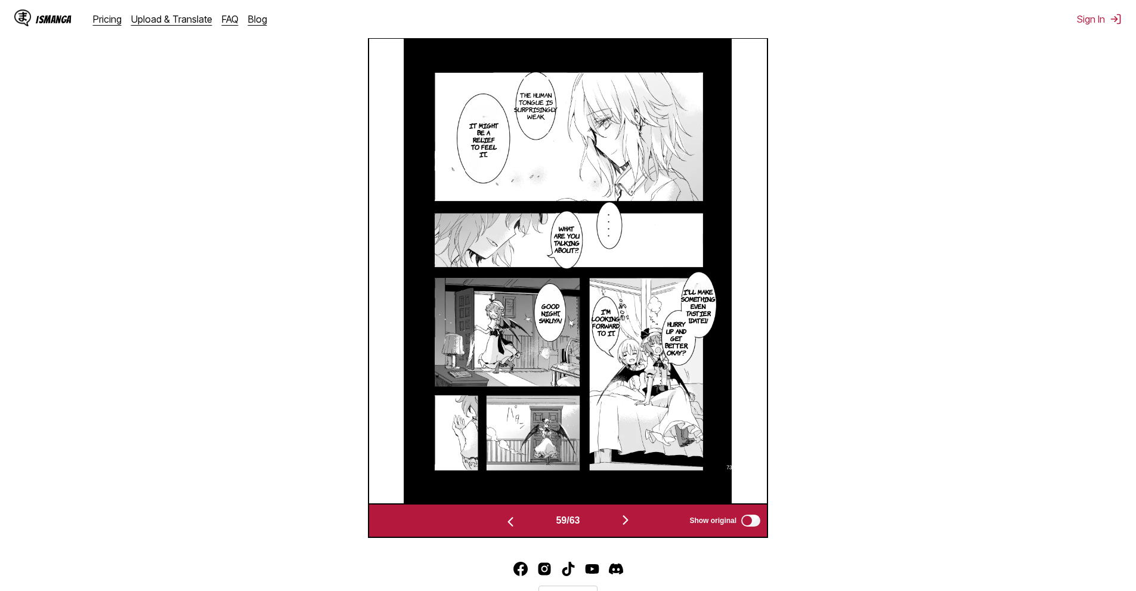
click at [627, 518] on img "button" at bounding box center [625, 520] width 14 height 14
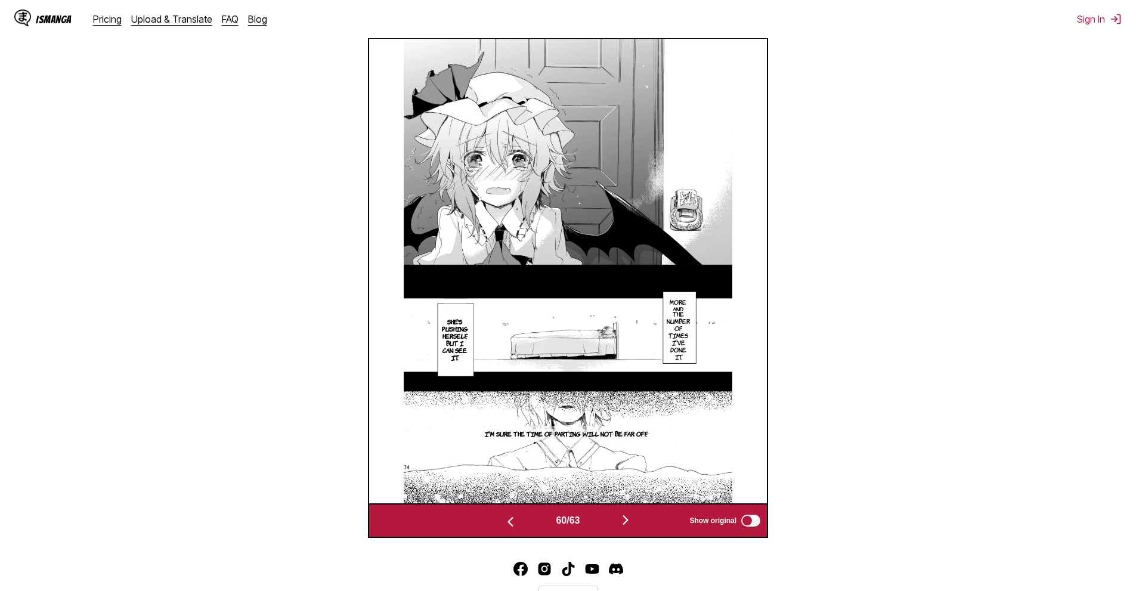
click at [630, 530] on button "button" at bounding box center [626, 520] width 72 height 17
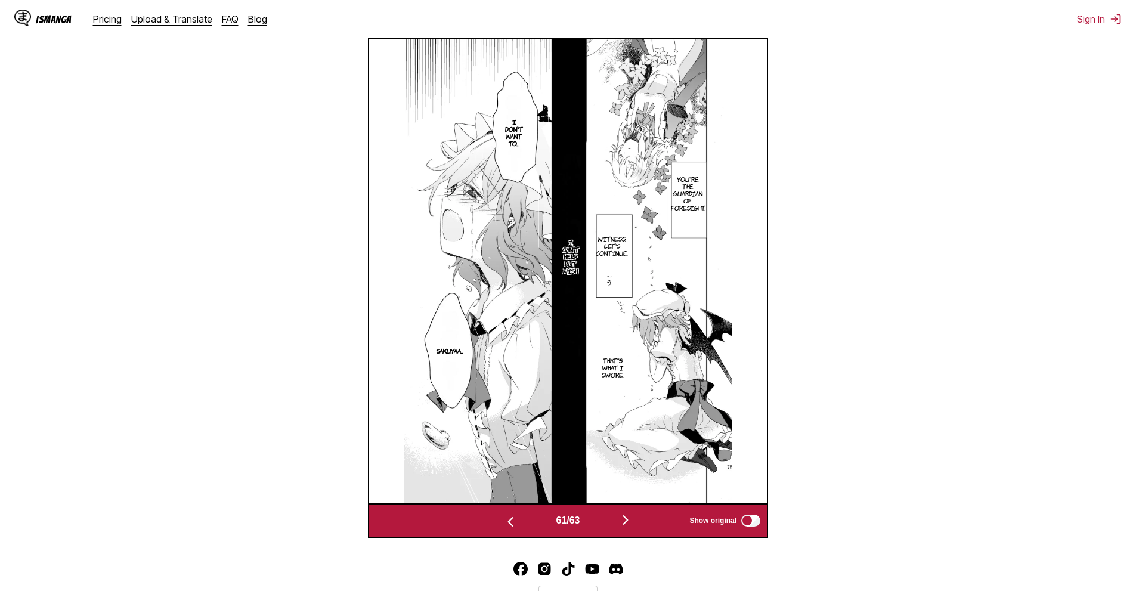
click at [626, 527] on img "button" at bounding box center [625, 520] width 14 height 14
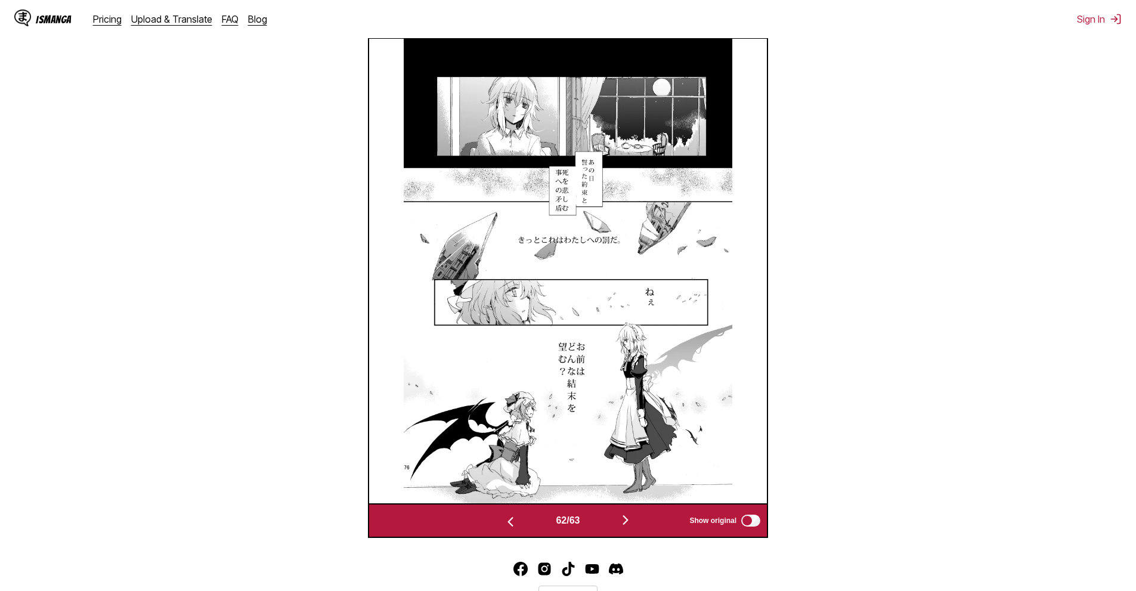
click at [873, 403] on section "From Japanese To English Drop files here, or click to browse. Max file size: 5M…" at bounding box center [568, 145] width 1117 height 786
click at [633, 526] on img "button" at bounding box center [625, 520] width 14 height 14
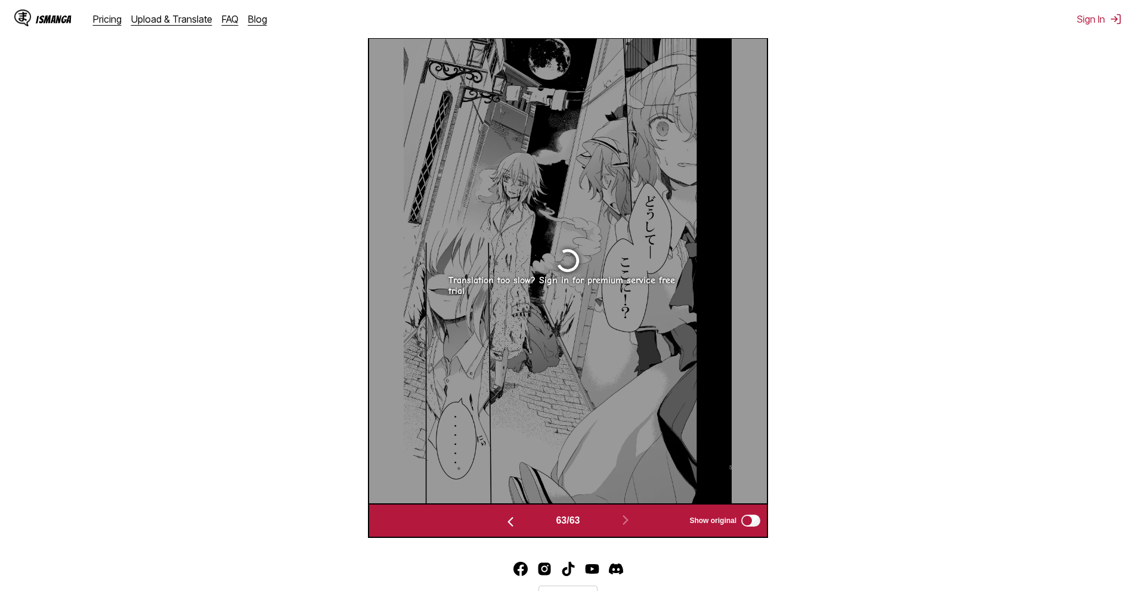
click at [512, 516] on img "button" at bounding box center [510, 522] width 14 height 14
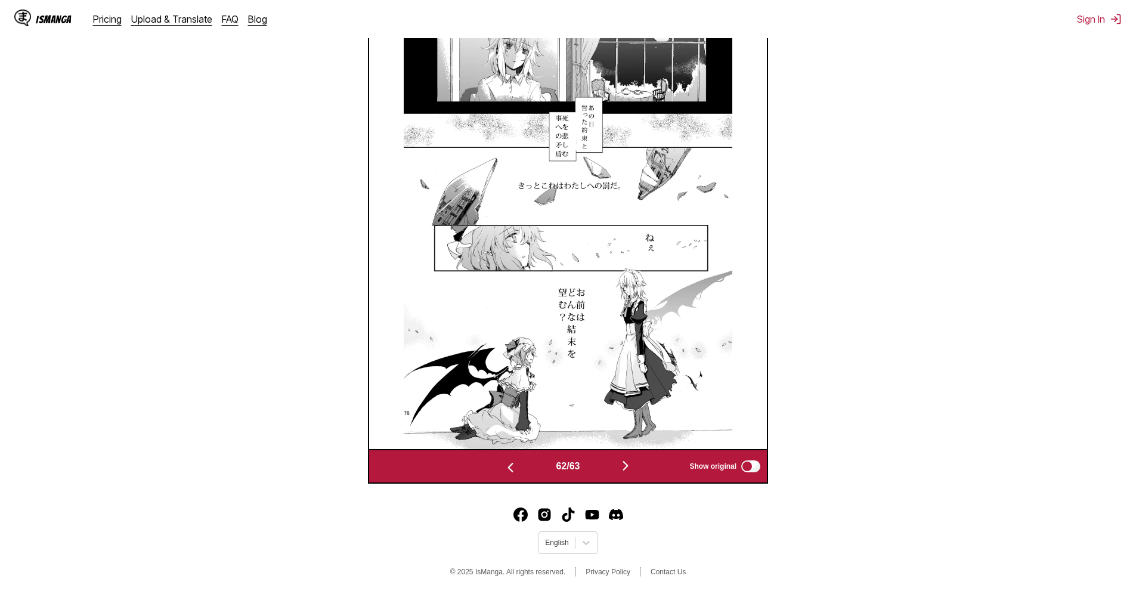
scroll to position [498, 0]
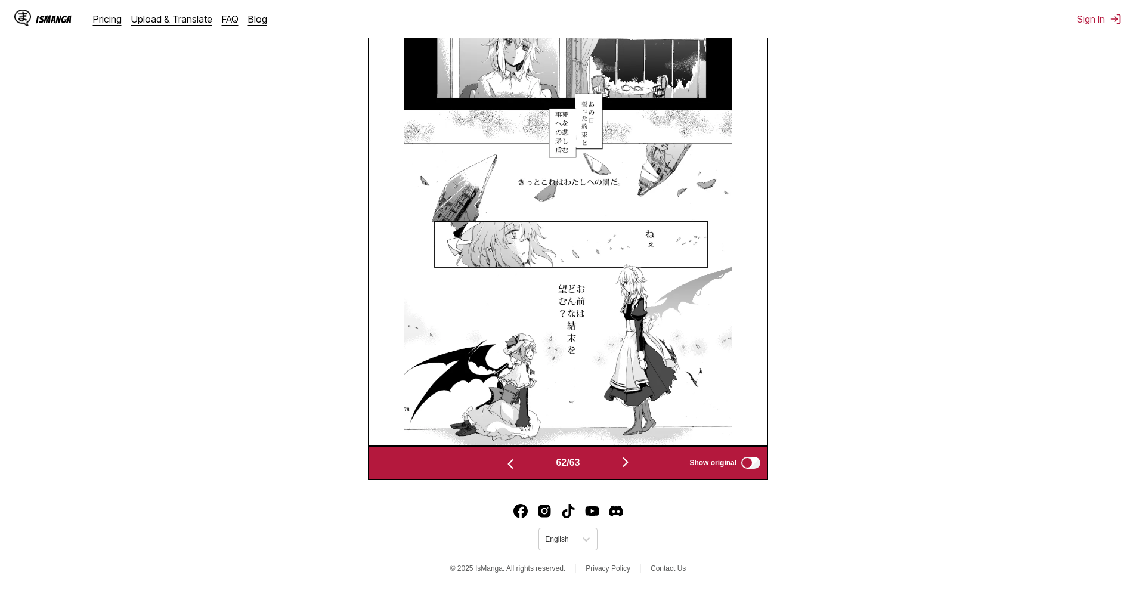
click at [505, 459] on img "button" at bounding box center [510, 464] width 14 height 14
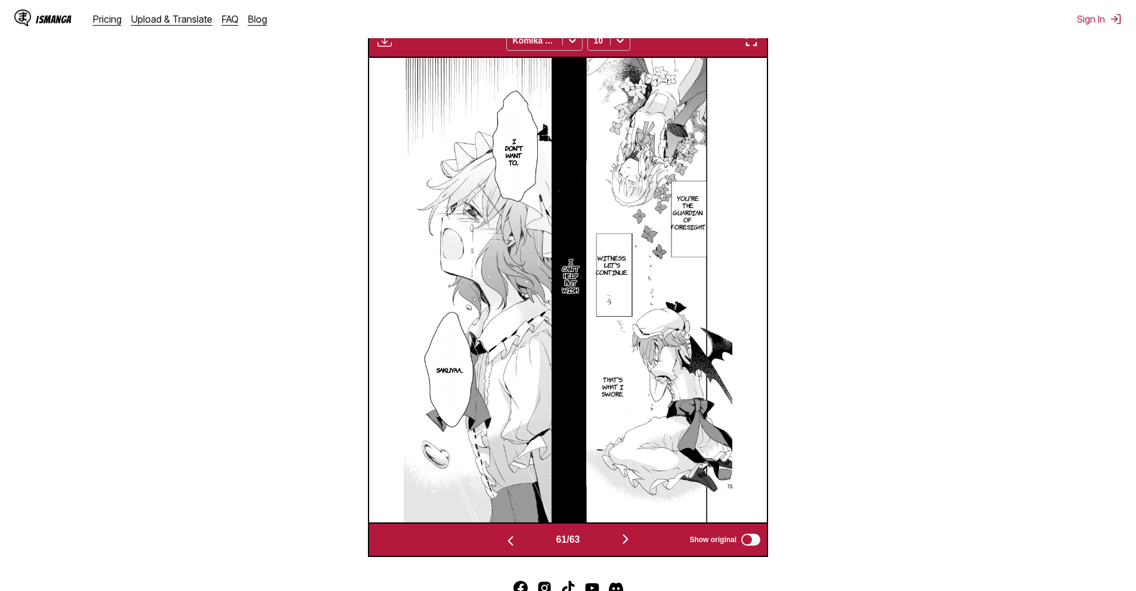
scroll to position [377, 0]
click at [623, 534] on img "button" at bounding box center [625, 539] width 14 height 14
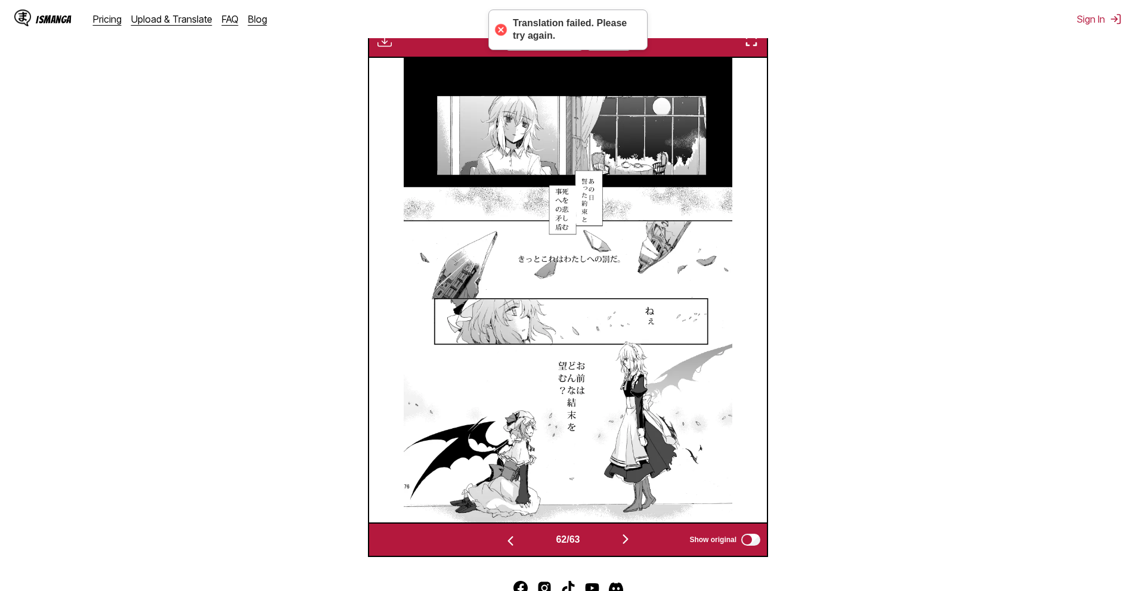
click at [625, 536] on img "button" at bounding box center [625, 539] width 14 height 14
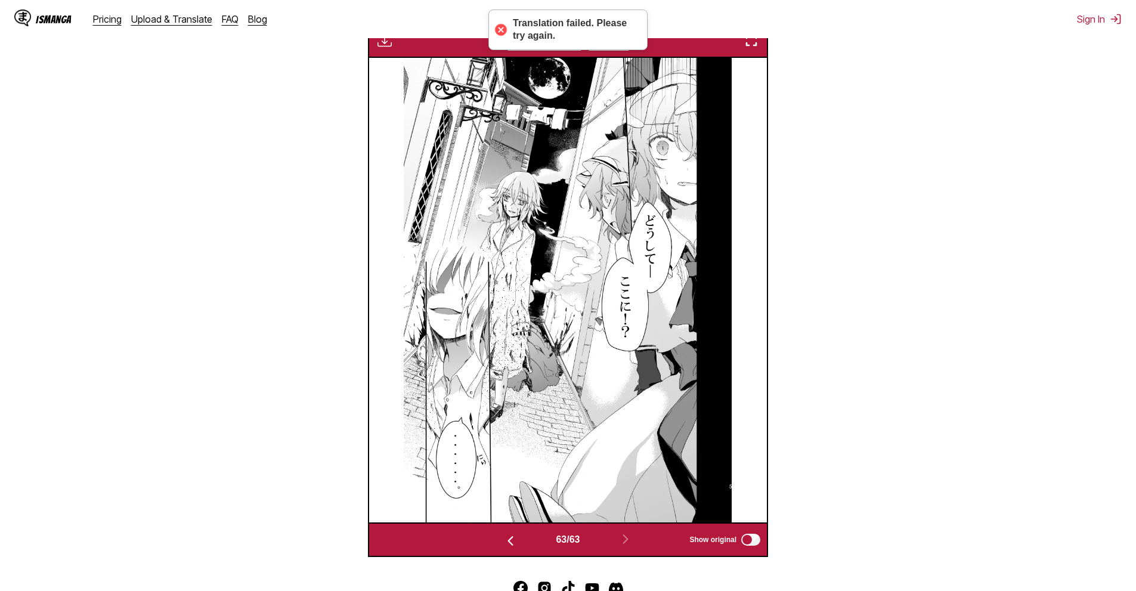
click at [513, 539] on img "button" at bounding box center [510, 541] width 14 height 14
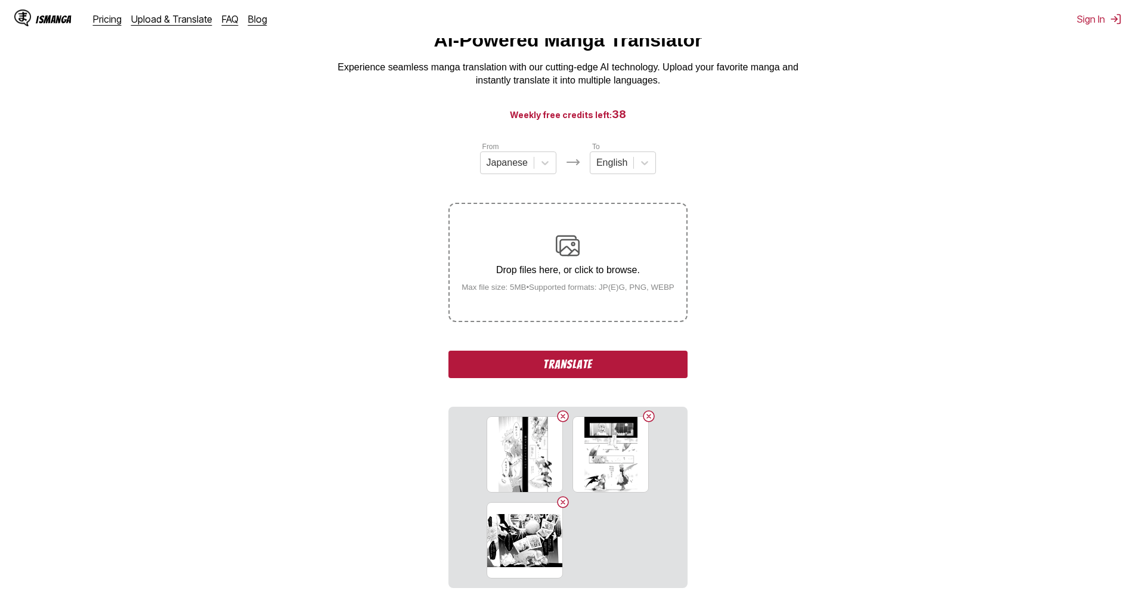
scroll to position [79, 0]
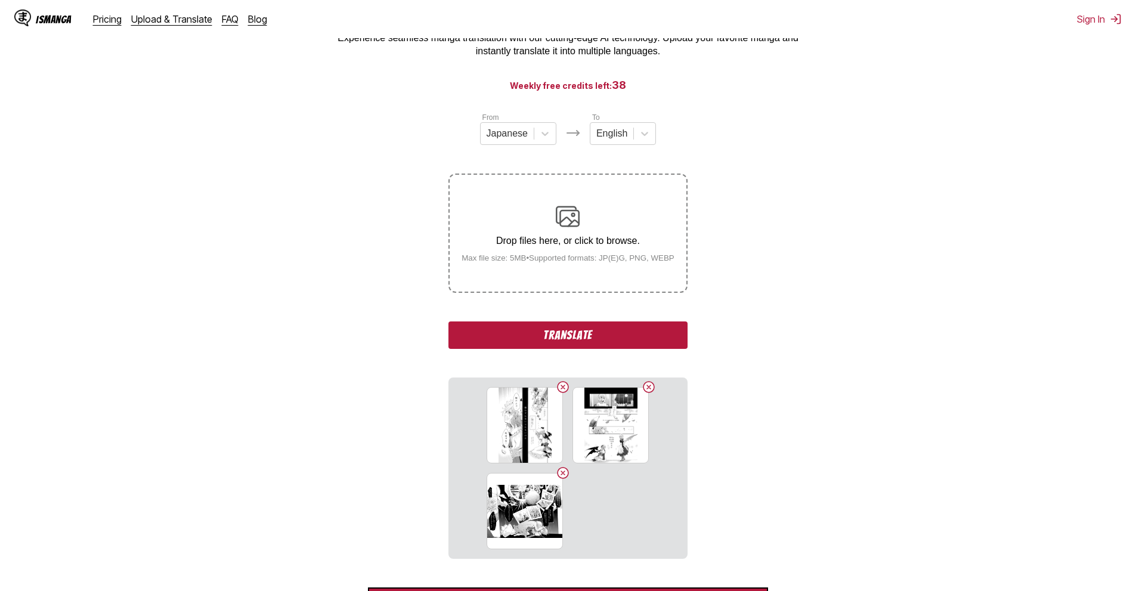
click at [582, 333] on button "Translate" at bounding box center [568, 334] width 239 height 27
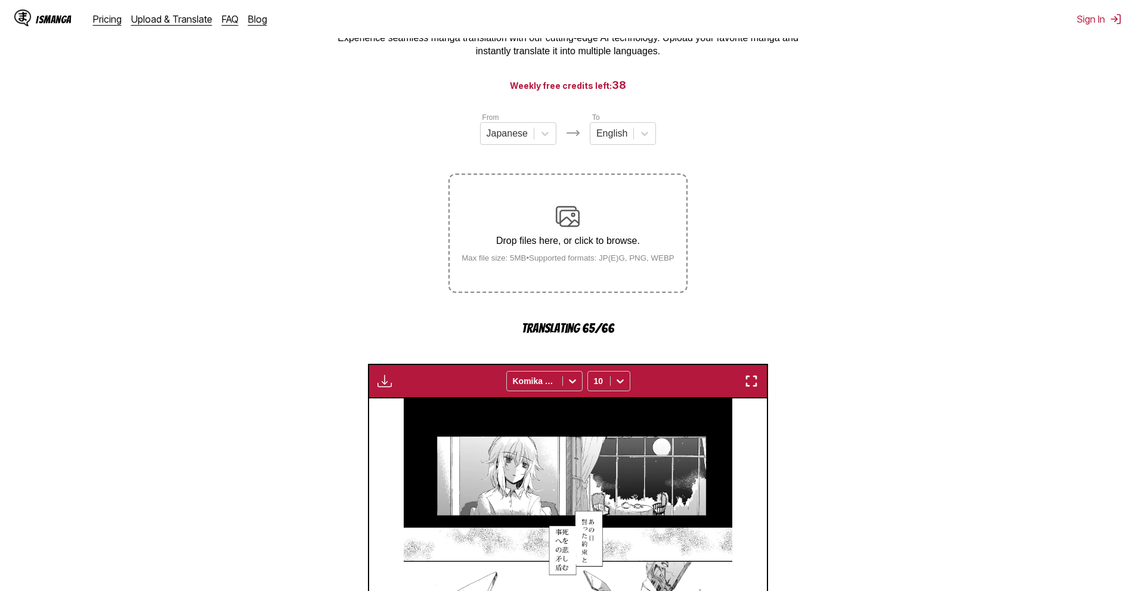
click at [957, 304] on section "From Japanese To English Drop files here, or click to browse. Max file size: 5M…" at bounding box center [568, 505] width 1117 height 786
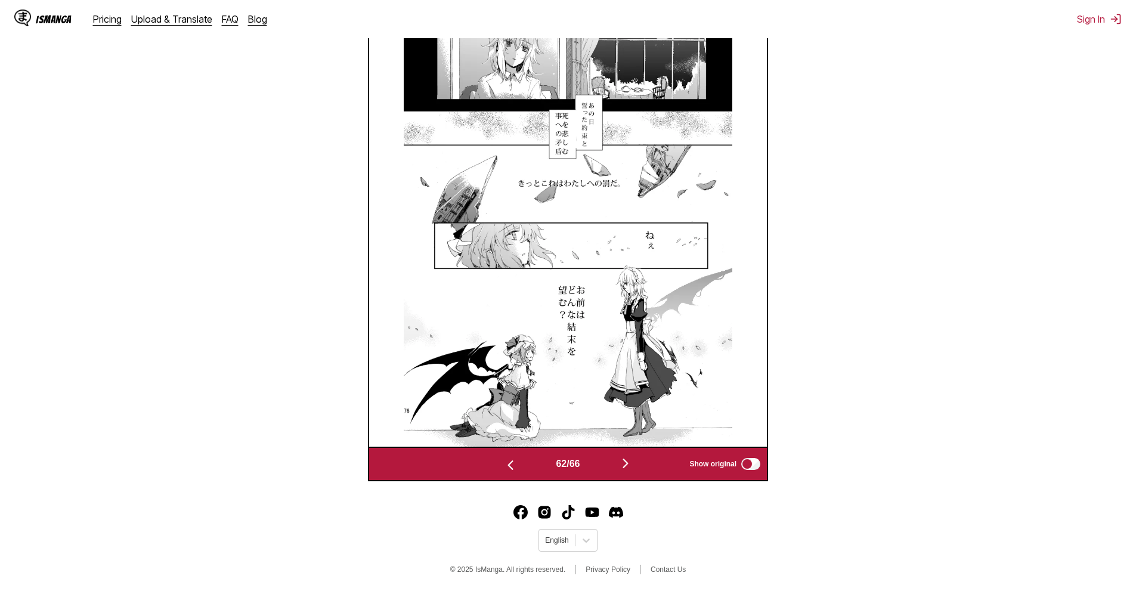
scroll to position [764, 0]
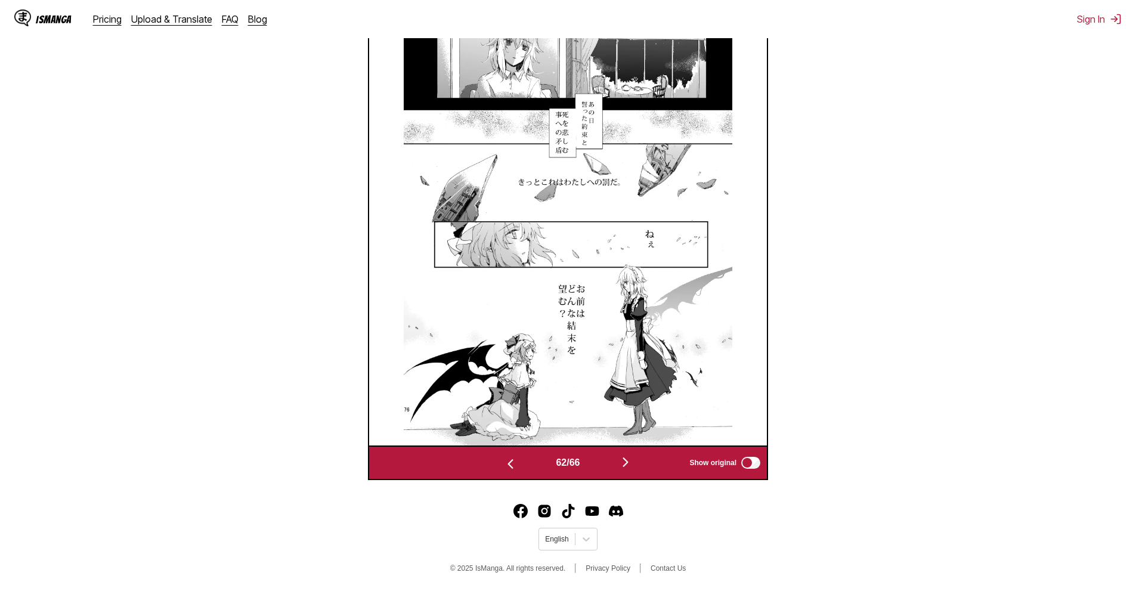
click at [617, 465] on button "button" at bounding box center [626, 462] width 72 height 17
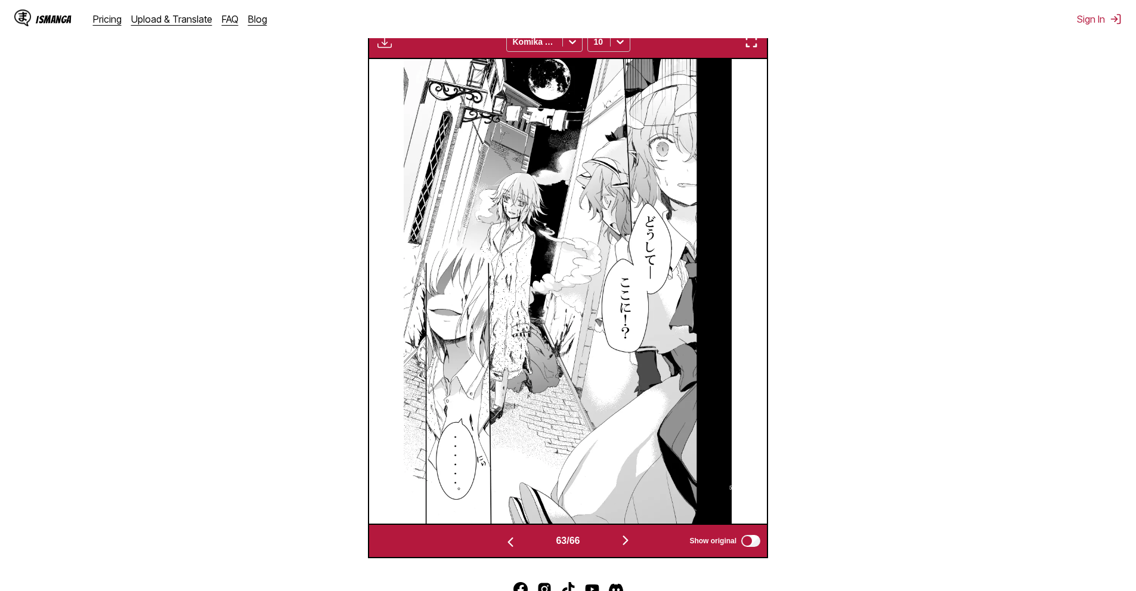
scroll to position [685, 0]
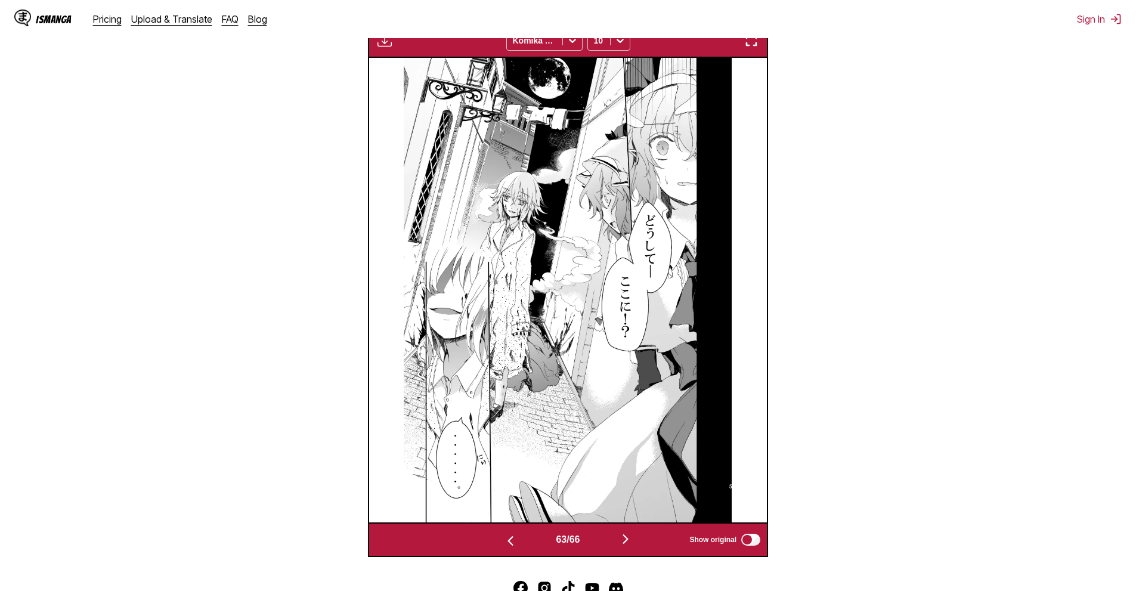
click at [621, 551] on div "63 / 66 Show original" at bounding box center [568, 539] width 400 height 35
click at [627, 545] on img "button" at bounding box center [625, 539] width 14 height 14
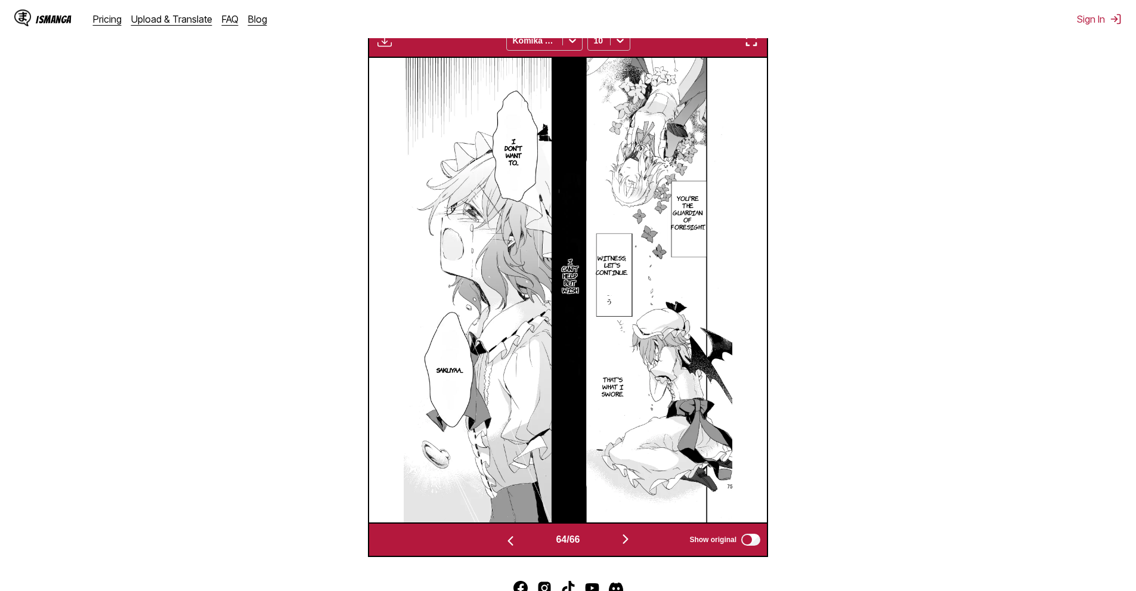
click at [991, 389] on section "From Japanese To English Drop files here, or click to browse. Max file size: 5M…" at bounding box center [568, 31] width 1117 height 1052
click at [618, 537] on button "button" at bounding box center [626, 539] width 72 height 17
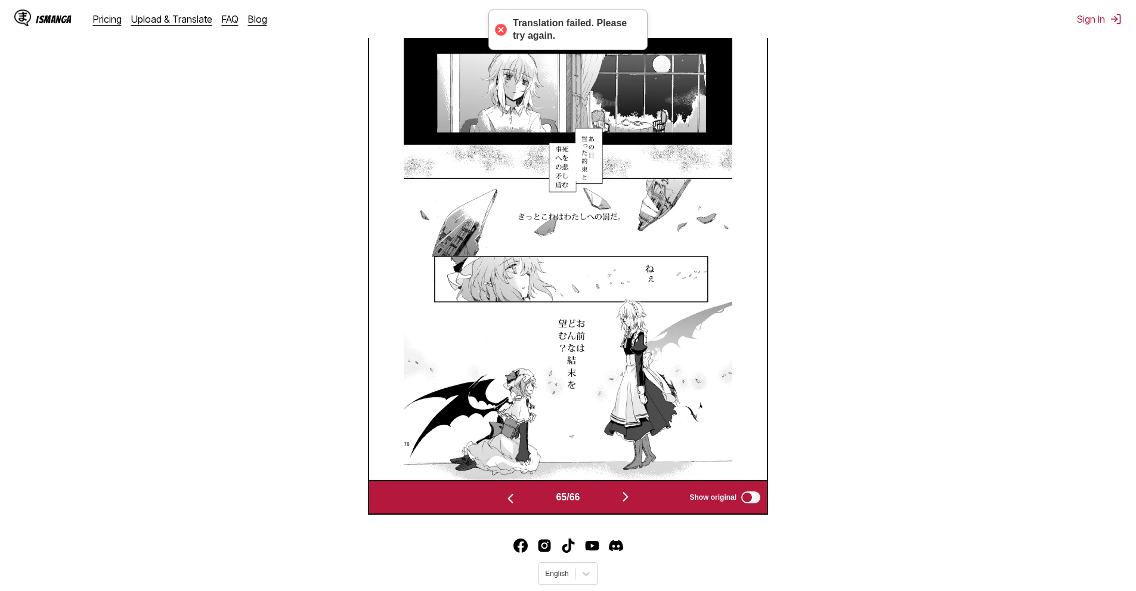
scroll to position [643, 0]
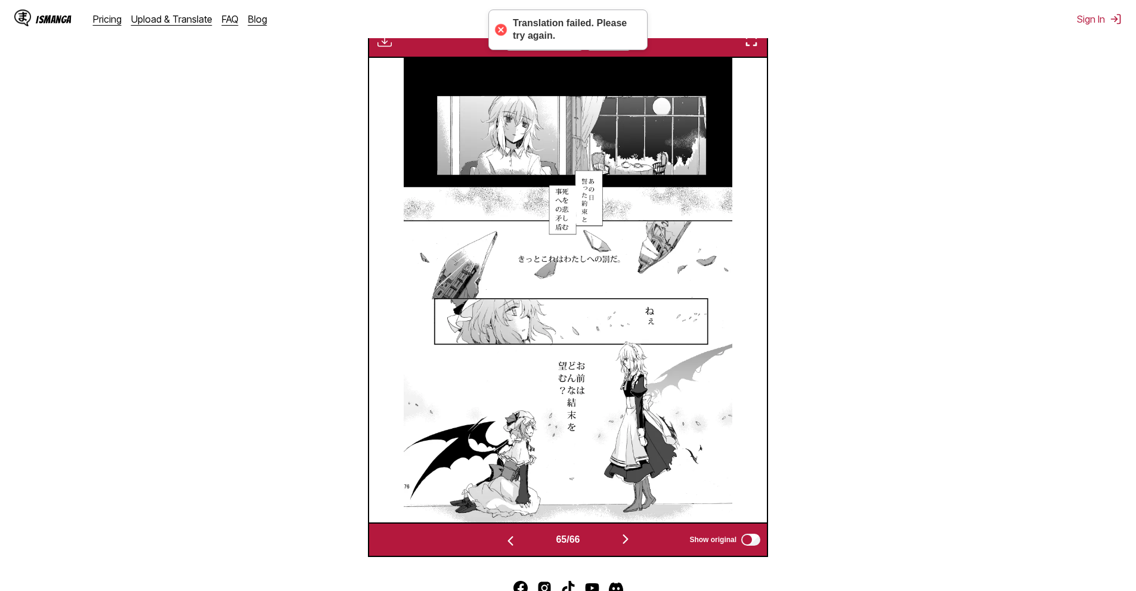
click at [1074, 189] on section "From Japanese To English Drop files here, or click to browse. Max file size: 5M…" at bounding box center [568, 52] width 1117 height 1010
click at [622, 543] on img "button" at bounding box center [625, 539] width 14 height 14
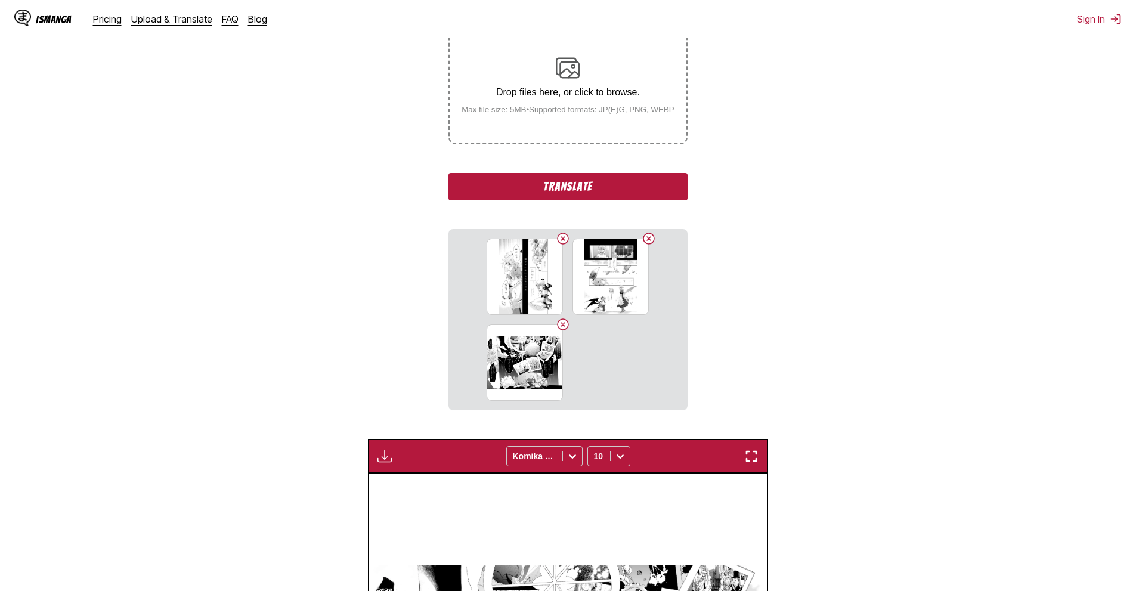
scroll to position [225, 0]
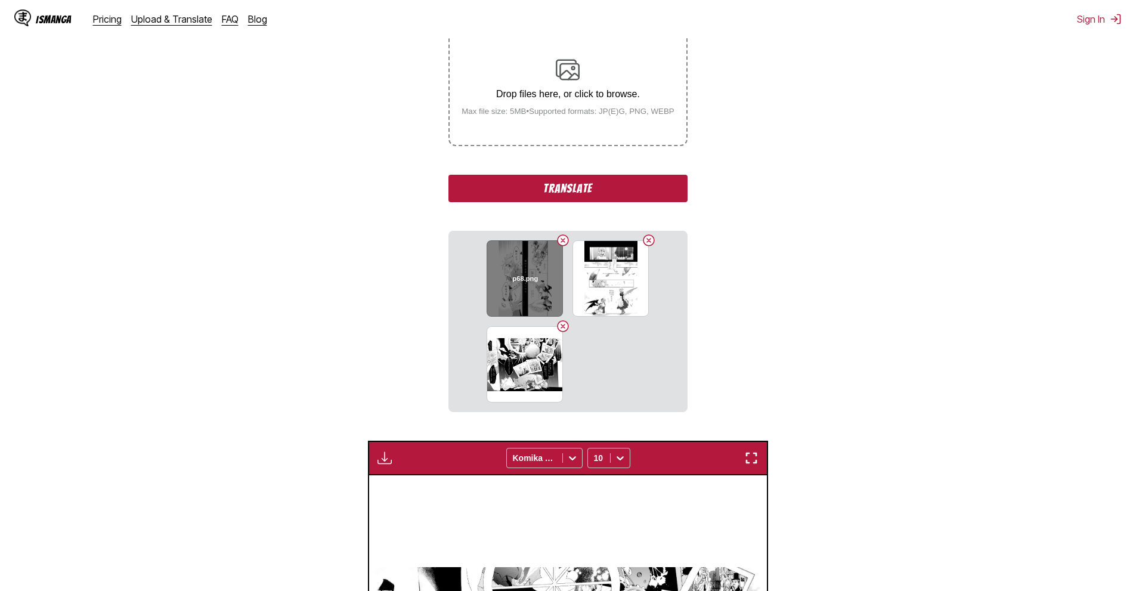
click at [566, 237] on button "Delete image" at bounding box center [563, 240] width 14 height 14
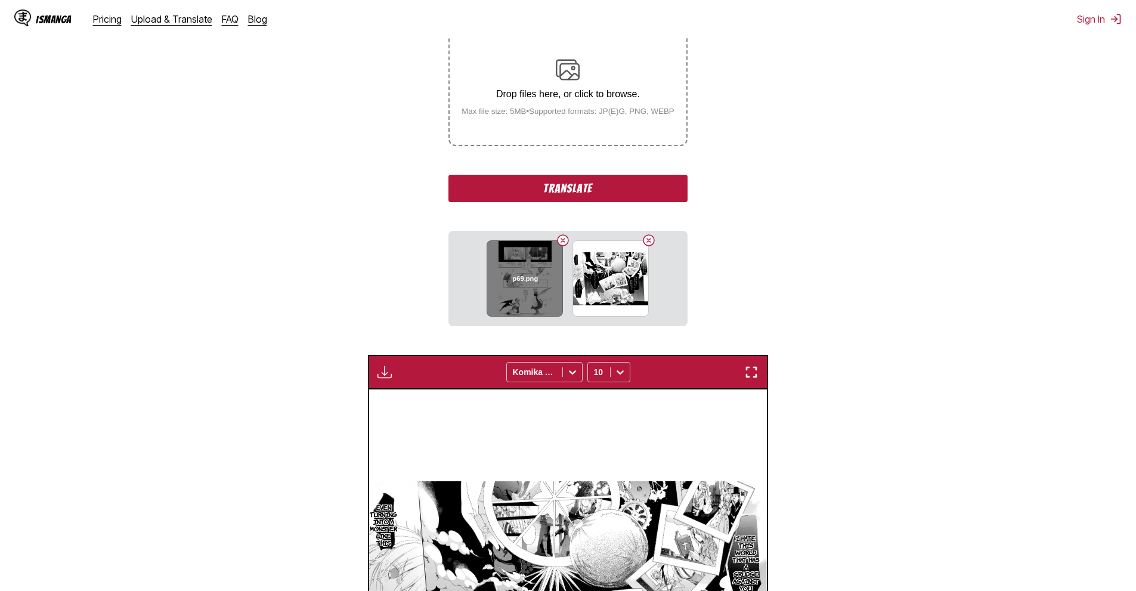
click at [564, 240] on button "Delete image" at bounding box center [563, 240] width 14 height 14
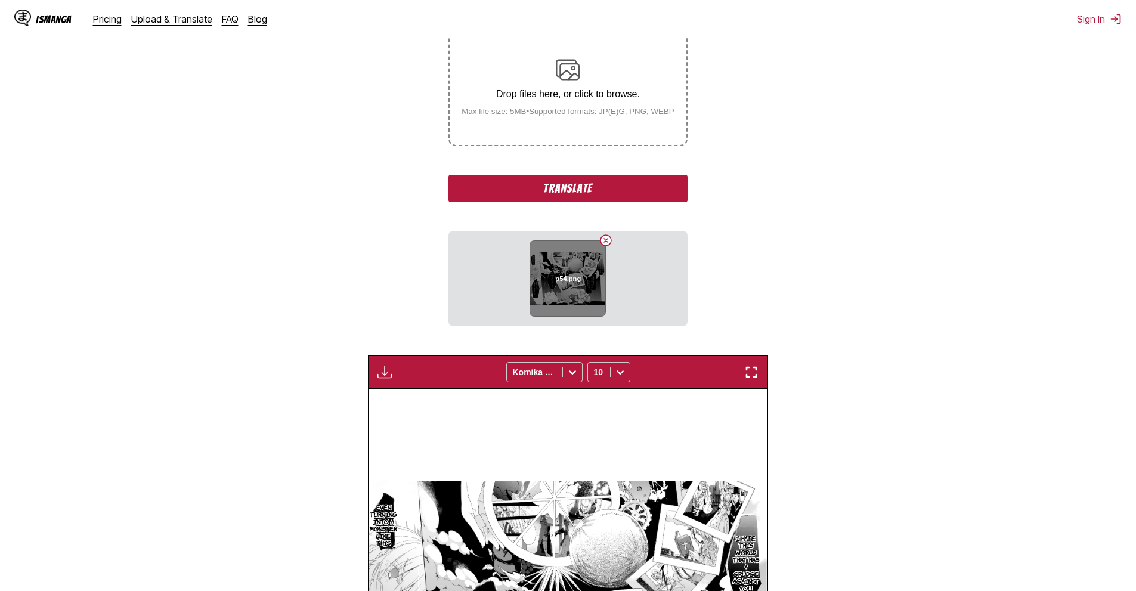
click at [602, 240] on button "Delete image" at bounding box center [606, 240] width 14 height 14
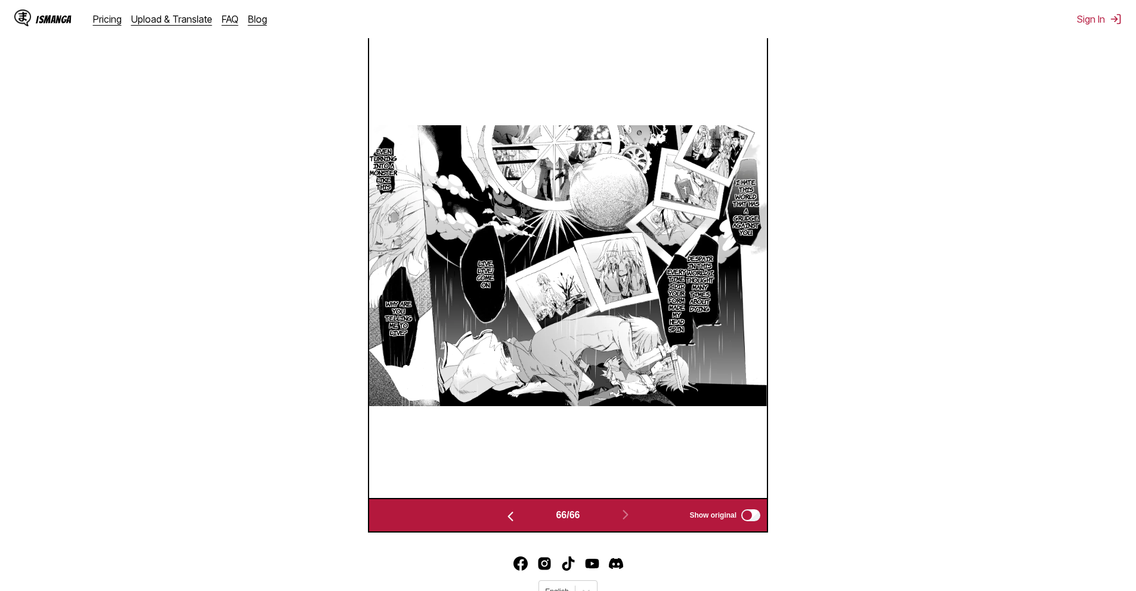
scroll to position [583, 0]
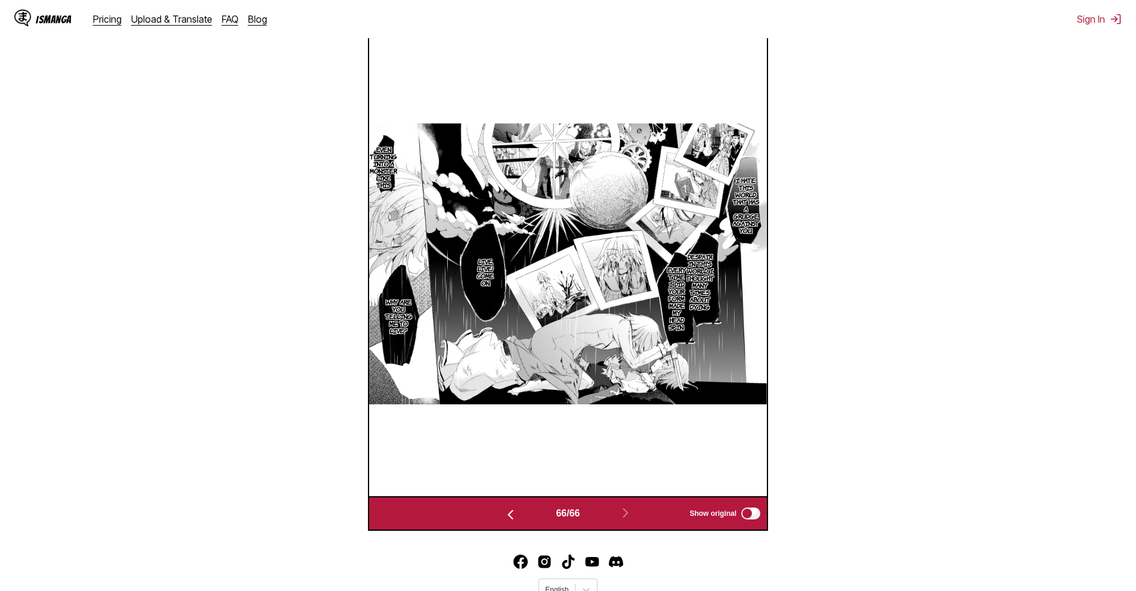
click at [512, 506] on div "66 / 66 Show original" at bounding box center [568, 513] width 400 height 35
click at [511, 508] on button "button" at bounding box center [511, 513] width 72 height 17
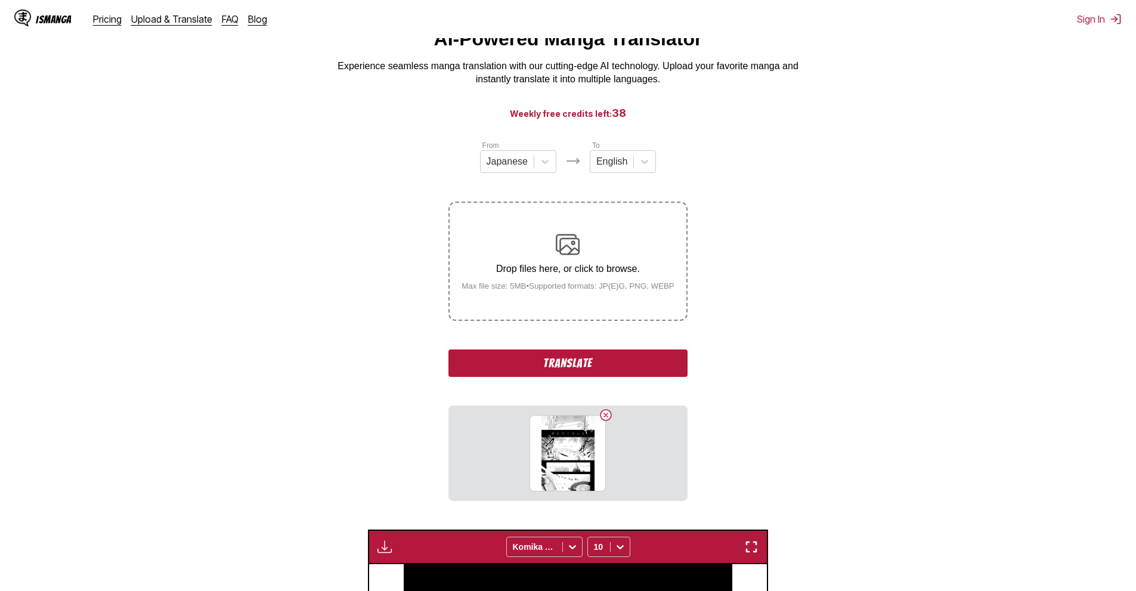
scroll to position [47, 0]
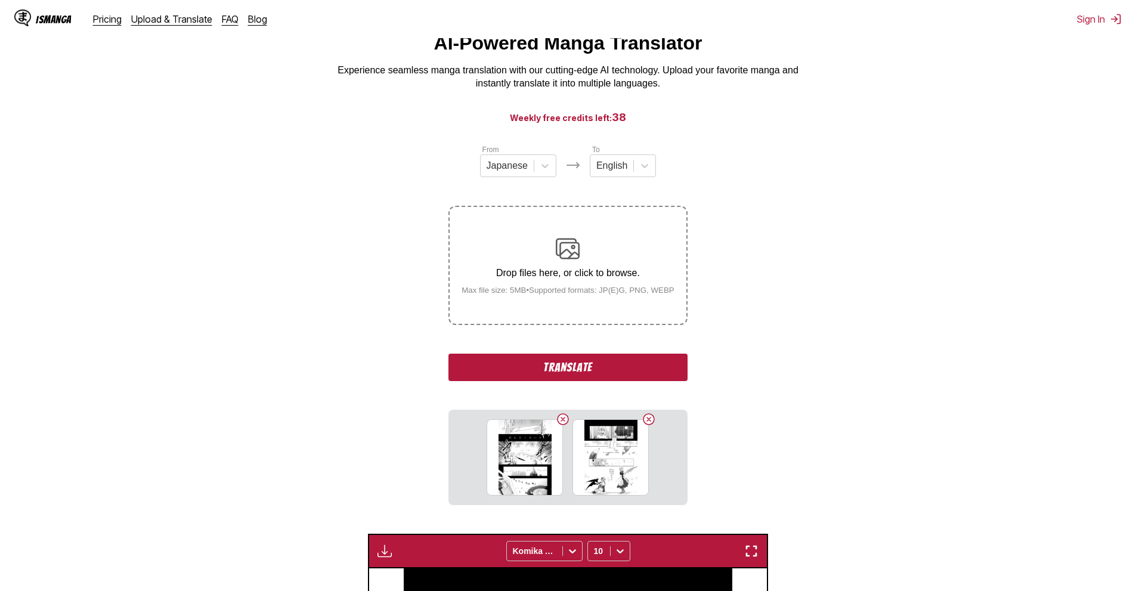
click at [545, 370] on button "Translate" at bounding box center [568, 367] width 239 height 27
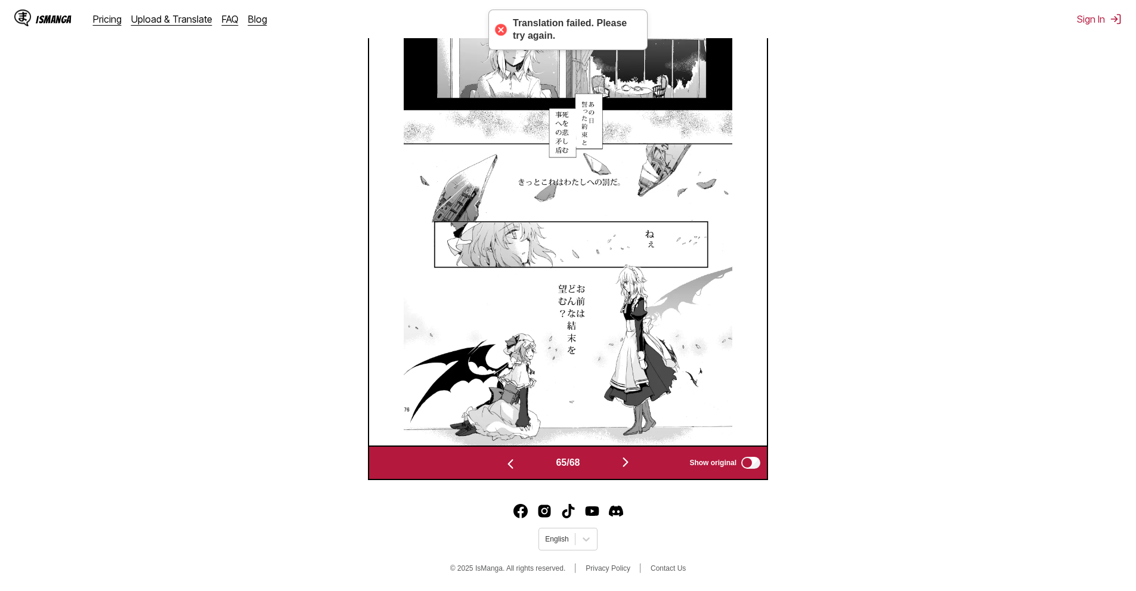
click at [618, 460] on button "button" at bounding box center [626, 462] width 72 height 17
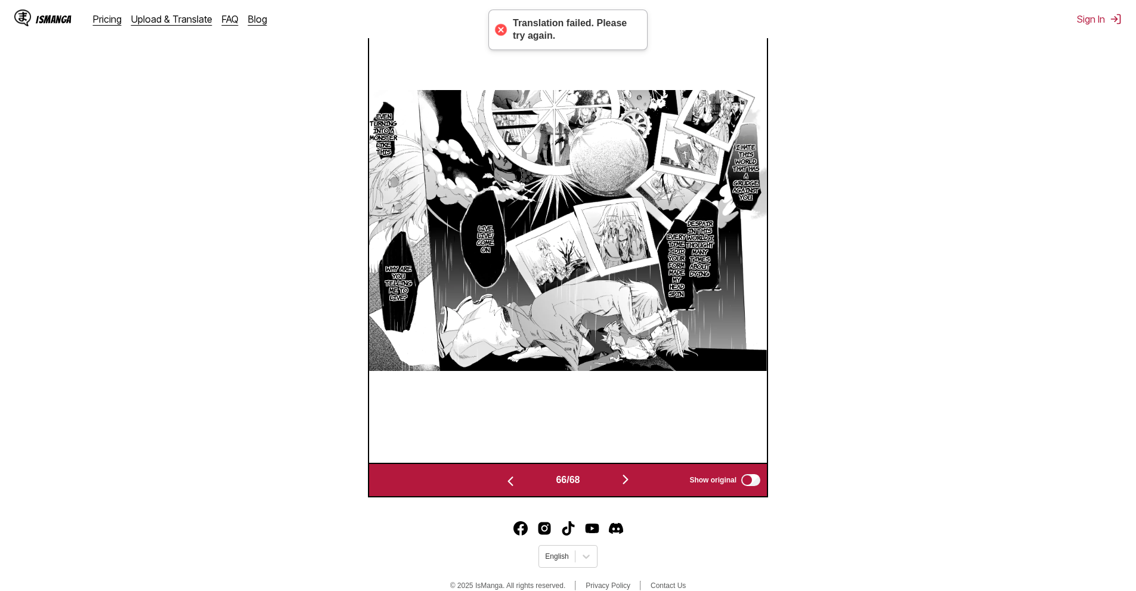
click at [625, 478] on img "button" at bounding box center [625, 479] width 14 height 14
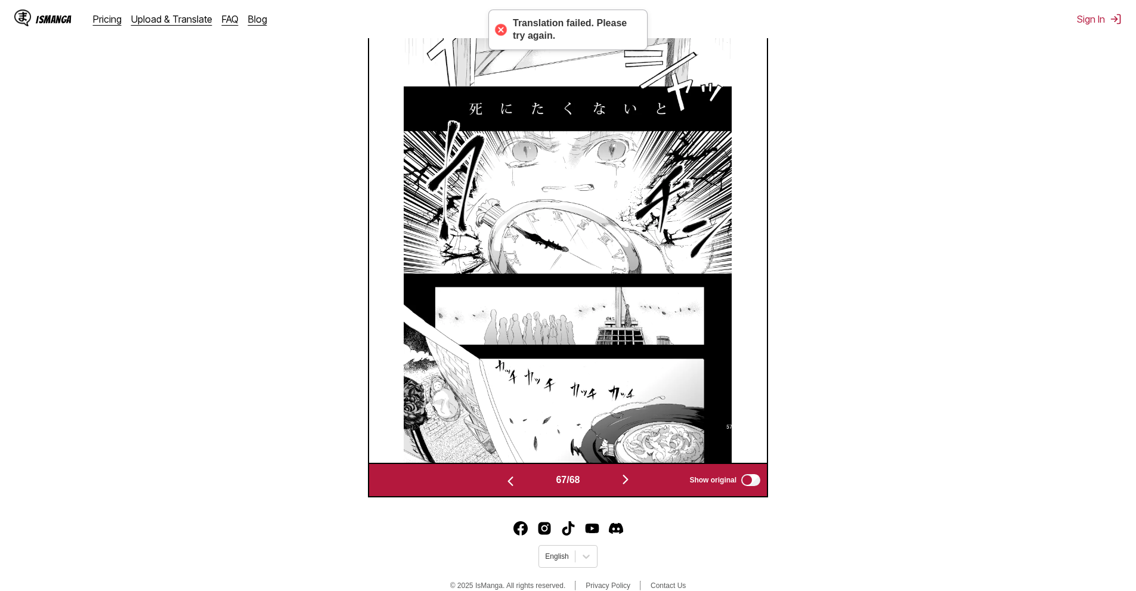
click at [625, 478] on img "button" at bounding box center [625, 479] width 14 height 14
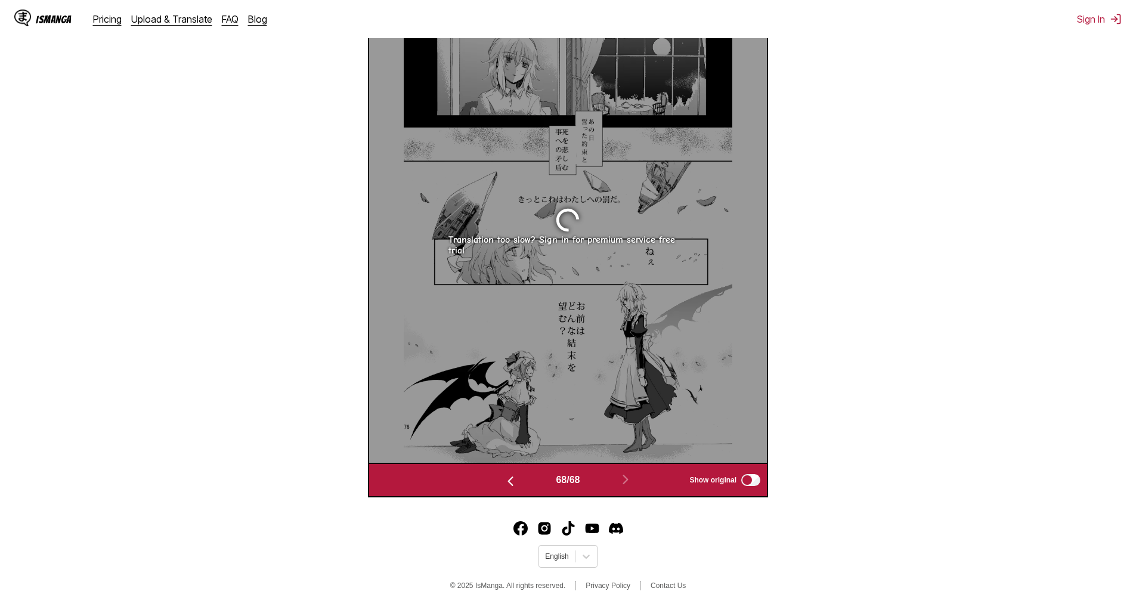
click at [511, 488] on img "button" at bounding box center [510, 481] width 14 height 14
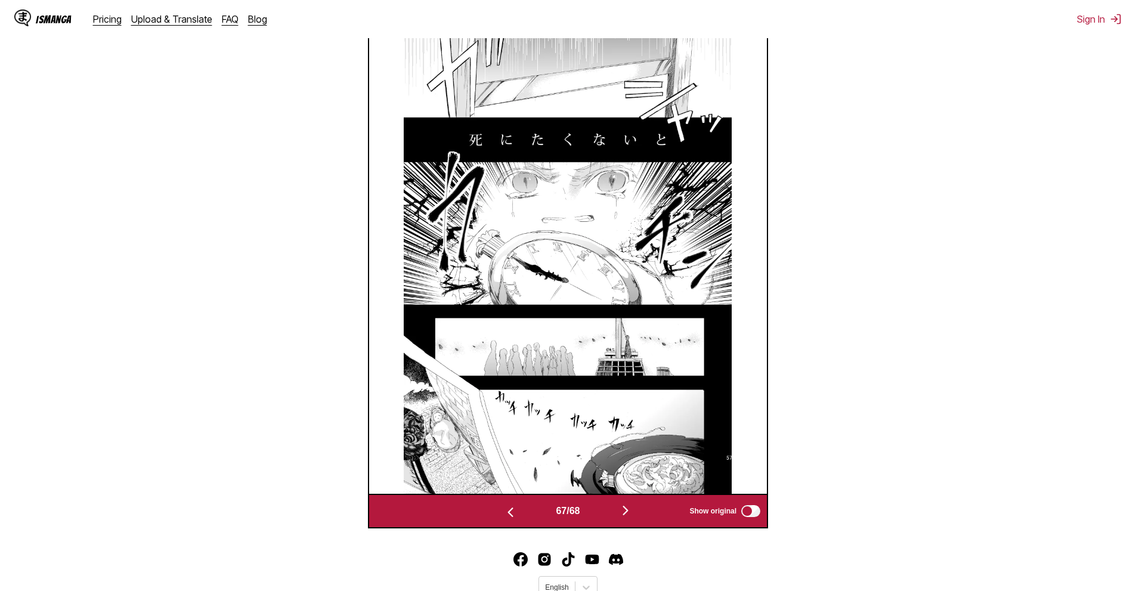
scroll to position [419, 0]
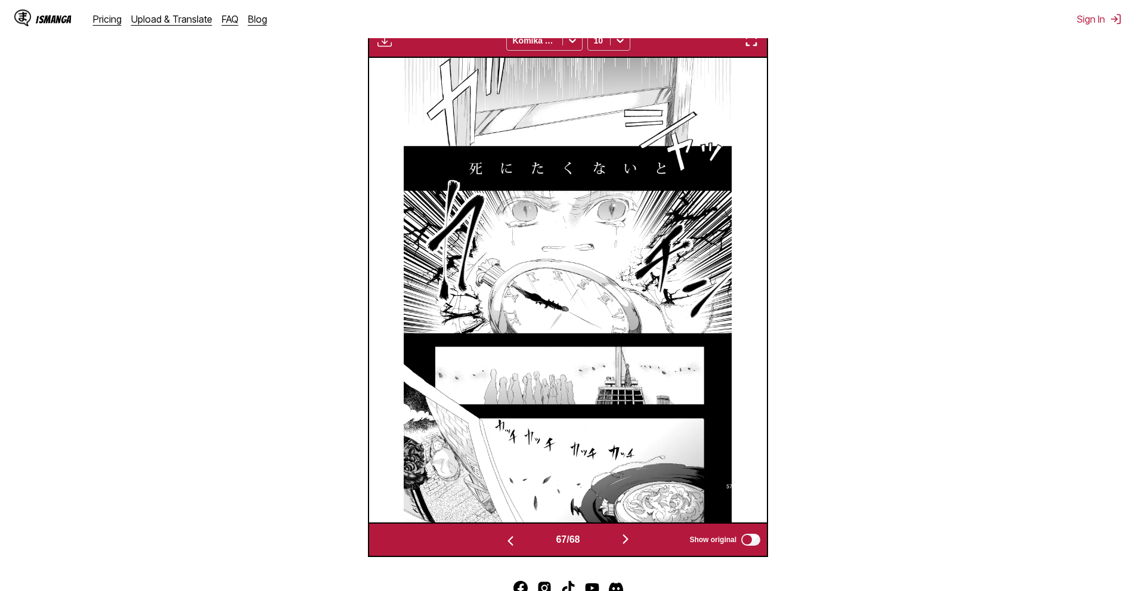
click at [296, 44] on section "From Japanese To English Drop files here, or click to browse. Max file size: 5M…" at bounding box center [568, 164] width 1117 height 786
click at [493, 159] on img at bounding box center [568, 290] width 329 height 464
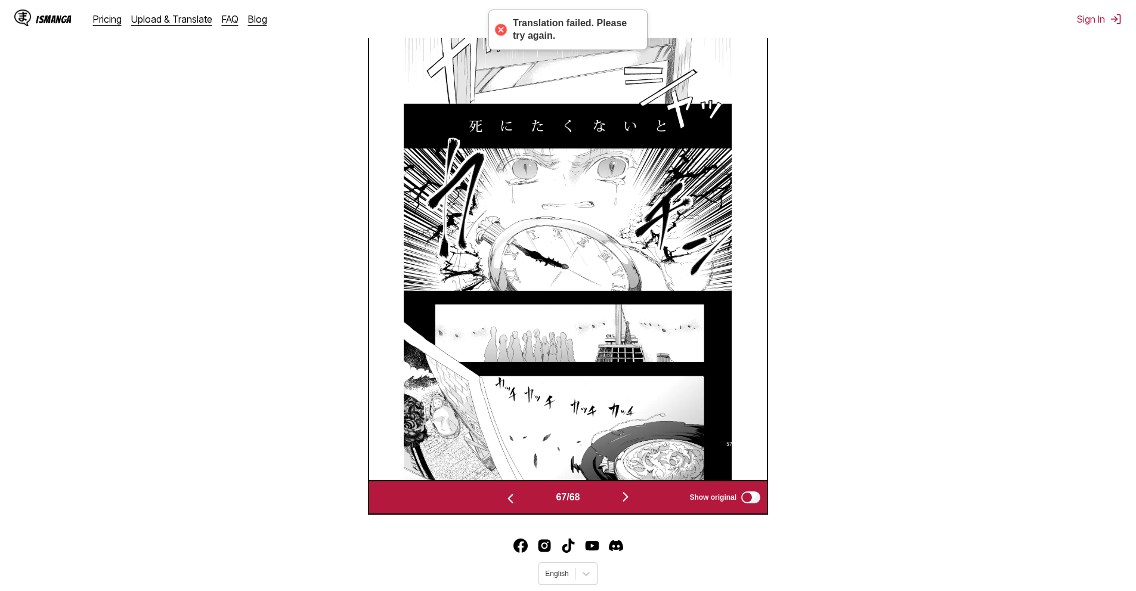
scroll to position [377, 0]
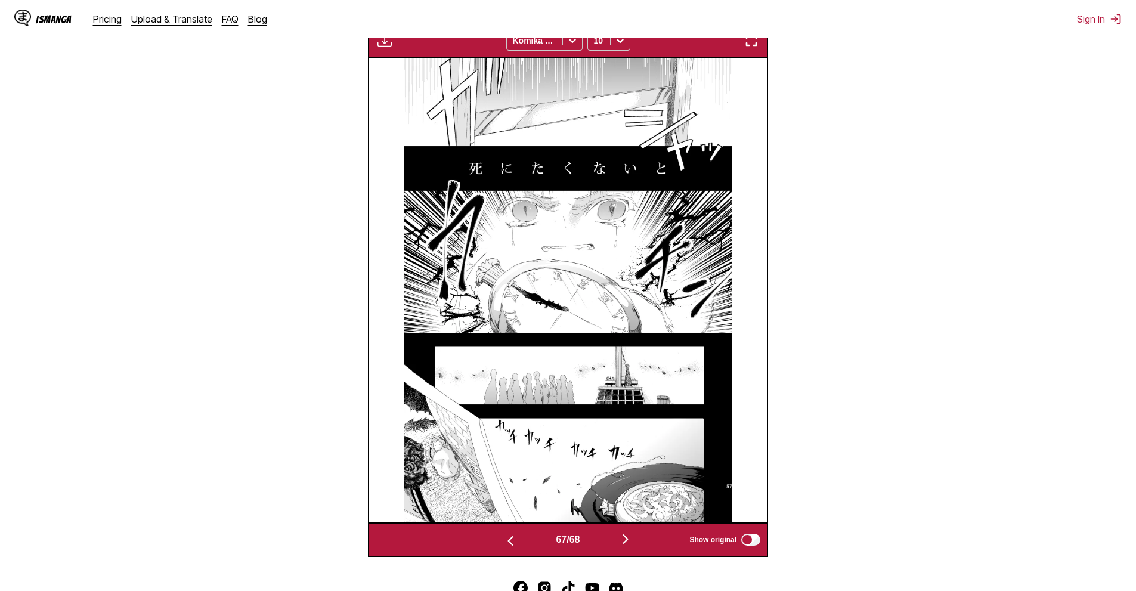
click at [633, 546] on img "button" at bounding box center [625, 539] width 14 height 14
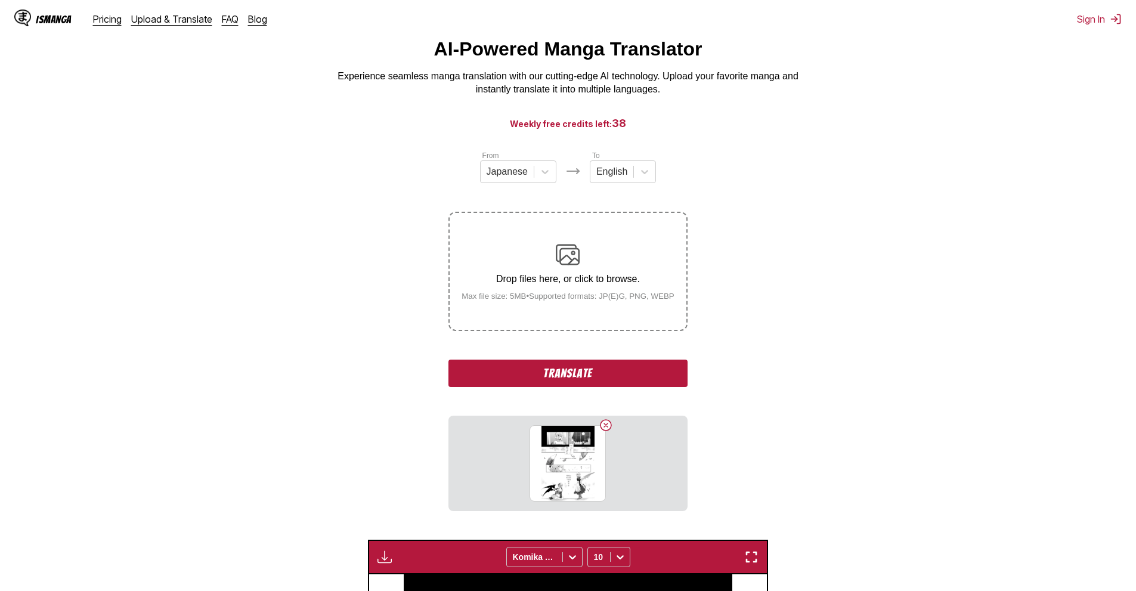
scroll to position [19, 0]
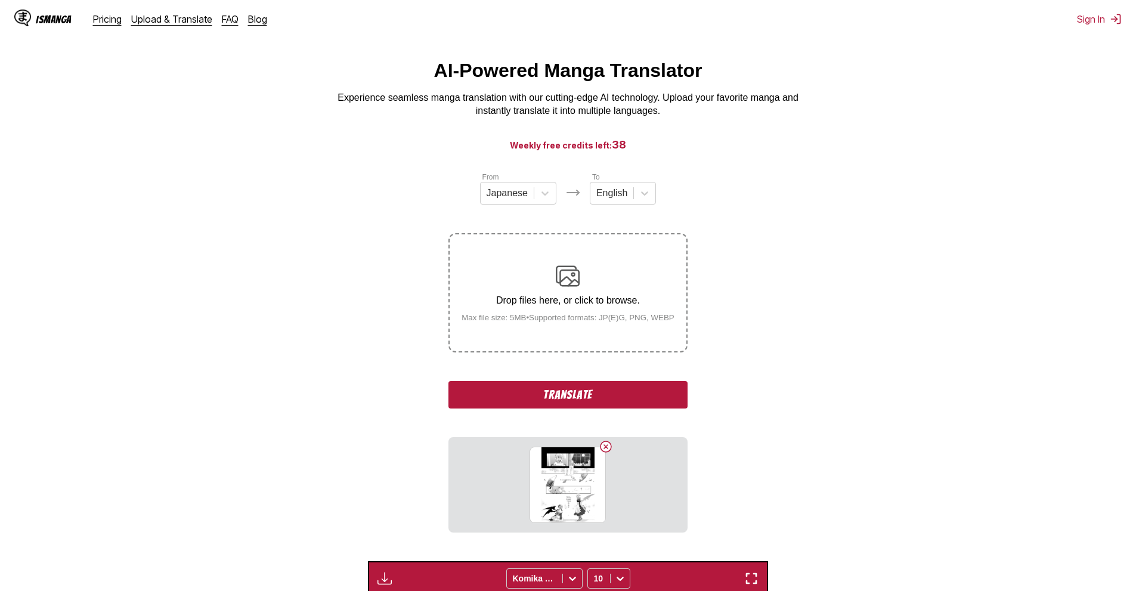
click at [601, 388] on button "Translate" at bounding box center [568, 394] width 239 height 27
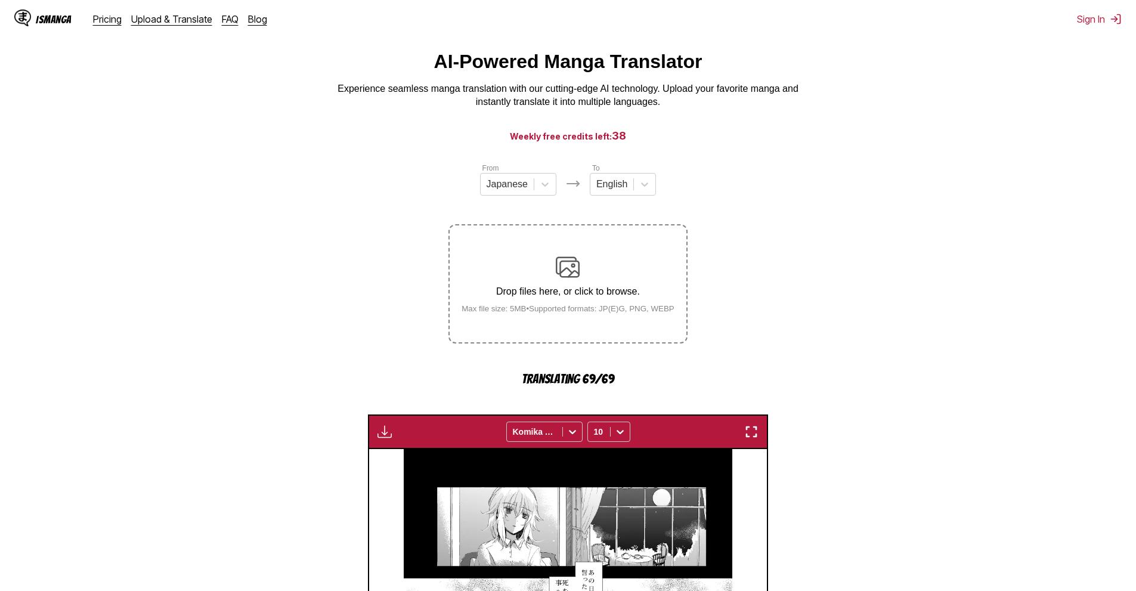
scroll to position [0, 0]
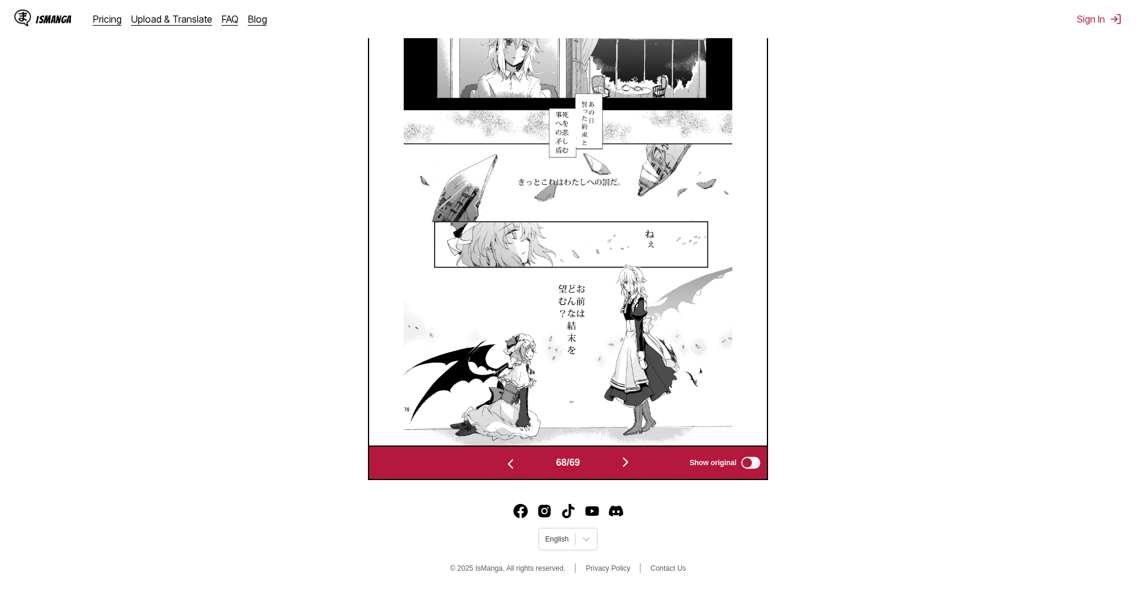
click at [623, 466] on img "button" at bounding box center [625, 462] width 14 height 14
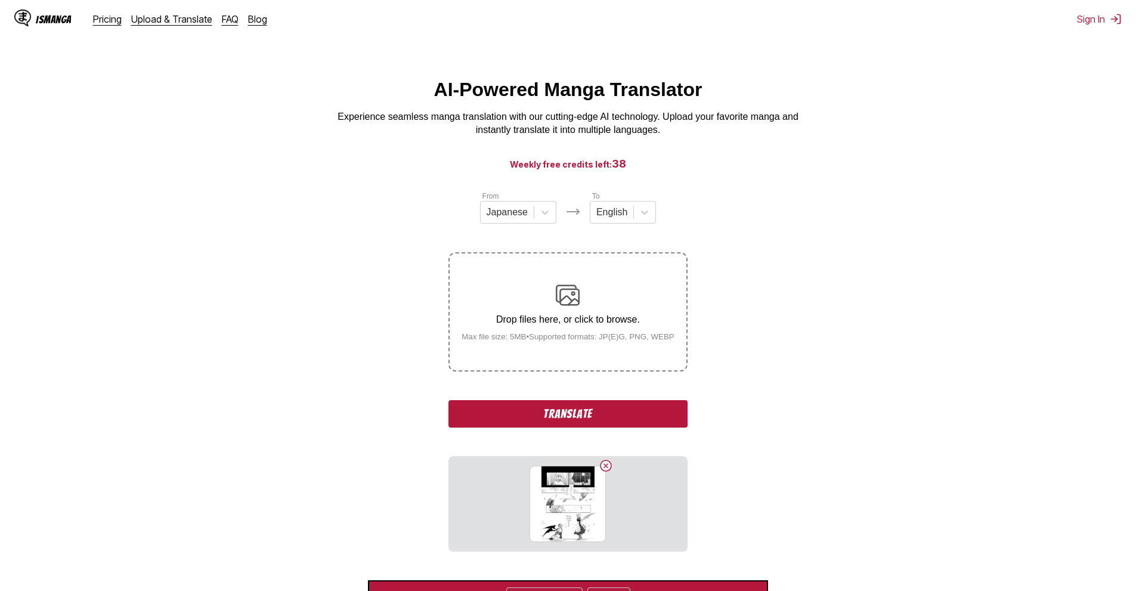
click at [558, 405] on button "Translate" at bounding box center [568, 413] width 239 height 27
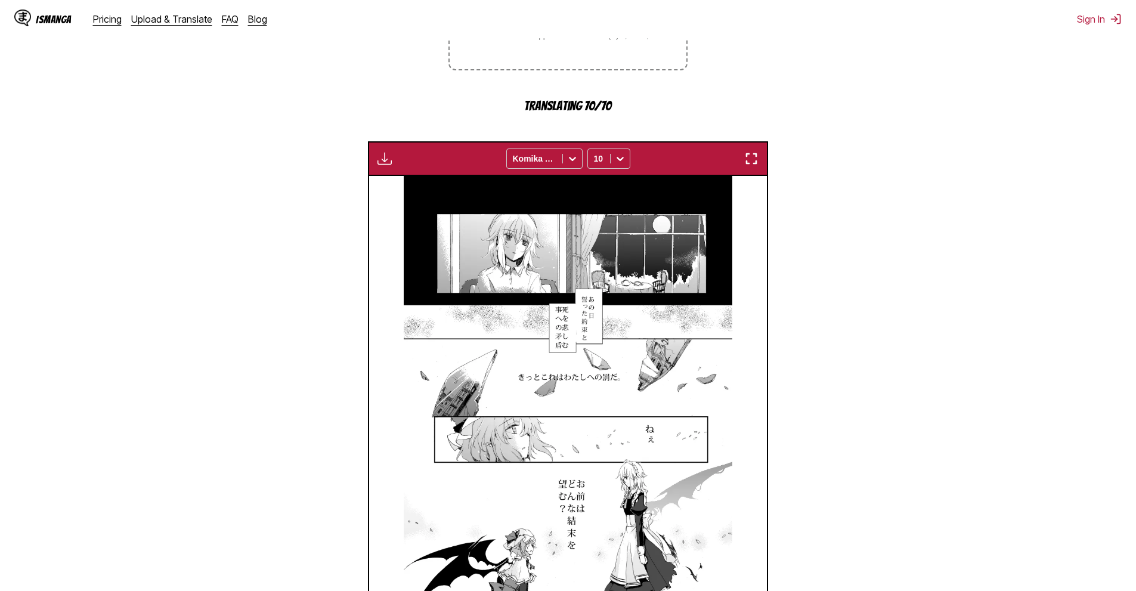
scroll to position [417, 0]
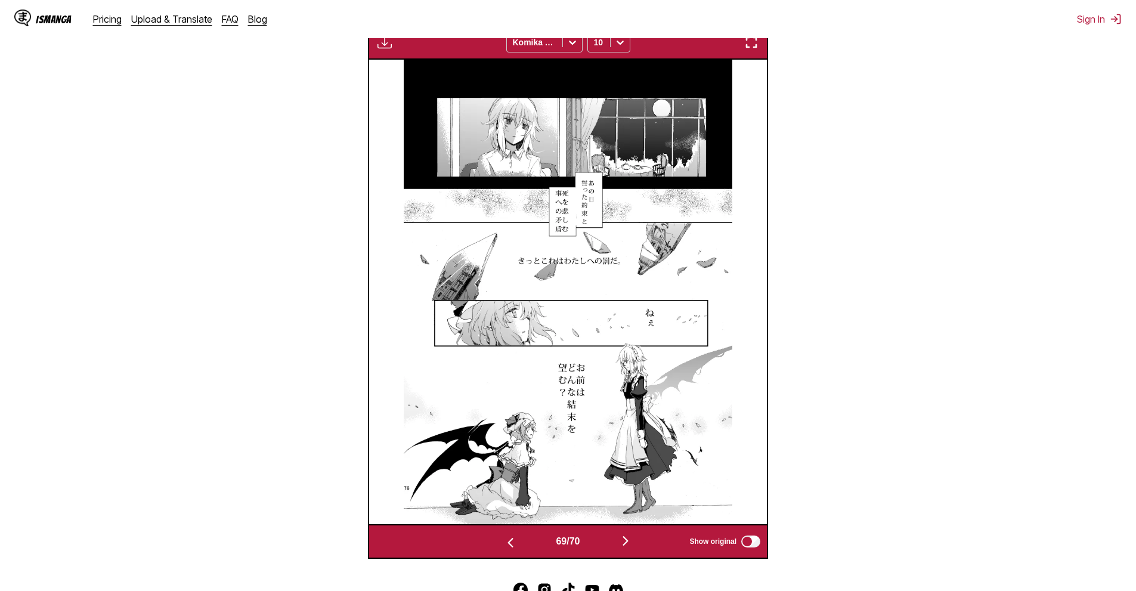
click at [630, 545] on img "button" at bounding box center [625, 541] width 14 height 14
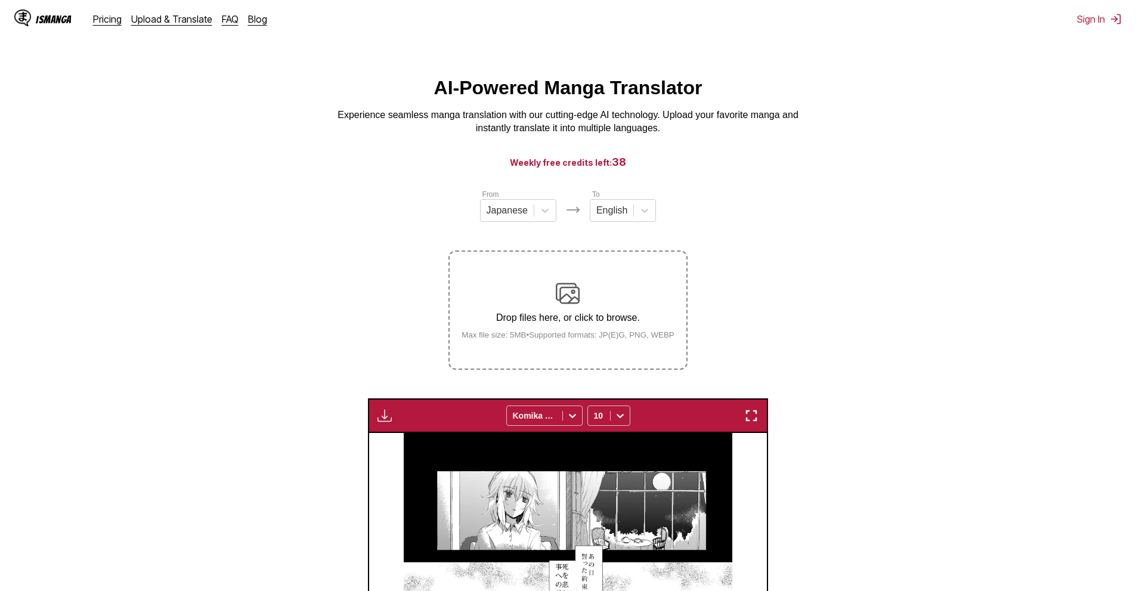
scroll to position [0, 0]
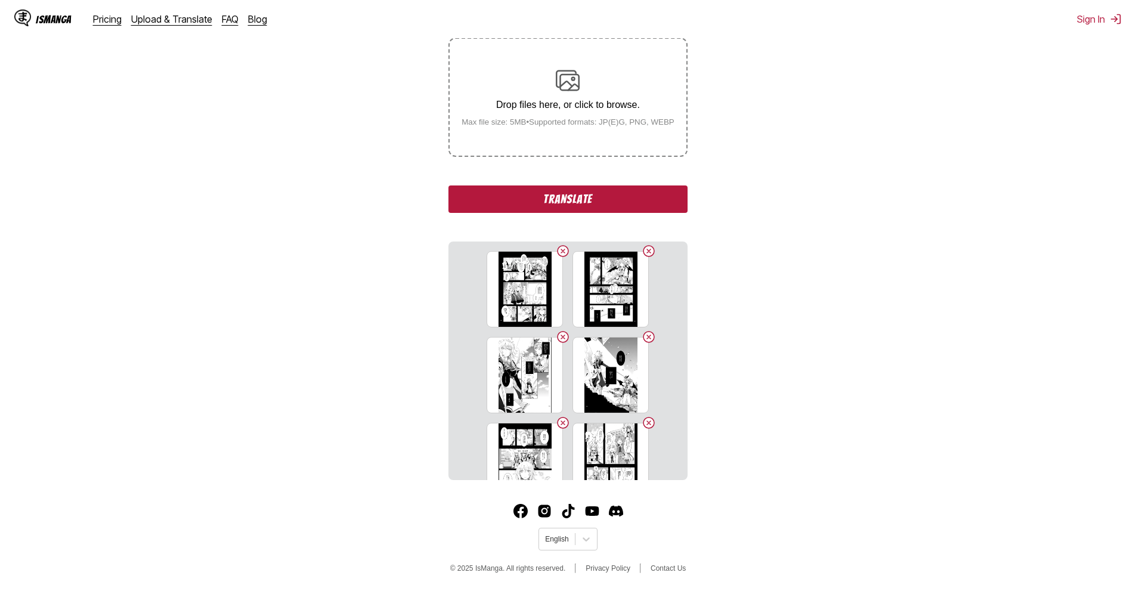
click at [552, 197] on button "Translate" at bounding box center [568, 198] width 239 height 27
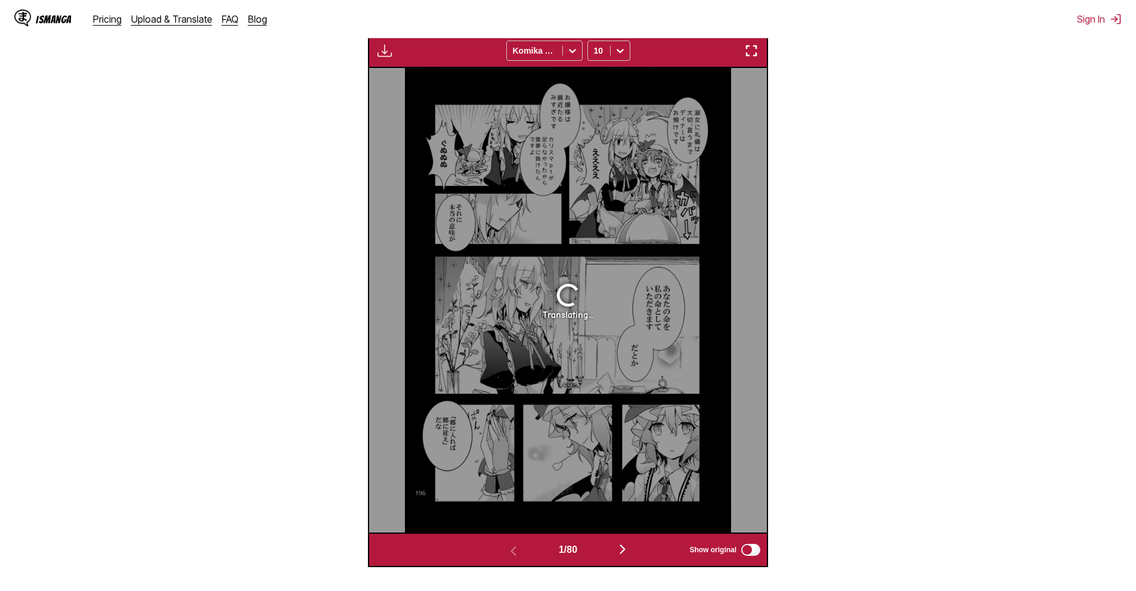
scroll to position [412, 0]
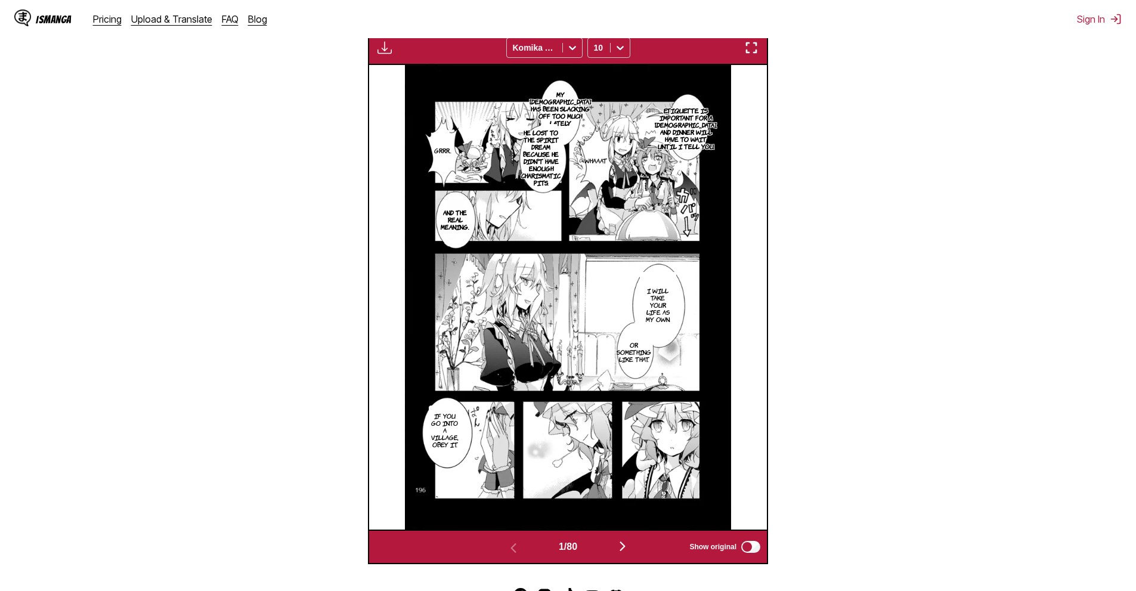
click at [981, 319] on section "From Japanese To English Drop files here, or click to browse. Max file size: 5M…" at bounding box center [568, 171] width 1117 height 786
click at [630, 546] on img "button" at bounding box center [623, 546] width 14 height 14
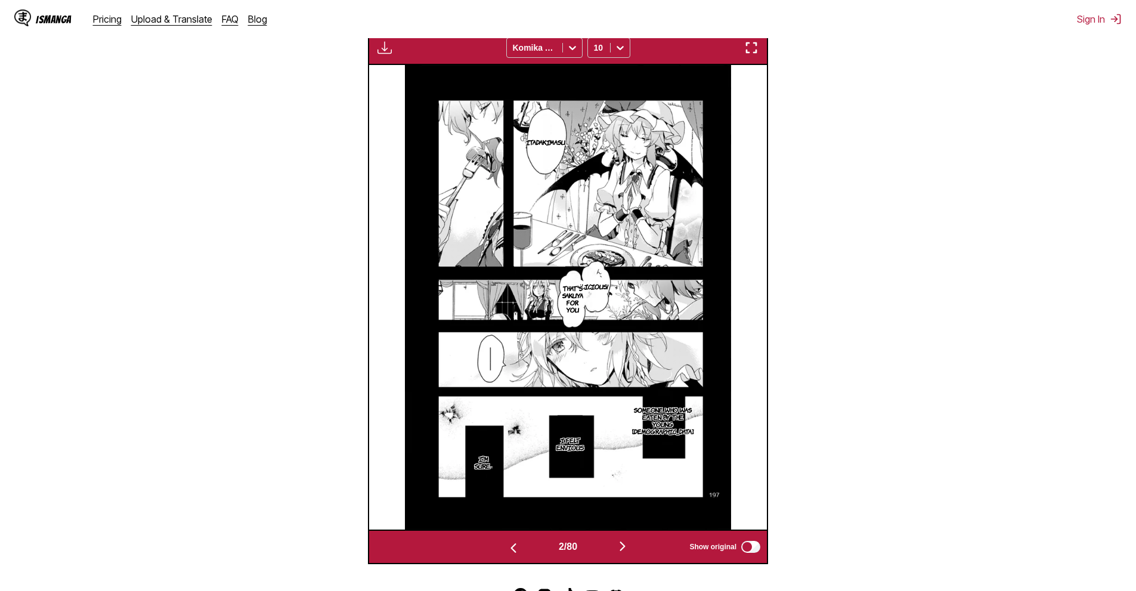
click at [617, 546] on button "button" at bounding box center [623, 547] width 72 height 17
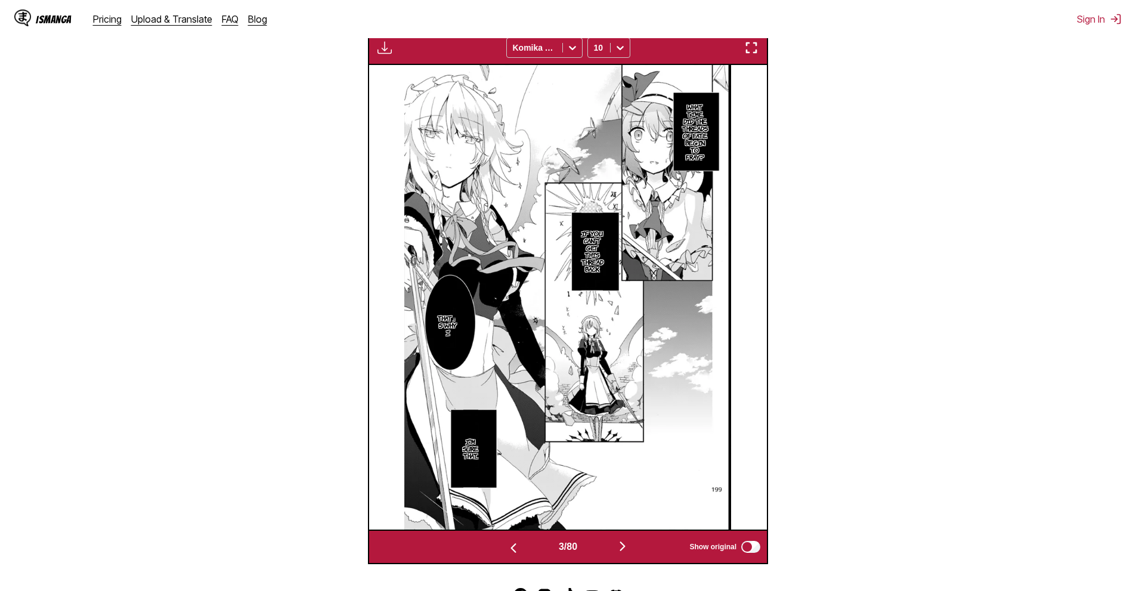
click at [872, 152] on section "From Japanese To English Drop files here, or click to browse. Max file size: 5M…" at bounding box center [568, 171] width 1117 height 786
click at [635, 544] on button "button" at bounding box center [623, 547] width 72 height 17
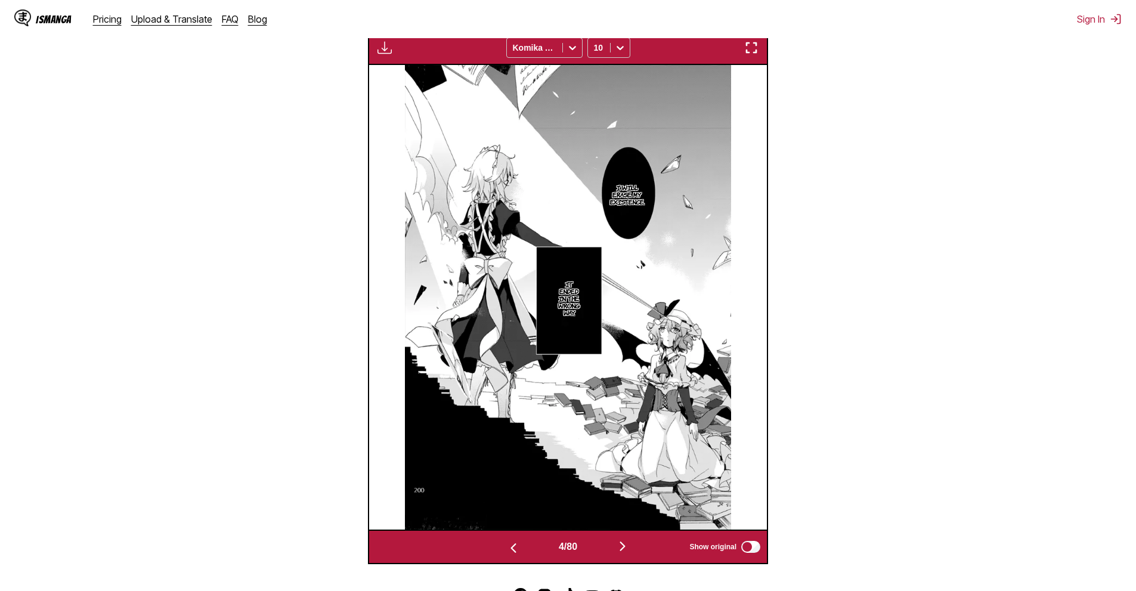
click at [630, 551] on img "button" at bounding box center [623, 546] width 14 height 14
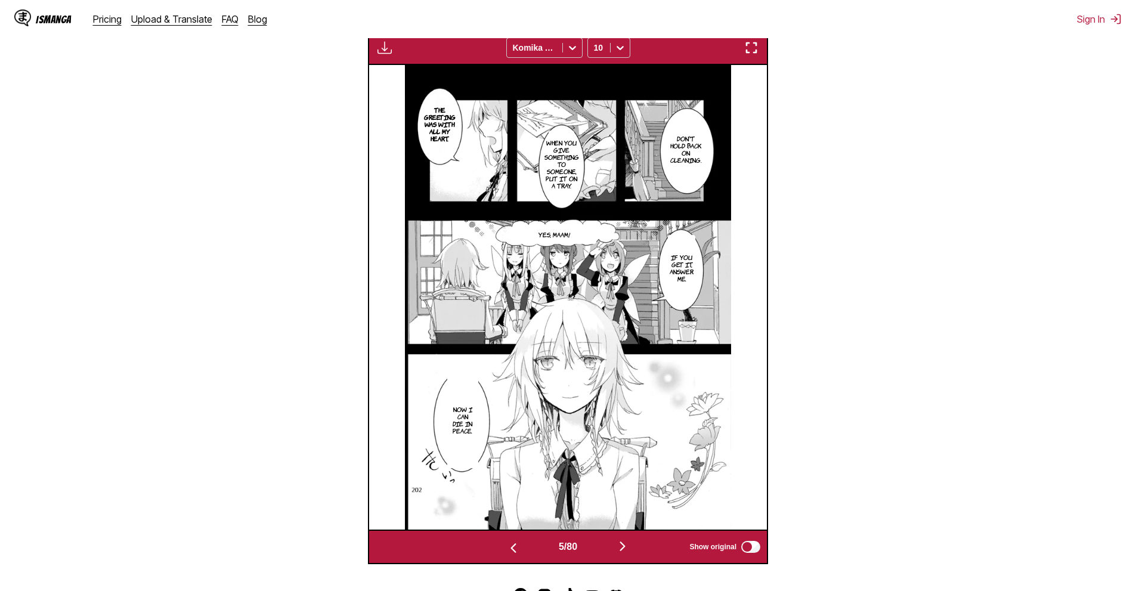
click at [630, 542] on img "button" at bounding box center [623, 546] width 14 height 14
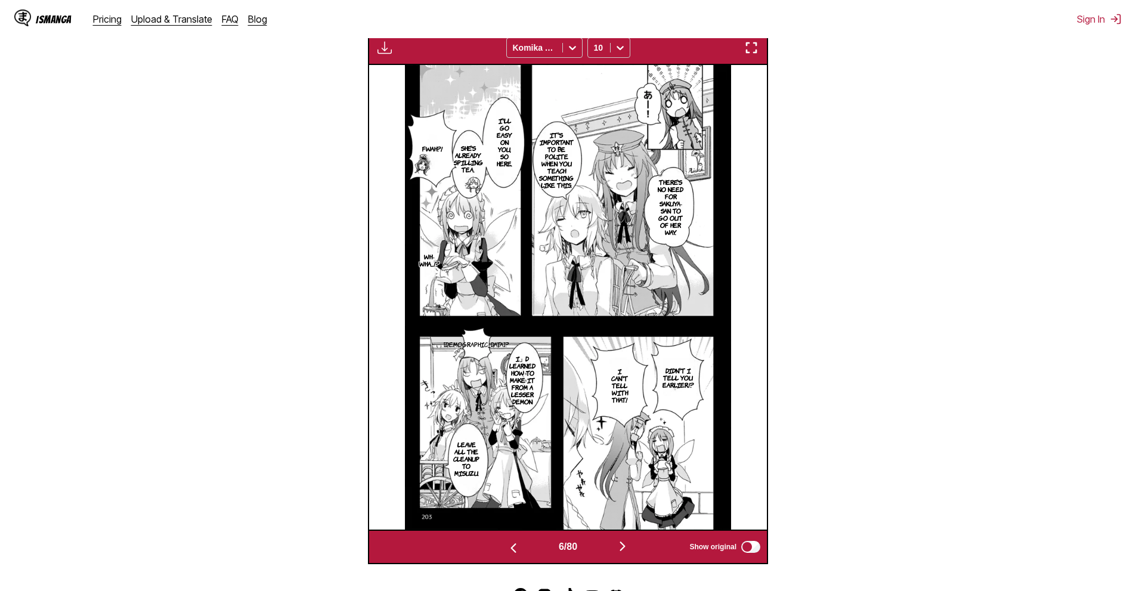
drag, startPoint x: 283, startPoint y: 526, endPoint x: 330, endPoint y: 463, distance: 79.2
click at [283, 526] on section "From Japanese To English Drop files here, or click to browse. Max file size: 5M…" at bounding box center [568, 171] width 1117 height 786
click at [935, 379] on section "From Japanese To English Drop files here, or click to browse. Max file size: 5M…" at bounding box center [568, 171] width 1117 height 786
click at [620, 548] on img "button" at bounding box center [623, 546] width 14 height 14
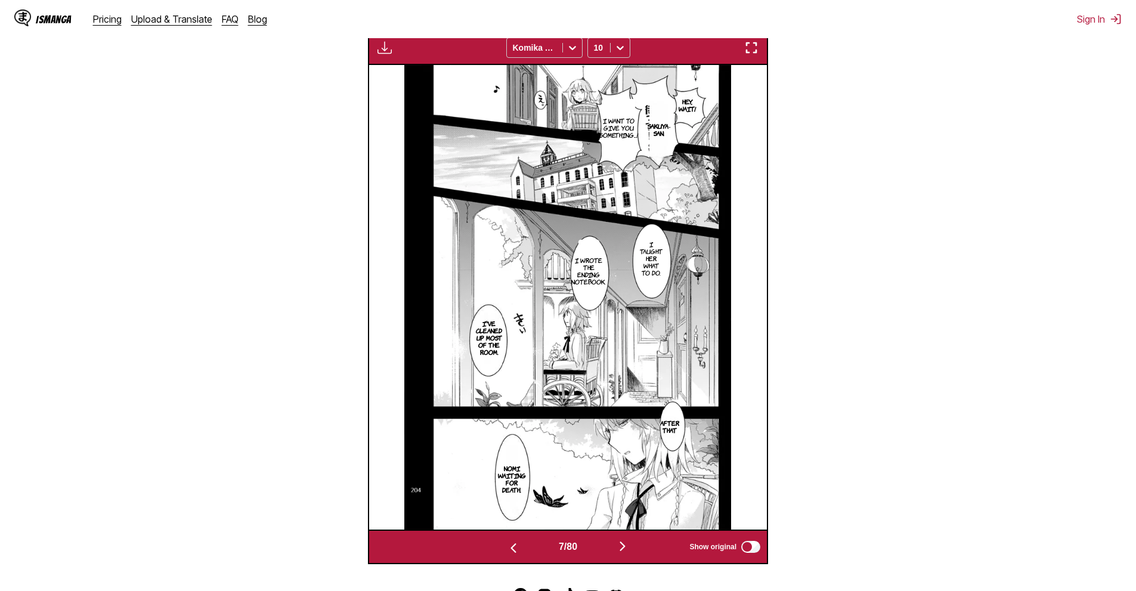
click at [621, 542] on img "button" at bounding box center [623, 546] width 14 height 14
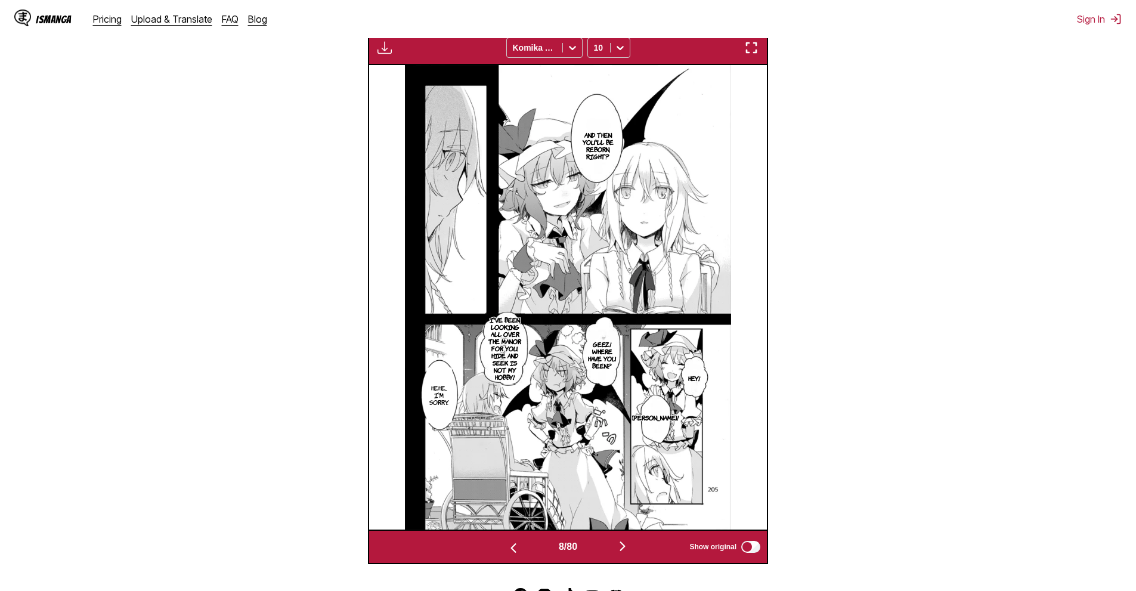
drag, startPoint x: 628, startPoint y: 542, endPoint x: 576, endPoint y: 358, distance: 191.0
click at [627, 541] on img "button" at bounding box center [623, 546] width 14 height 14
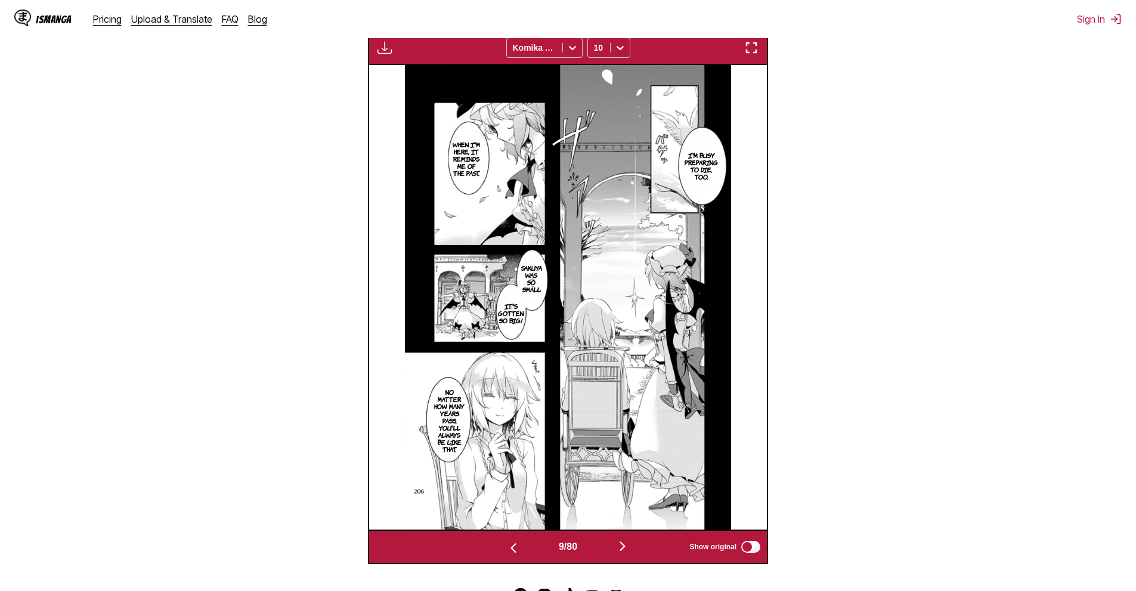
click at [610, 540] on button "button" at bounding box center [623, 547] width 72 height 17
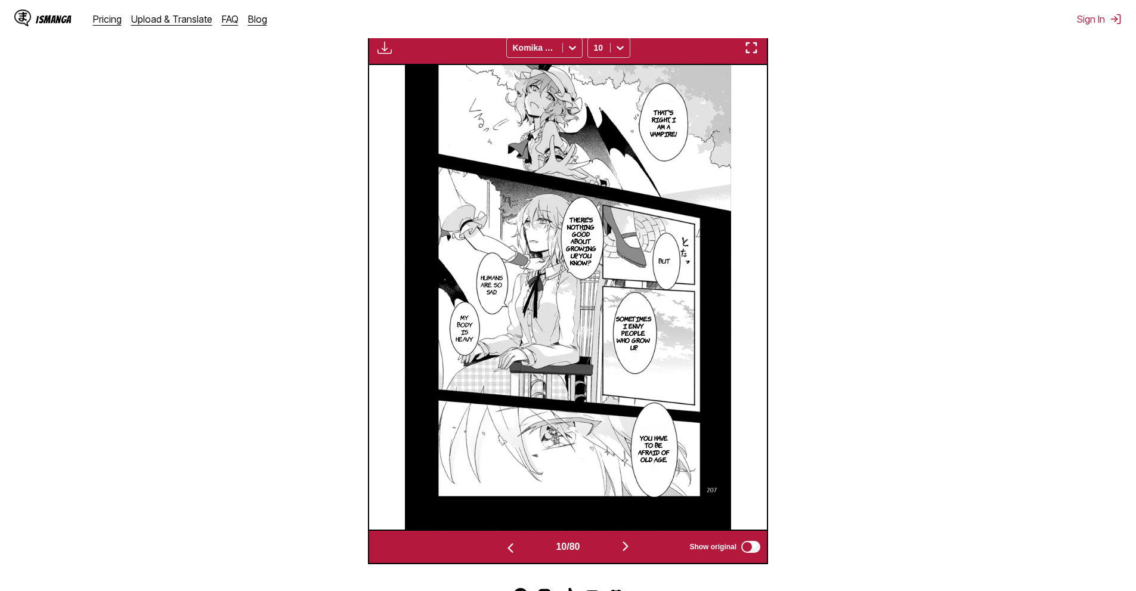
click at [623, 545] on img "button" at bounding box center [625, 546] width 14 height 14
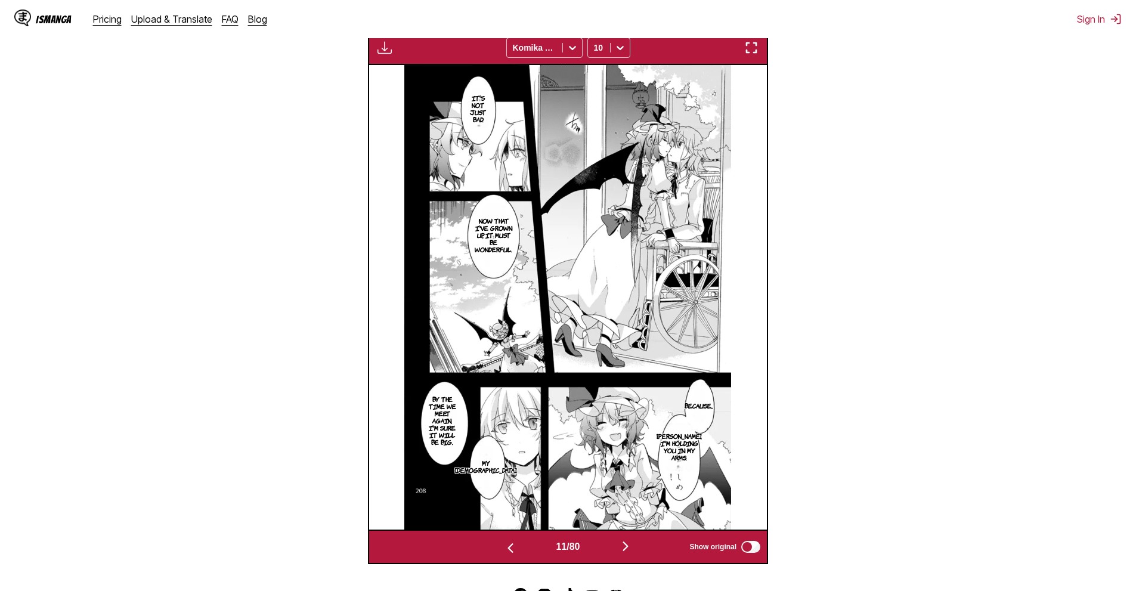
click at [637, 545] on button "button" at bounding box center [626, 547] width 72 height 17
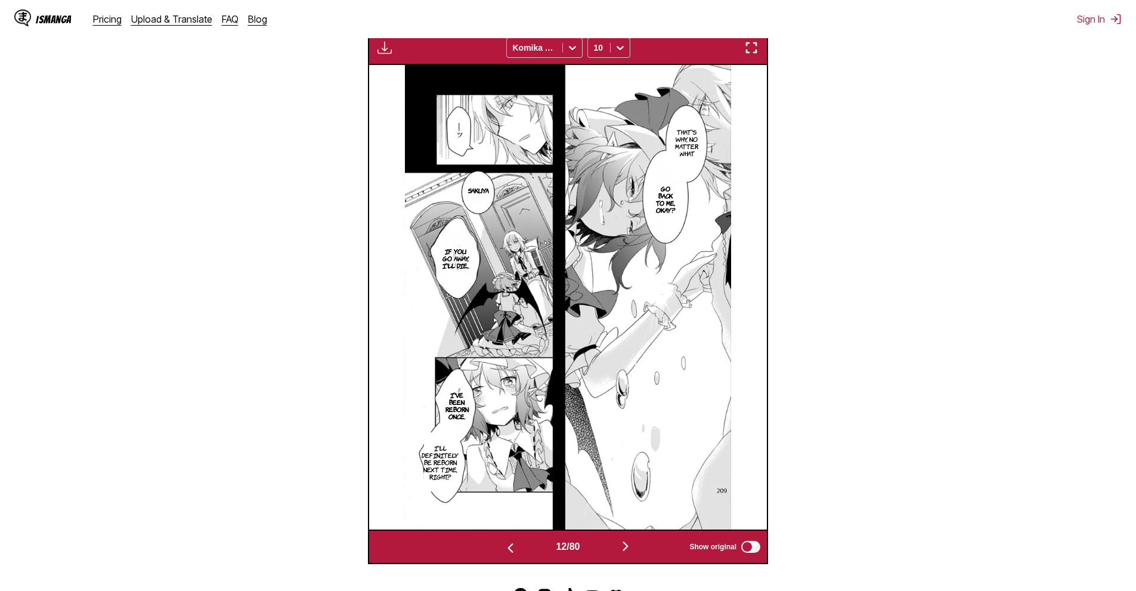
drag, startPoint x: 638, startPoint y: 550, endPoint x: 639, endPoint y: 487, distance: 62.6
click at [637, 549] on button "button" at bounding box center [626, 547] width 72 height 17
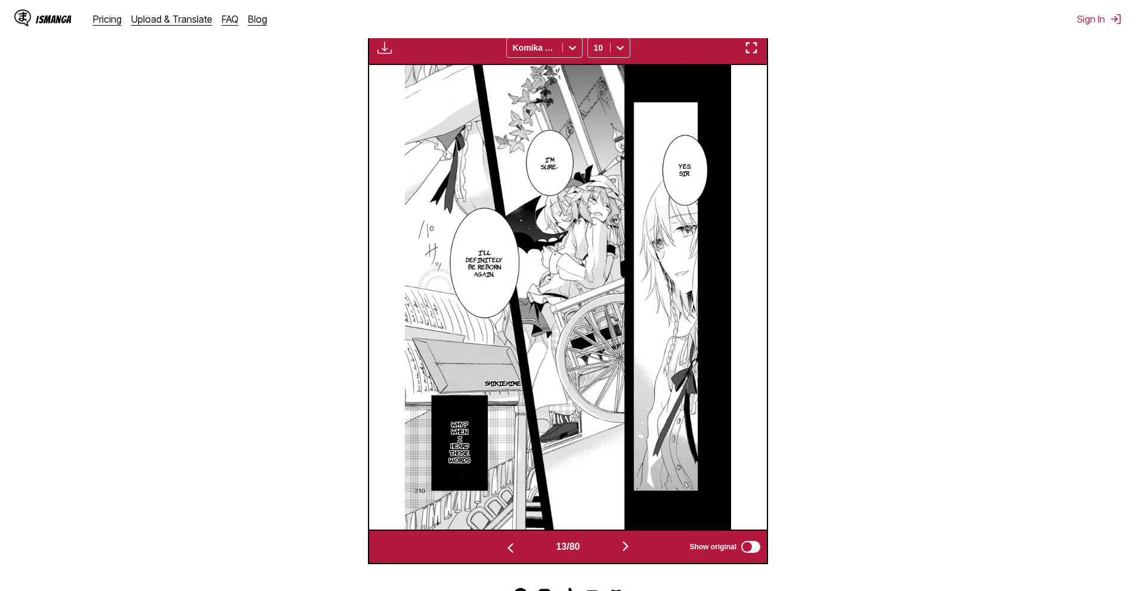
click at [626, 549] on img "button" at bounding box center [625, 546] width 14 height 14
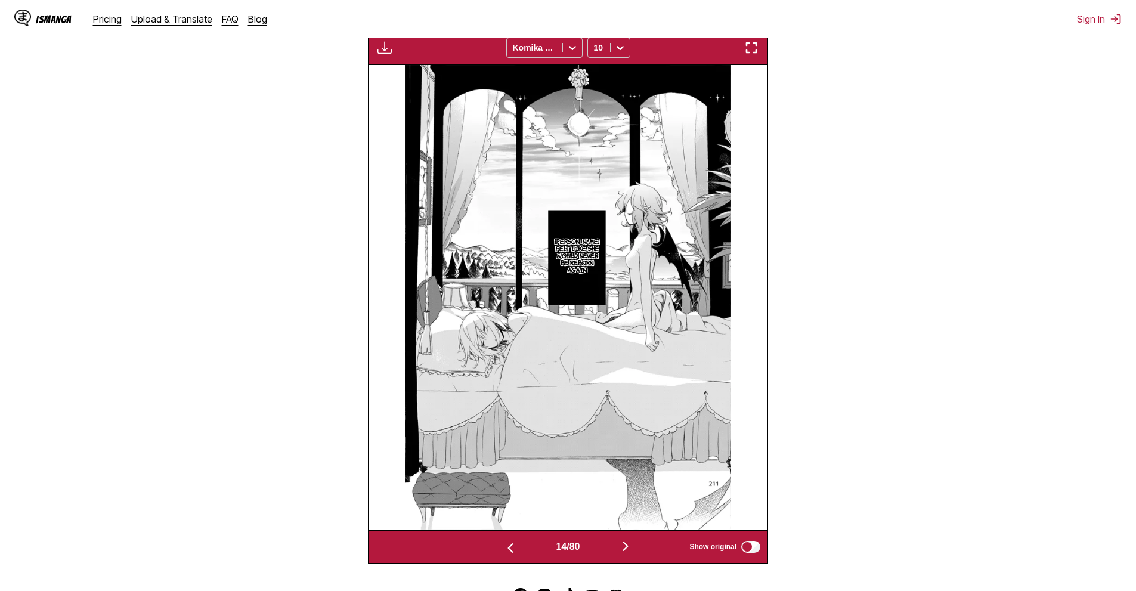
click at [638, 548] on button "button" at bounding box center [626, 547] width 72 height 17
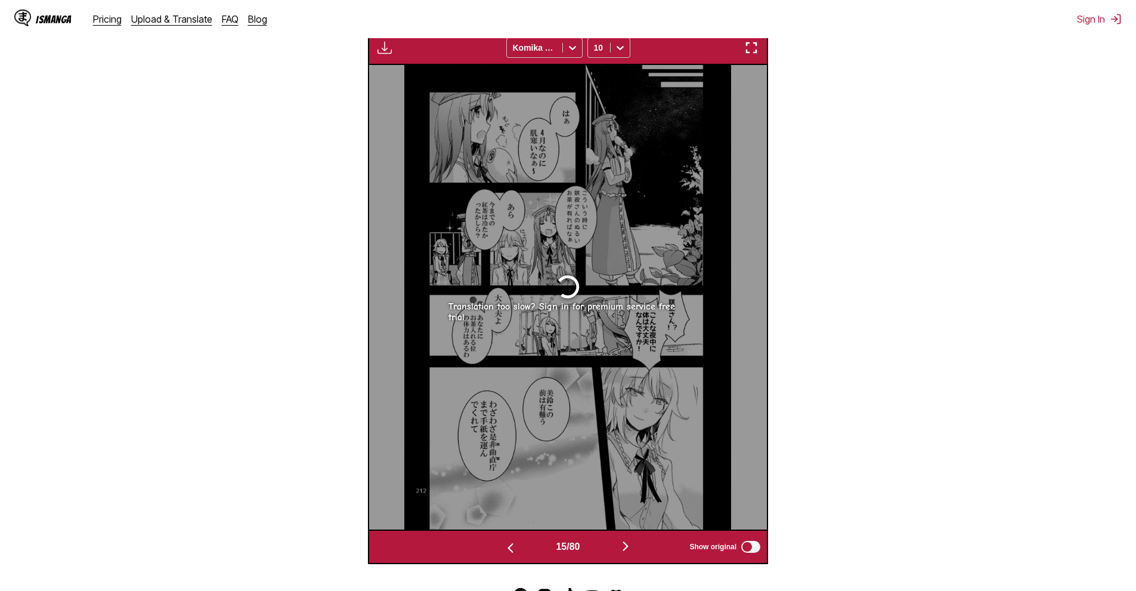
click at [636, 539] on div "15 / 80 Show original" at bounding box center [568, 547] width 400 height 35
click at [618, 543] on button "button" at bounding box center [626, 547] width 72 height 17
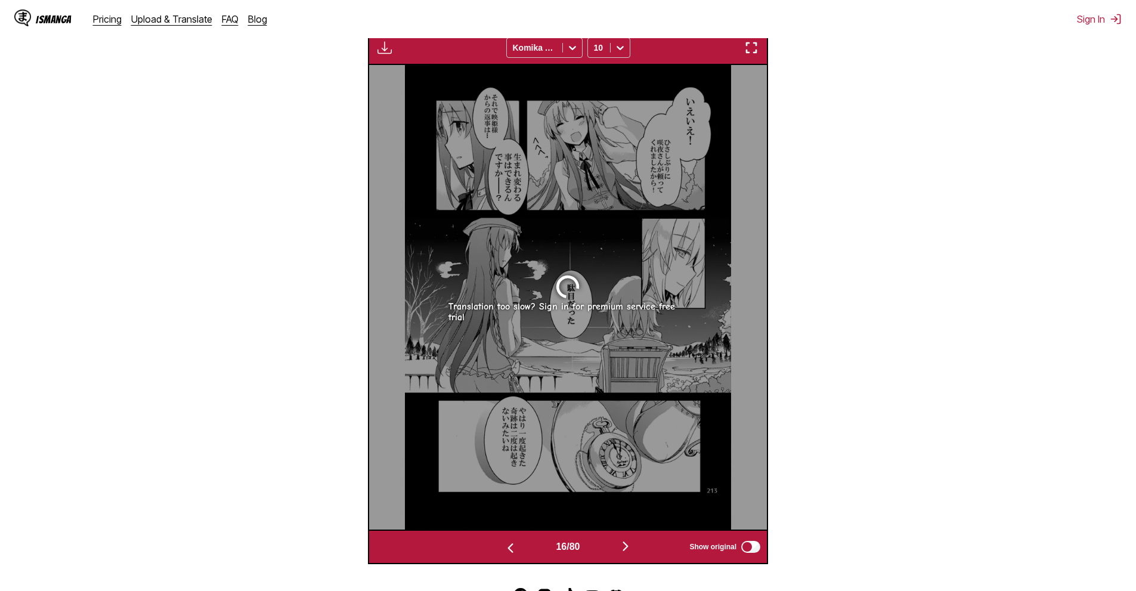
click at [618, 543] on button "button" at bounding box center [626, 547] width 72 height 17
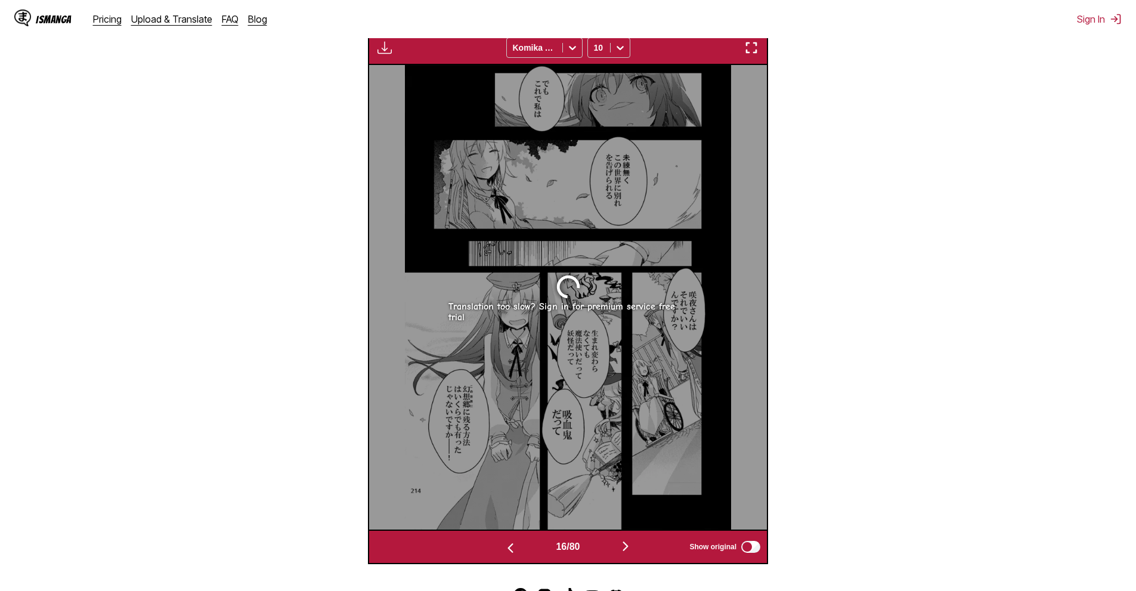
click at [618, 543] on button "button" at bounding box center [626, 547] width 72 height 17
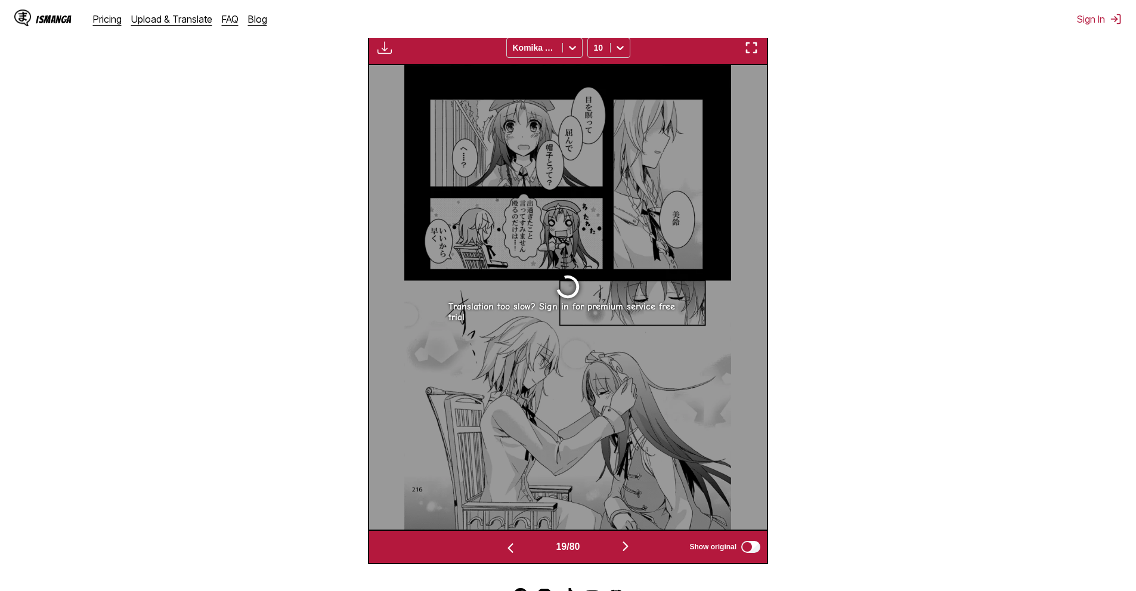
click at [618, 543] on button "button" at bounding box center [626, 547] width 72 height 17
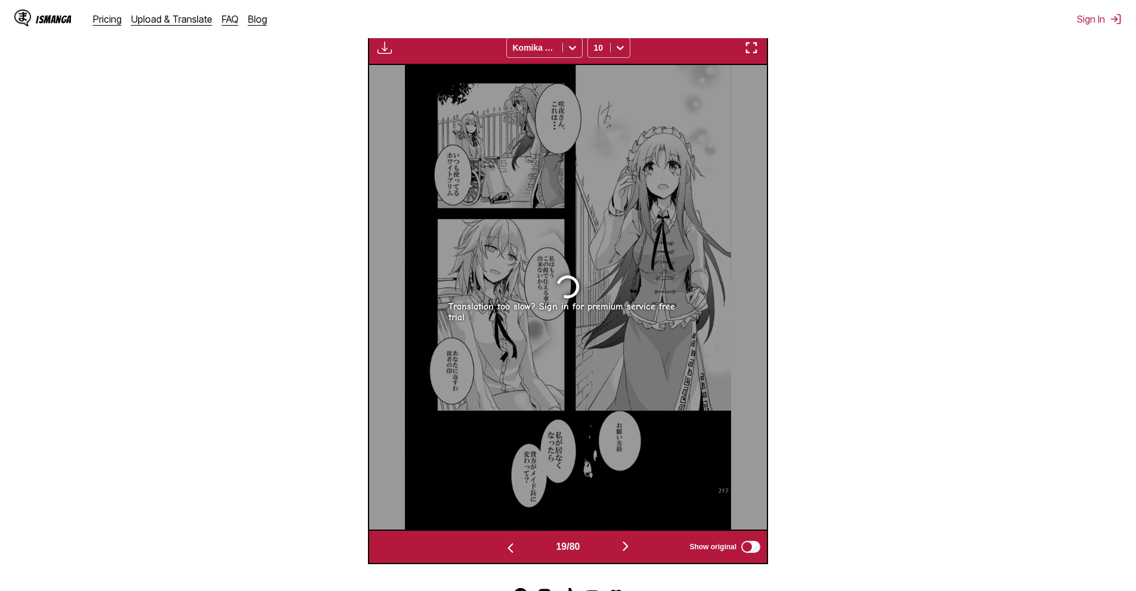
click at [618, 543] on button "button" at bounding box center [626, 547] width 72 height 17
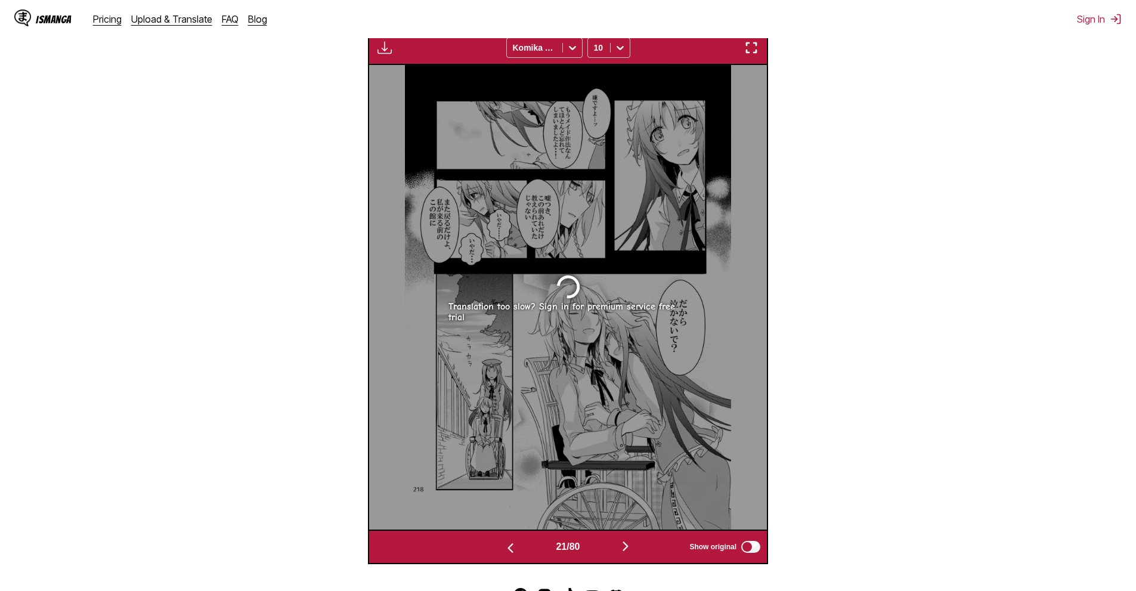
click at [618, 543] on button "button" at bounding box center [626, 547] width 72 height 17
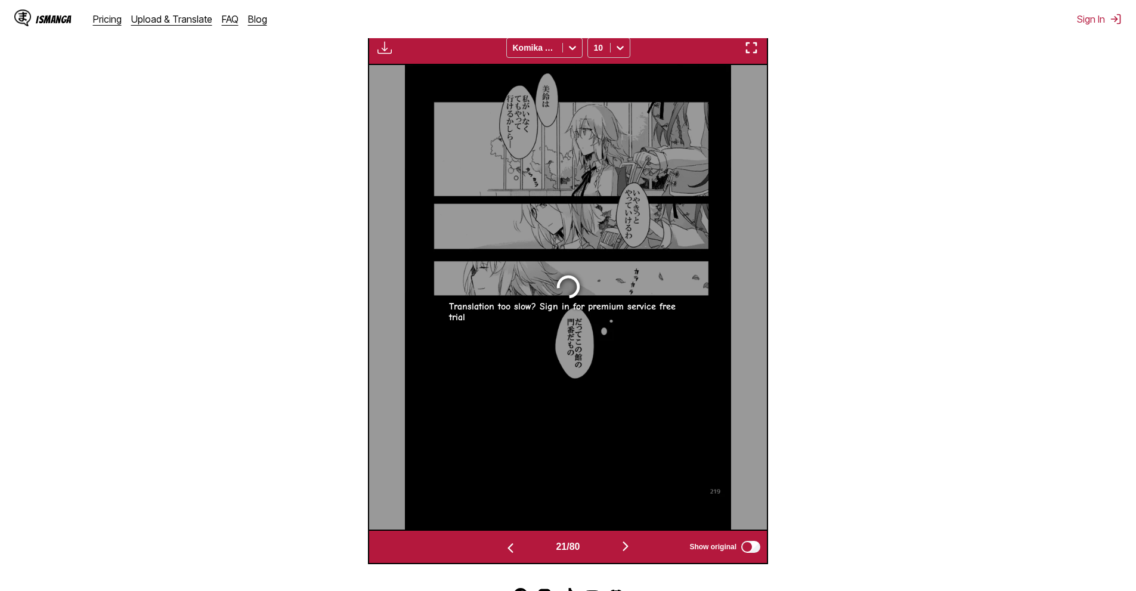
click at [618, 543] on button "button" at bounding box center [626, 547] width 72 height 17
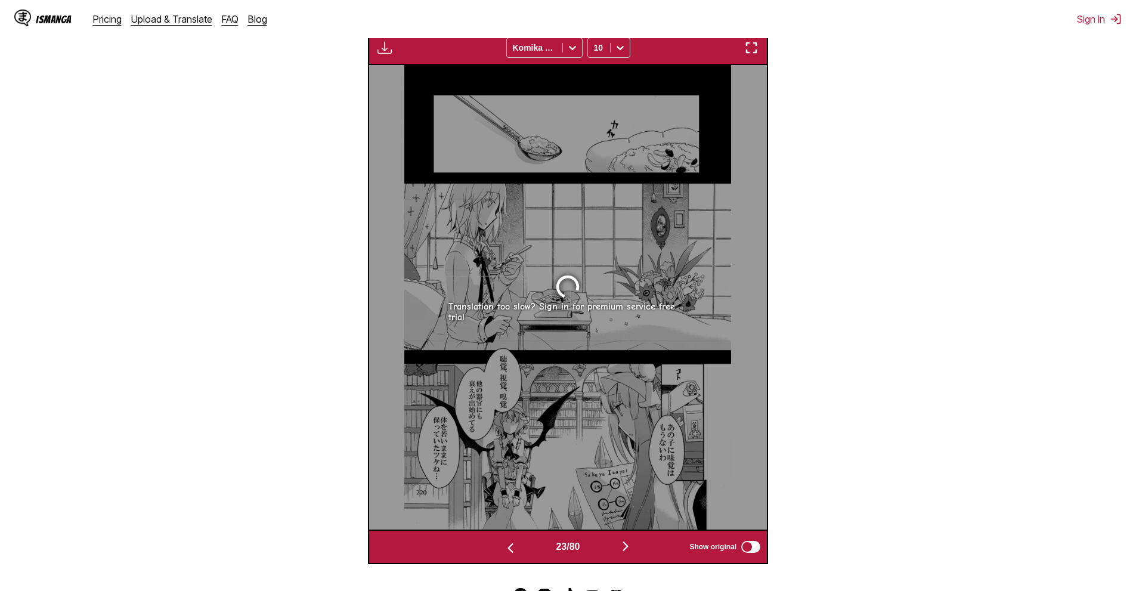
click at [618, 543] on button "button" at bounding box center [626, 547] width 72 height 17
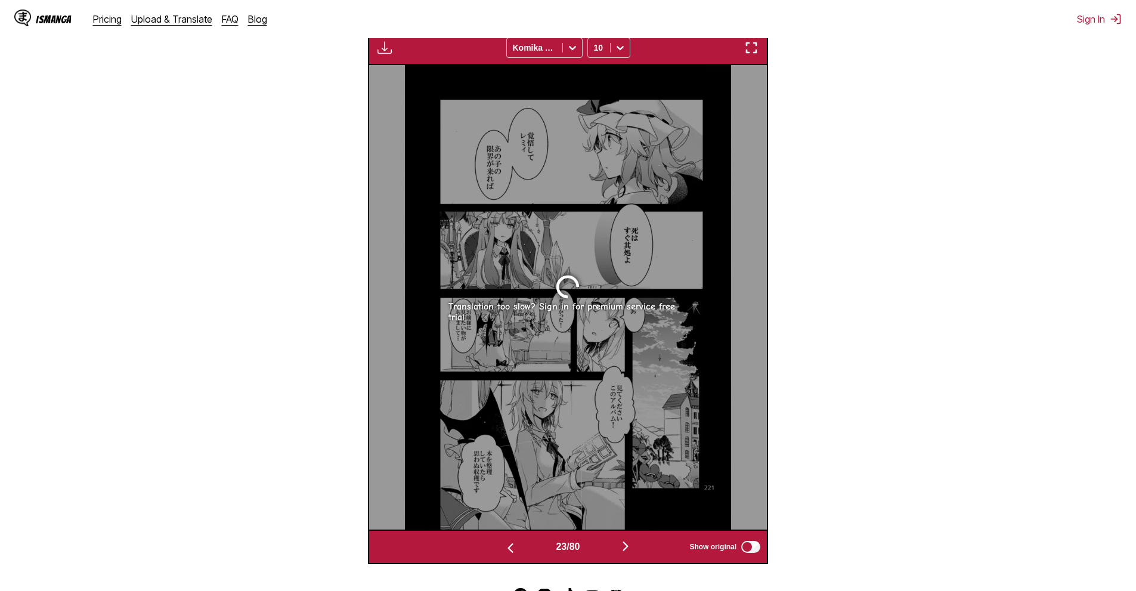
click at [618, 543] on button "button" at bounding box center [626, 547] width 72 height 17
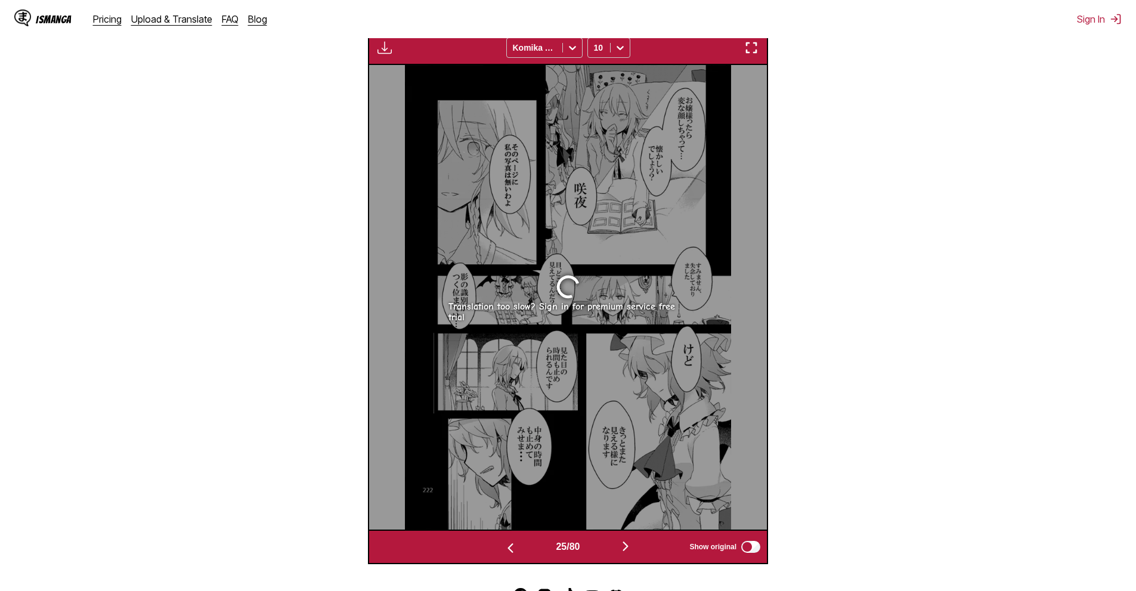
click at [618, 543] on button "button" at bounding box center [626, 547] width 72 height 17
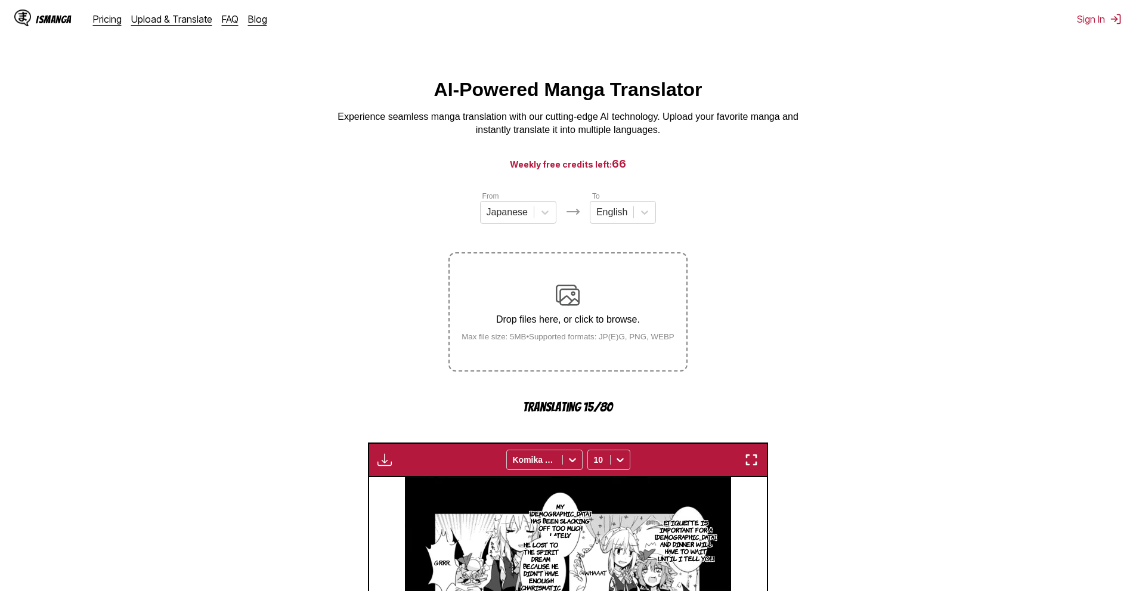
scroll to position [412, 0]
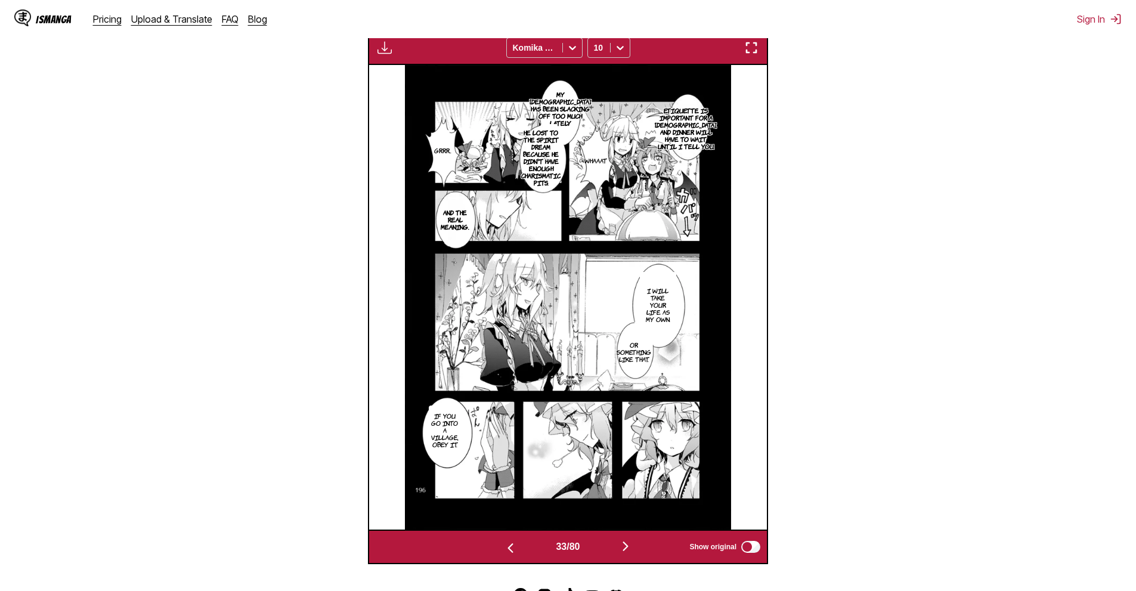
click at [618, 543] on button "button" at bounding box center [626, 547] width 72 height 17
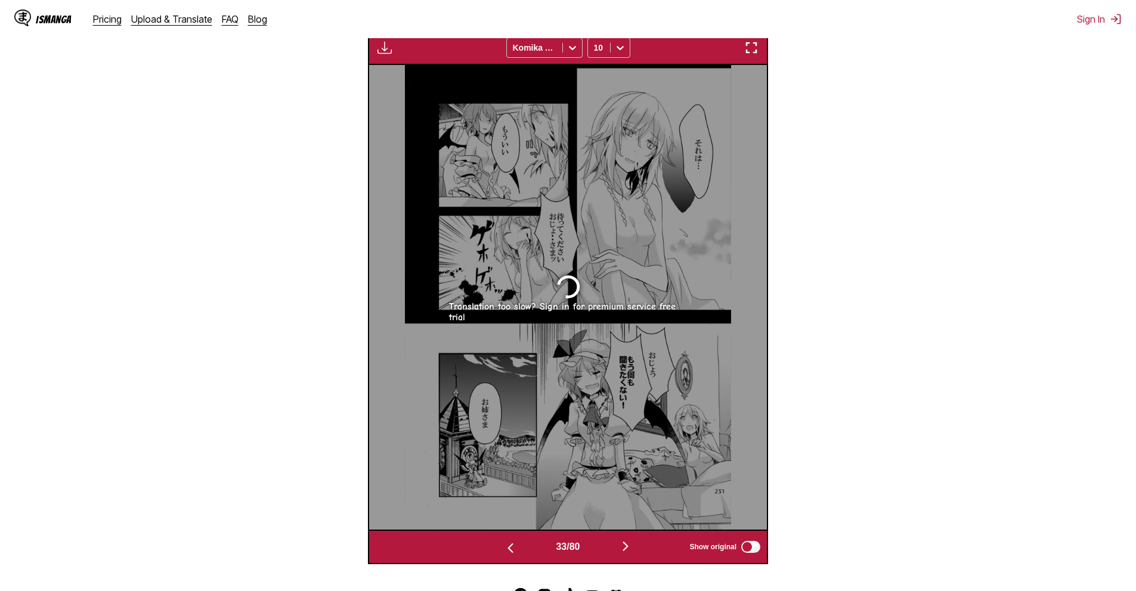
click at [618, 543] on button "button" at bounding box center [626, 547] width 72 height 17
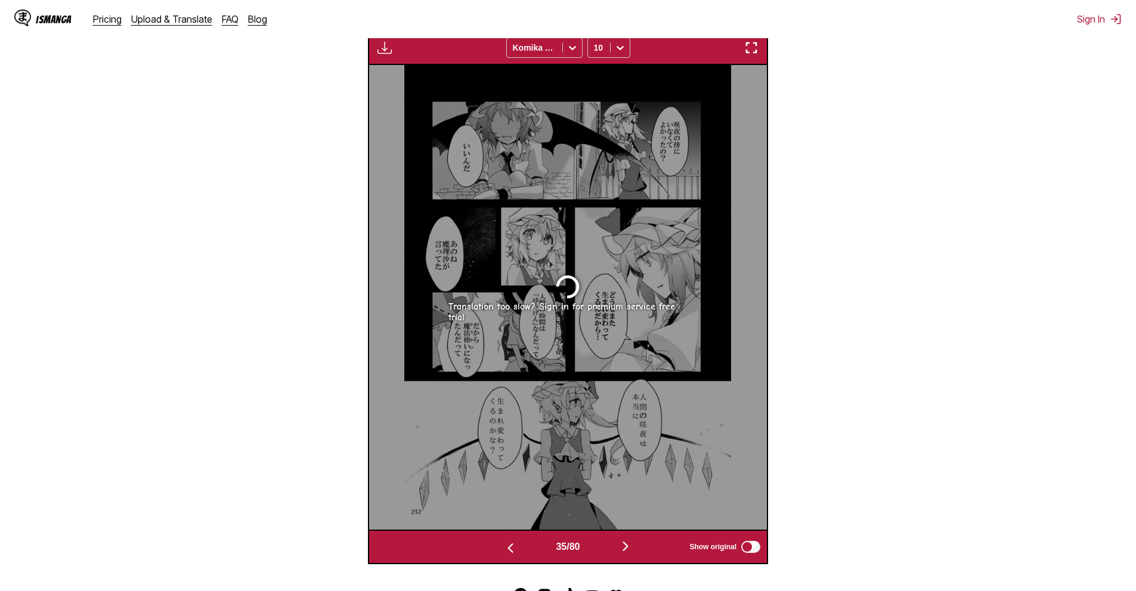
click at [535, 548] on button "button" at bounding box center [511, 547] width 72 height 17
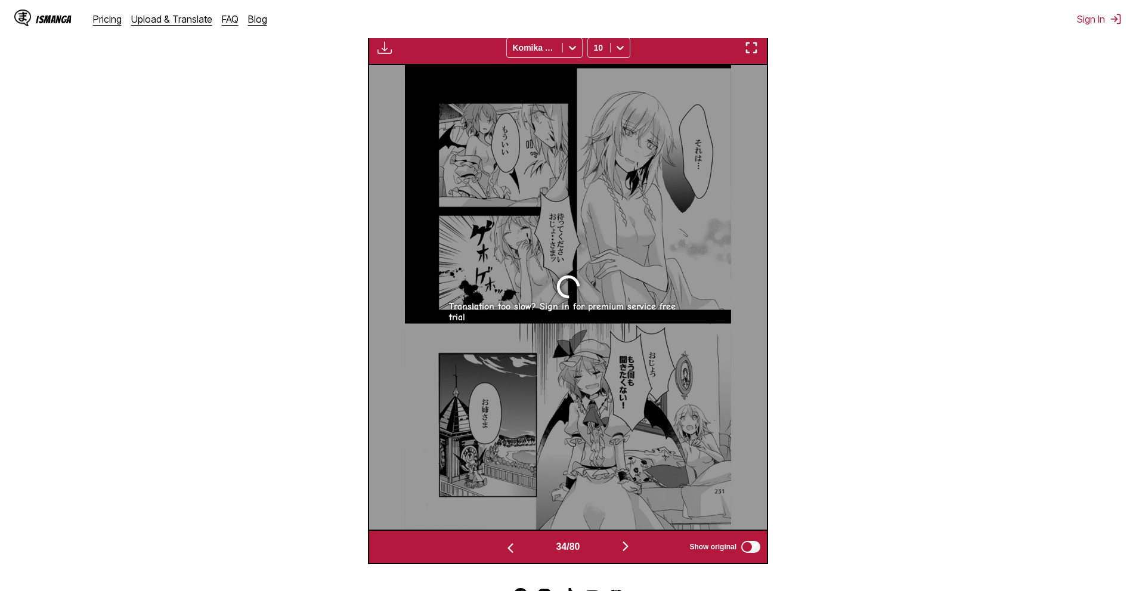
click at [513, 547] on img "button" at bounding box center [510, 548] width 14 height 14
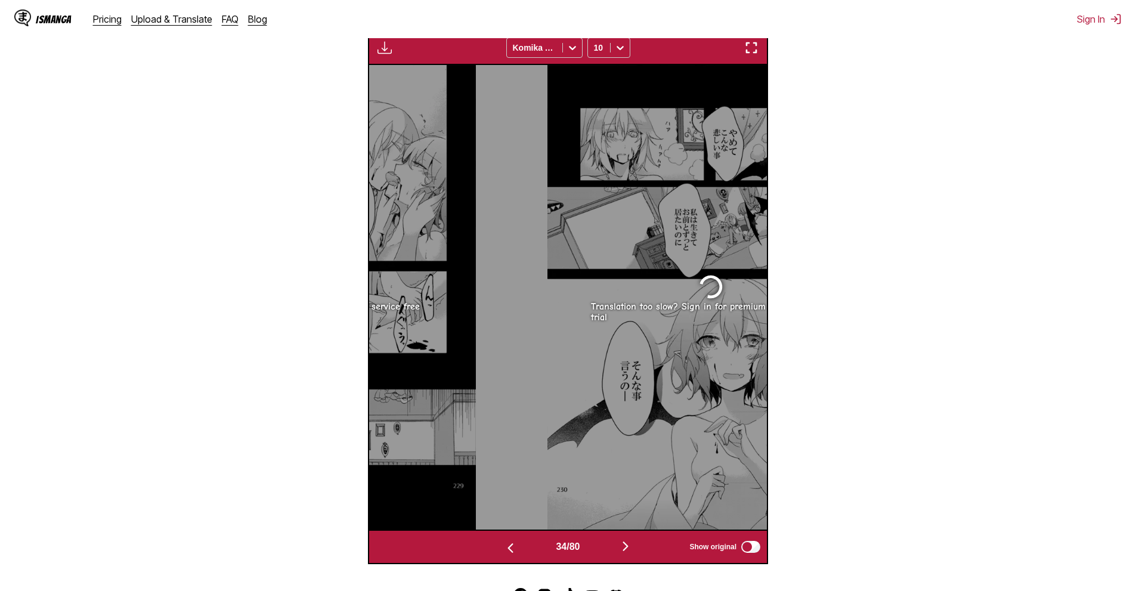
click at [513, 547] on img "button" at bounding box center [510, 548] width 14 height 14
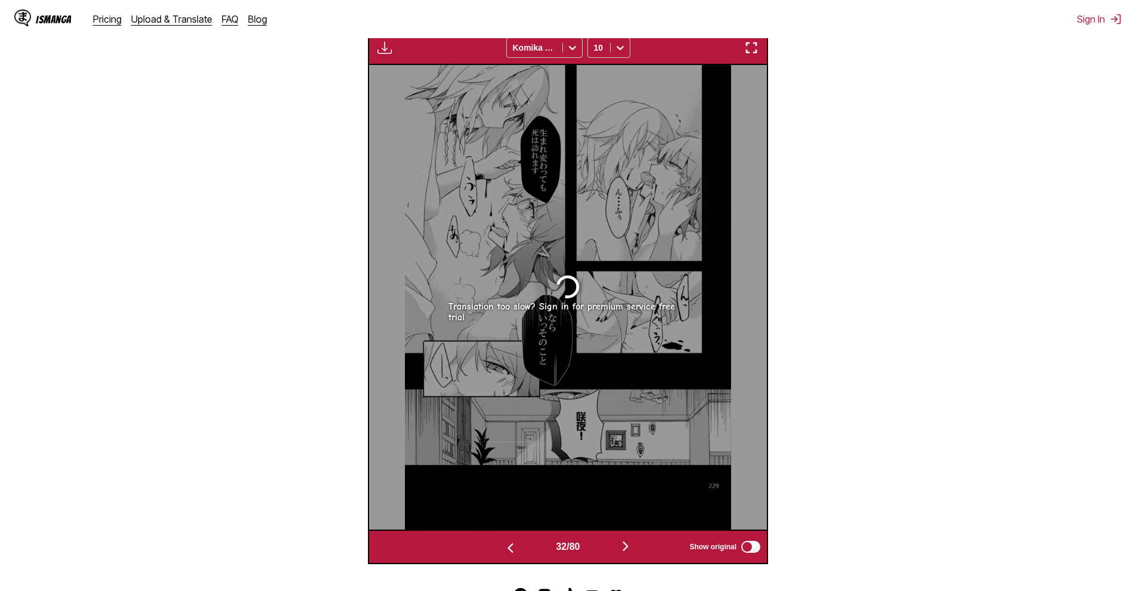
click at [513, 547] on img "button" at bounding box center [510, 548] width 14 height 14
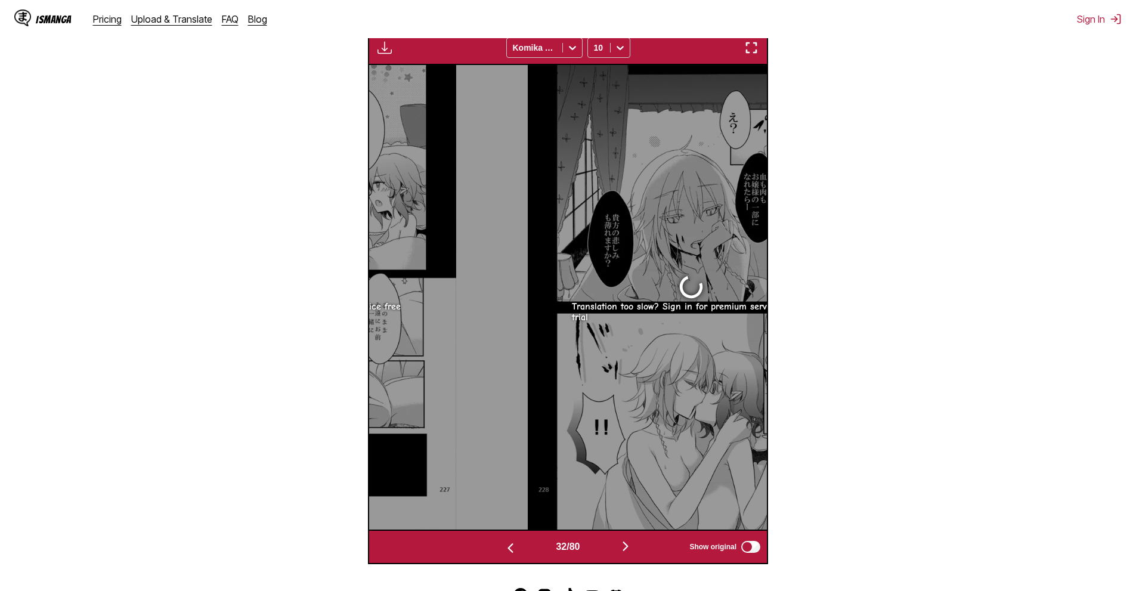
click at [513, 547] on img "button" at bounding box center [510, 548] width 14 height 14
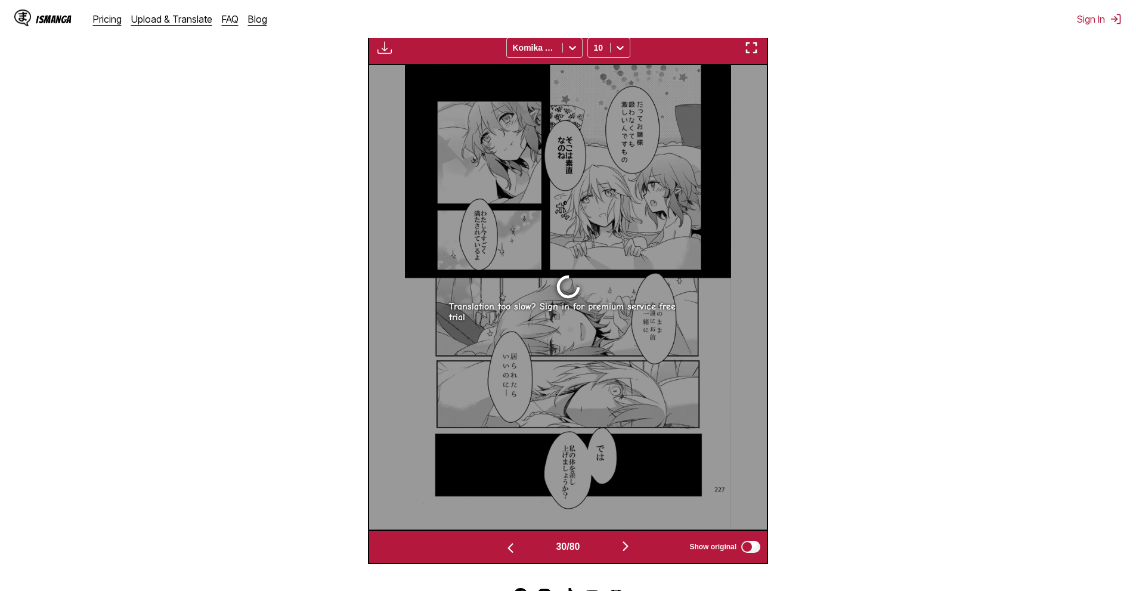
click at [513, 547] on img "button" at bounding box center [510, 548] width 14 height 14
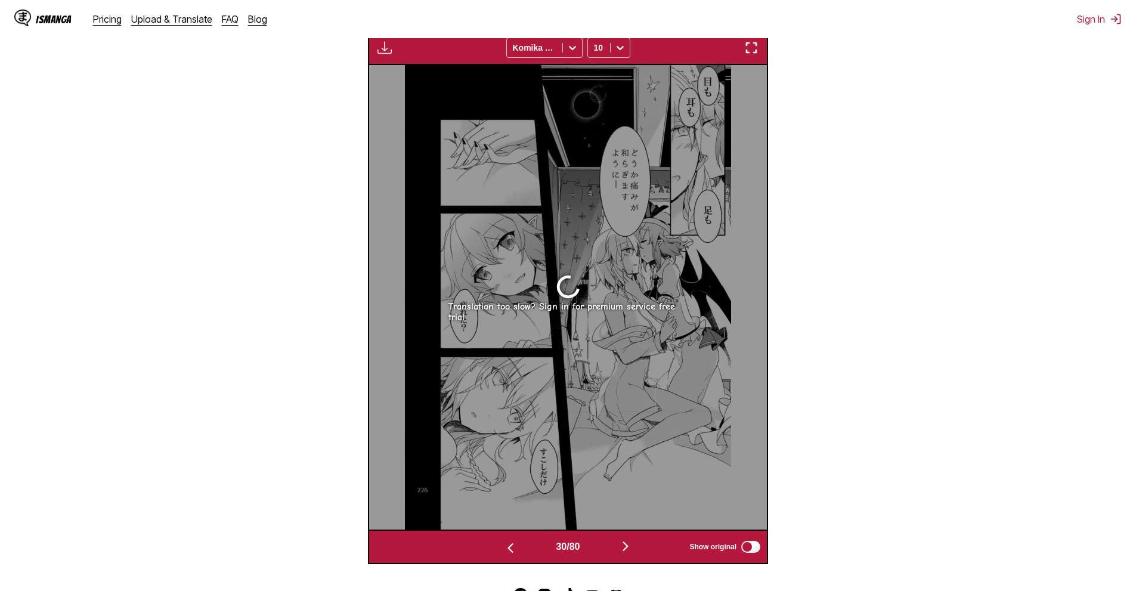
click at [513, 547] on img "button" at bounding box center [510, 548] width 14 height 14
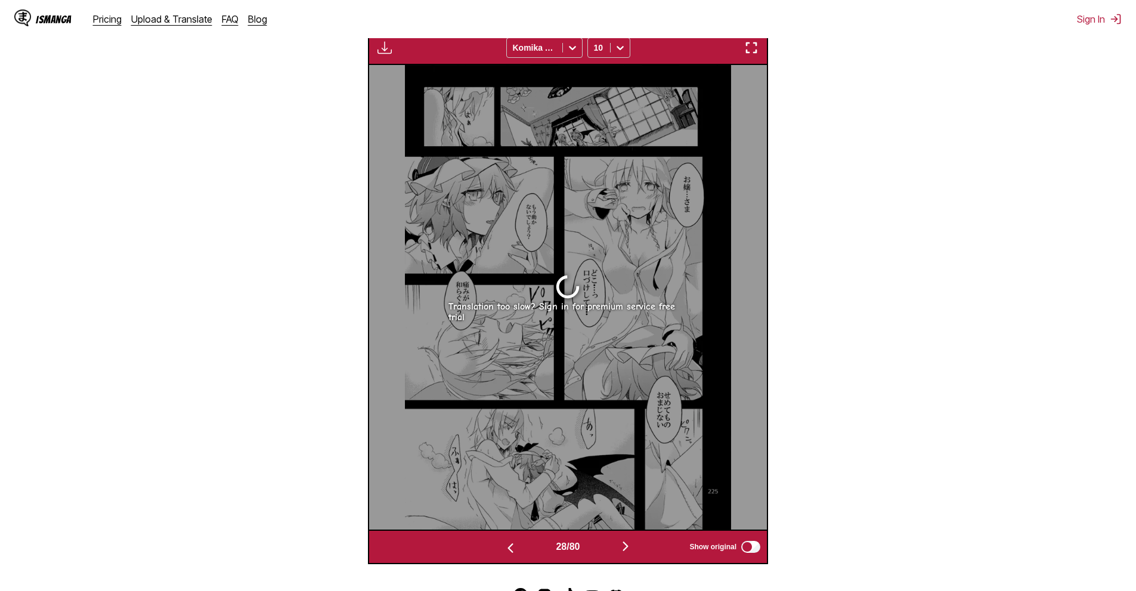
click at [513, 547] on img "button" at bounding box center [510, 548] width 14 height 14
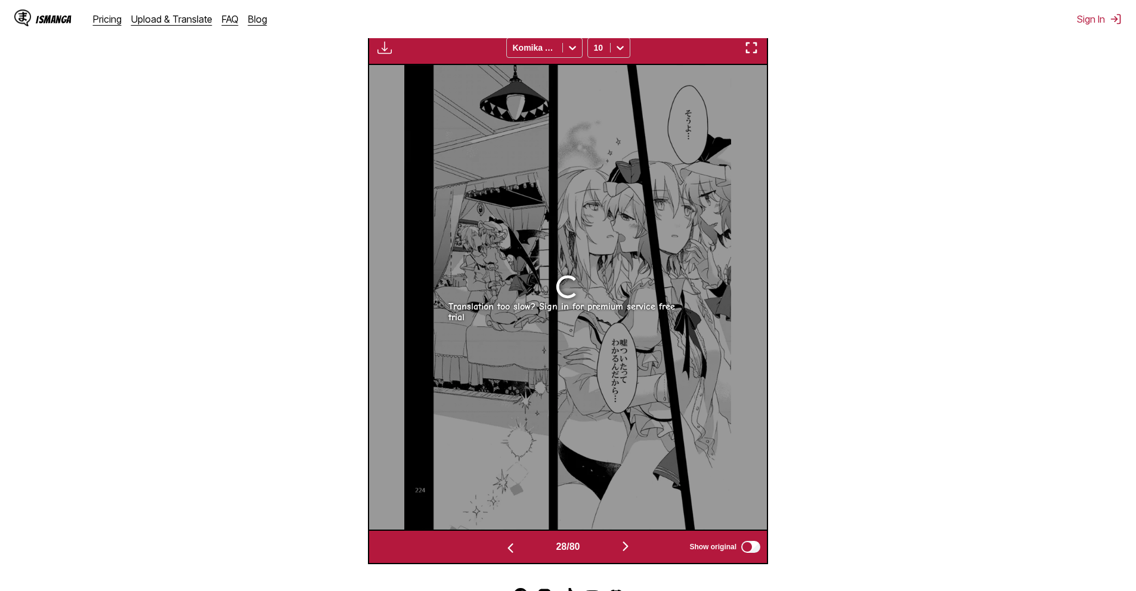
click at [513, 547] on img "button" at bounding box center [510, 548] width 14 height 14
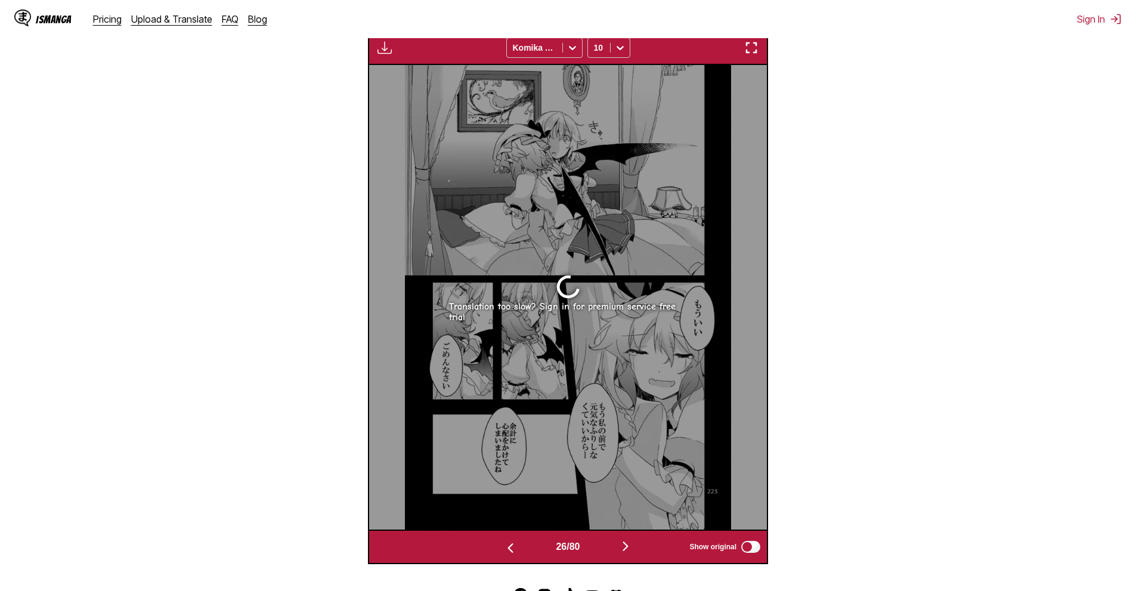
click at [513, 547] on img "button" at bounding box center [510, 548] width 14 height 14
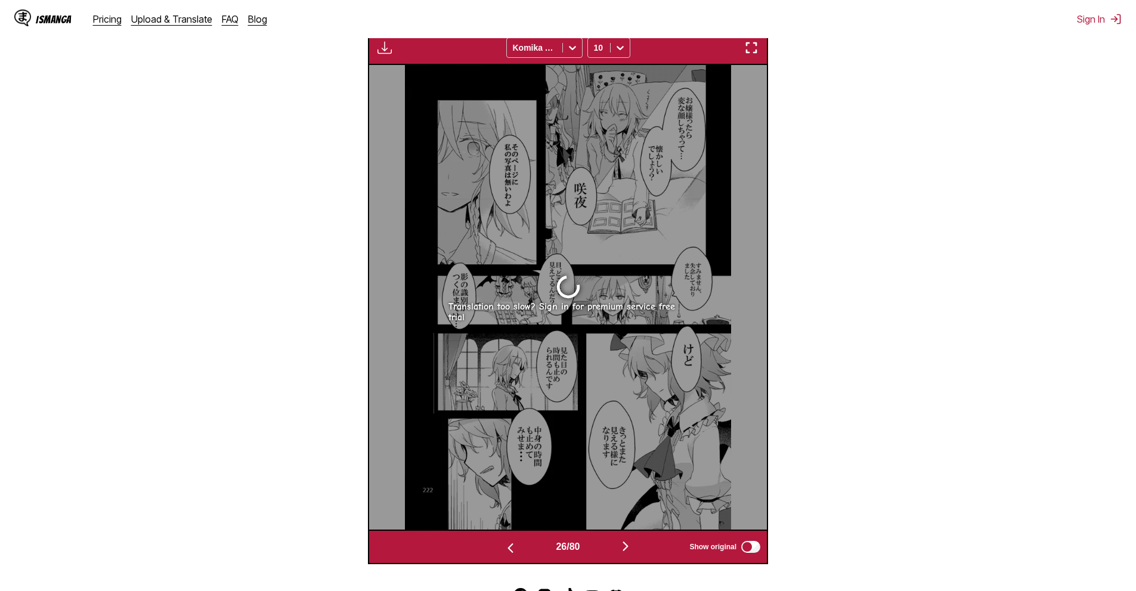
click at [513, 547] on img "button" at bounding box center [510, 548] width 14 height 14
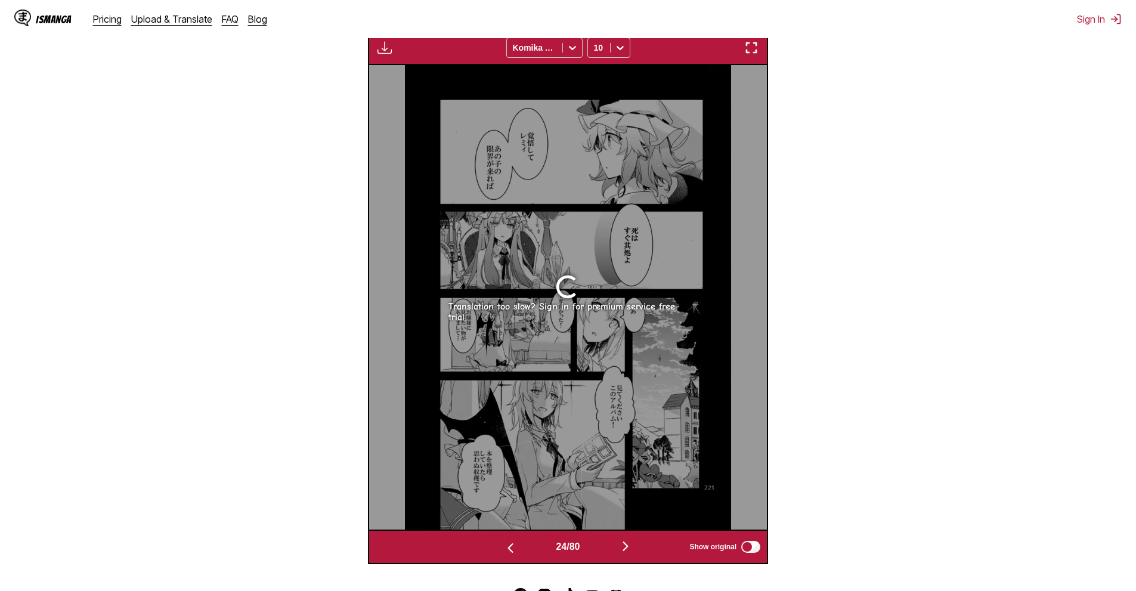
click at [513, 547] on img "button" at bounding box center [510, 548] width 14 height 14
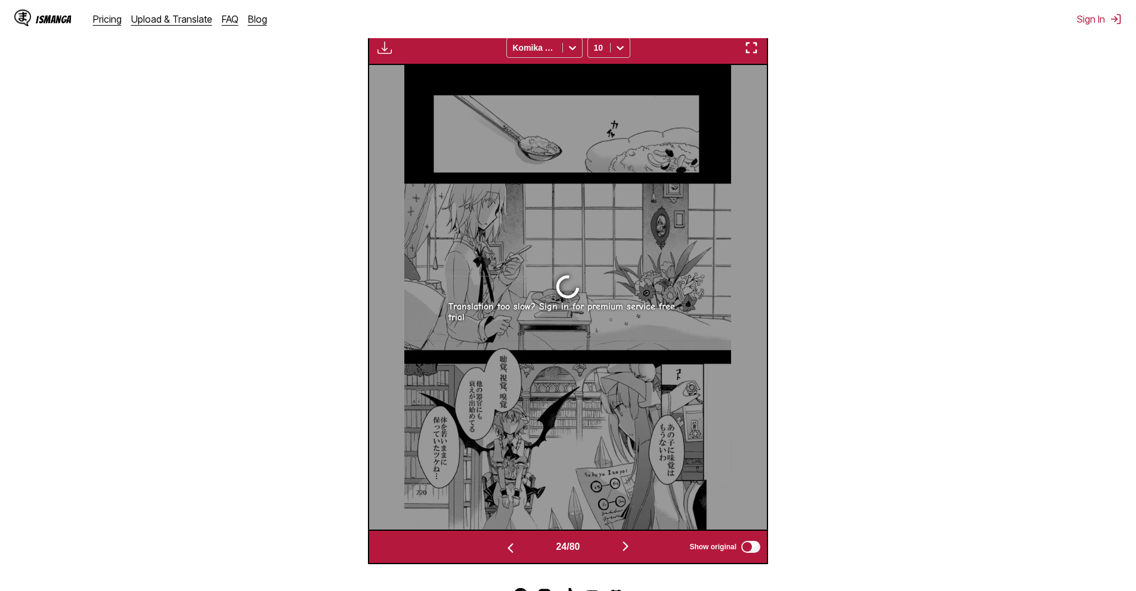
click at [513, 547] on img "button" at bounding box center [510, 548] width 14 height 14
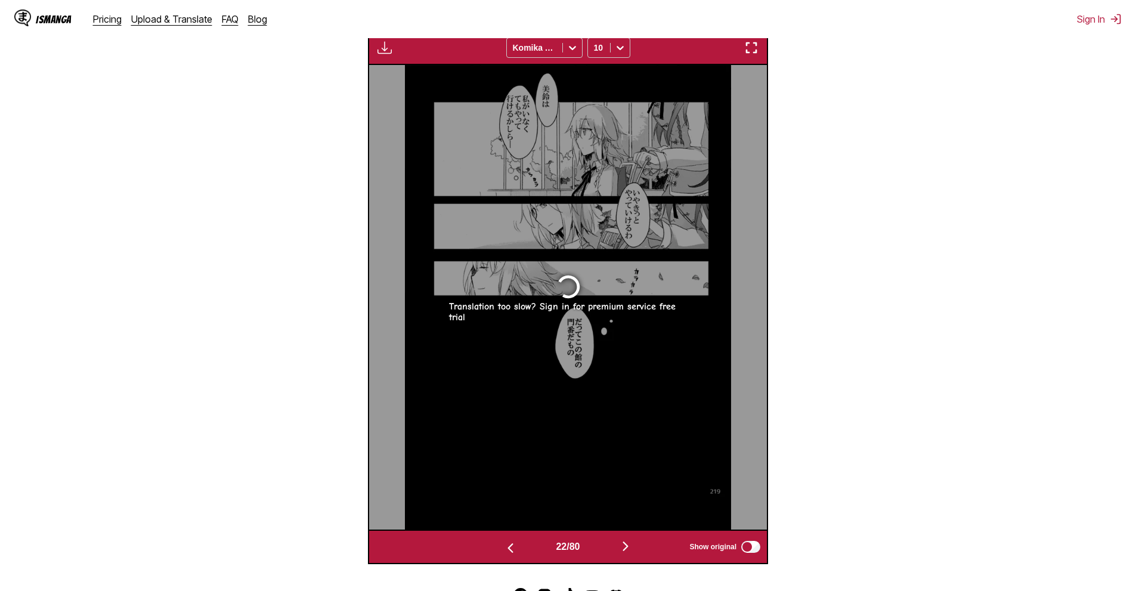
click at [513, 547] on img "button" at bounding box center [510, 548] width 14 height 14
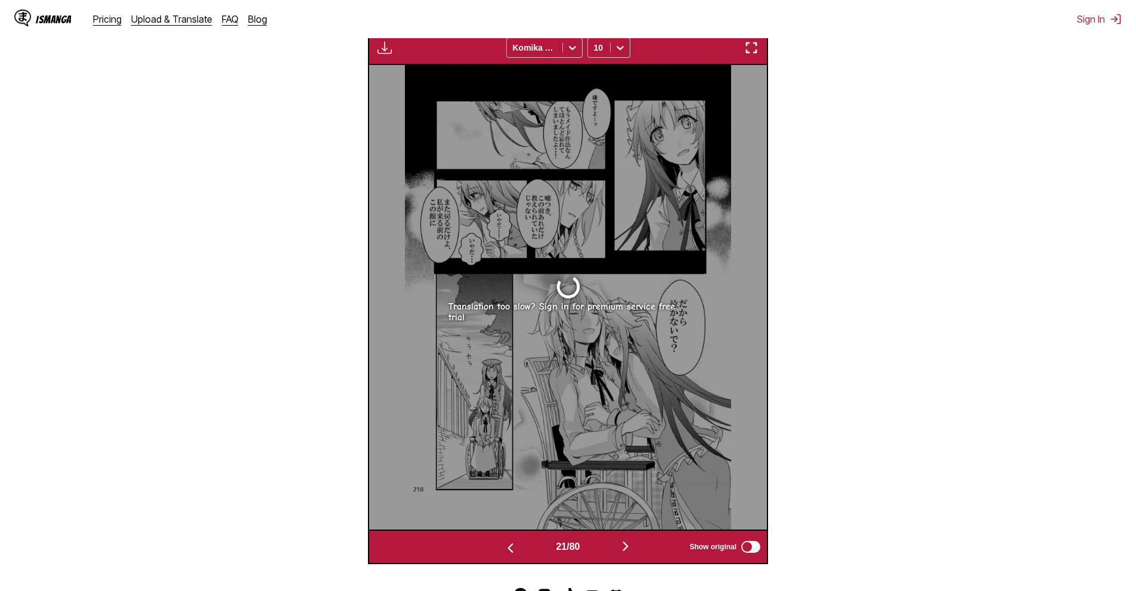
click at [513, 547] on img "button" at bounding box center [510, 548] width 14 height 14
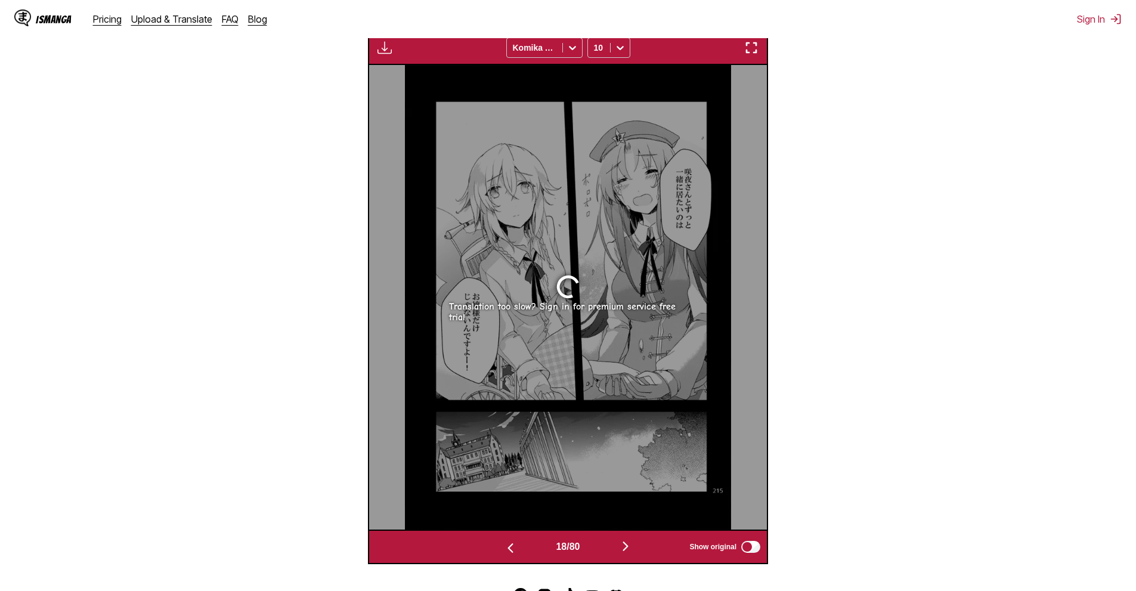
click at [513, 547] on img "button" at bounding box center [510, 548] width 14 height 14
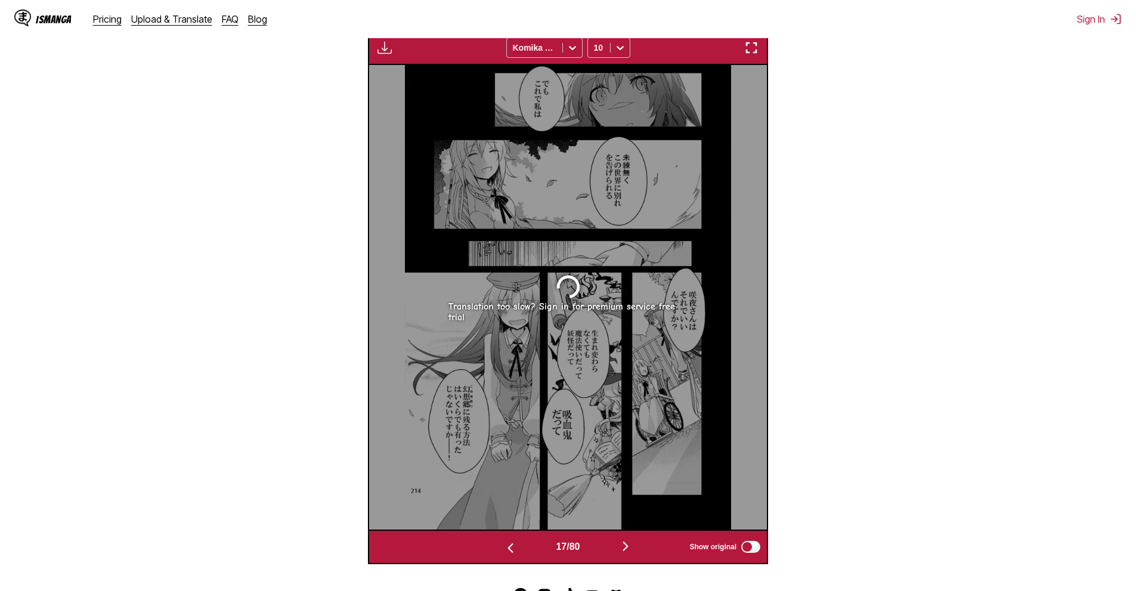
click at [513, 547] on img "button" at bounding box center [510, 548] width 14 height 14
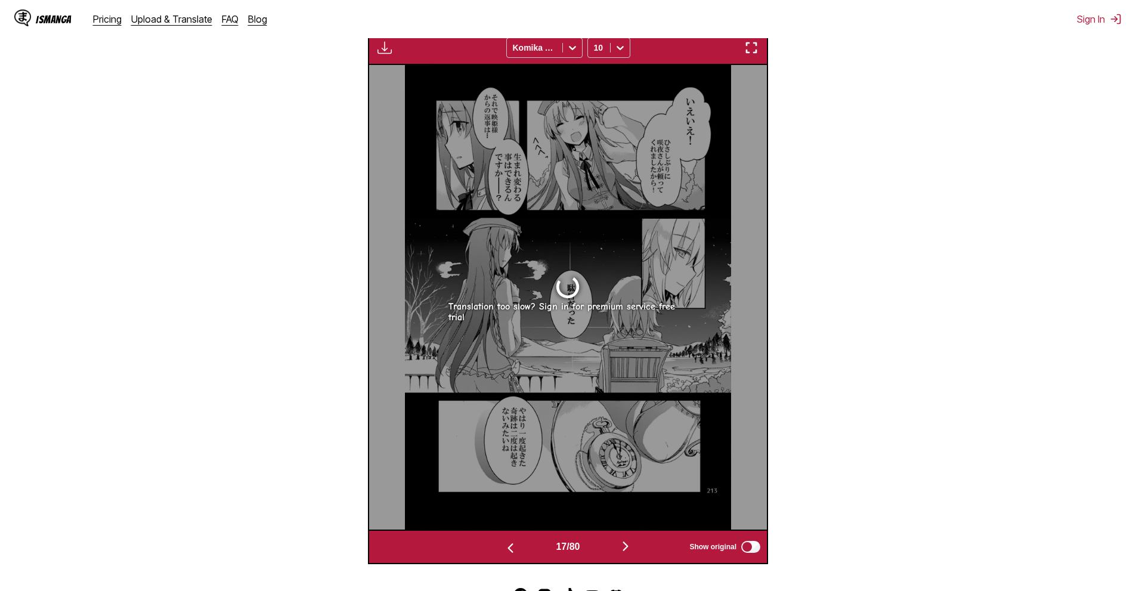
click at [513, 547] on img "button" at bounding box center [510, 548] width 14 height 14
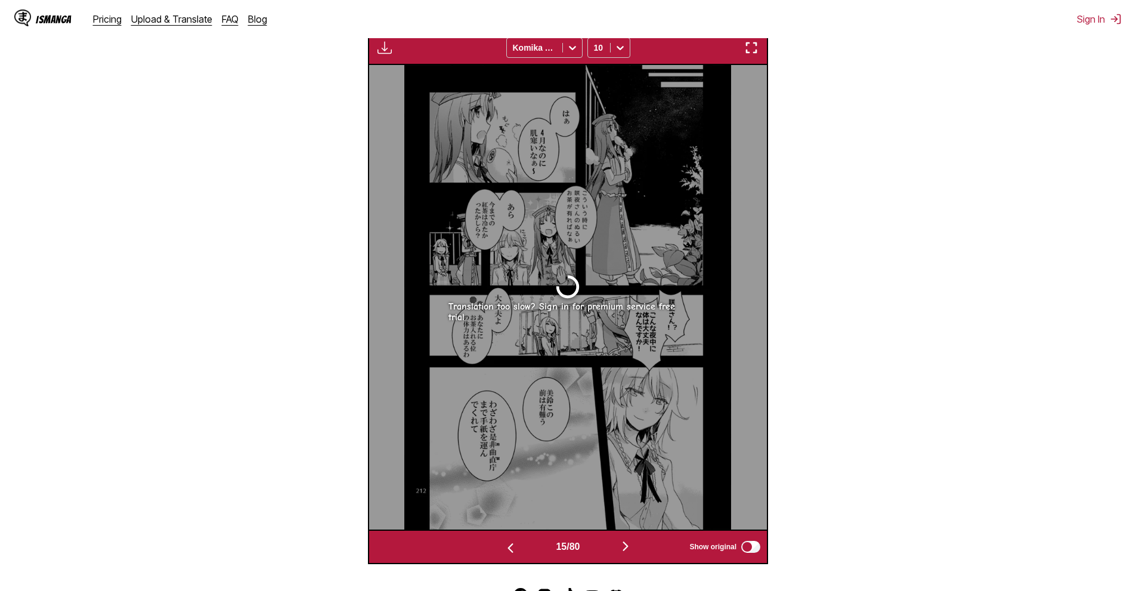
click at [513, 547] on img "button" at bounding box center [510, 548] width 14 height 14
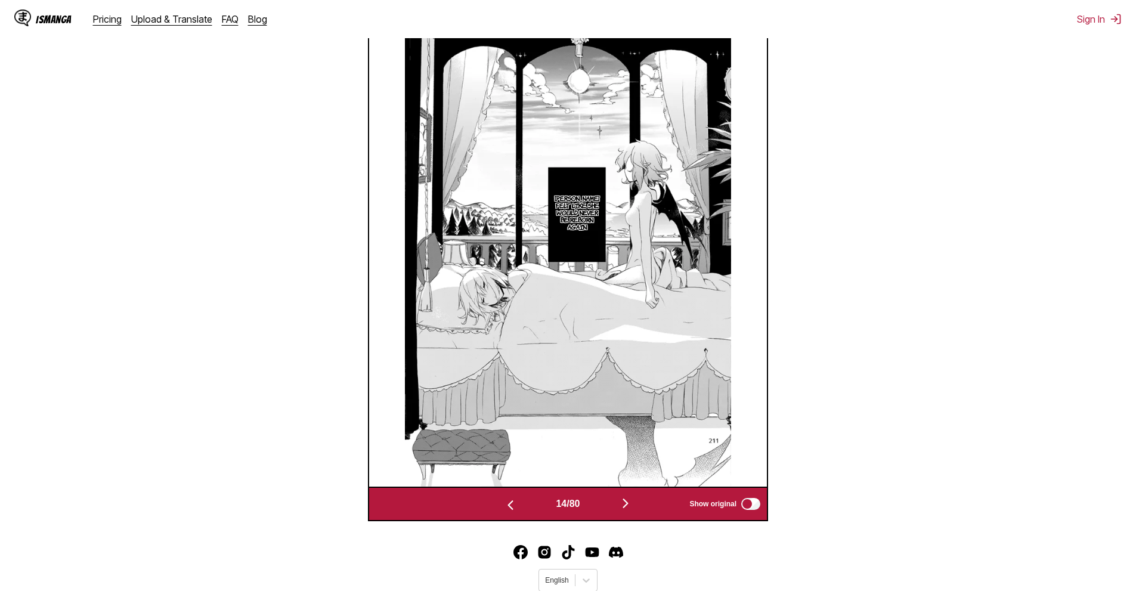
scroll to position [417, 0]
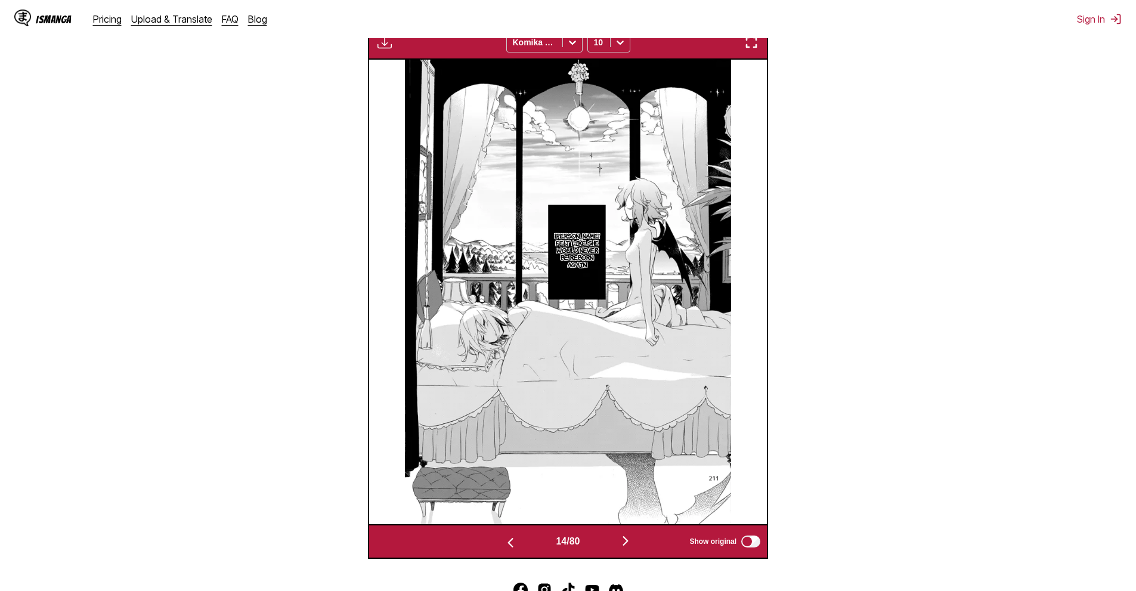
click at [633, 545] on img "button" at bounding box center [625, 541] width 14 height 14
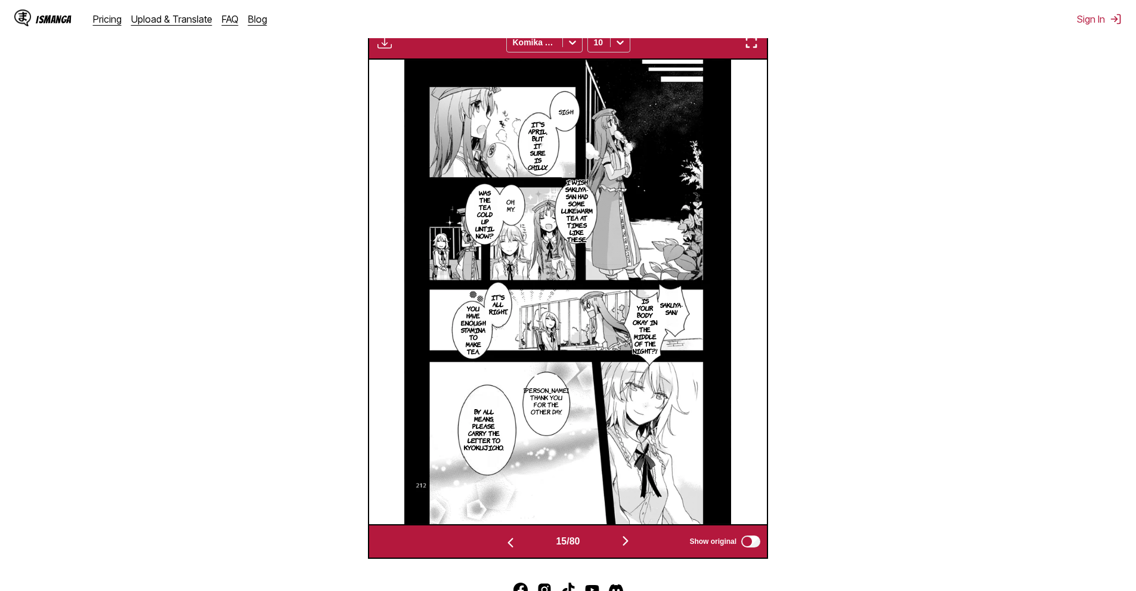
click at [627, 545] on img "button" at bounding box center [625, 541] width 14 height 14
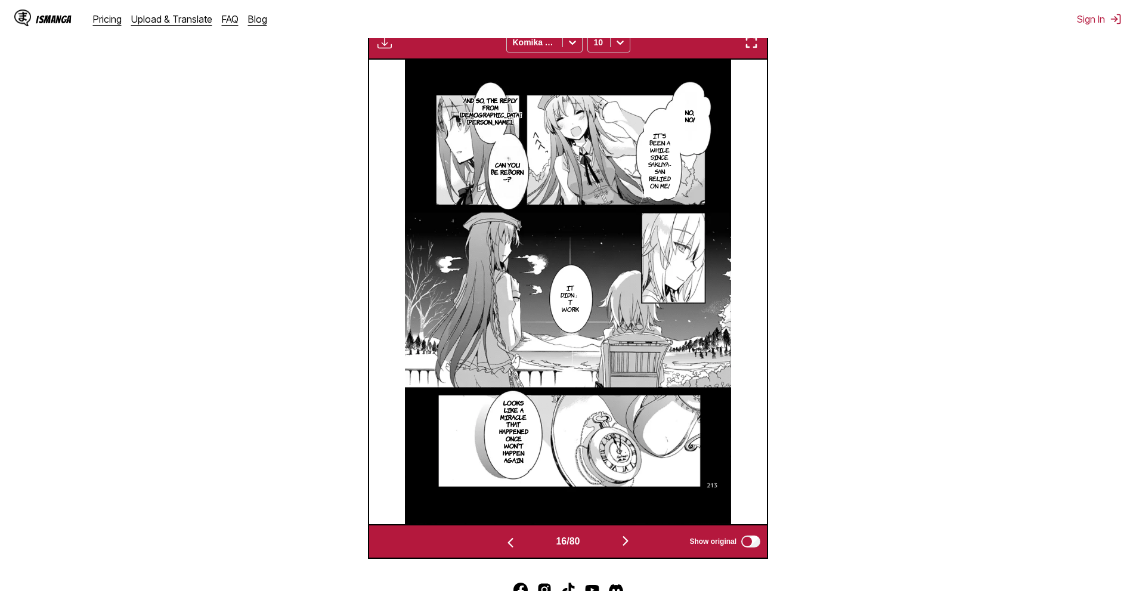
click at [631, 540] on img "button" at bounding box center [625, 541] width 14 height 14
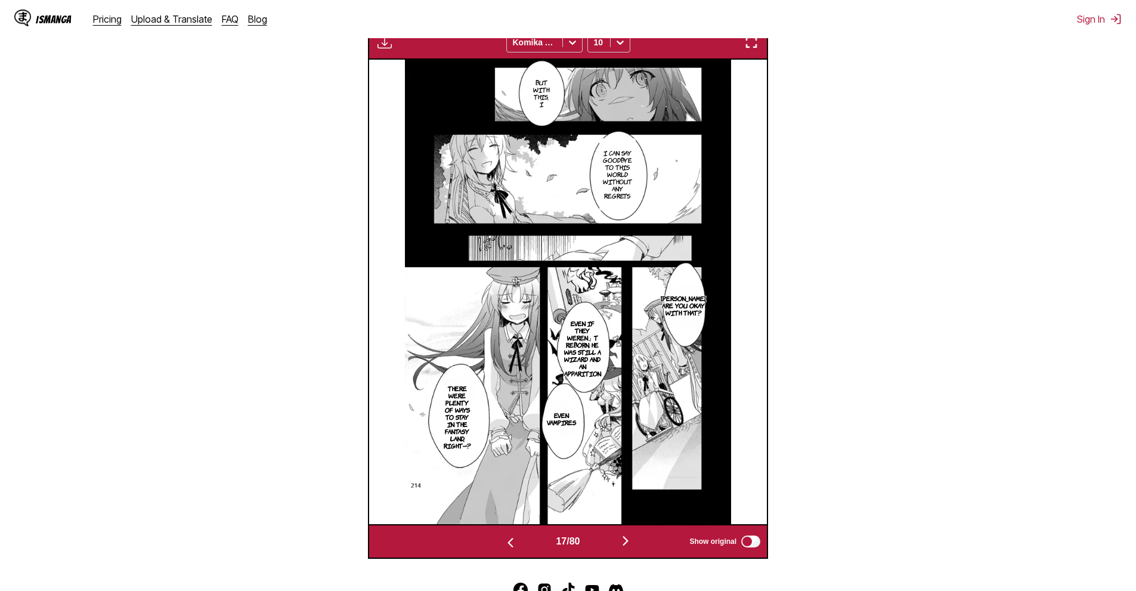
click at [634, 550] on button "button" at bounding box center [626, 541] width 72 height 17
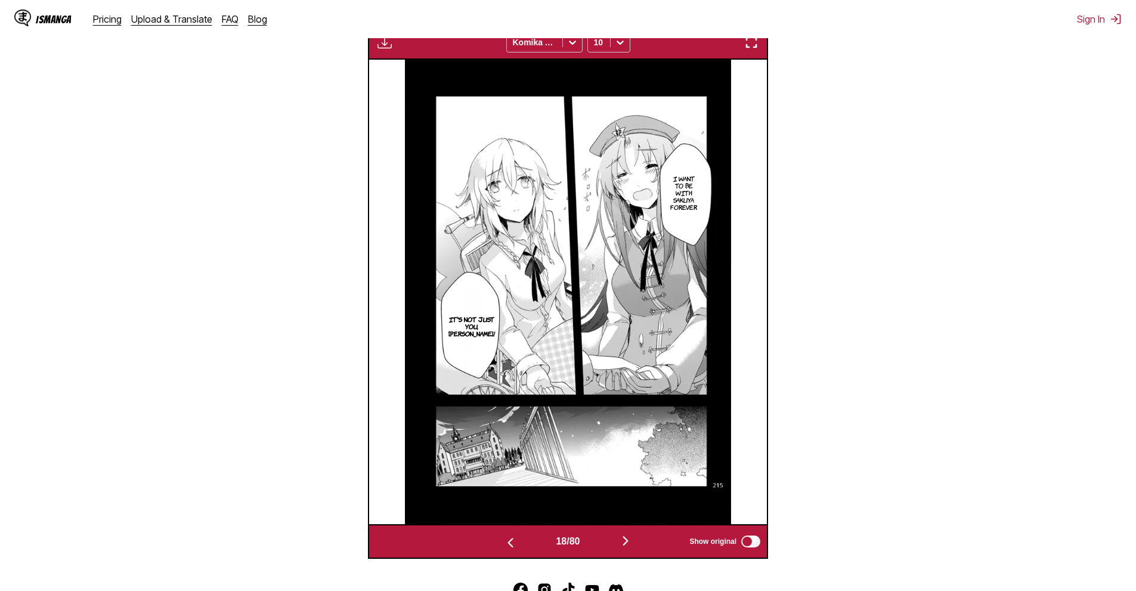
click at [620, 540] on button "button" at bounding box center [626, 541] width 72 height 17
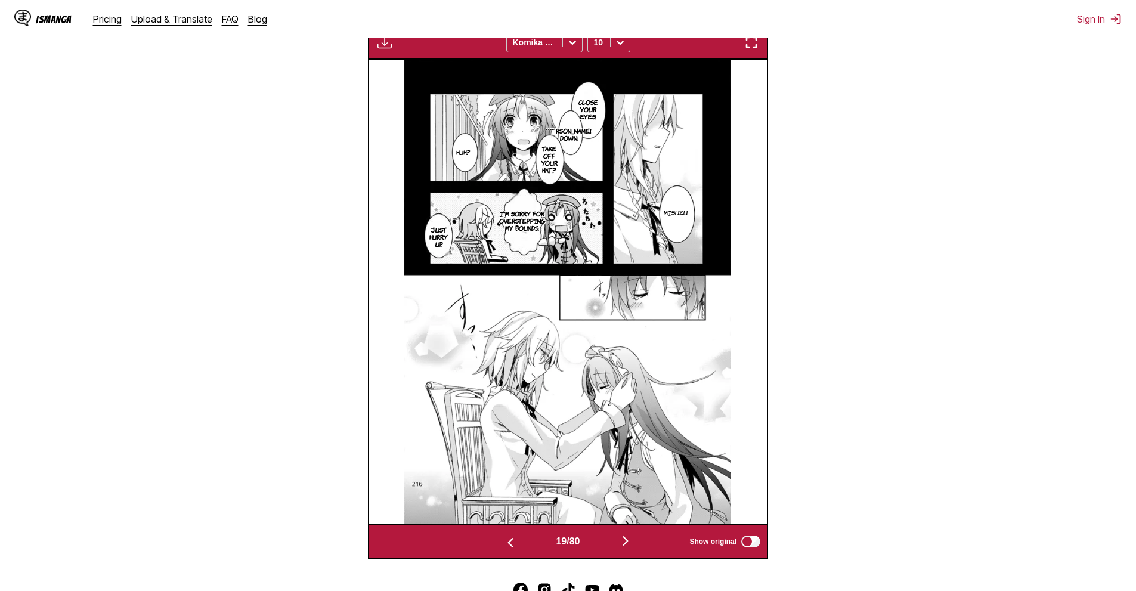
click at [624, 543] on img "button" at bounding box center [625, 541] width 14 height 14
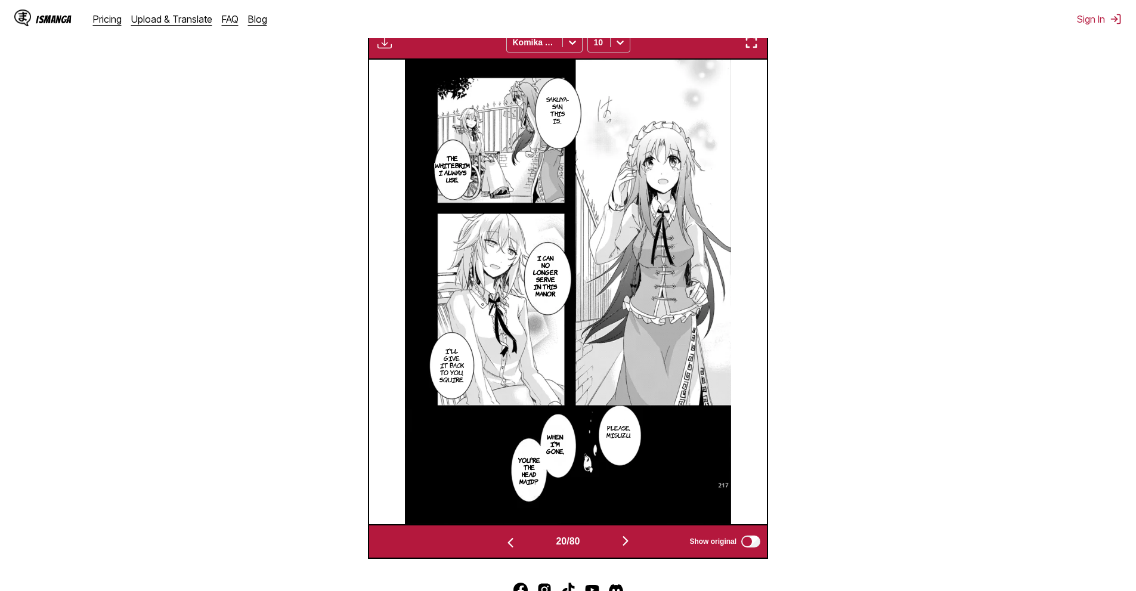
drag, startPoint x: 623, startPoint y: 549, endPoint x: 623, endPoint y: 525, distance: 23.9
click at [624, 548] on img "button" at bounding box center [625, 541] width 14 height 14
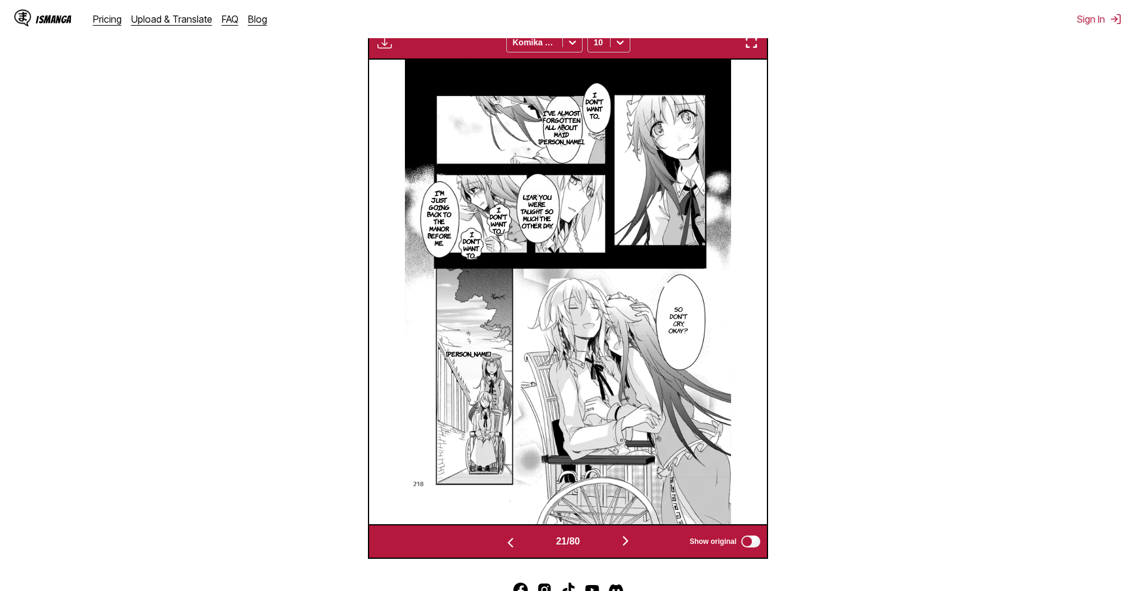
click at [1014, 360] on section "From Japanese To English Drop files here, or click to browse. Max file size: 5M…" at bounding box center [568, 166] width 1117 height 786
click at [628, 550] on button "button" at bounding box center [626, 541] width 72 height 17
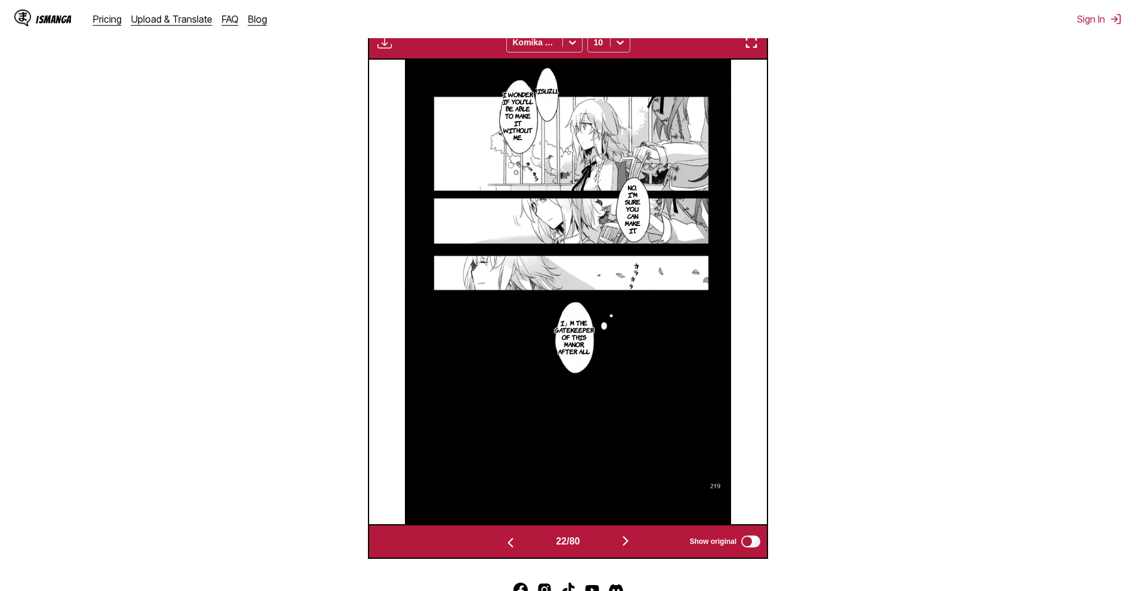
click at [110, 373] on section "From Japanese To English Drop files here, or click to browse. Max file size: 5M…" at bounding box center [568, 166] width 1117 height 786
click at [624, 542] on button "button" at bounding box center [626, 541] width 72 height 17
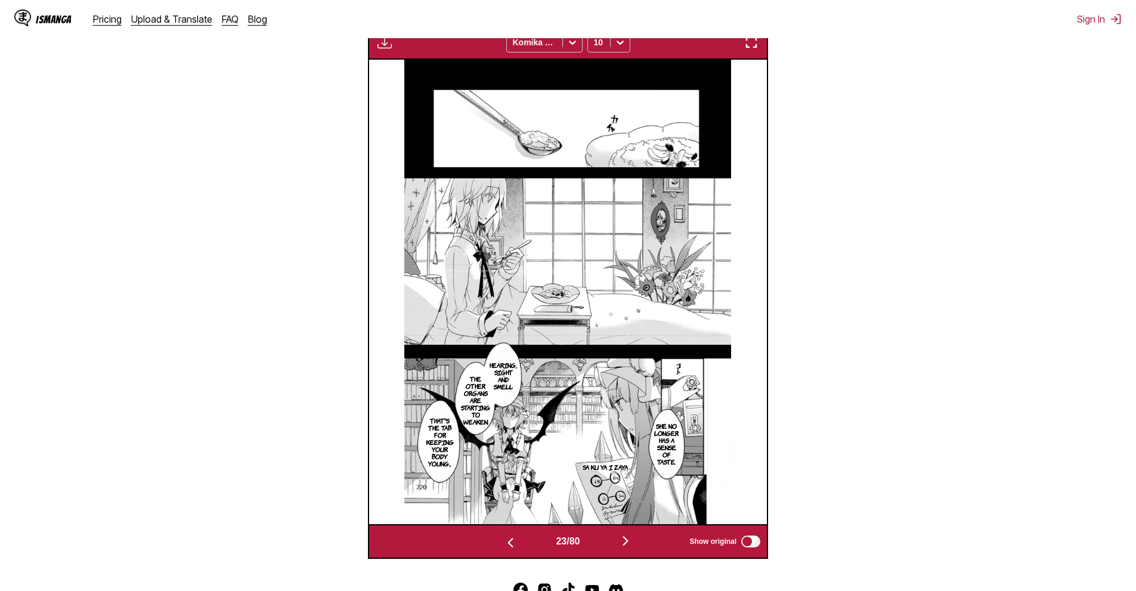
drag, startPoint x: 643, startPoint y: 538, endPoint x: 636, endPoint y: 539, distance: 7.2
click at [642, 538] on button "button" at bounding box center [626, 541] width 72 height 17
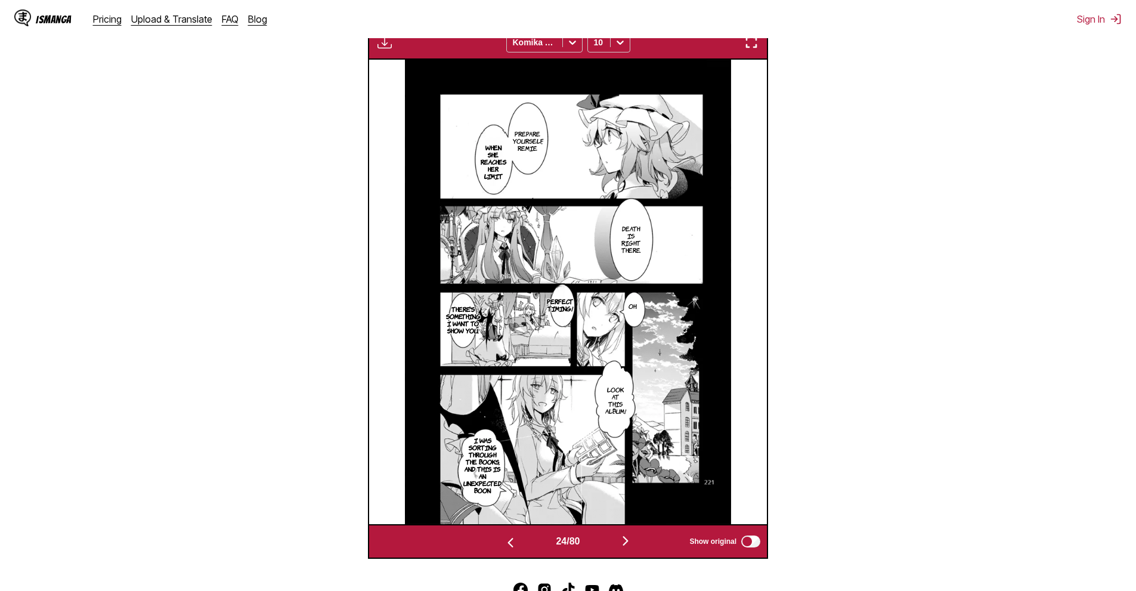
click at [627, 537] on button "button" at bounding box center [626, 541] width 72 height 17
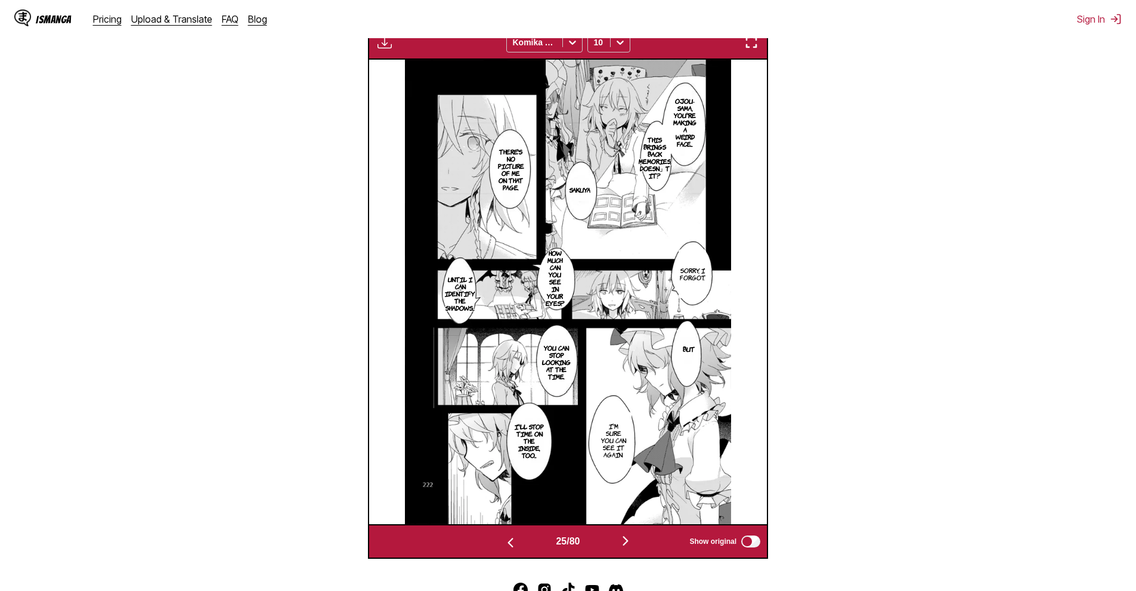
click at [620, 542] on button "button" at bounding box center [626, 541] width 72 height 17
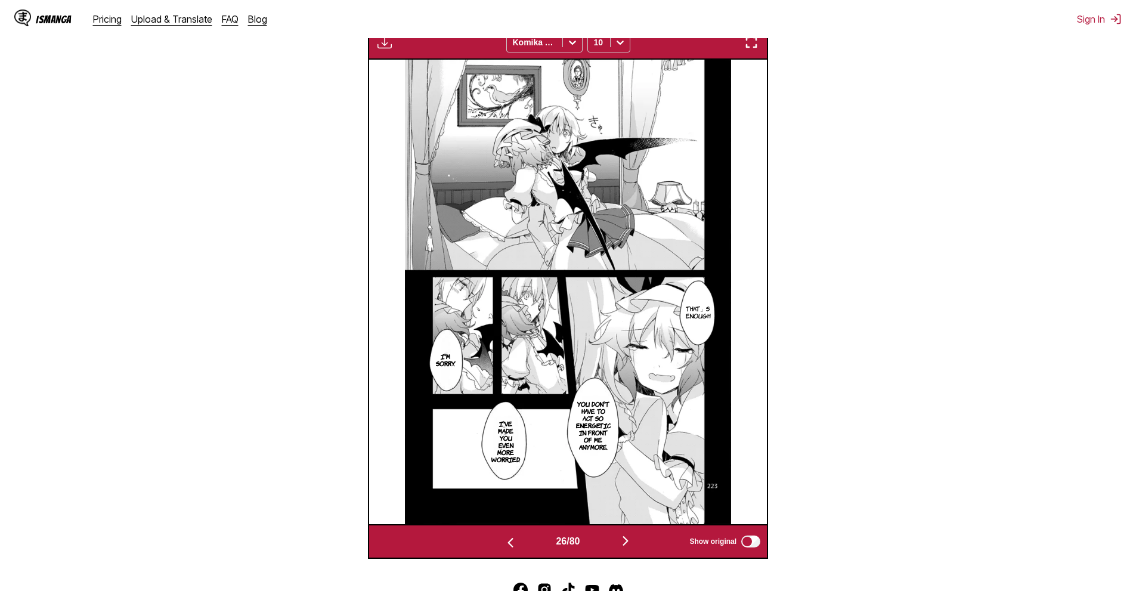
click at [629, 545] on img "button" at bounding box center [625, 541] width 14 height 14
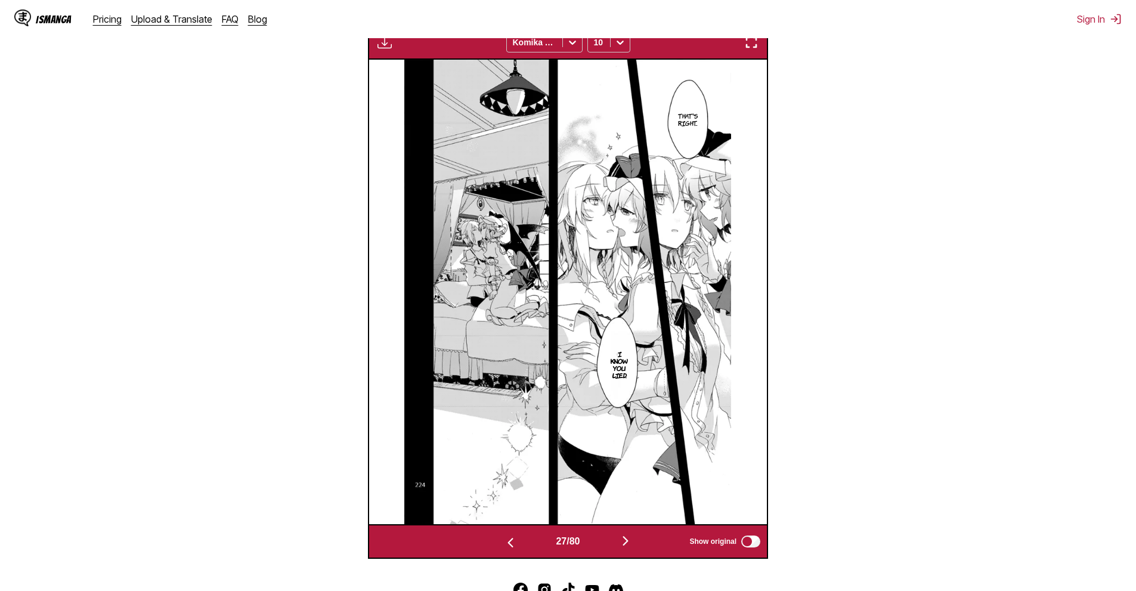
click at [633, 550] on button "button" at bounding box center [626, 541] width 72 height 17
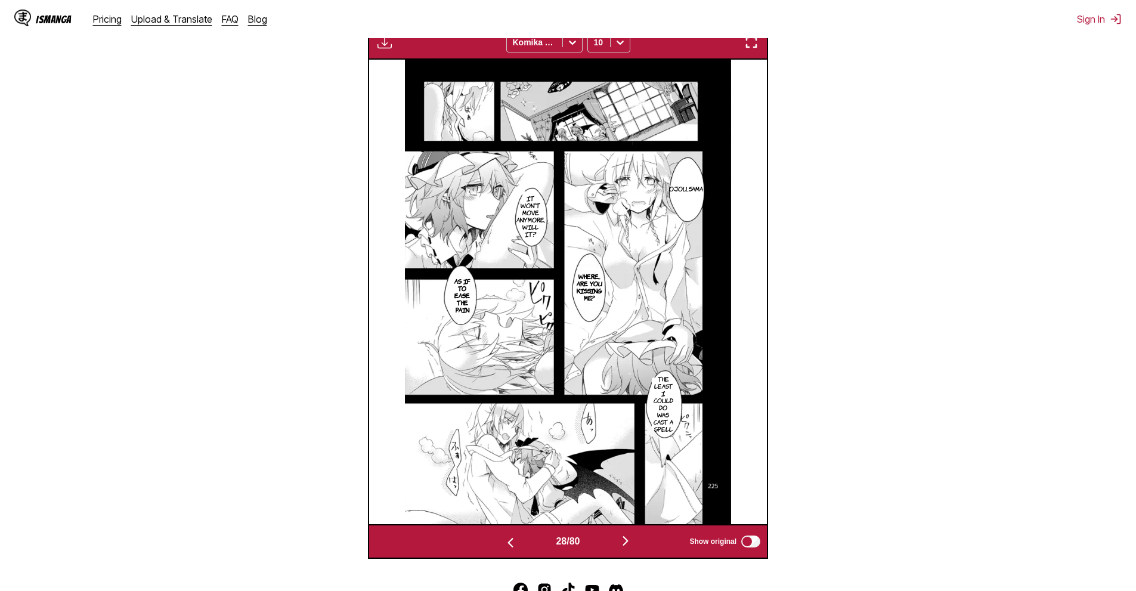
click at [607, 541] on button "button" at bounding box center [626, 541] width 72 height 17
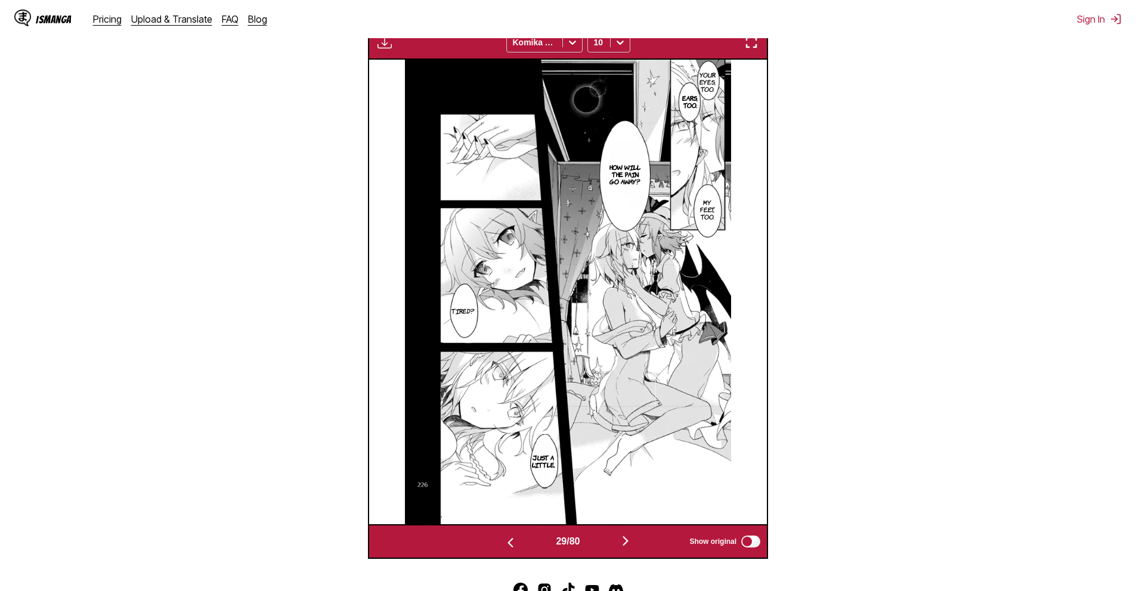
click at [623, 535] on img "button" at bounding box center [625, 541] width 14 height 14
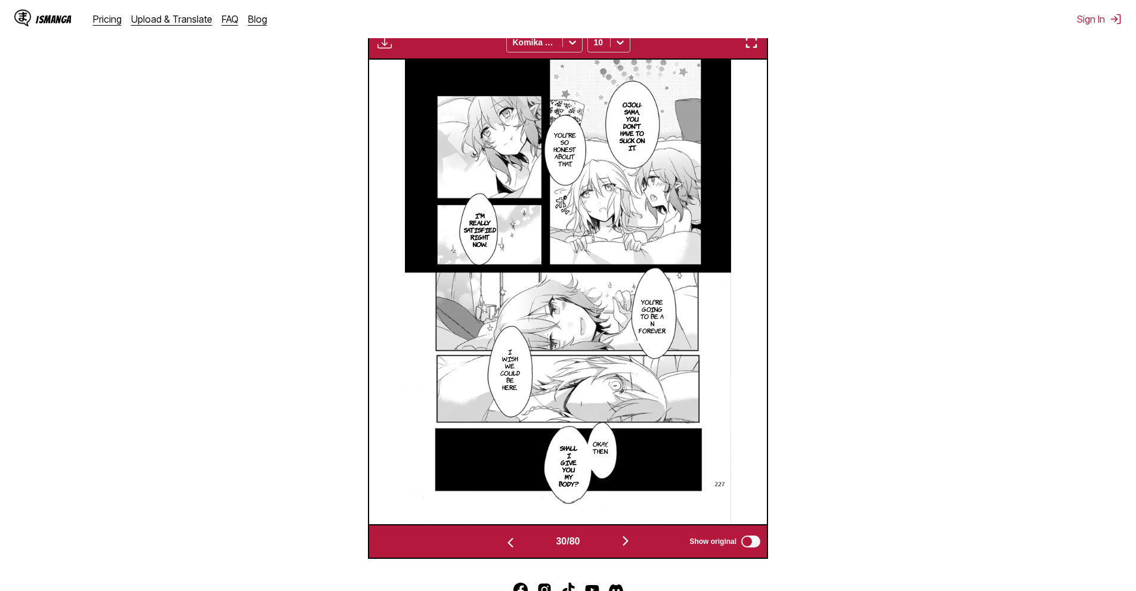
click at [633, 543] on img "button" at bounding box center [625, 541] width 14 height 14
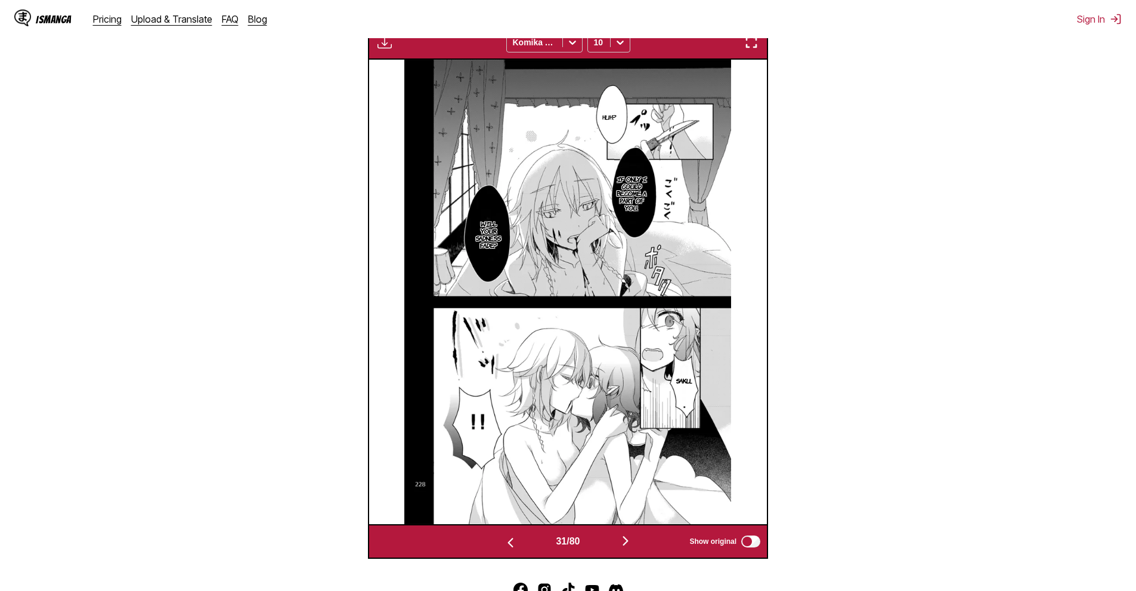
click at [631, 539] on img "button" at bounding box center [625, 541] width 14 height 14
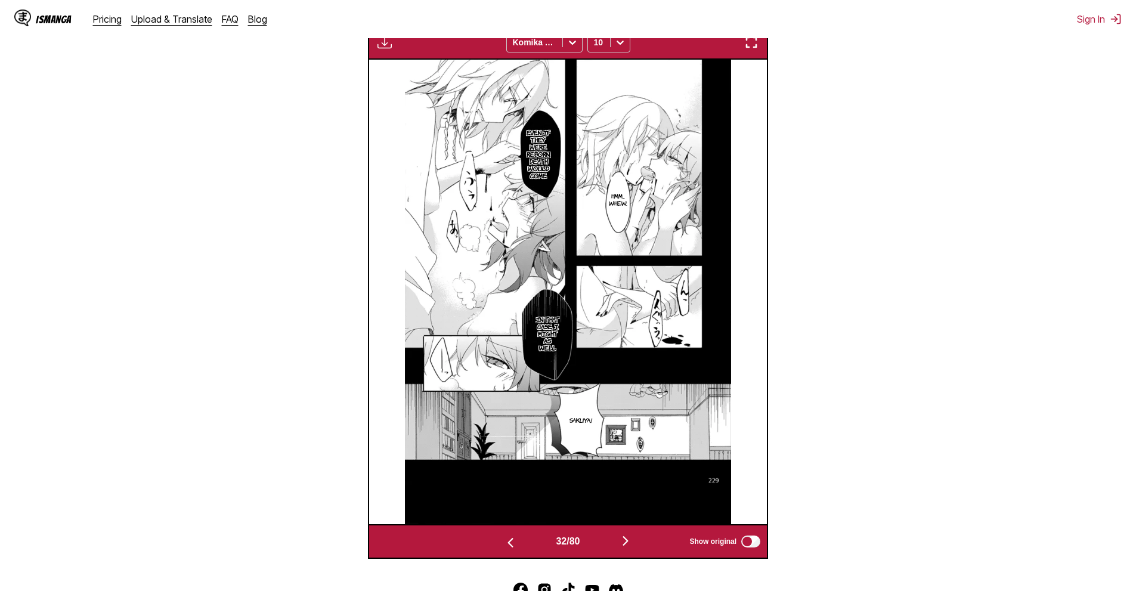
click at [633, 547] on img "button" at bounding box center [625, 541] width 14 height 14
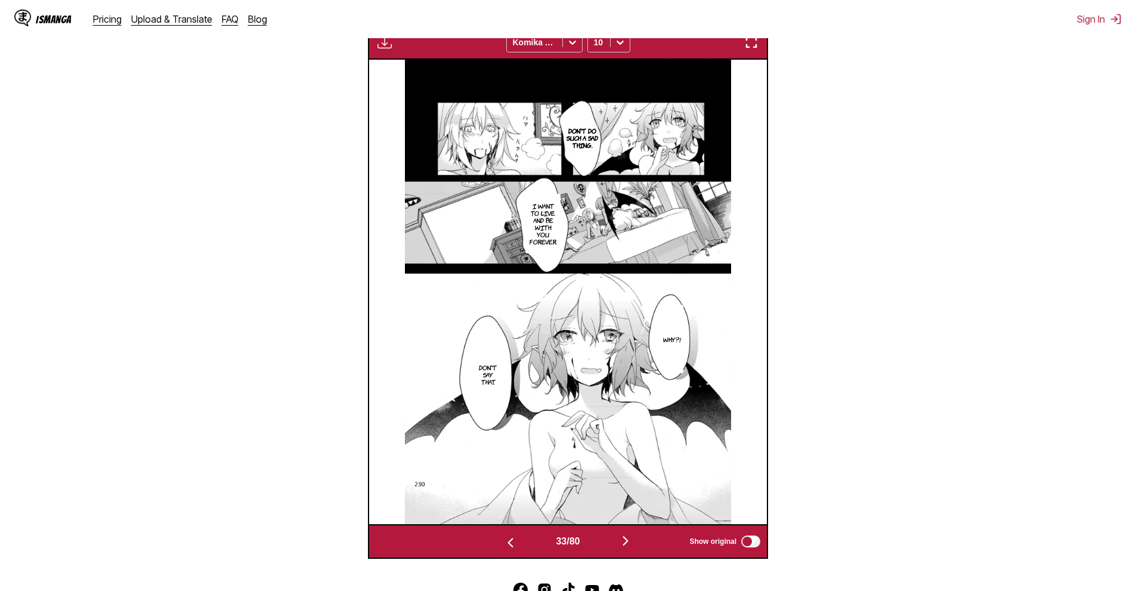
click at [628, 539] on img "button" at bounding box center [625, 541] width 14 height 14
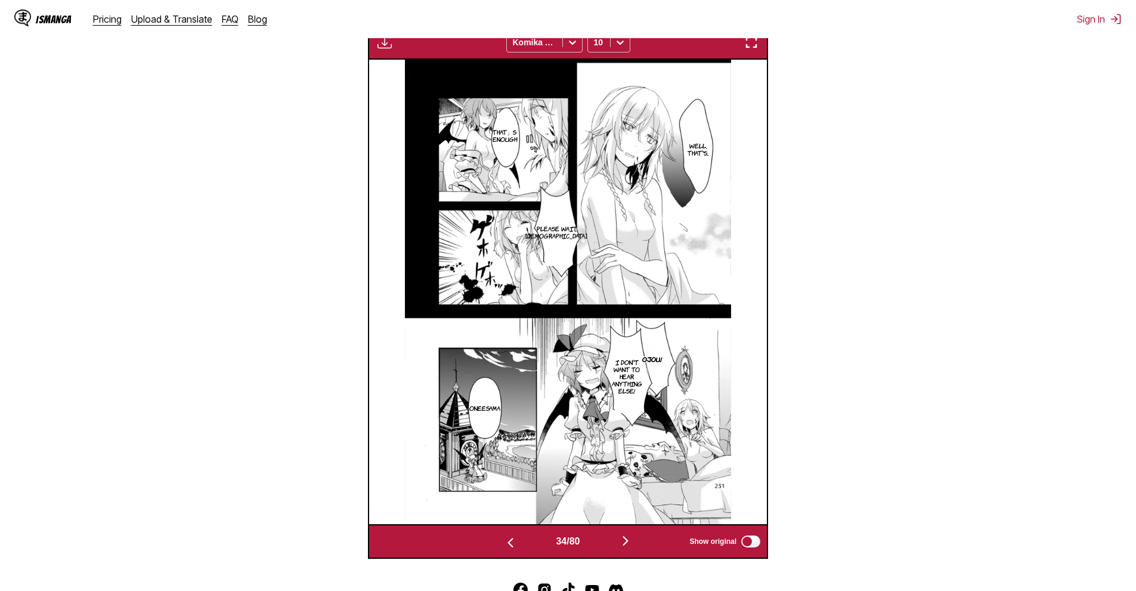
click at [641, 533] on div "34 / 80 Show original" at bounding box center [568, 541] width 400 height 35
click at [626, 548] on img "button" at bounding box center [625, 541] width 14 height 14
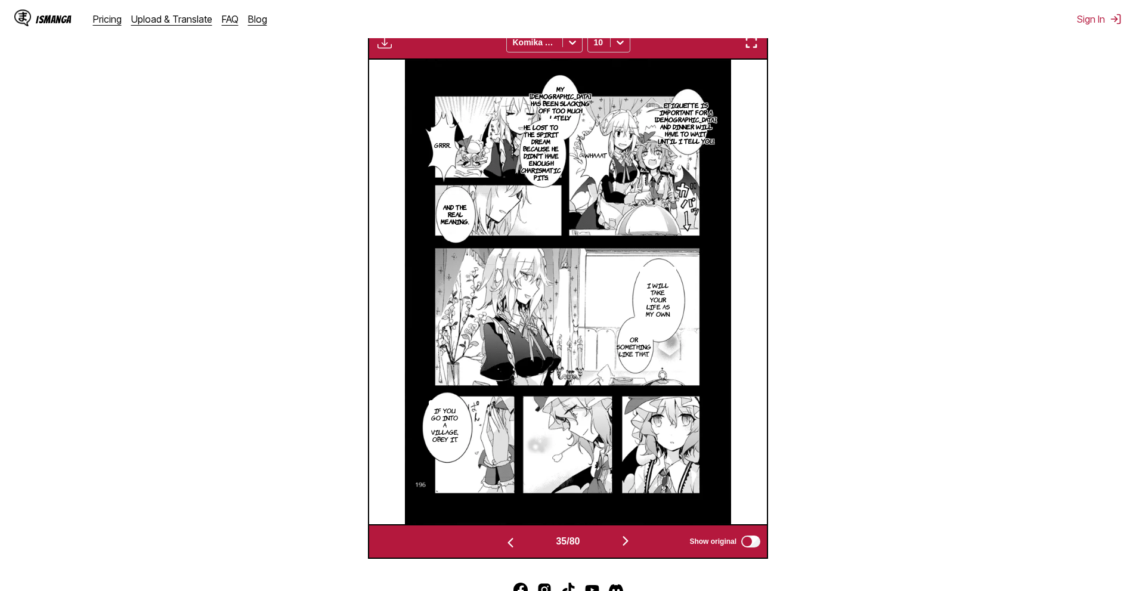
scroll to position [0, 13531]
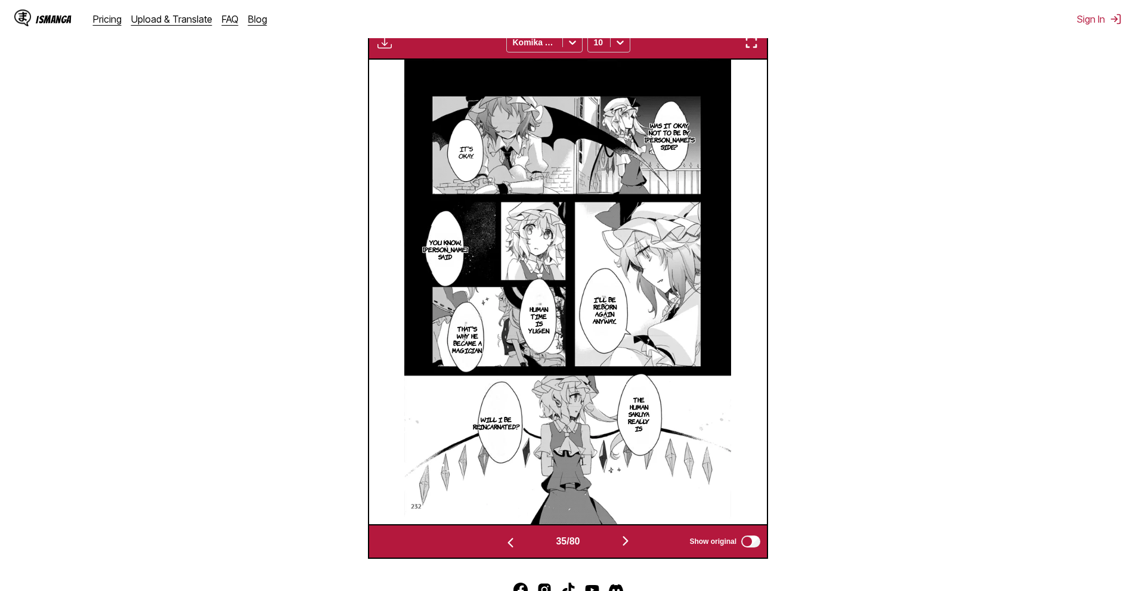
click at [635, 539] on button "button" at bounding box center [626, 541] width 72 height 17
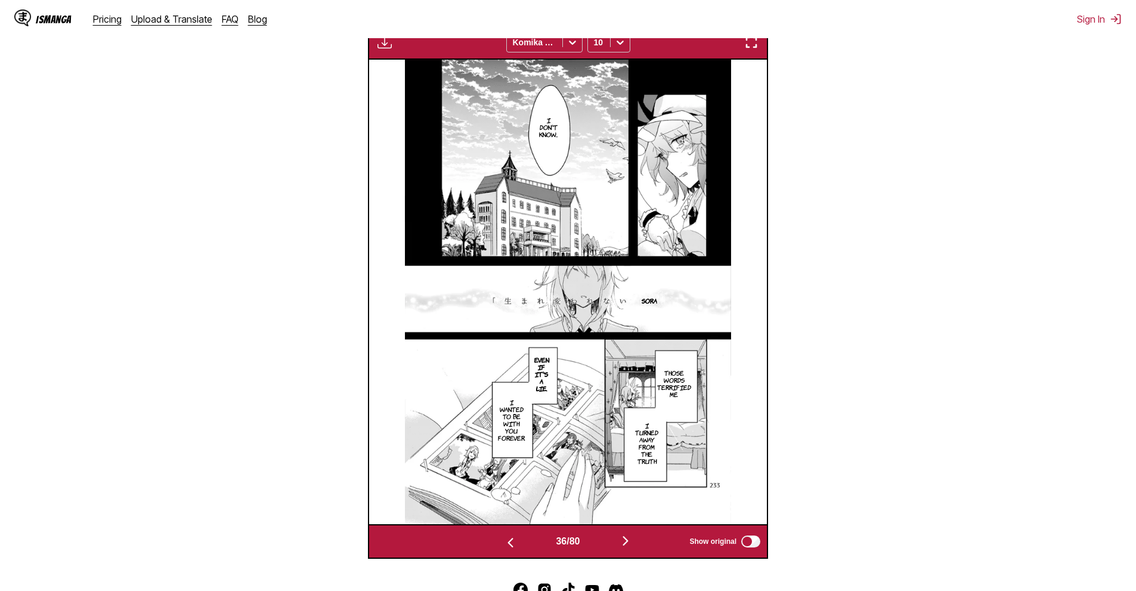
click at [629, 556] on div "36 / 80 Show original" at bounding box center [568, 541] width 400 height 35
drag, startPoint x: 629, startPoint y: 548, endPoint x: 627, endPoint y: 537, distance: 11.0
click at [629, 548] on img "button" at bounding box center [625, 541] width 14 height 14
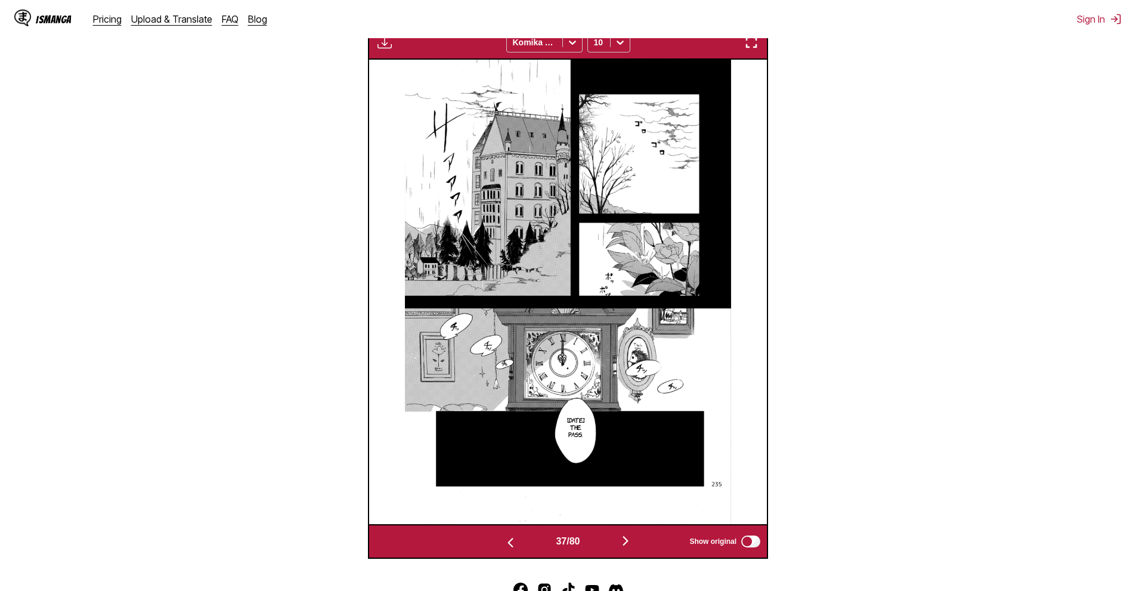
drag, startPoint x: 1083, startPoint y: 332, endPoint x: 673, endPoint y: 361, distance: 410.8
click at [1082, 332] on section "From Japanese To English Drop files here, or click to browse. Max file size: 5M…" at bounding box center [568, 166] width 1117 height 786
click at [633, 548] on img "button" at bounding box center [625, 541] width 14 height 14
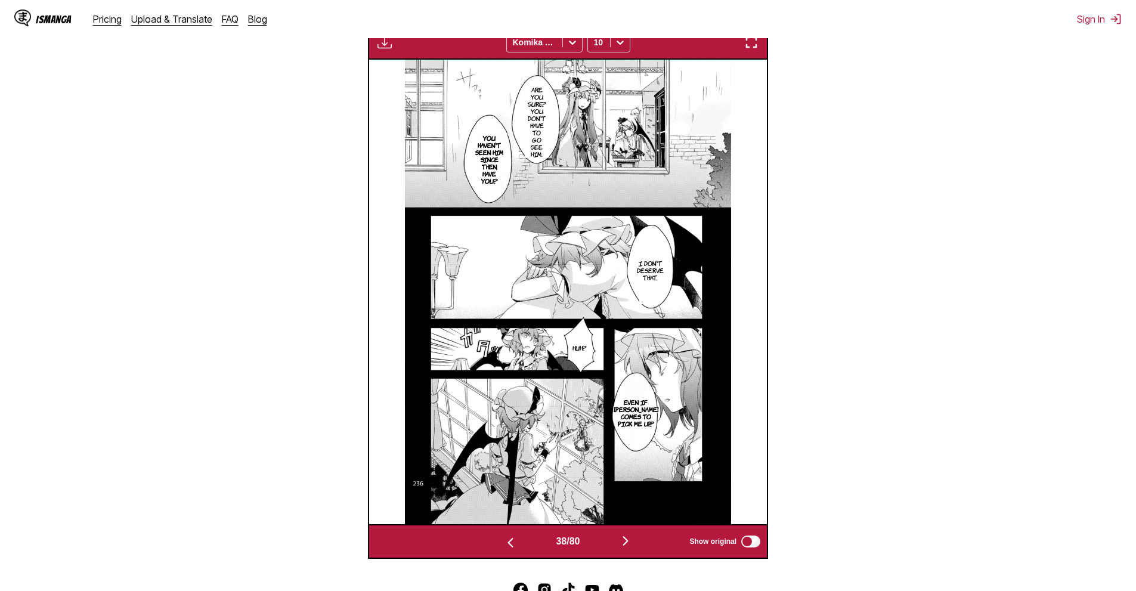
click at [629, 541] on img "button" at bounding box center [625, 541] width 14 height 14
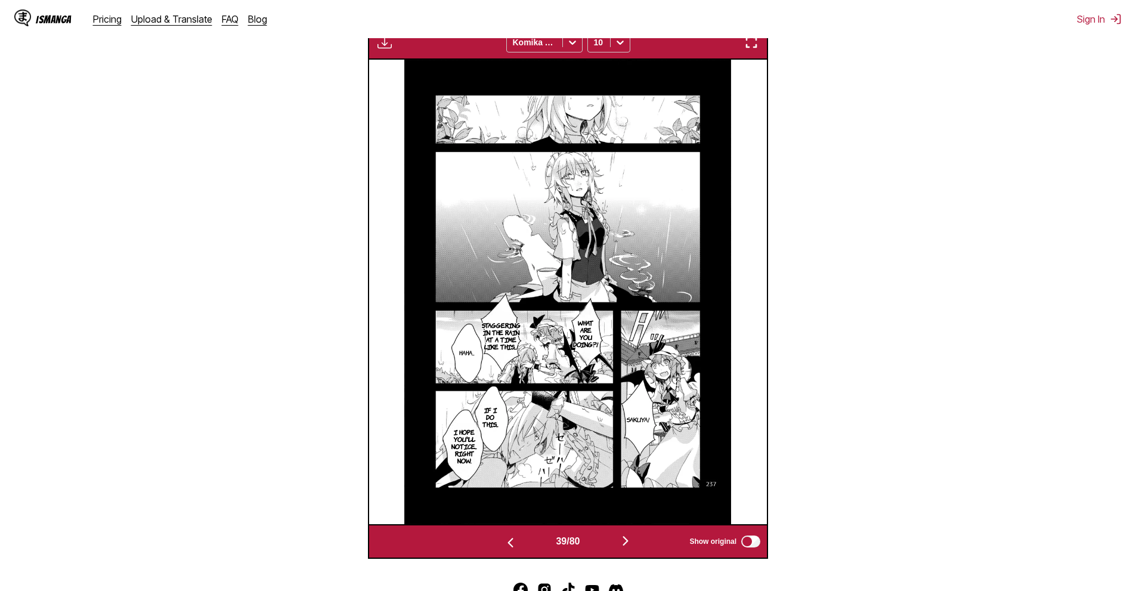
click at [637, 543] on button "button" at bounding box center [626, 541] width 72 height 17
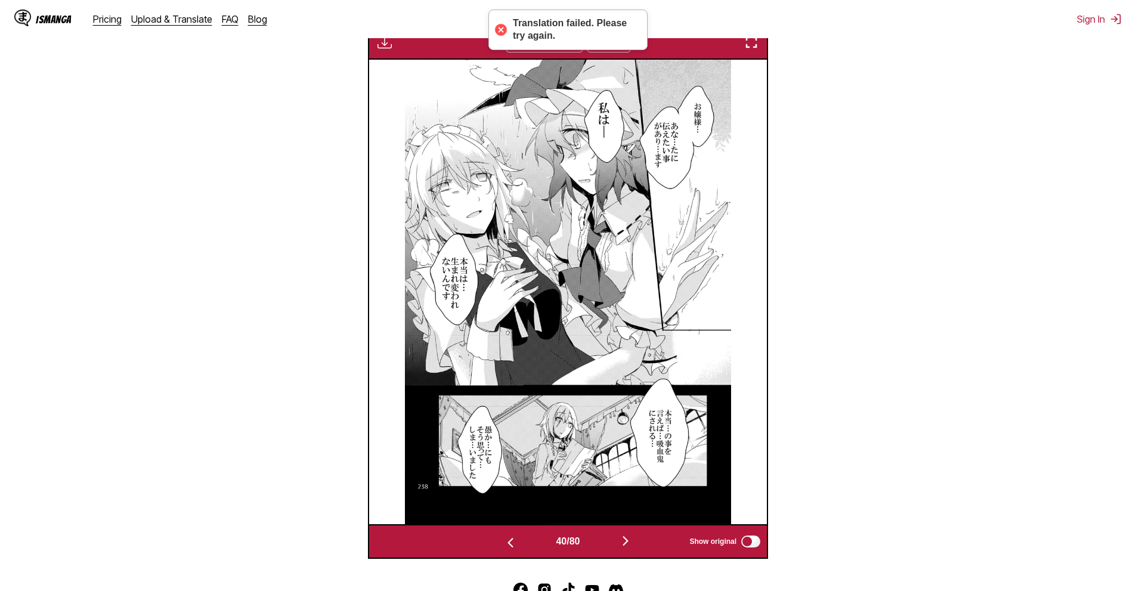
click at [1100, 365] on section "From Japanese To English Drop files here, or click to browse. Max file size: 5M…" at bounding box center [568, 166] width 1117 height 786
click at [503, 535] on button "button" at bounding box center [511, 541] width 72 height 17
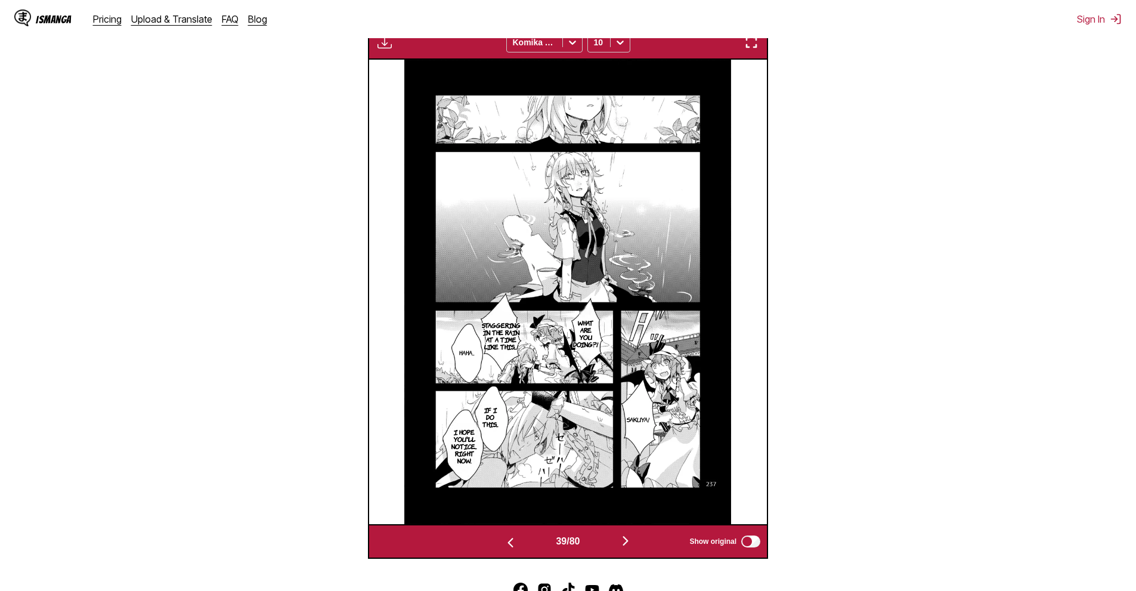
click at [632, 548] on img "button" at bounding box center [625, 541] width 14 height 14
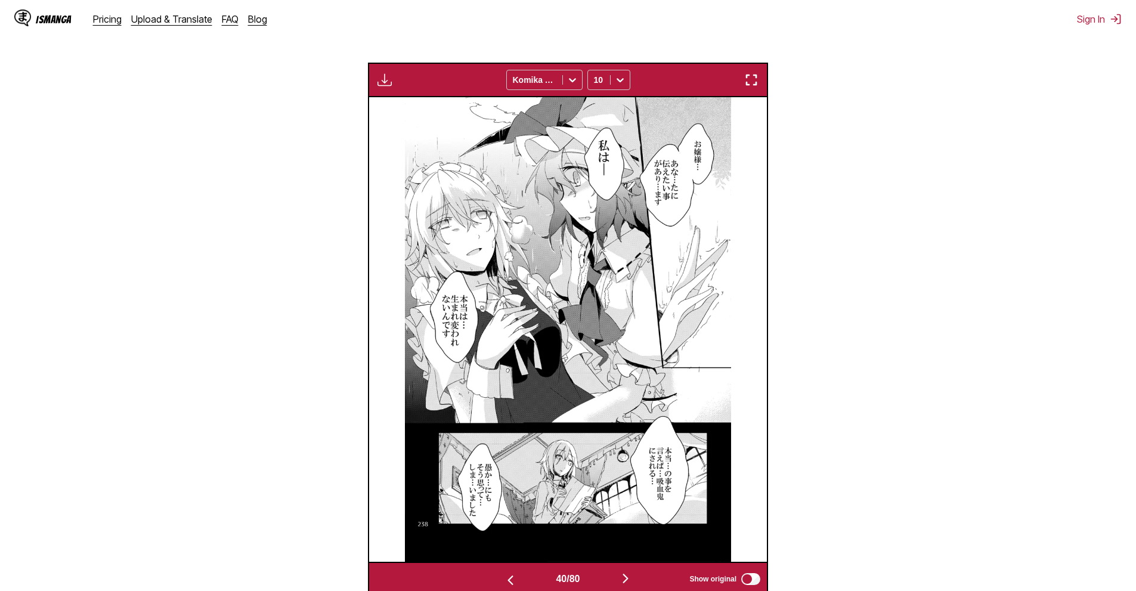
scroll to position [379, 0]
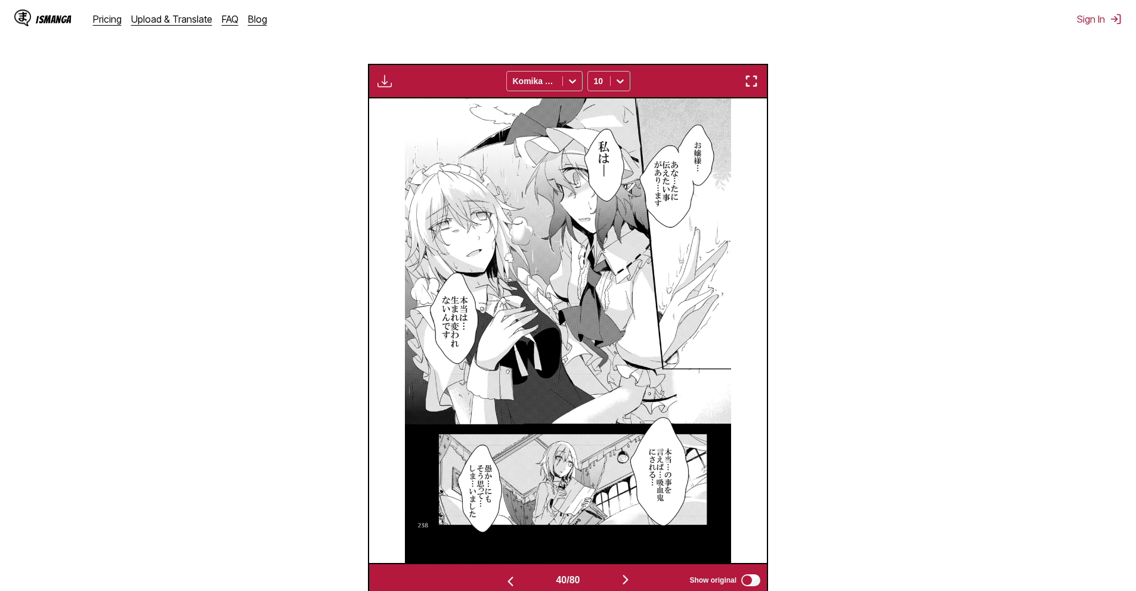
click at [632, 576] on img "button" at bounding box center [625, 580] width 14 height 14
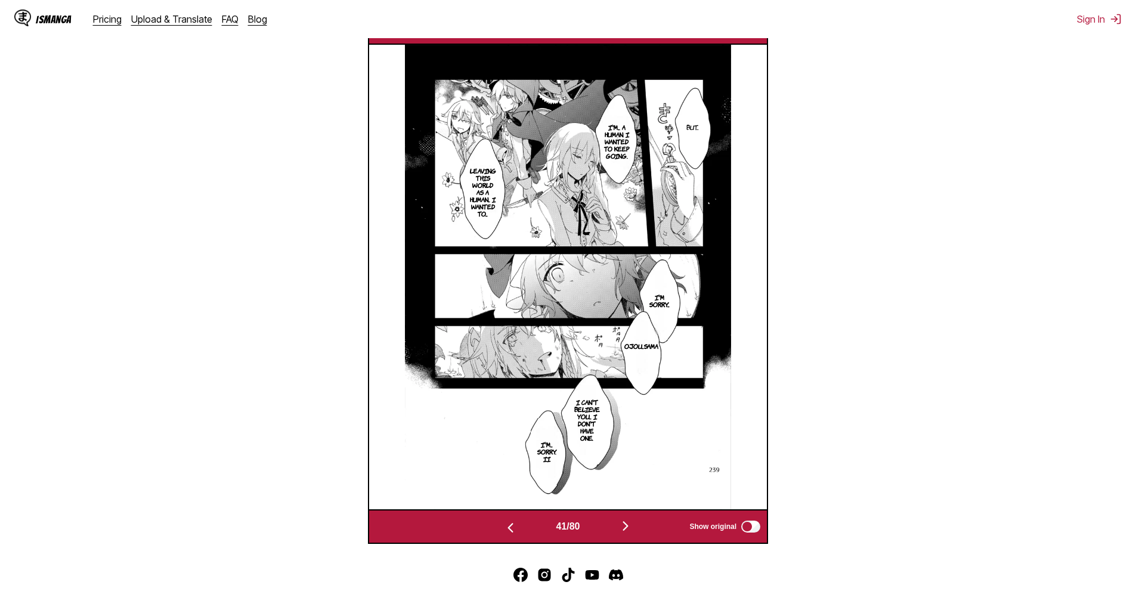
scroll to position [438, 0]
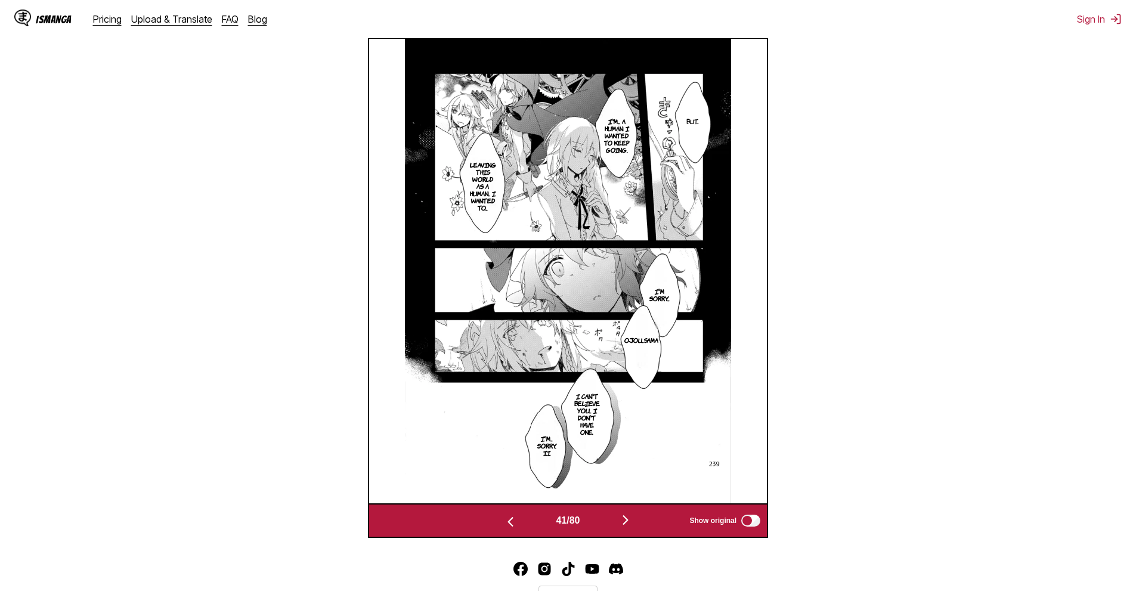
click at [631, 522] on img "button" at bounding box center [625, 520] width 14 height 14
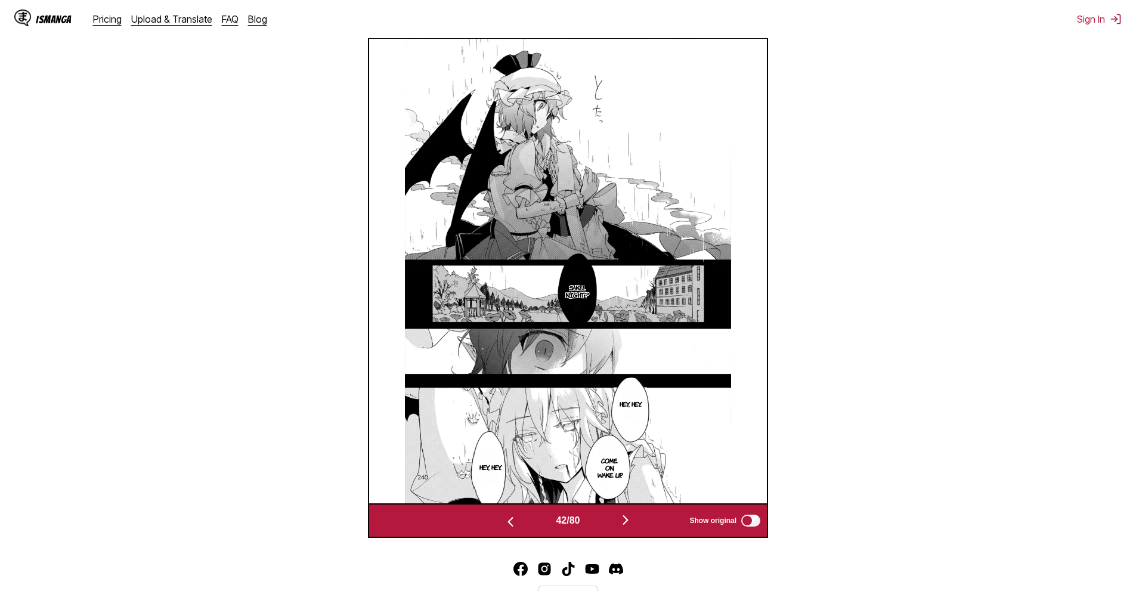
click at [620, 528] on button "button" at bounding box center [626, 520] width 72 height 17
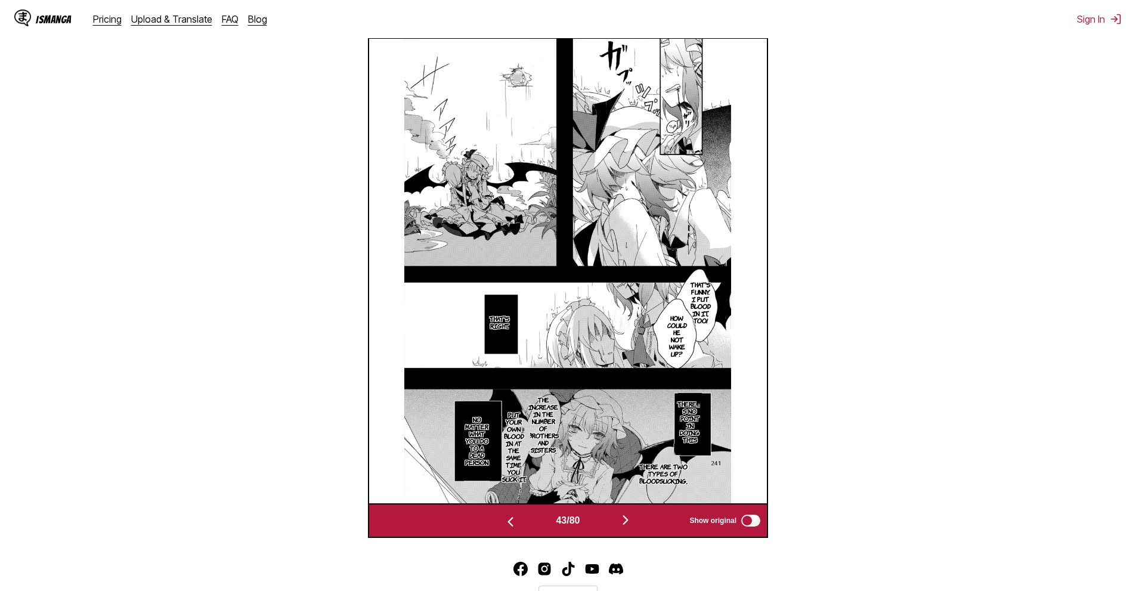
click at [623, 527] on img "button" at bounding box center [625, 520] width 14 height 14
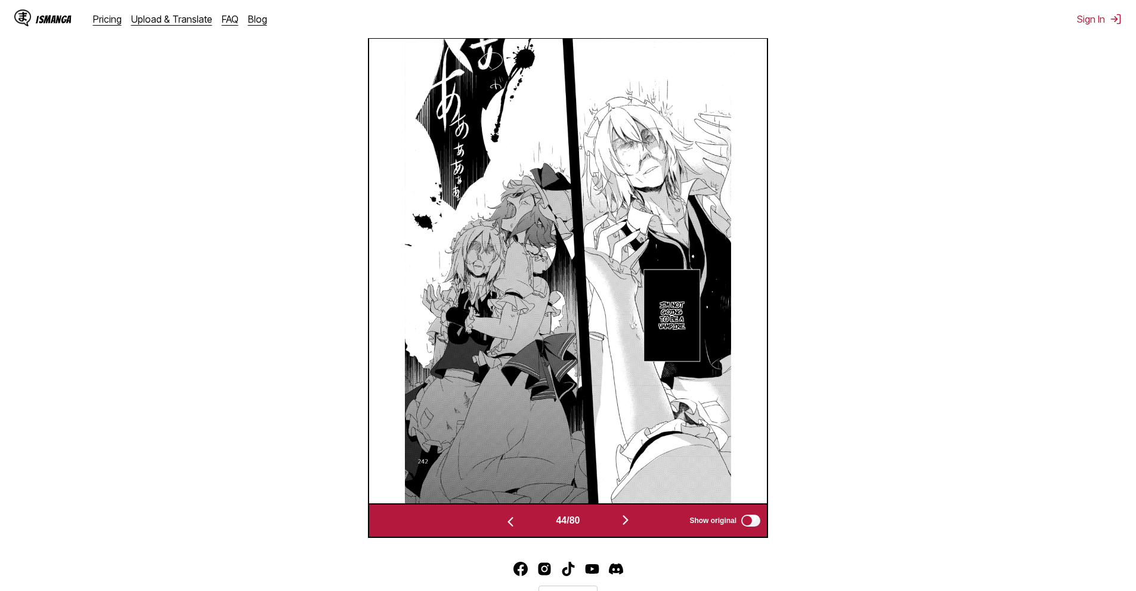
click at [629, 519] on img "button" at bounding box center [625, 520] width 14 height 14
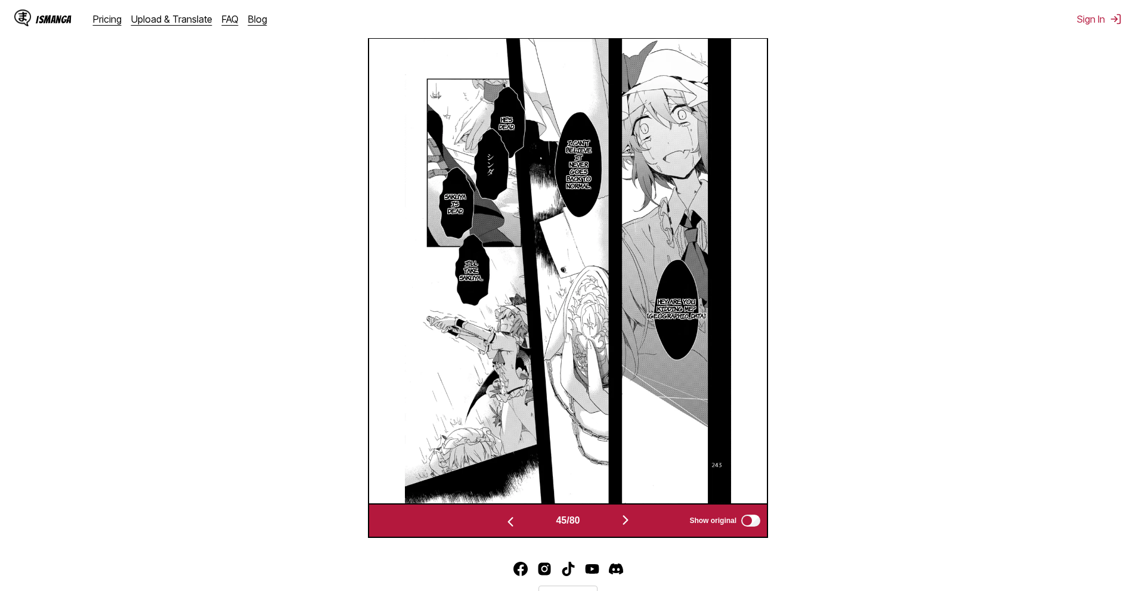
click at [638, 527] on button "button" at bounding box center [626, 520] width 72 height 17
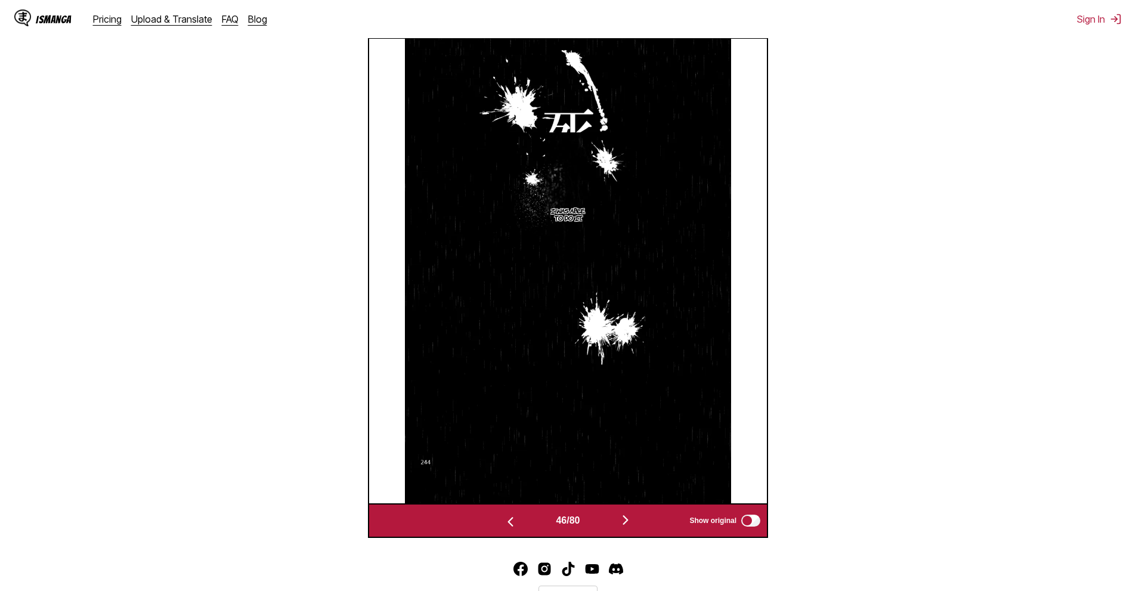
click at [623, 525] on img "button" at bounding box center [625, 520] width 14 height 14
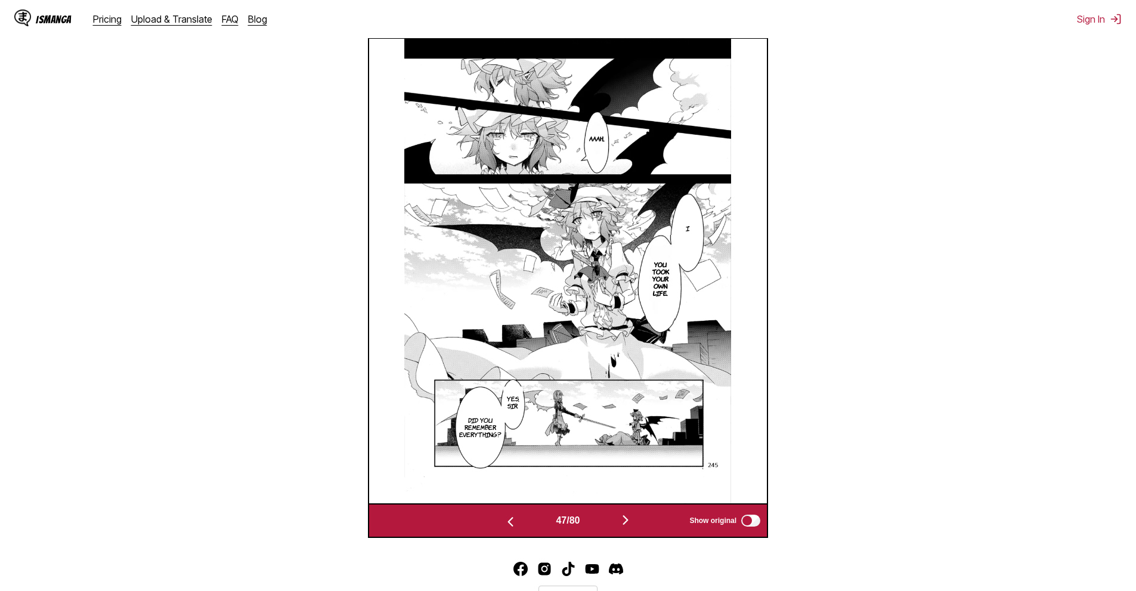
click at [620, 511] on div "47 / 80 Show original" at bounding box center [568, 520] width 400 height 35
click at [622, 521] on img "button" at bounding box center [625, 520] width 14 height 14
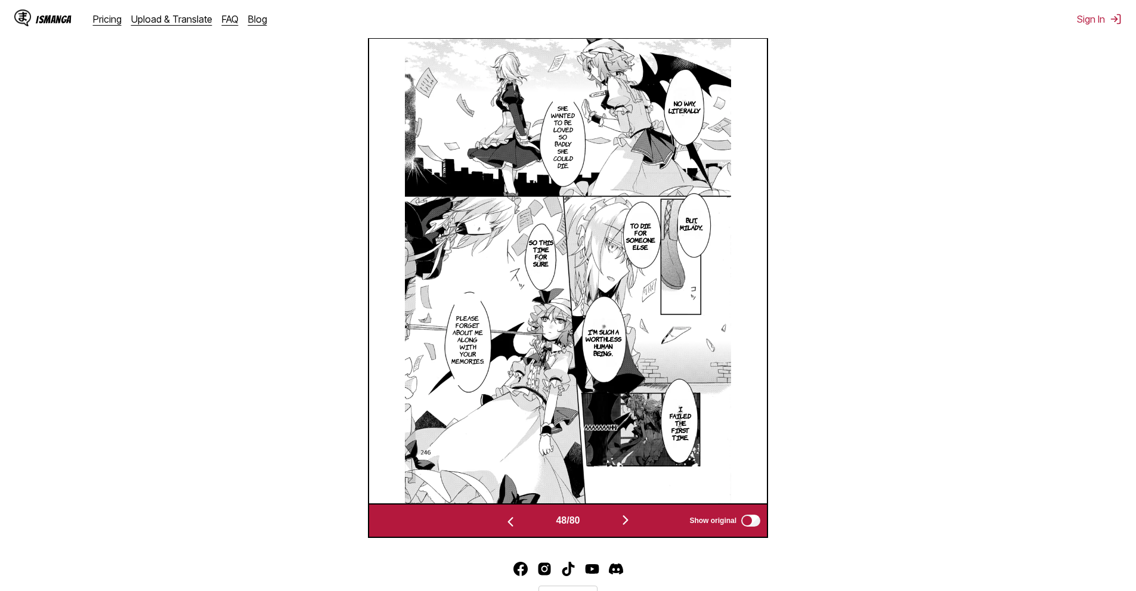
click at [636, 515] on button "button" at bounding box center [626, 520] width 72 height 17
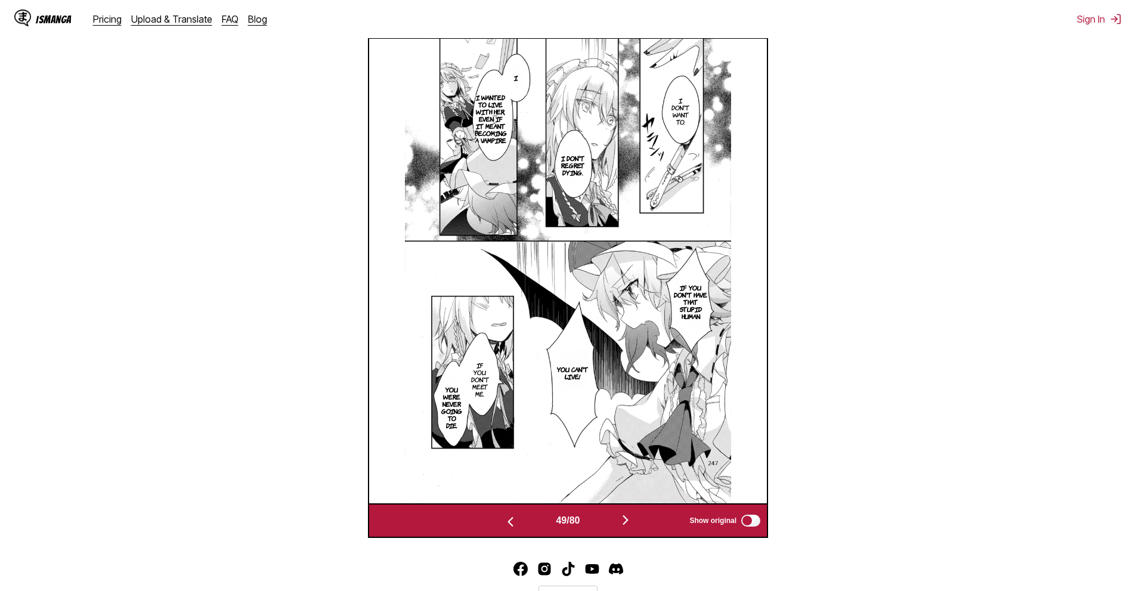
drag, startPoint x: 1124, startPoint y: 167, endPoint x: 929, endPoint y: 295, distance: 233.9
click at [1122, 166] on section "From Japanese To English Drop files here, or click to browse. Max file size: 5M…" at bounding box center [568, 145] width 1117 height 786
click at [623, 521] on img "button" at bounding box center [625, 520] width 14 height 14
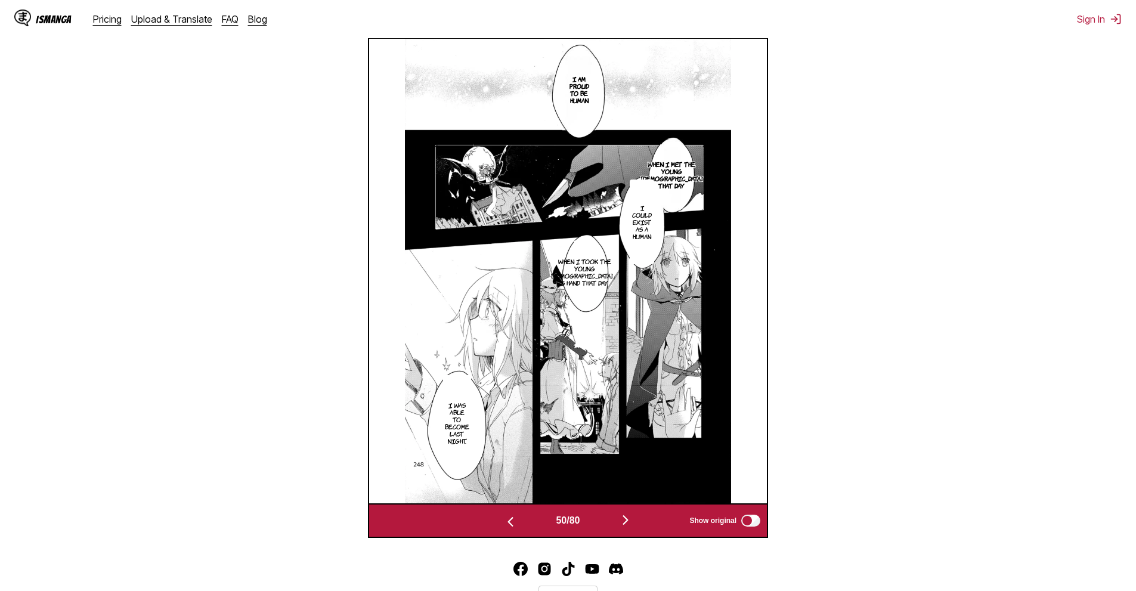
click at [627, 525] on img "button" at bounding box center [625, 520] width 14 height 14
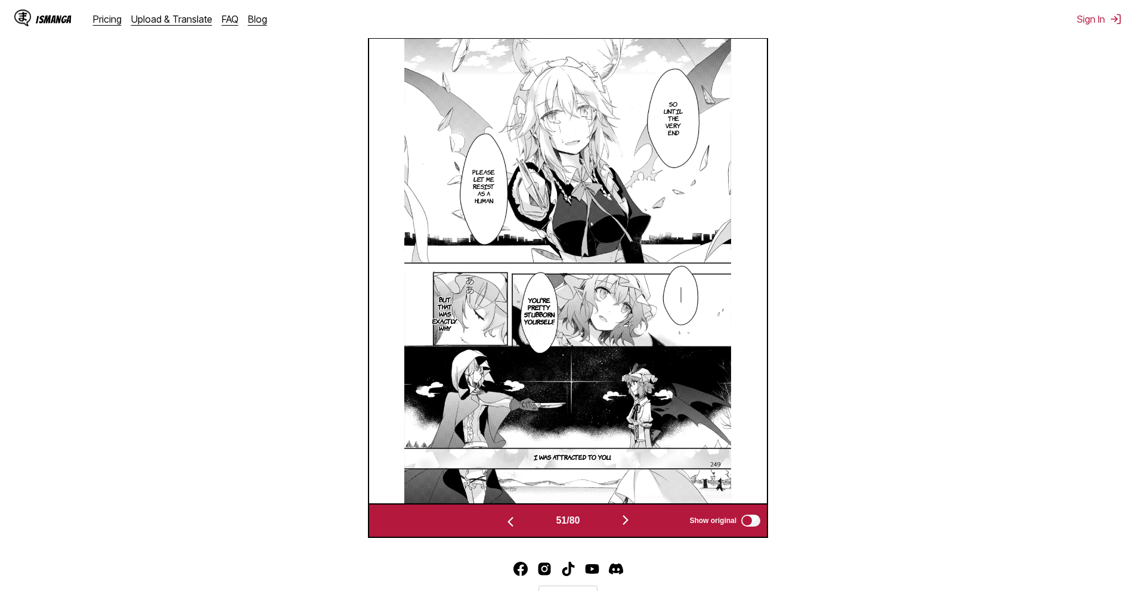
click at [633, 527] on img "button" at bounding box center [625, 520] width 14 height 14
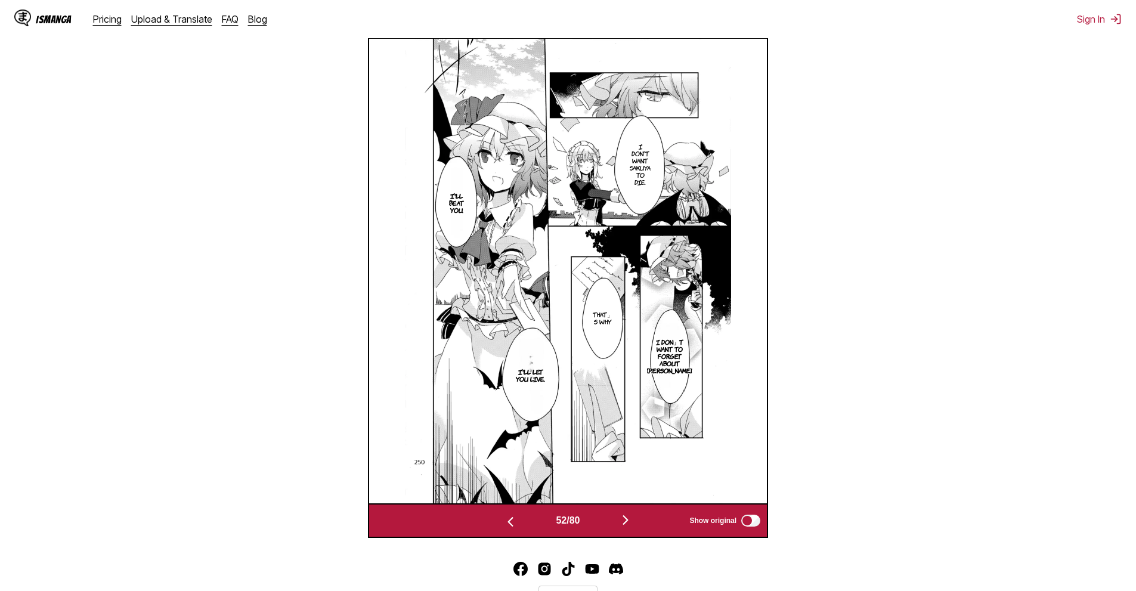
click at [627, 519] on img "button" at bounding box center [625, 520] width 14 height 14
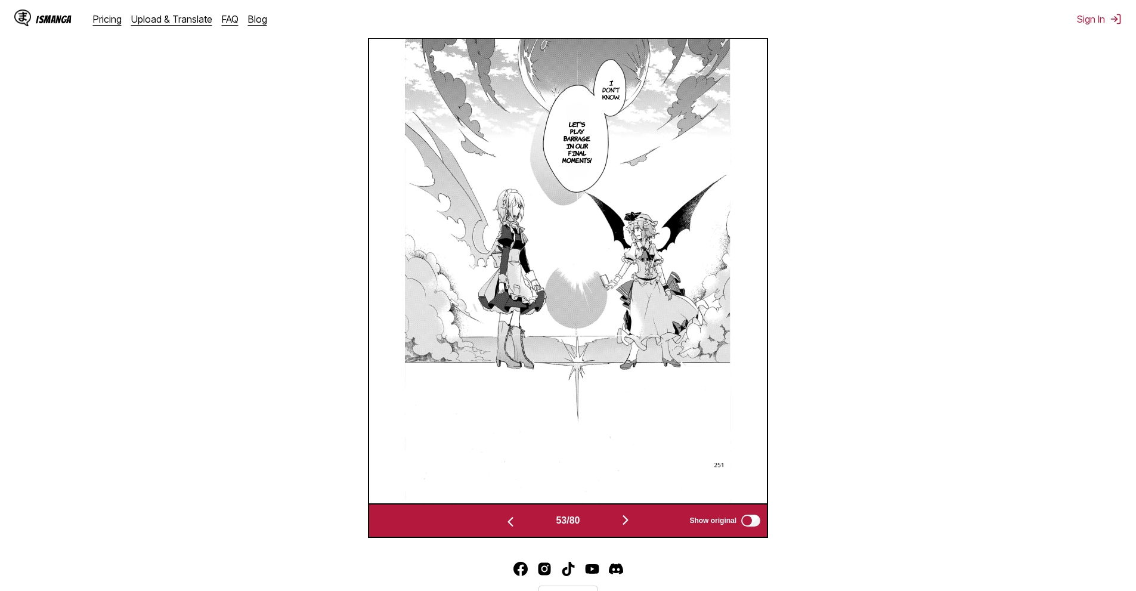
click at [629, 519] on img "button" at bounding box center [625, 520] width 14 height 14
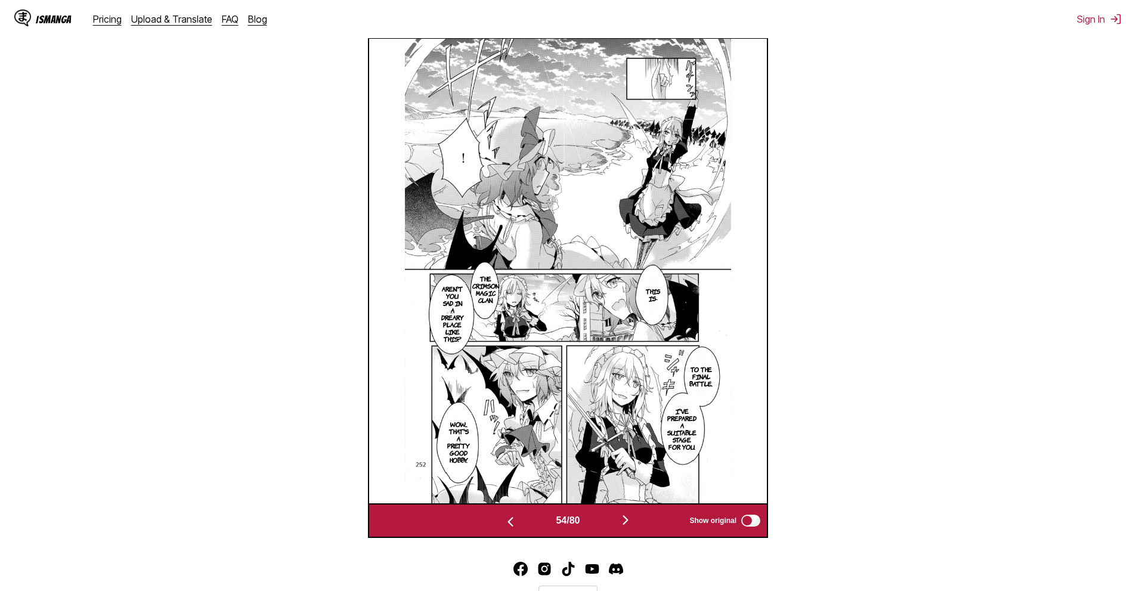
click at [623, 522] on img "button" at bounding box center [625, 520] width 14 height 14
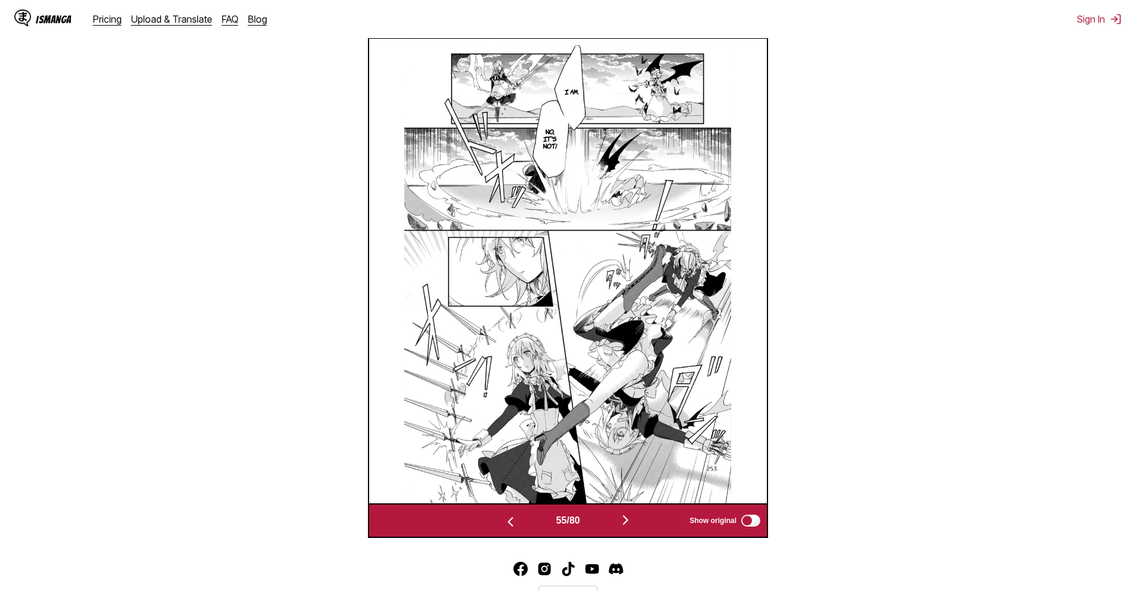
click at [622, 515] on img "button" at bounding box center [625, 520] width 14 height 14
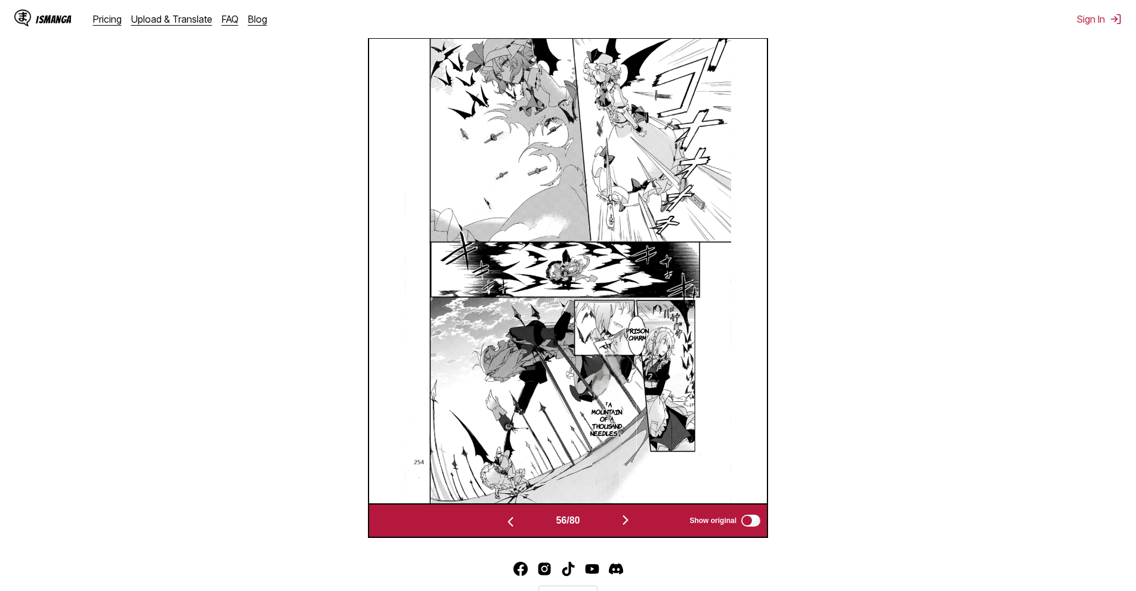
click at [642, 525] on button "button" at bounding box center [626, 520] width 72 height 17
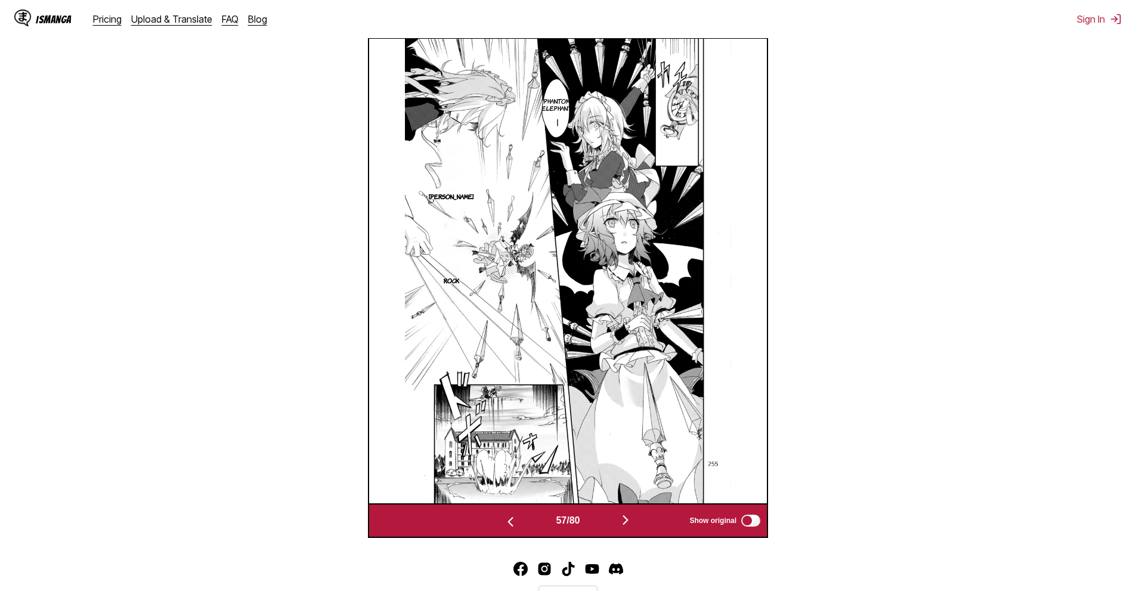
click at [626, 521] on img "button" at bounding box center [625, 520] width 14 height 14
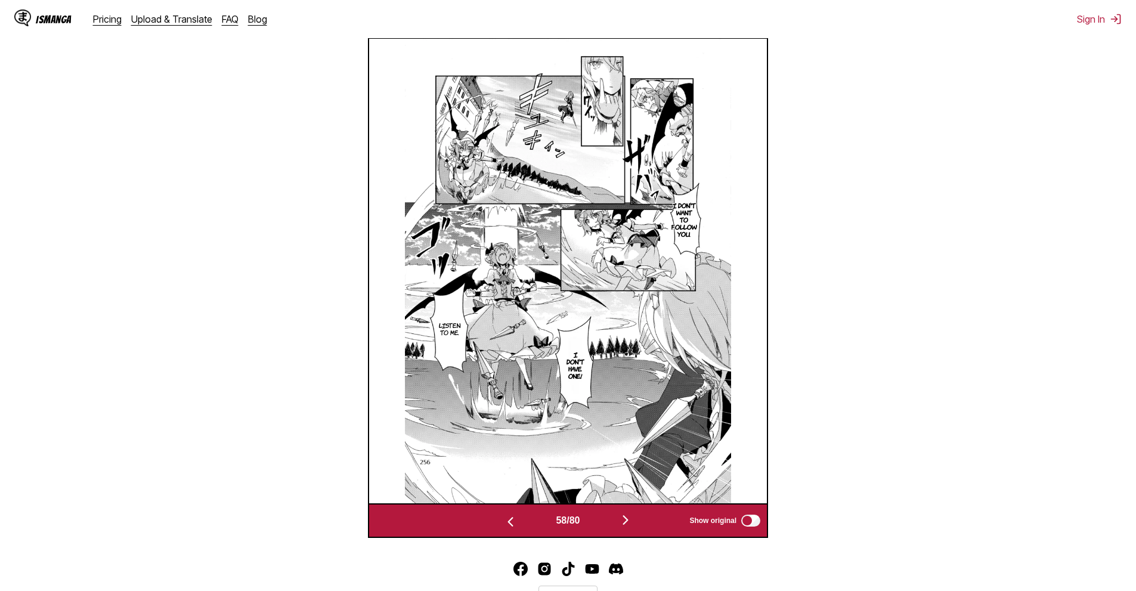
click at [623, 515] on img "button" at bounding box center [625, 520] width 14 height 14
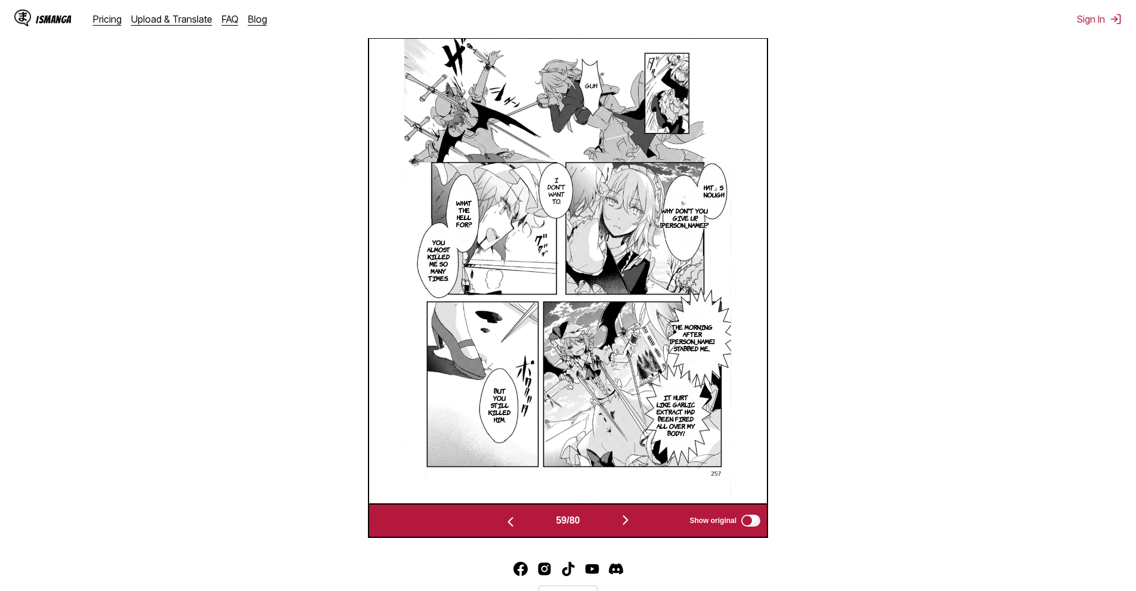
click at [623, 522] on img "button" at bounding box center [625, 520] width 14 height 14
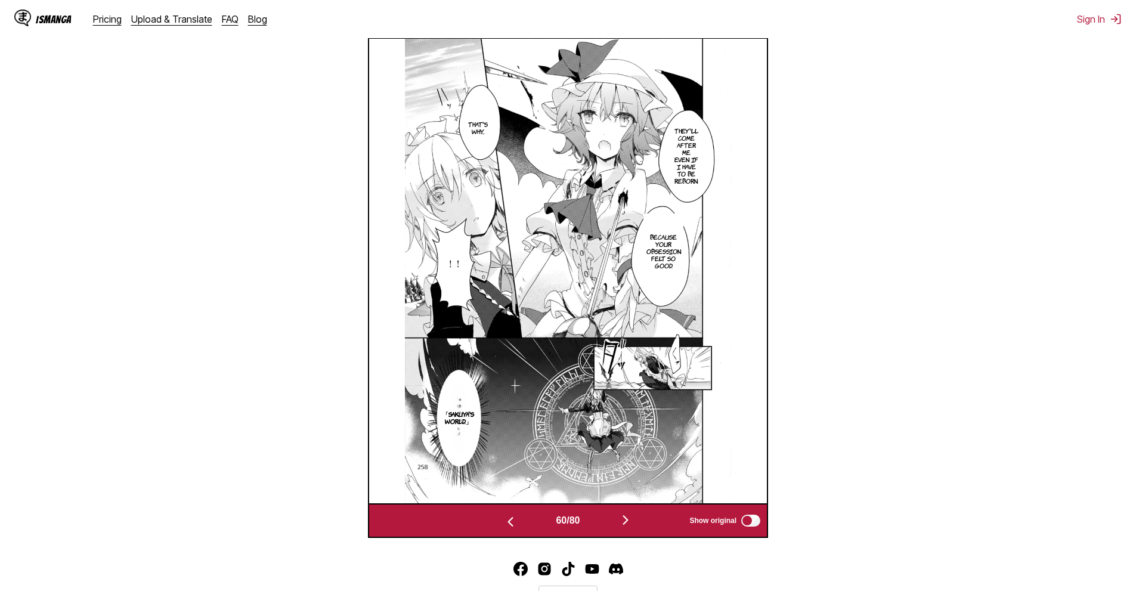
click at [616, 527] on button "button" at bounding box center [626, 520] width 72 height 17
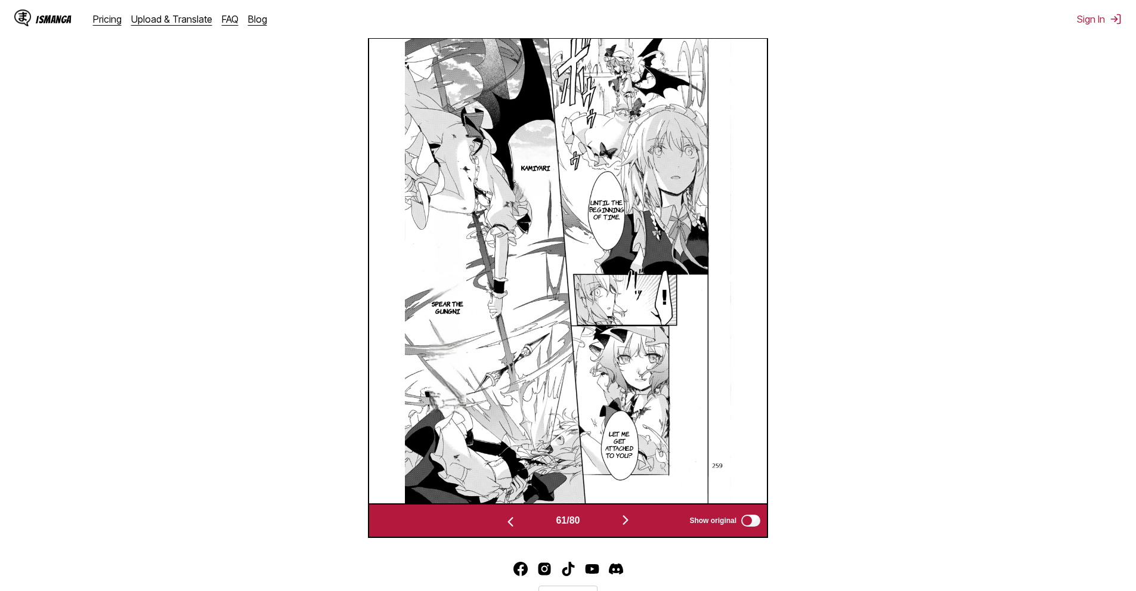
click at [633, 525] on img "button" at bounding box center [625, 520] width 14 height 14
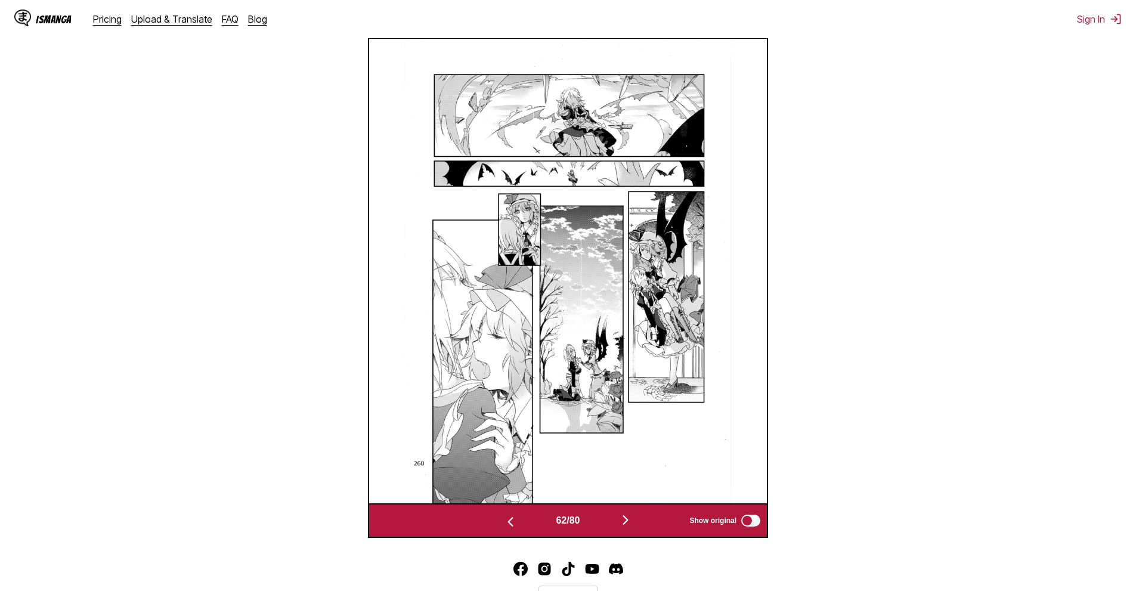
click at [618, 528] on button "button" at bounding box center [626, 520] width 72 height 17
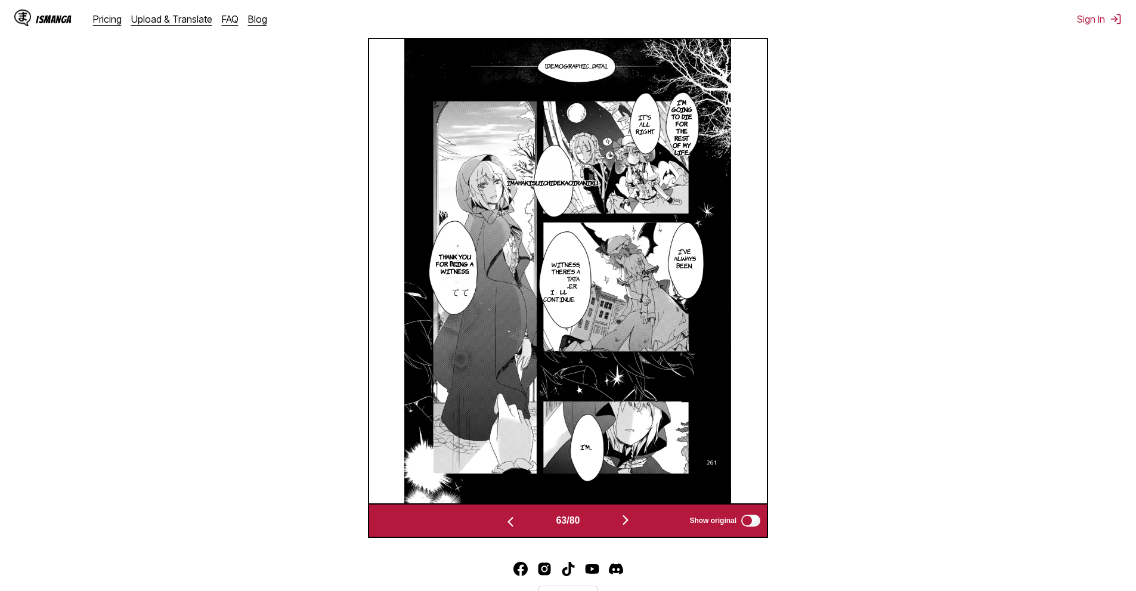
click at [901, 191] on section "From Japanese To English Drop files here, or click to browse. Max file size: 5M…" at bounding box center [568, 145] width 1117 height 786
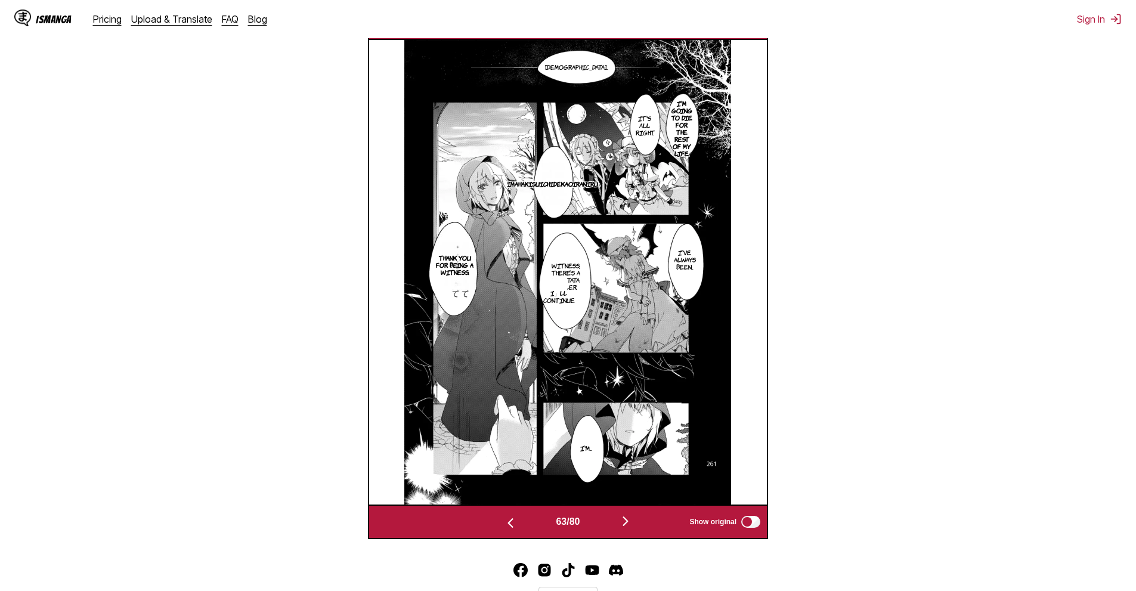
scroll to position [438, 0]
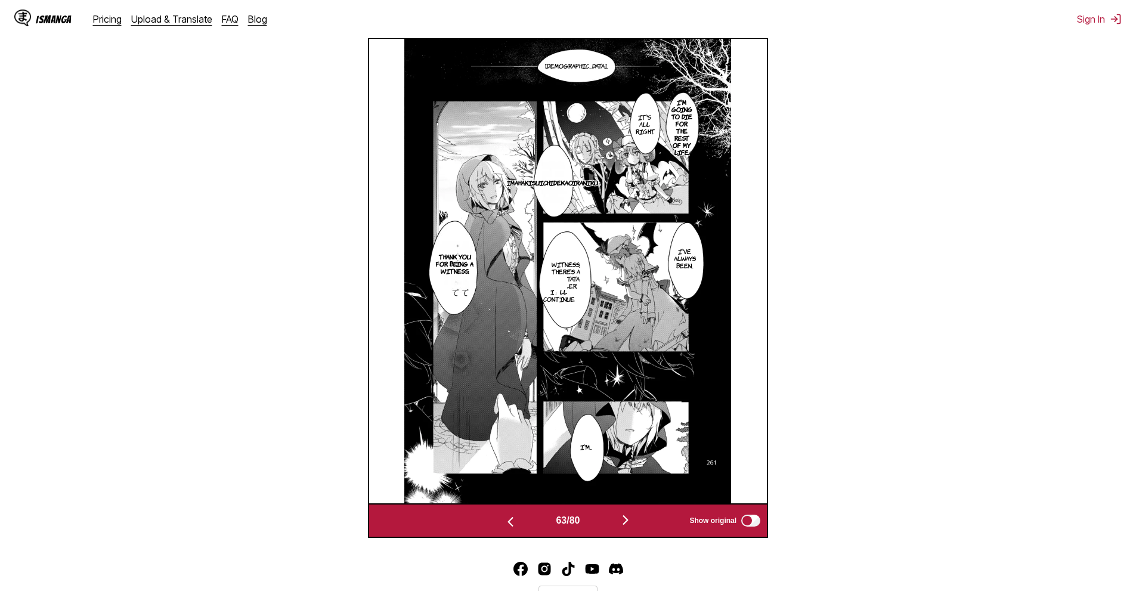
click at [504, 515] on button "button" at bounding box center [511, 520] width 72 height 17
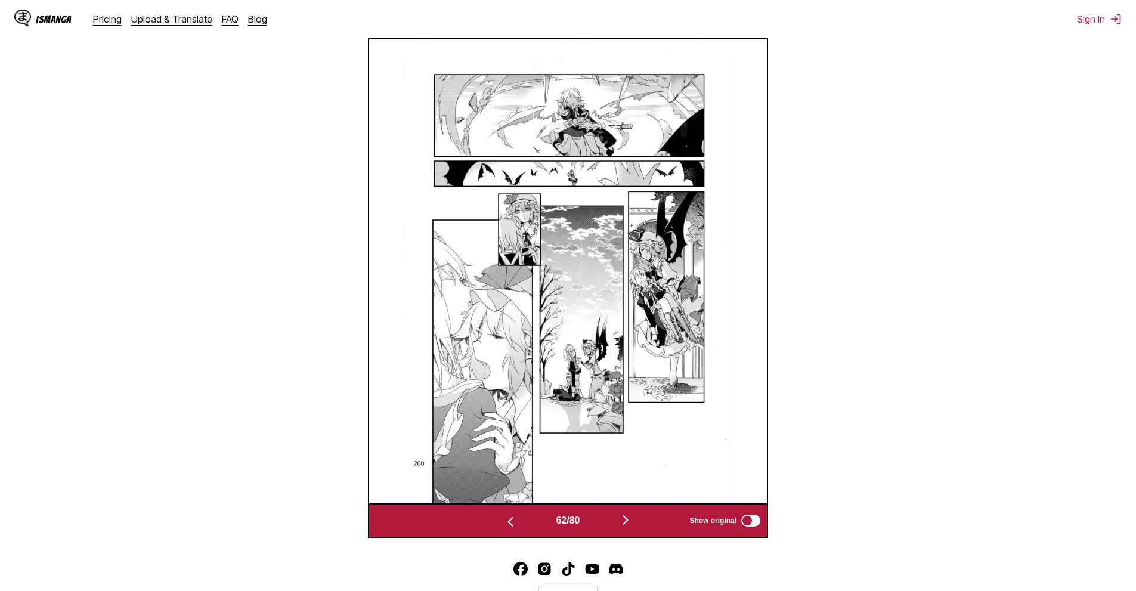
click at [614, 522] on button "button" at bounding box center [626, 520] width 72 height 17
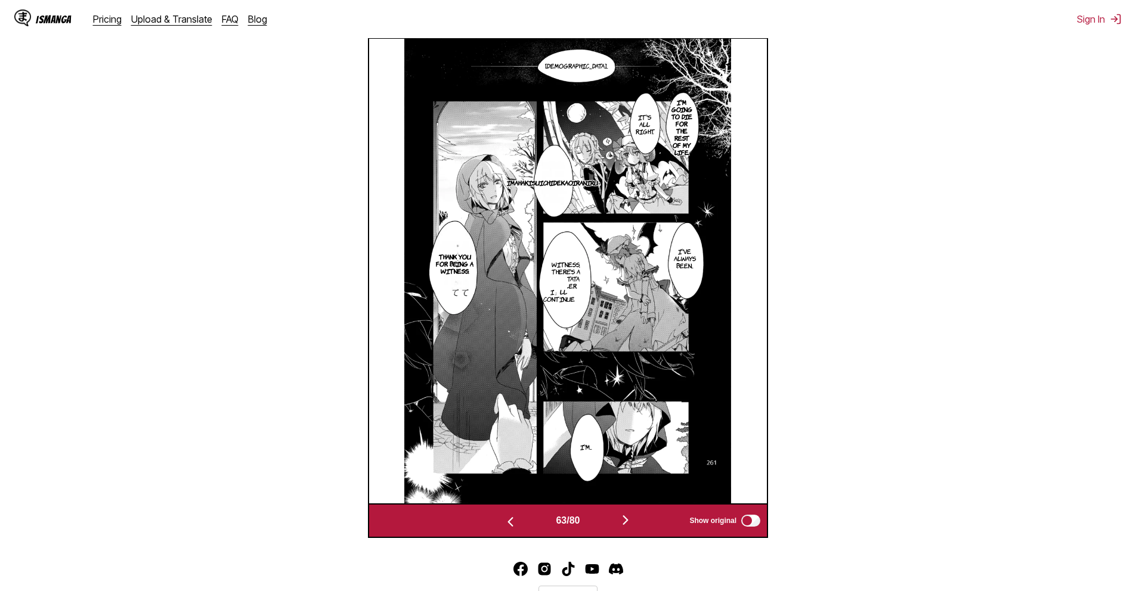
click at [625, 524] on img "button" at bounding box center [625, 520] width 14 height 14
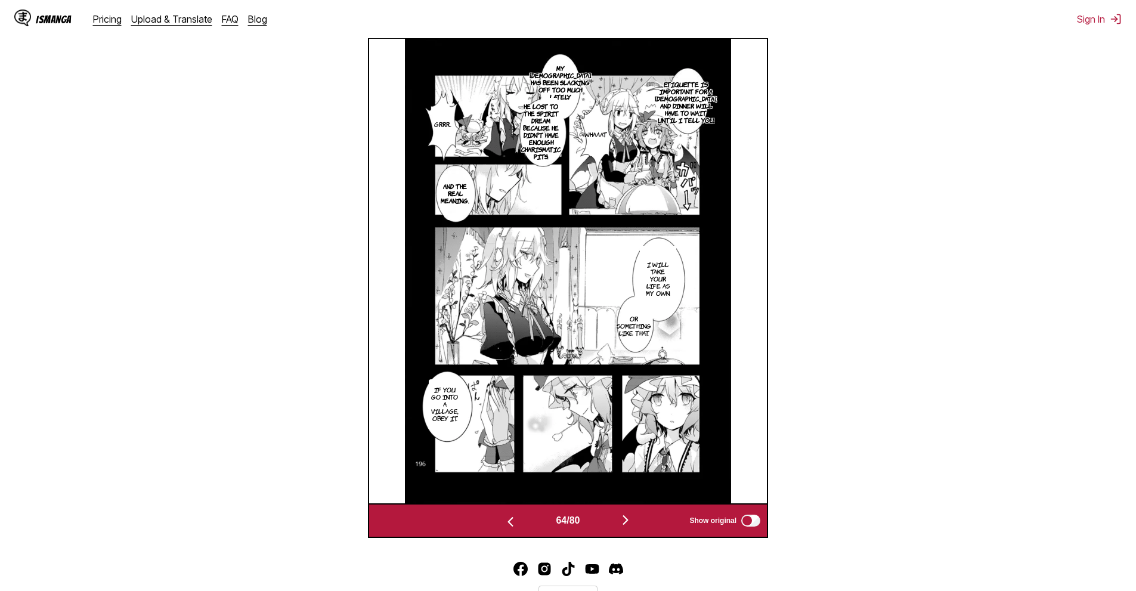
scroll to position [0, 25072]
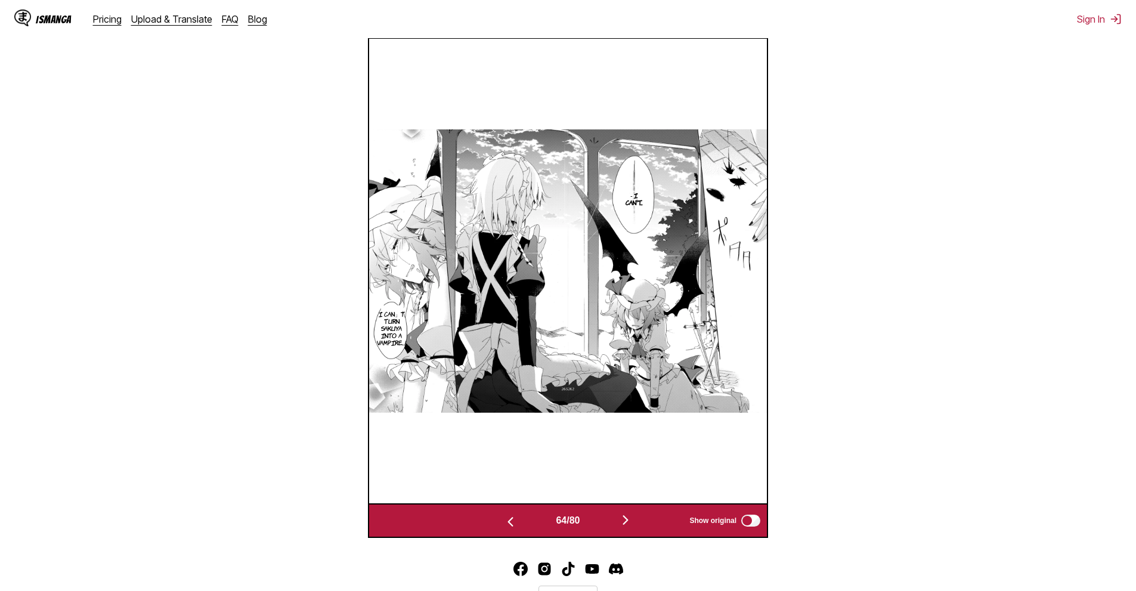
click at [620, 519] on button "button" at bounding box center [626, 520] width 72 height 17
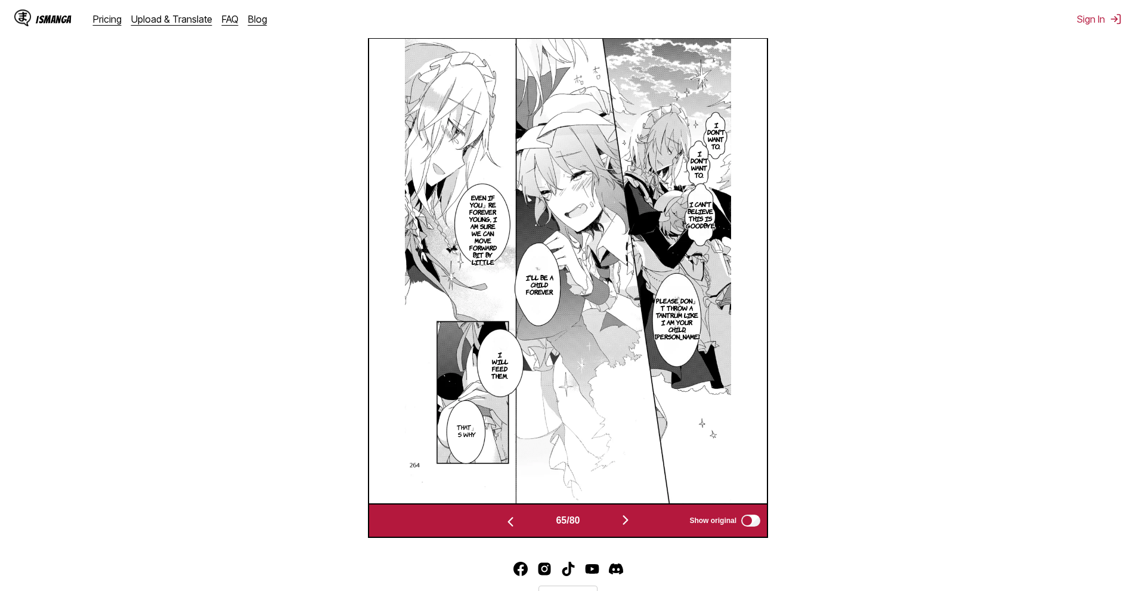
click at [627, 527] on img "button" at bounding box center [625, 520] width 14 height 14
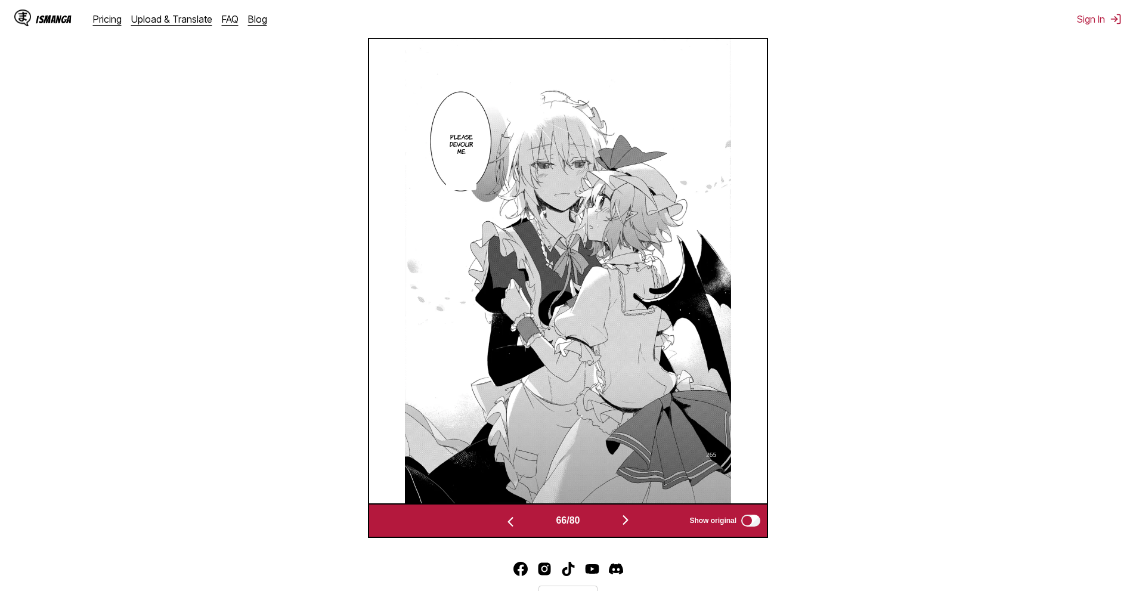
click at [641, 511] on div "66 / 80 Show original" at bounding box center [568, 520] width 400 height 35
click at [636, 514] on button "button" at bounding box center [626, 520] width 72 height 17
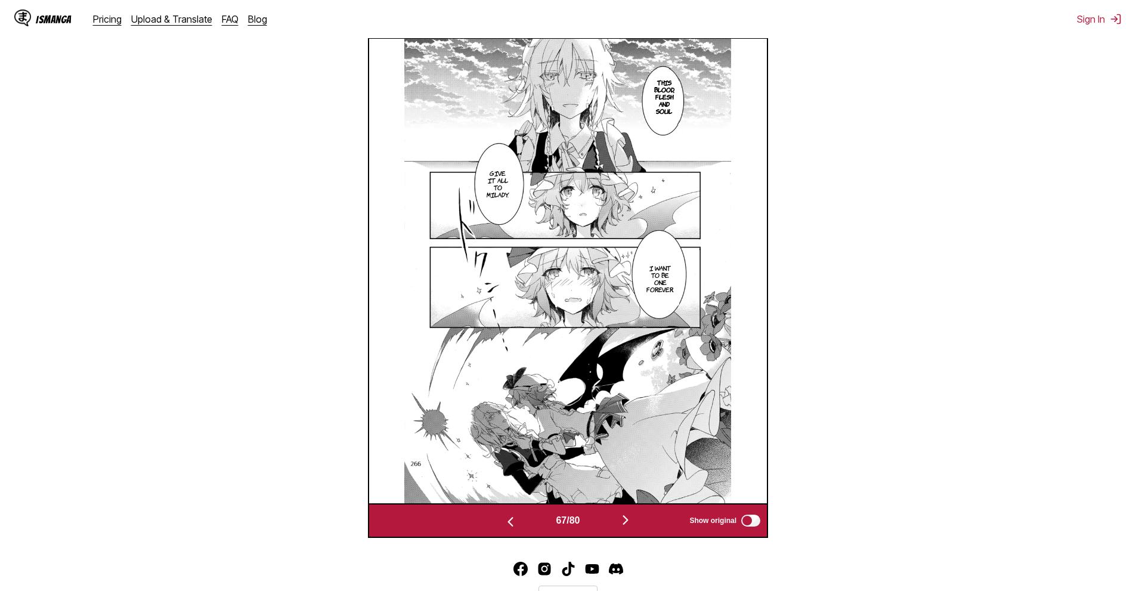
click at [880, 334] on section "From Japanese To English Drop files here, or click to browse. Max file size: 5M…" at bounding box center [568, 145] width 1117 height 786
click at [625, 533] on div "67 / 80 Show original" at bounding box center [568, 520] width 400 height 35
click at [624, 522] on img "button" at bounding box center [625, 520] width 14 height 14
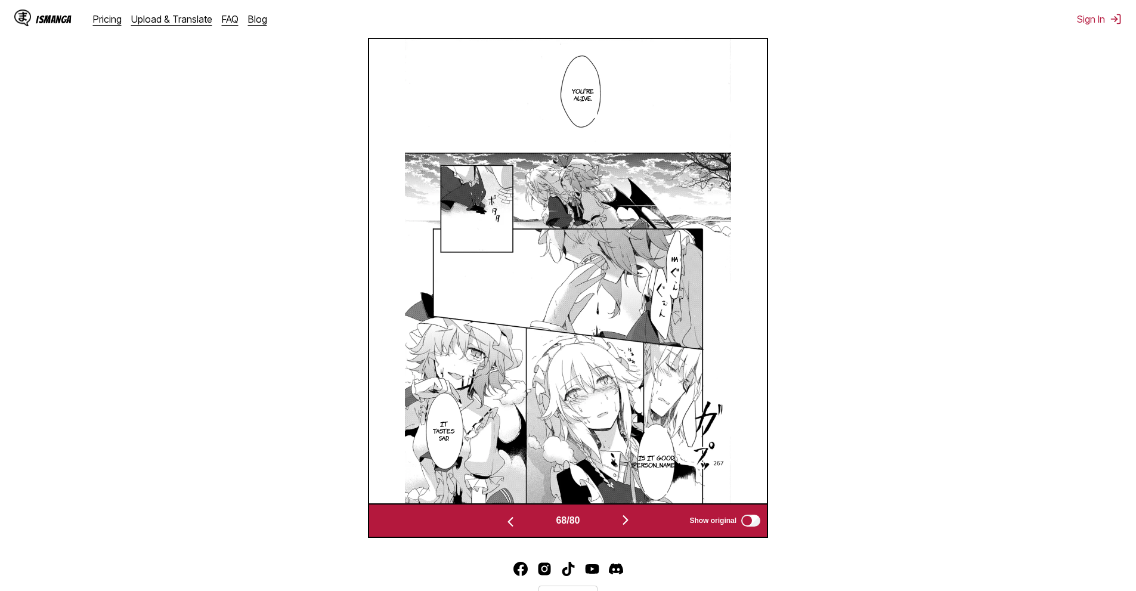
click at [628, 512] on div "68 / 80 Show original" at bounding box center [568, 520] width 400 height 35
click at [633, 525] on img "button" at bounding box center [625, 520] width 14 height 14
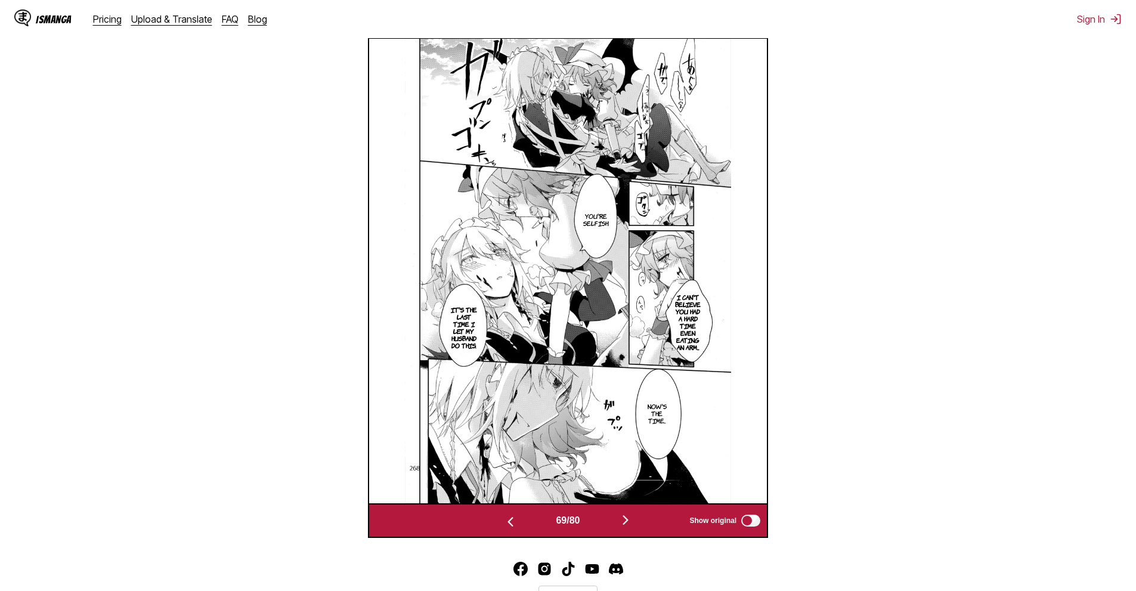
click at [629, 512] on div "69 / 80 Show original" at bounding box center [568, 520] width 400 height 35
click at [628, 522] on img "button" at bounding box center [625, 520] width 14 height 14
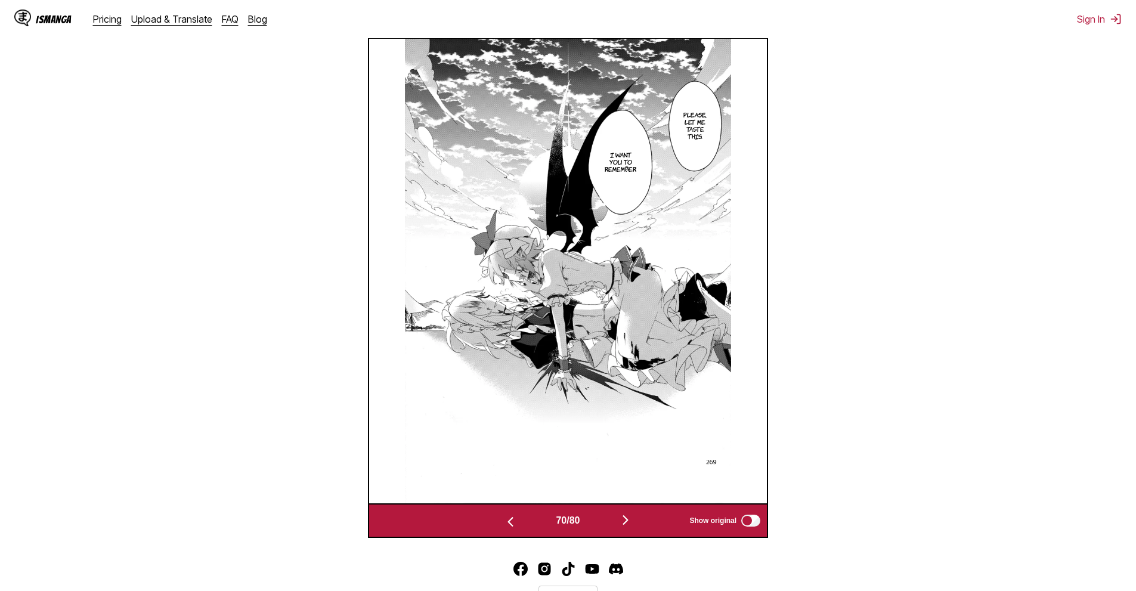
click at [632, 532] on div "70 / 80 Show original" at bounding box center [568, 520] width 400 height 35
click at [626, 516] on img "button" at bounding box center [625, 520] width 14 height 14
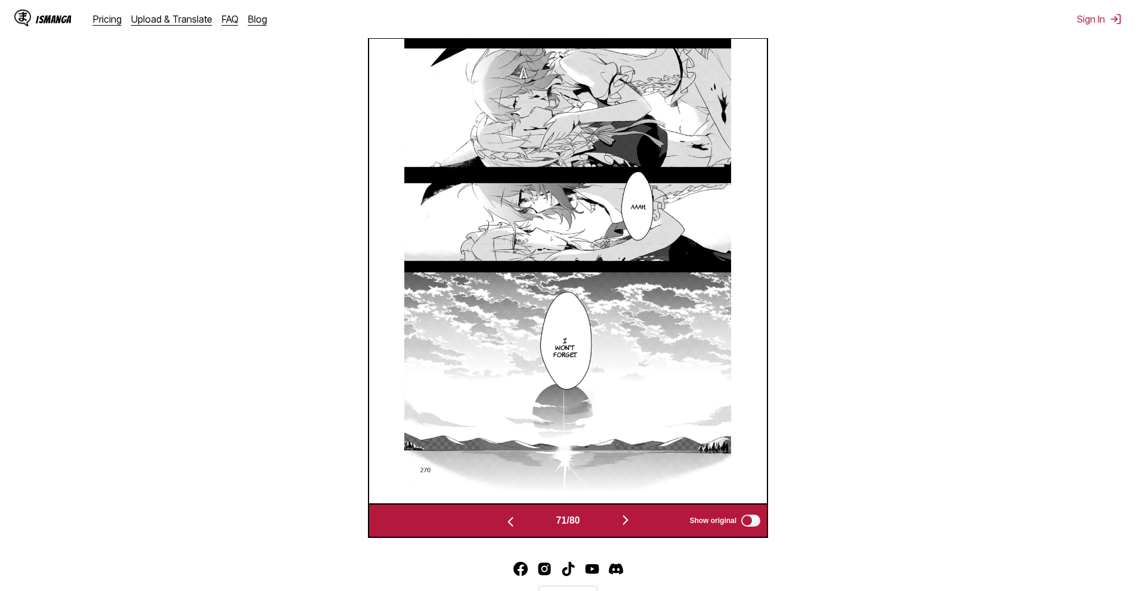
click at [620, 523] on button "button" at bounding box center [626, 520] width 72 height 17
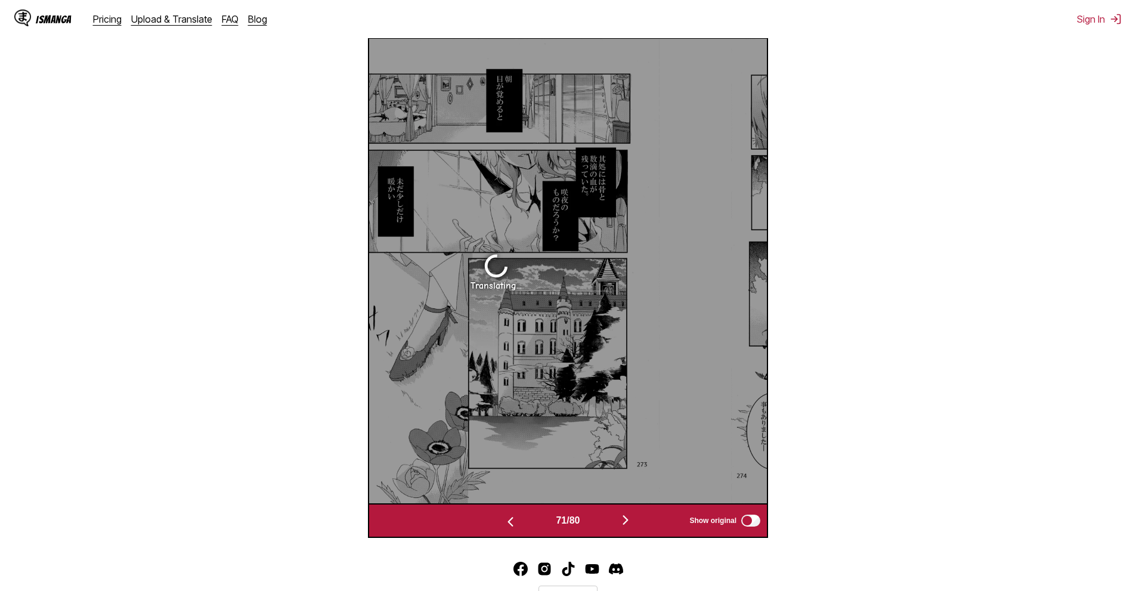
click at [620, 523] on button "button" at bounding box center [626, 520] width 72 height 17
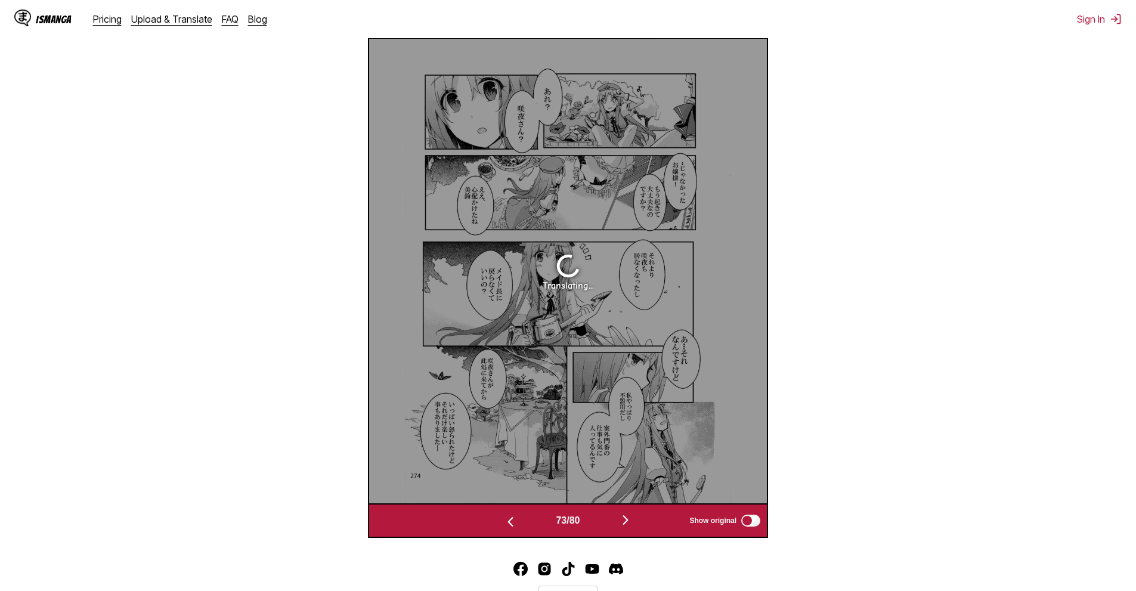
click at [497, 515] on button "button" at bounding box center [511, 520] width 72 height 17
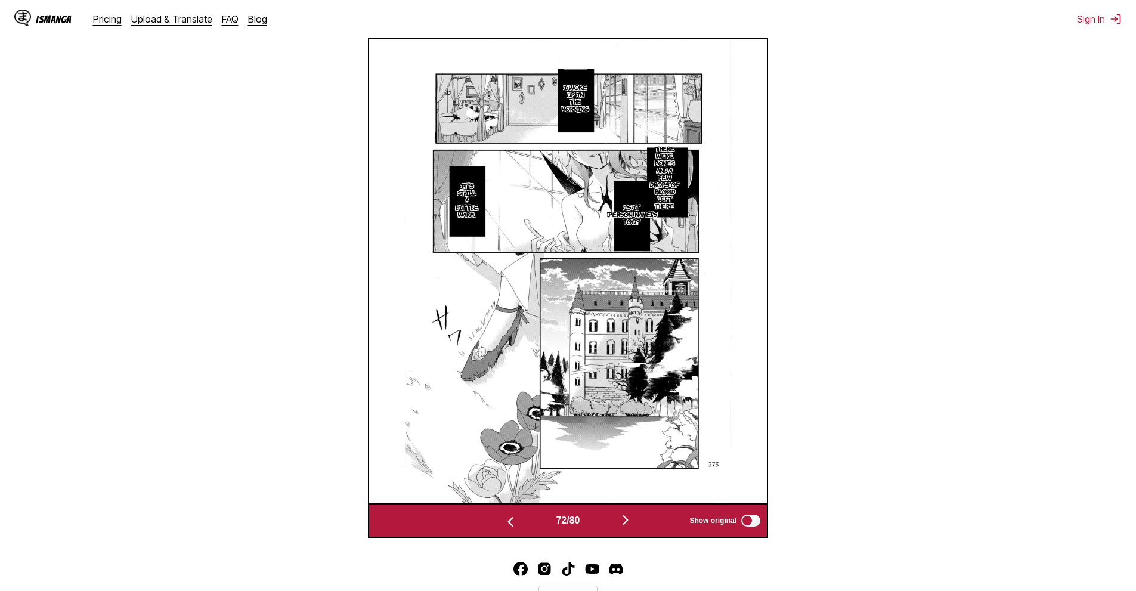
drag, startPoint x: 622, startPoint y: 524, endPoint x: 605, endPoint y: 468, distance: 58.5
click at [622, 524] on button "button" at bounding box center [626, 520] width 72 height 17
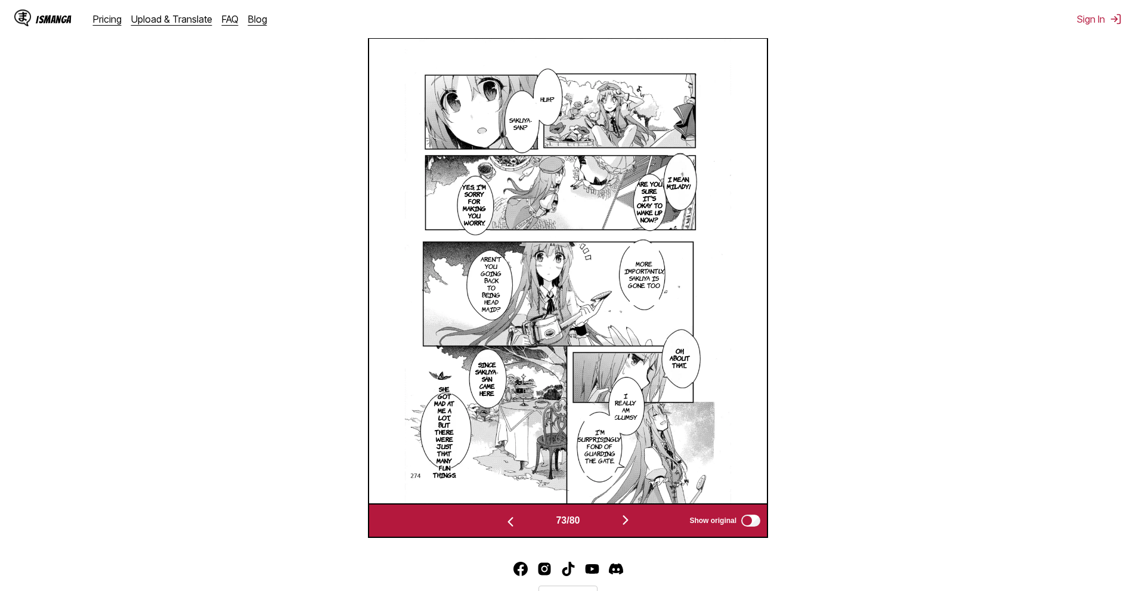
click at [626, 514] on div "73 / 80 Show original" at bounding box center [568, 520] width 400 height 35
click at [624, 514] on div "73 / 80 Show original" at bounding box center [568, 520] width 400 height 35
click at [630, 520] on img "button" at bounding box center [625, 520] width 14 height 14
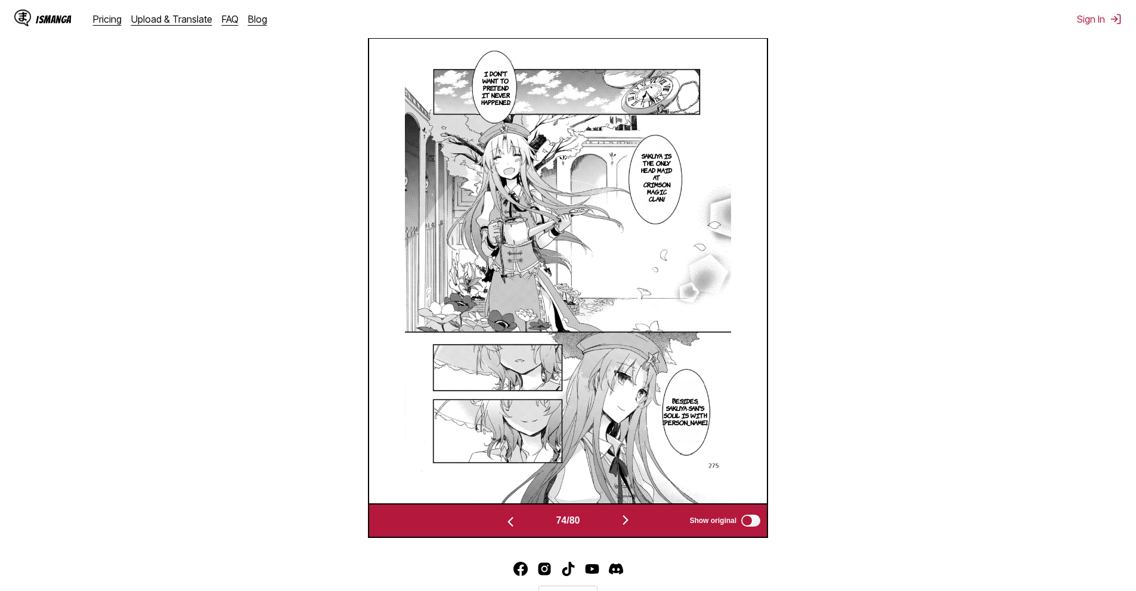
click at [640, 526] on button "button" at bounding box center [626, 520] width 72 height 17
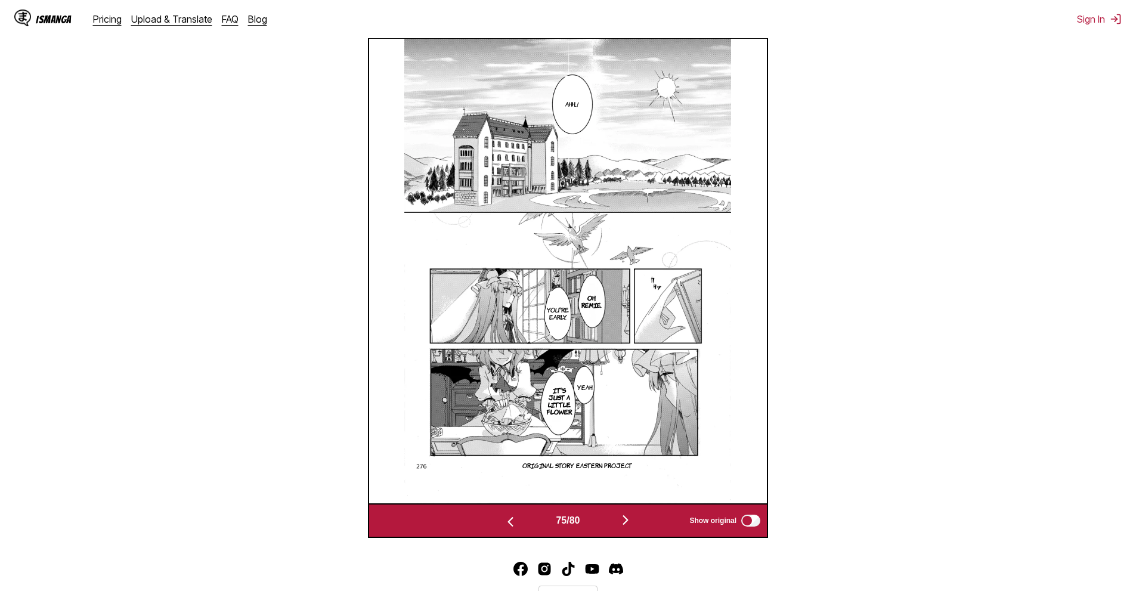
click at [620, 524] on button "button" at bounding box center [626, 520] width 72 height 17
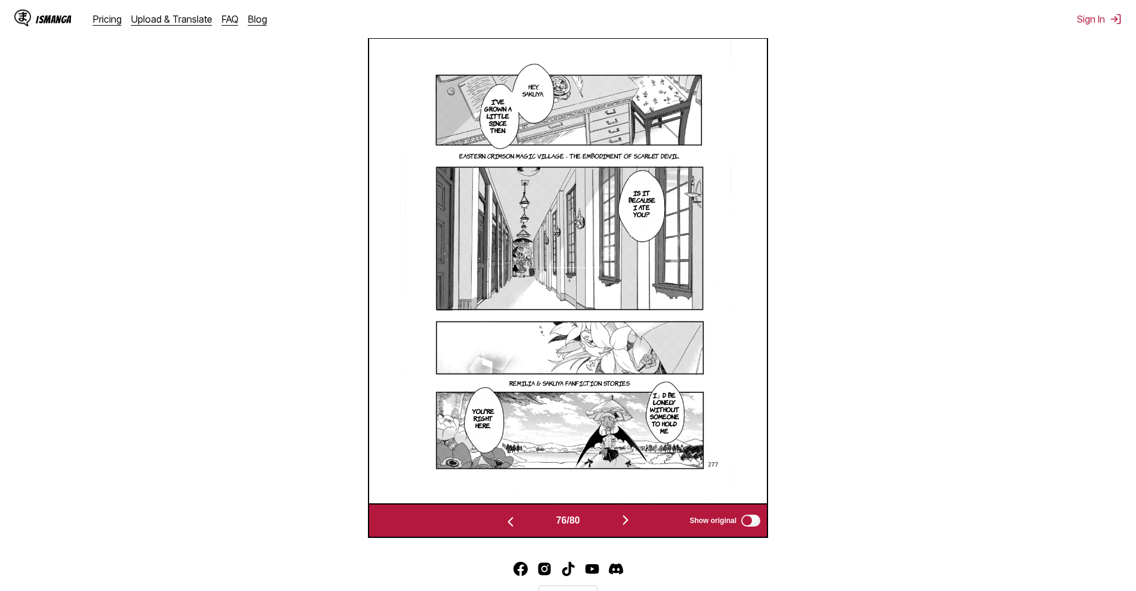
click at [632, 521] on img "button" at bounding box center [625, 520] width 14 height 14
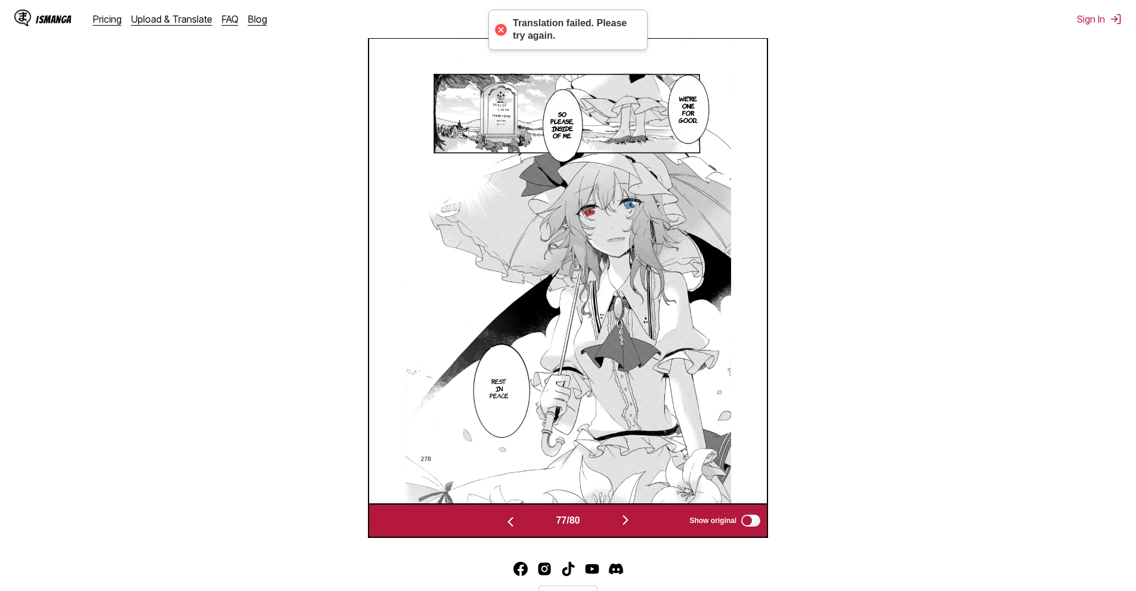
click at [632, 516] on img "button" at bounding box center [625, 520] width 14 height 14
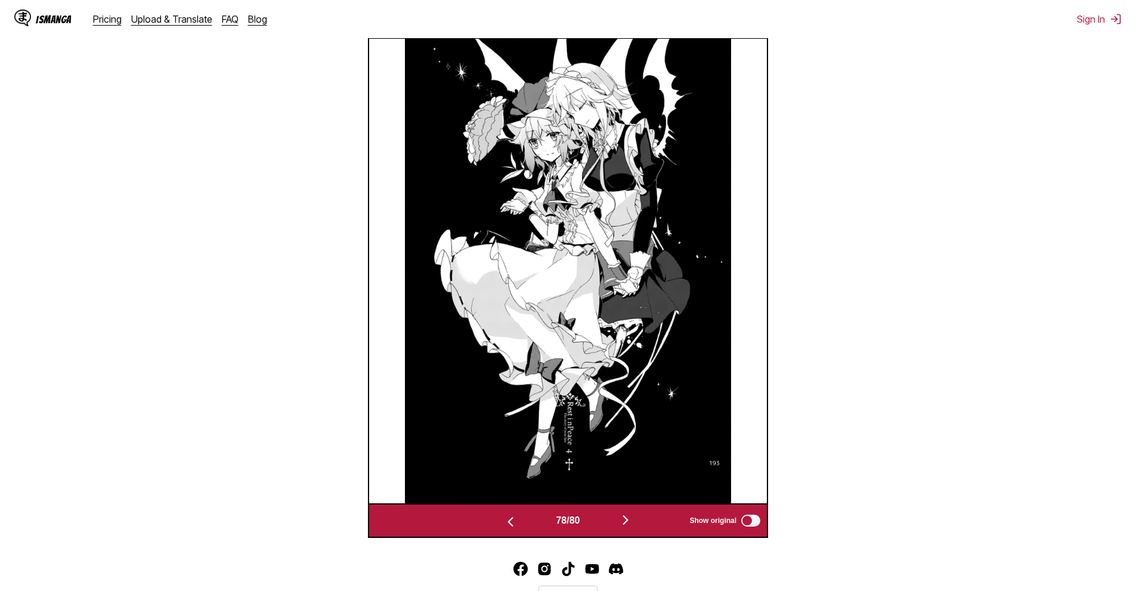
click at [617, 521] on button "button" at bounding box center [626, 520] width 72 height 17
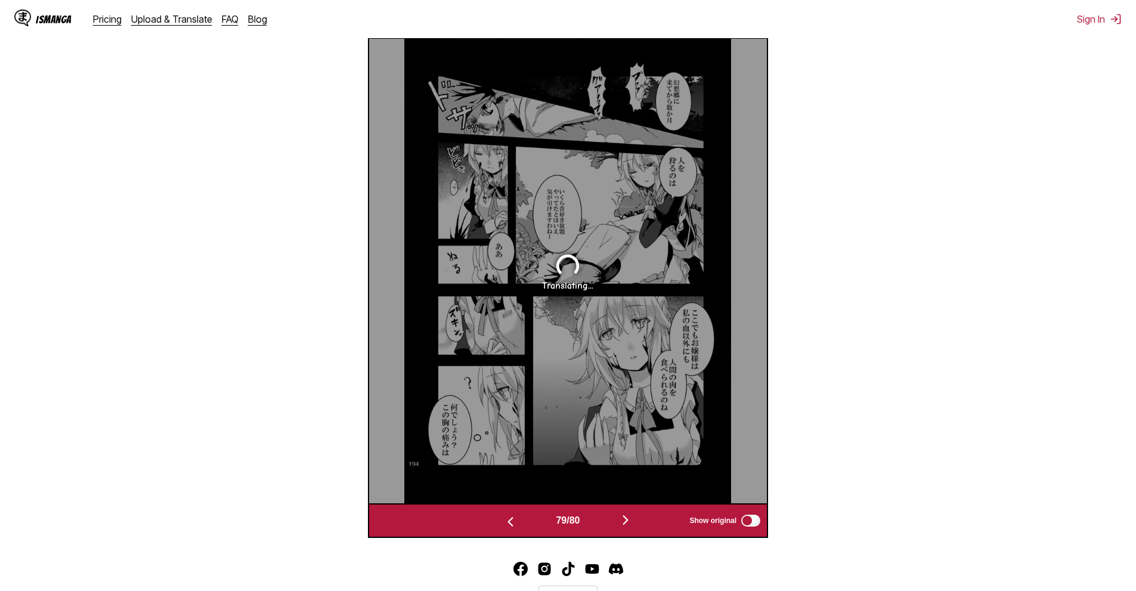
click at [512, 516] on img "button" at bounding box center [510, 522] width 14 height 14
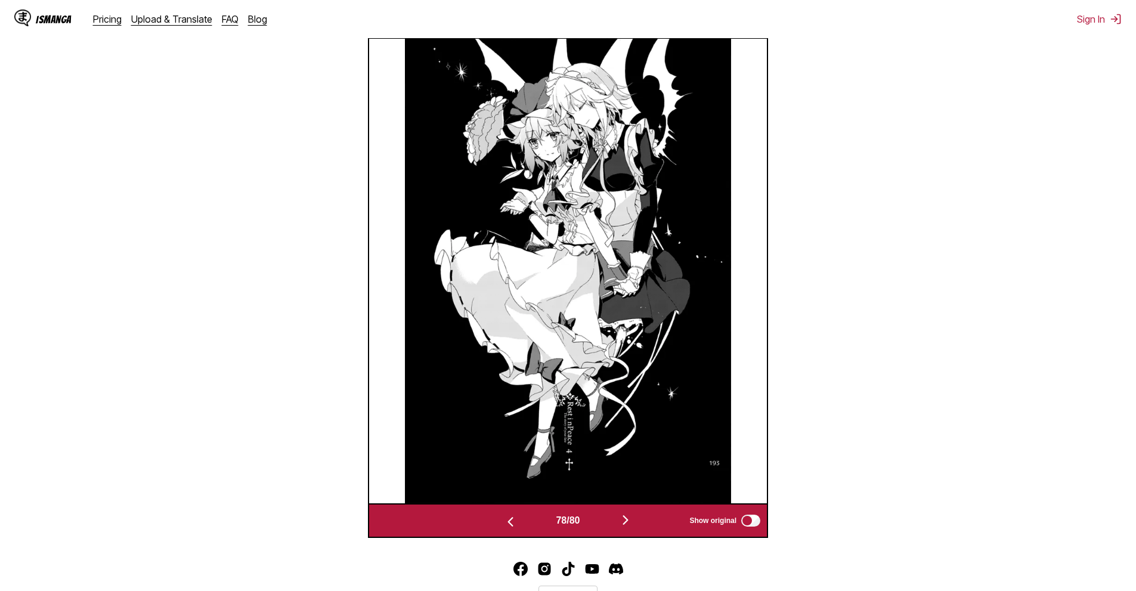
scroll to position [396, 0]
click at [928, 428] on section "From Japanese To English Drop files here, or click to browse. Max file size: 5M…" at bounding box center [568, 166] width 1117 height 744
click at [631, 525] on img "button" at bounding box center [625, 520] width 14 height 14
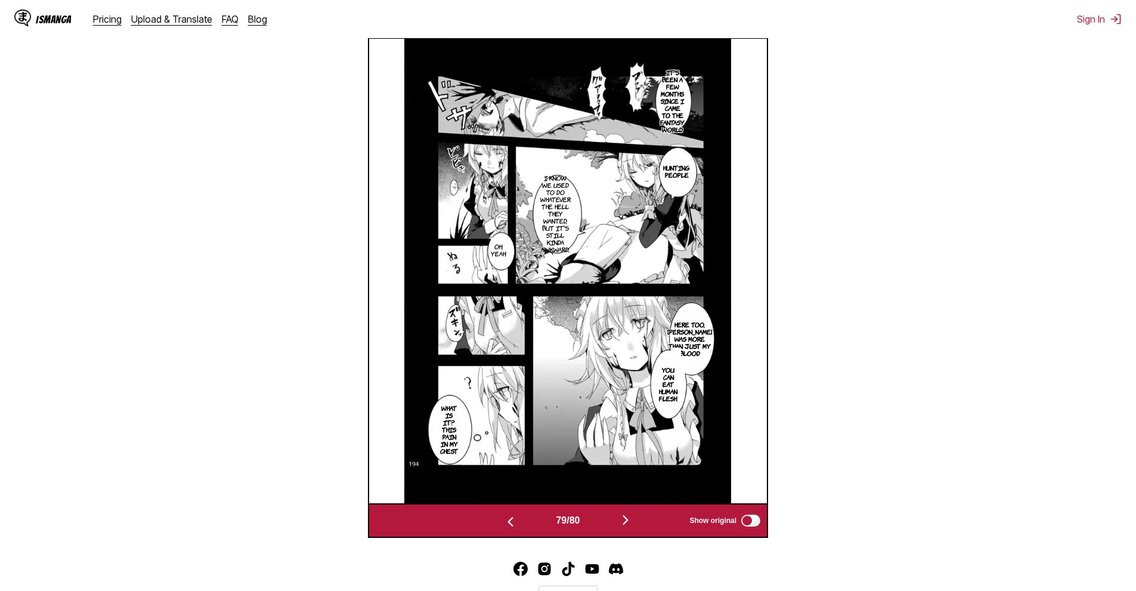
click at [621, 512] on div "79 / 80 Show original" at bounding box center [568, 520] width 400 height 35
click at [627, 524] on img "button" at bounding box center [625, 520] width 14 height 14
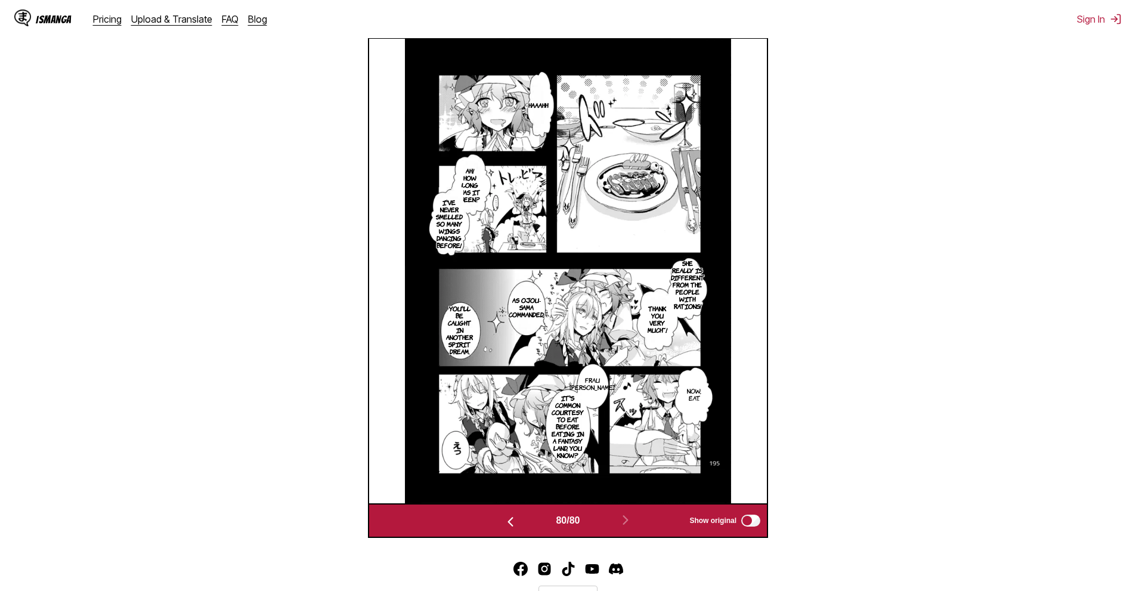
click at [20, 104] on section "From Japanese To English Drop files here, or click to browse. Max file size: 5M…" at bounding box center [568, 166] width 1117 height 744
